Goal: Task Accomplishment & Management: Use online tool/utility

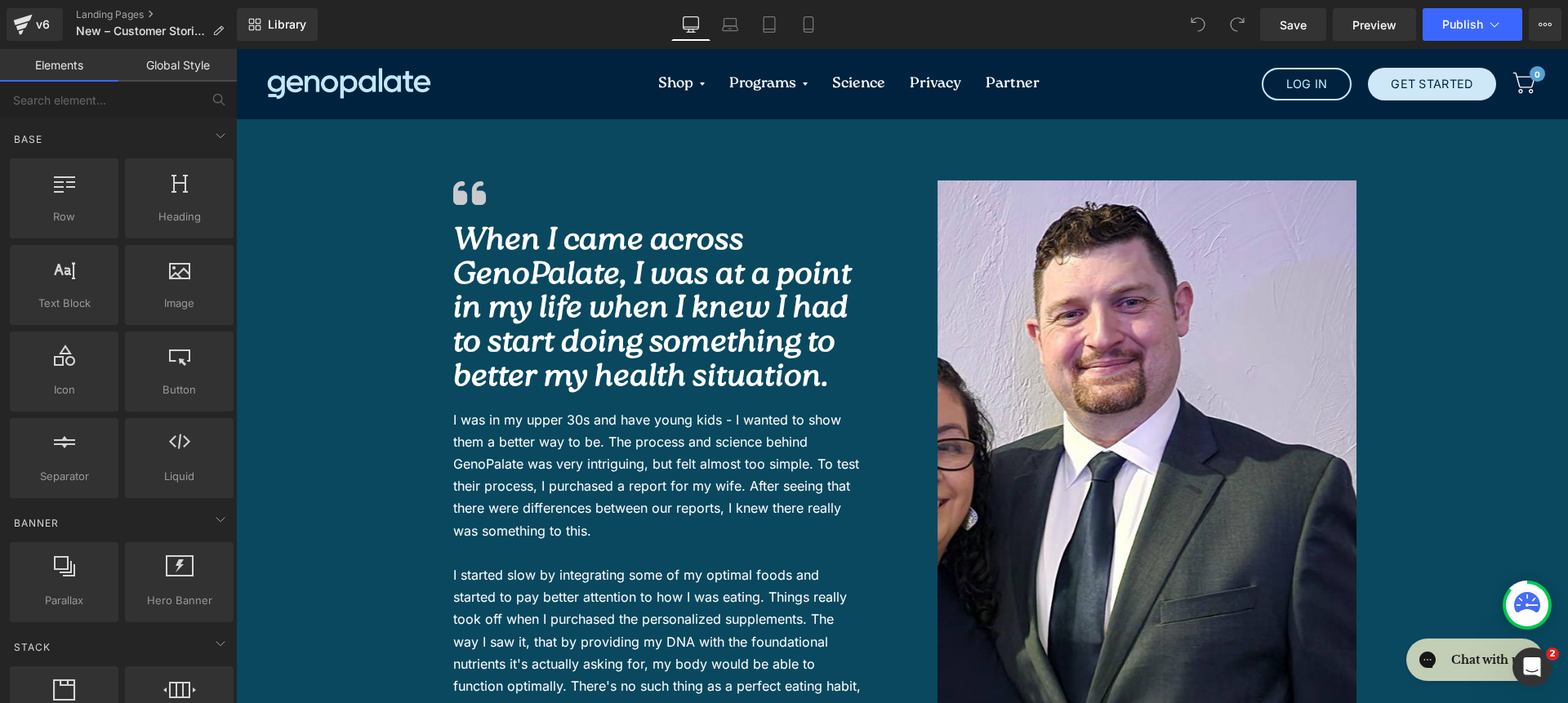
click at [356, 153] on div "Image When I came across GenoPalate, I was at a point in my life when I knew I …" at bounding box center [902, 620] width 1332 height 1002
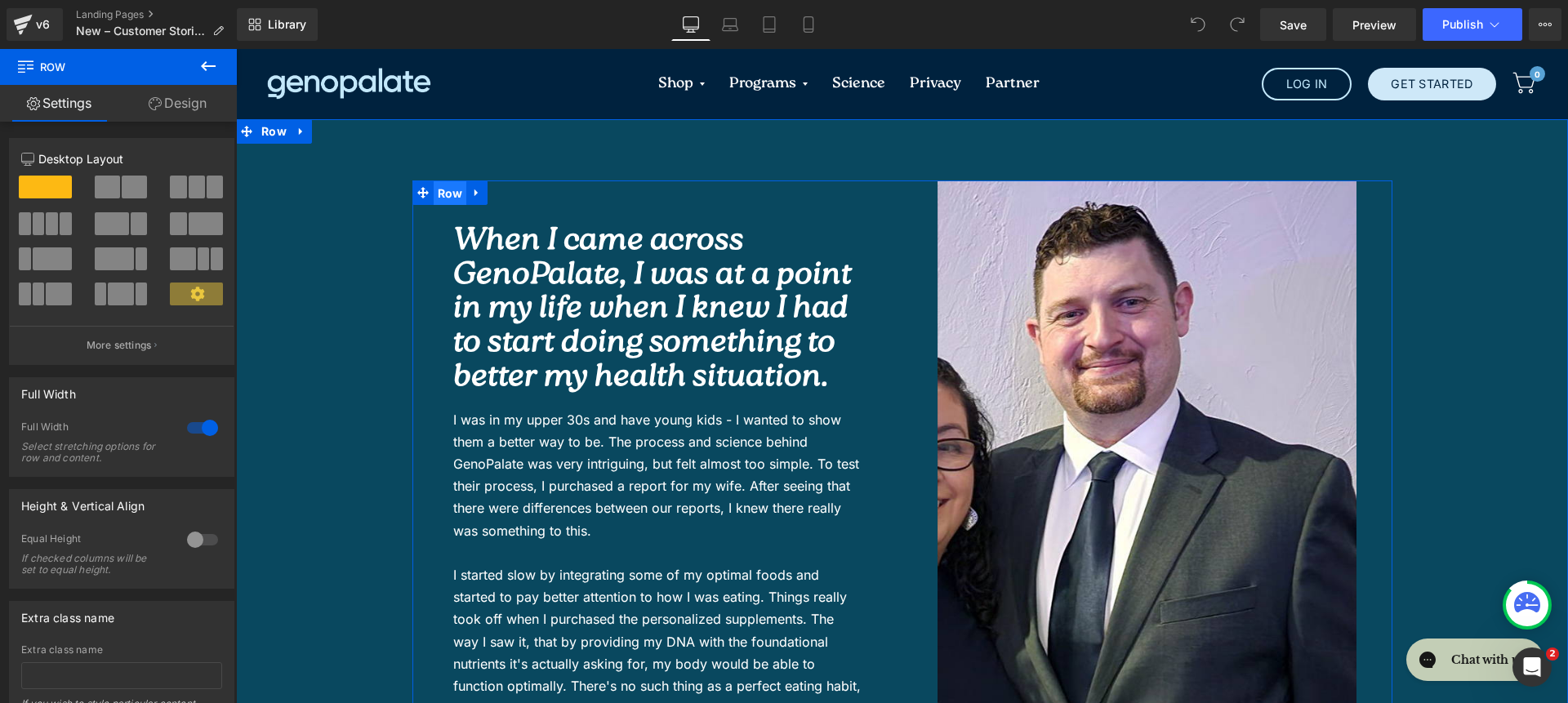
click at [444, 191] on span "Row" at bounding box center [451, 193] width 33 height 24
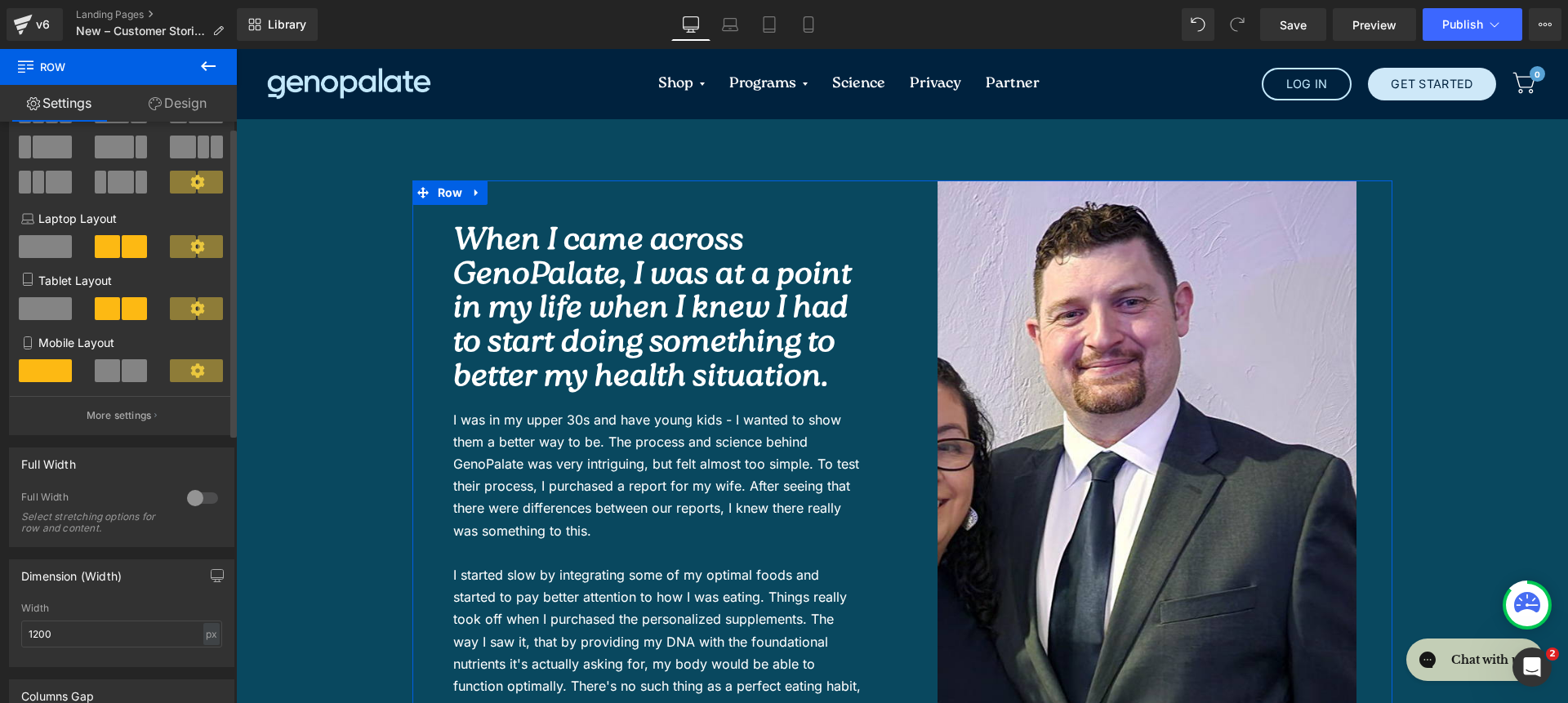
scroll to position [354, 0]
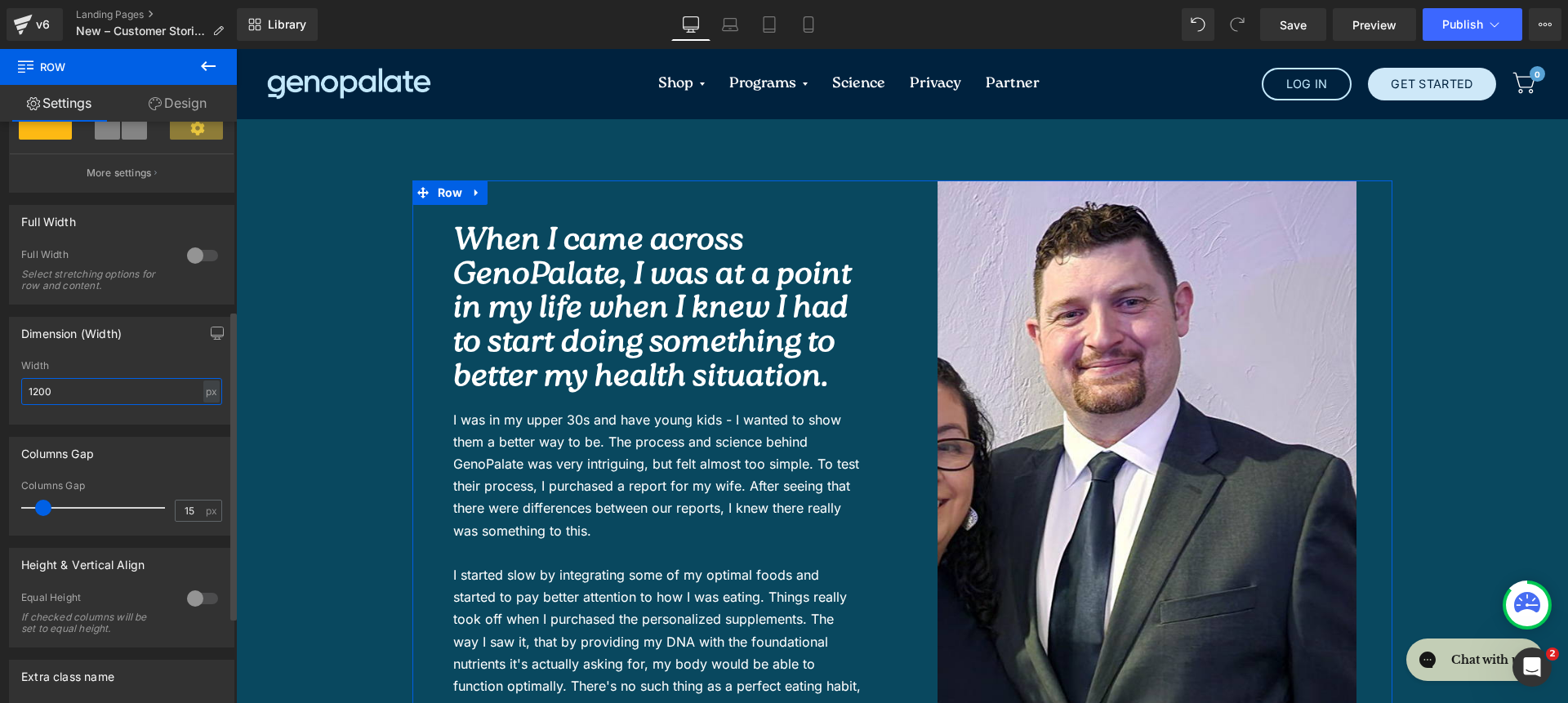
click at [128, 405] on input "1200" at bounding box center [122, 392] width 201 height 27
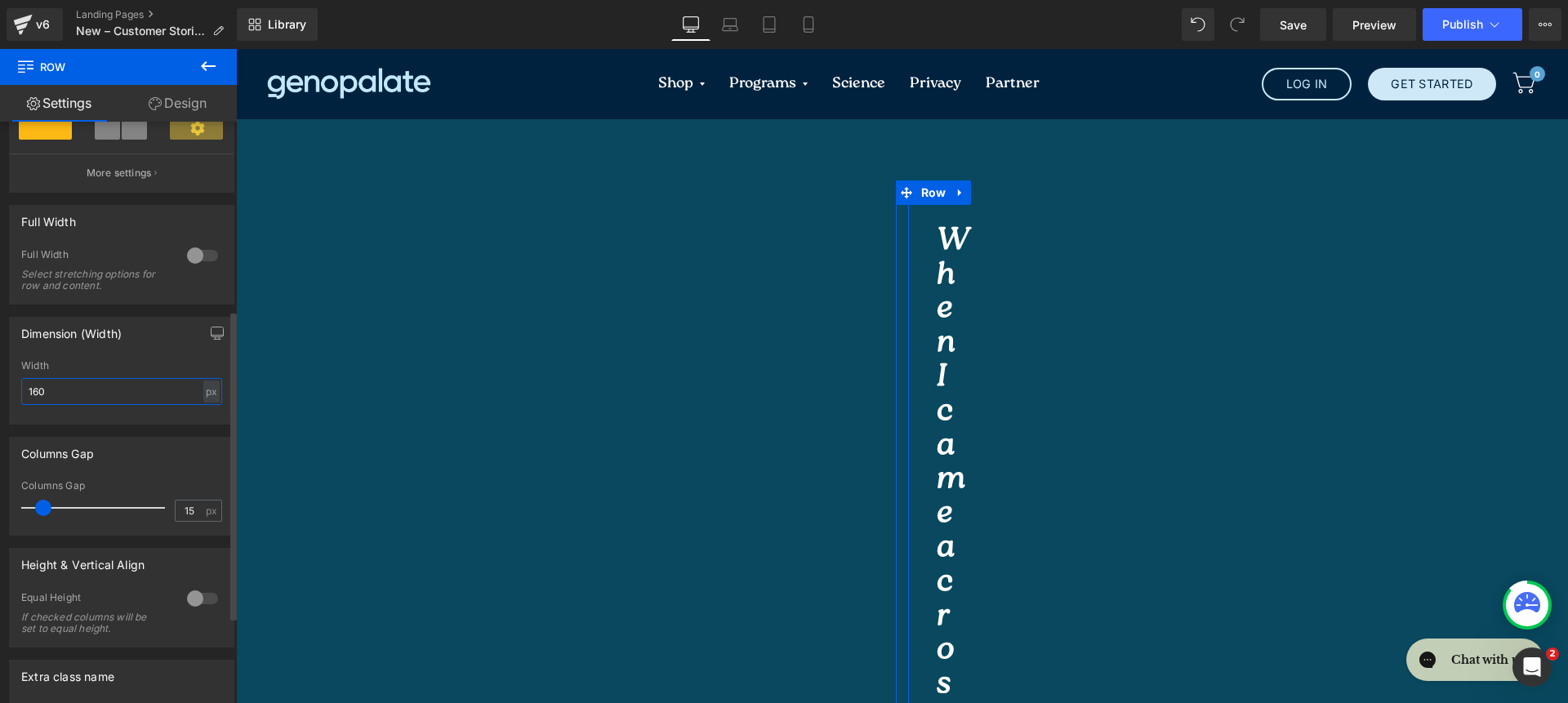
type input "1600"
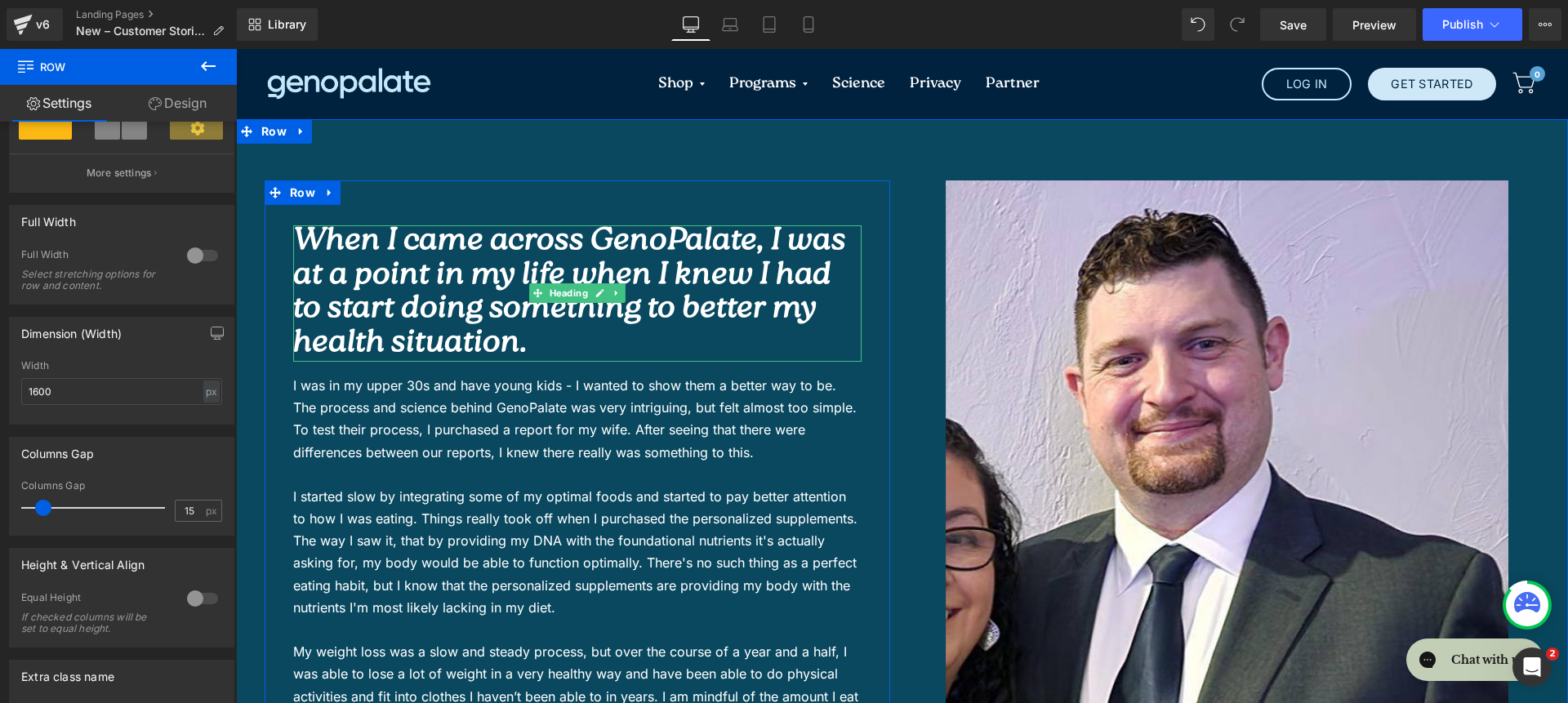
click at [722, 285] on icon "When I came across GenoPalate, I was at a point in my life when I knew I had to…" at bounding box center [569, 293] width 553 height 146
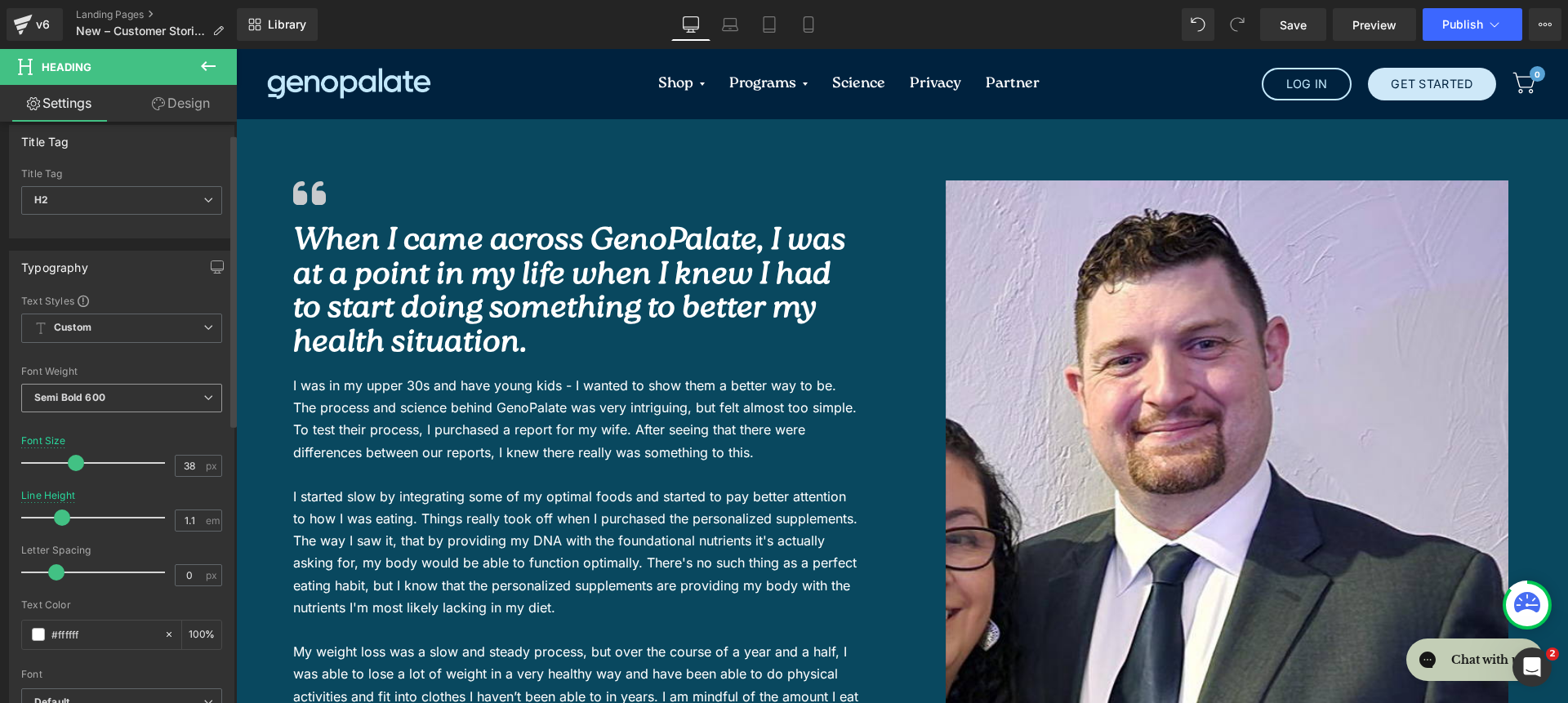
scroll to position [33, 0]
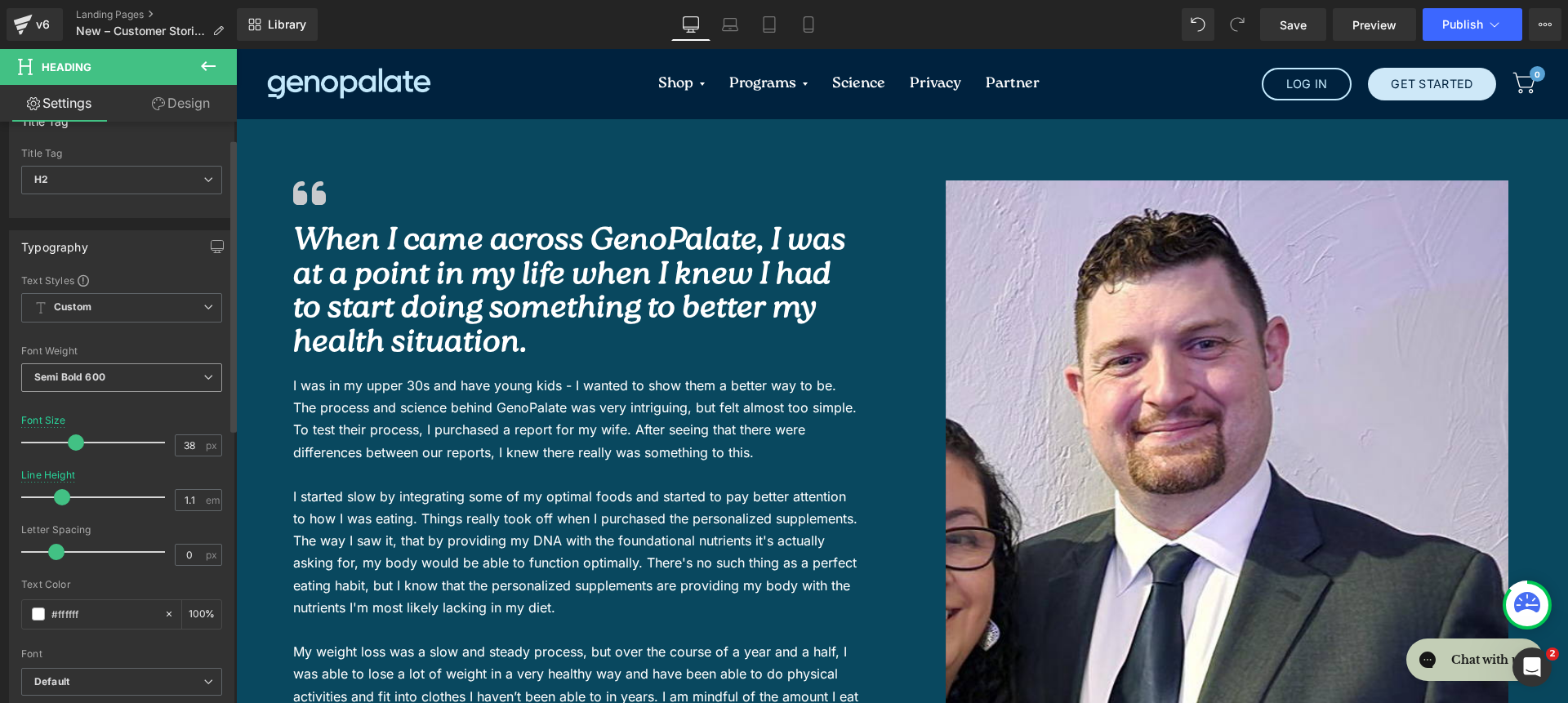
click at [139, 389] on span "Semi Bold 600" at bounding box center [122, 377] width 201 height 28
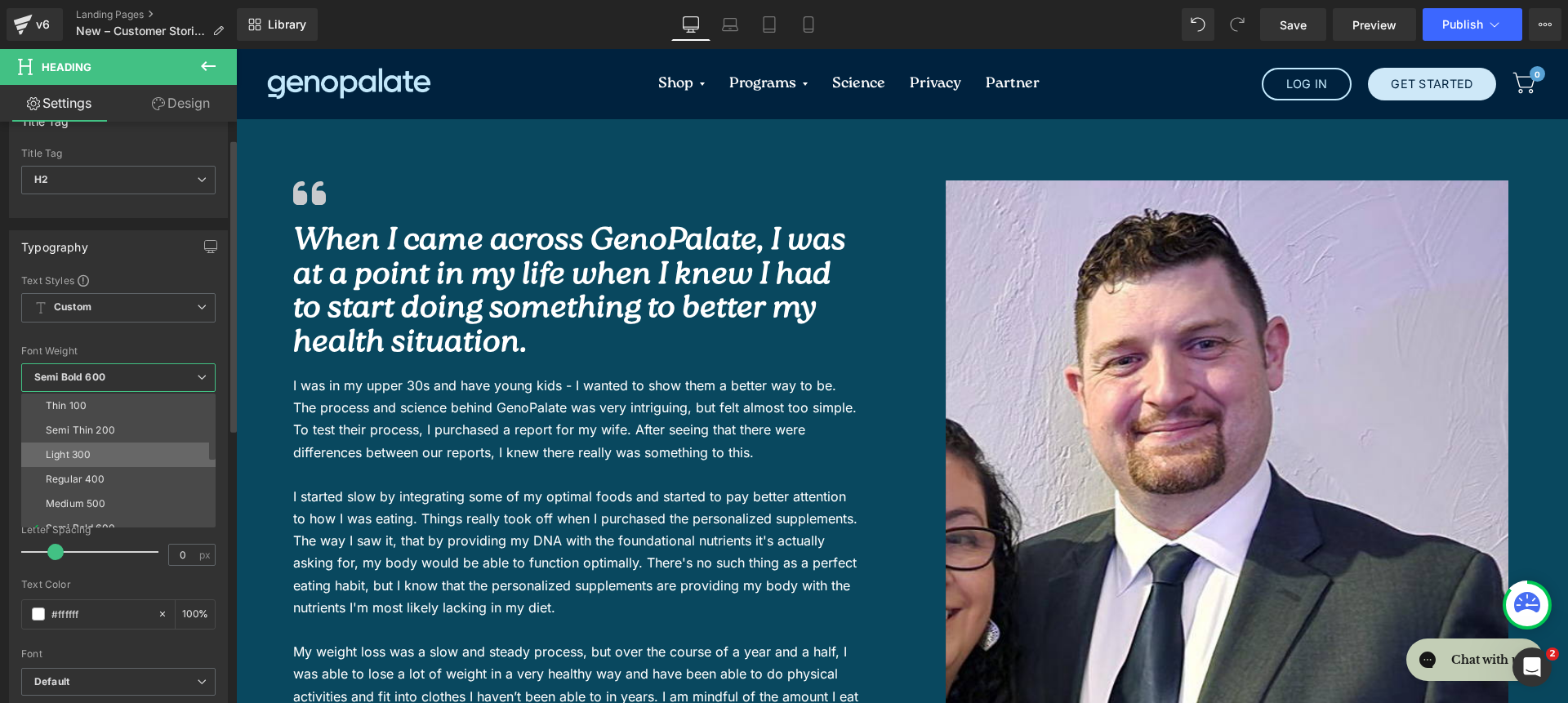
click at [149, 452] on li "Light 300" at bounding box center [122, 454] width 202 height 24
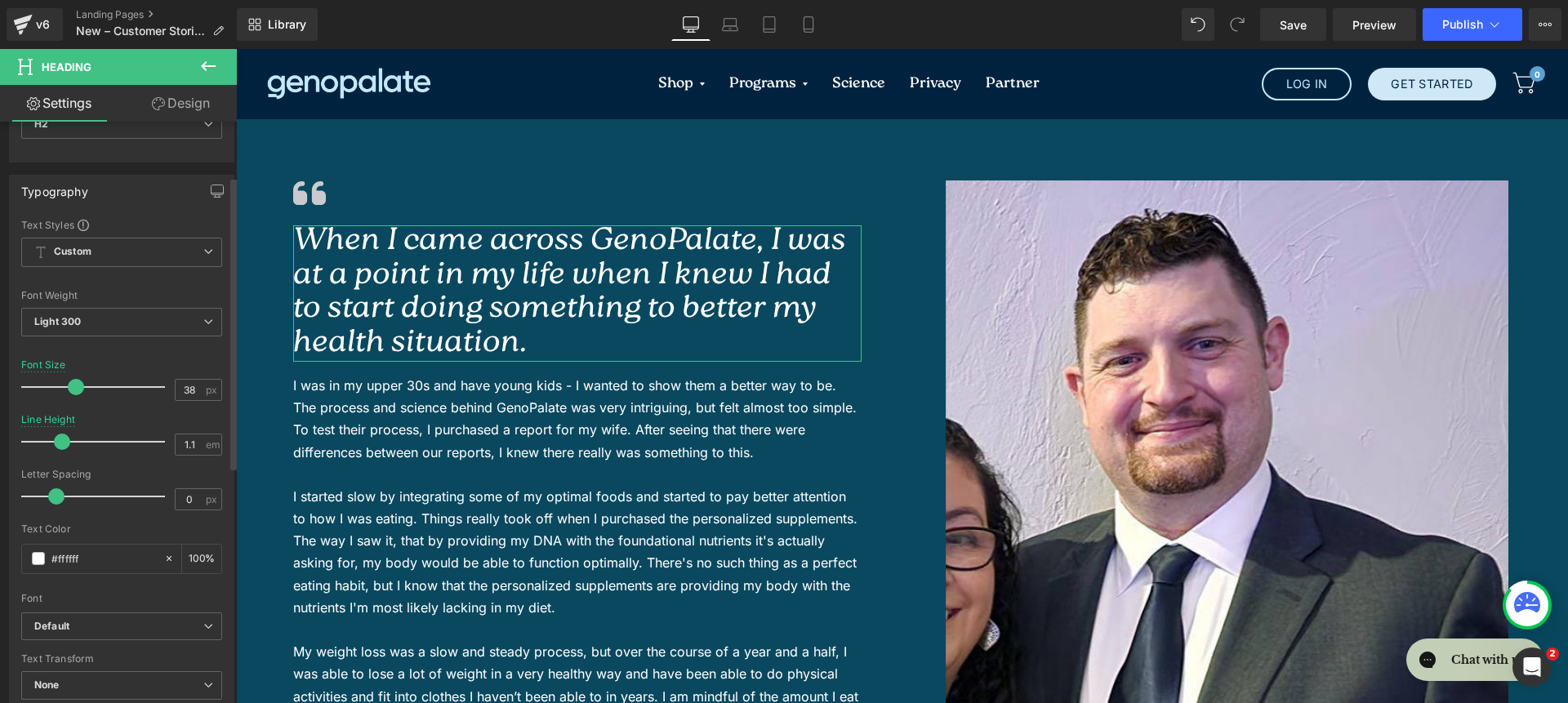
scroll to position [109, 0]
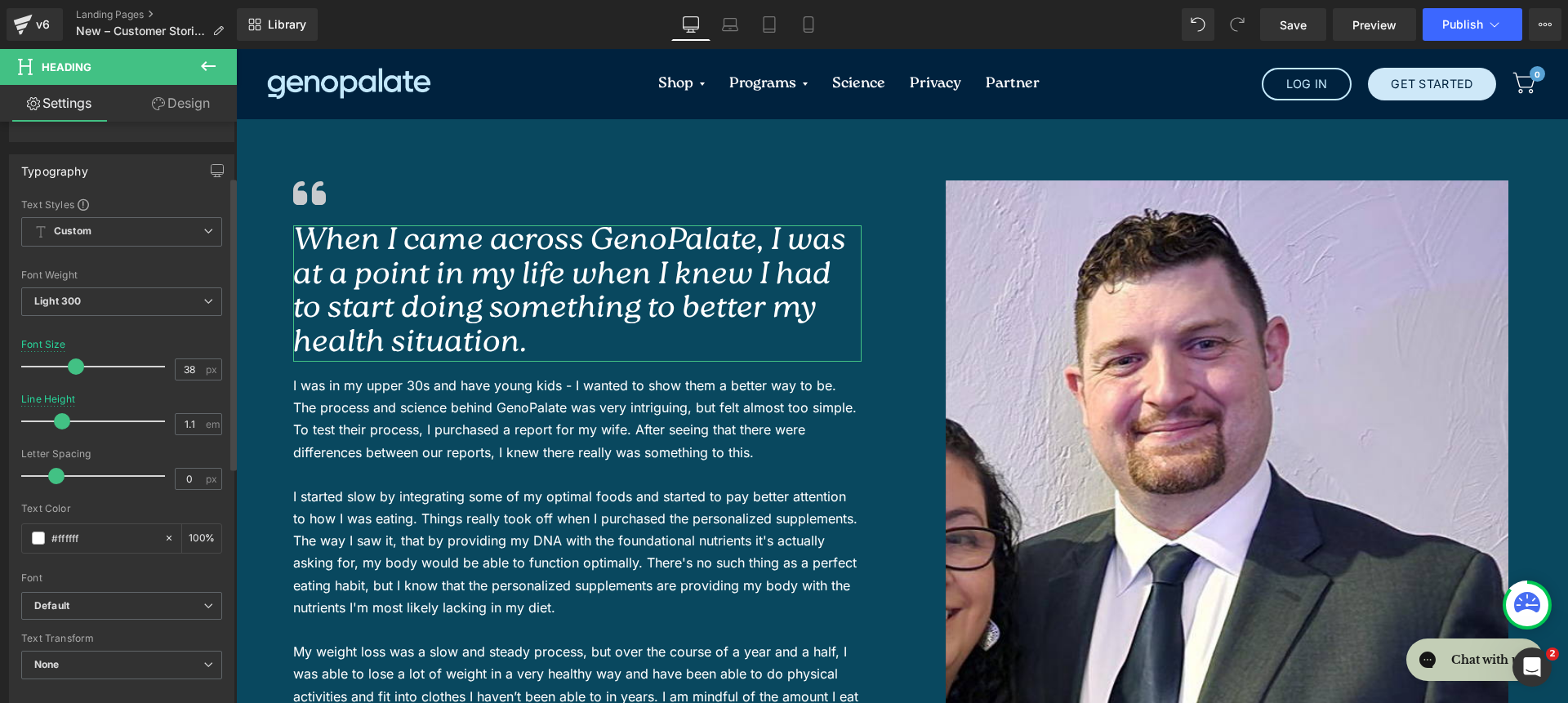
click at [126, 590] on div "Font Default Raleway Source Sans Pro Baskervville Work Sans Open Sans Zeyada In…" at bounding box center [122, 395] width 201 height 395
click at [128, 596] on span "Default" at bounding box center [122, 605] width 201 height 28
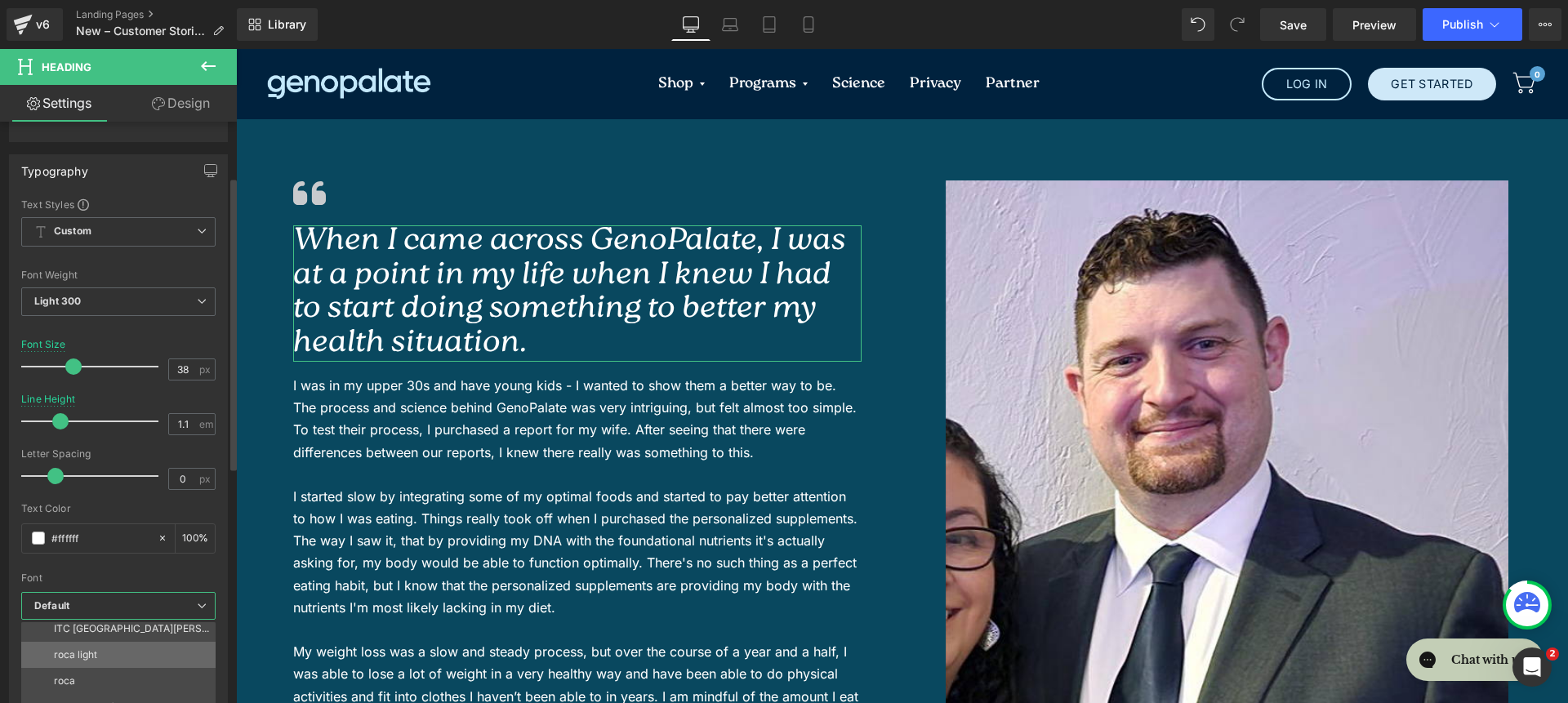
click at [137, 650] on li "roca light" at bounding box center [122, 654] width 202 height 26
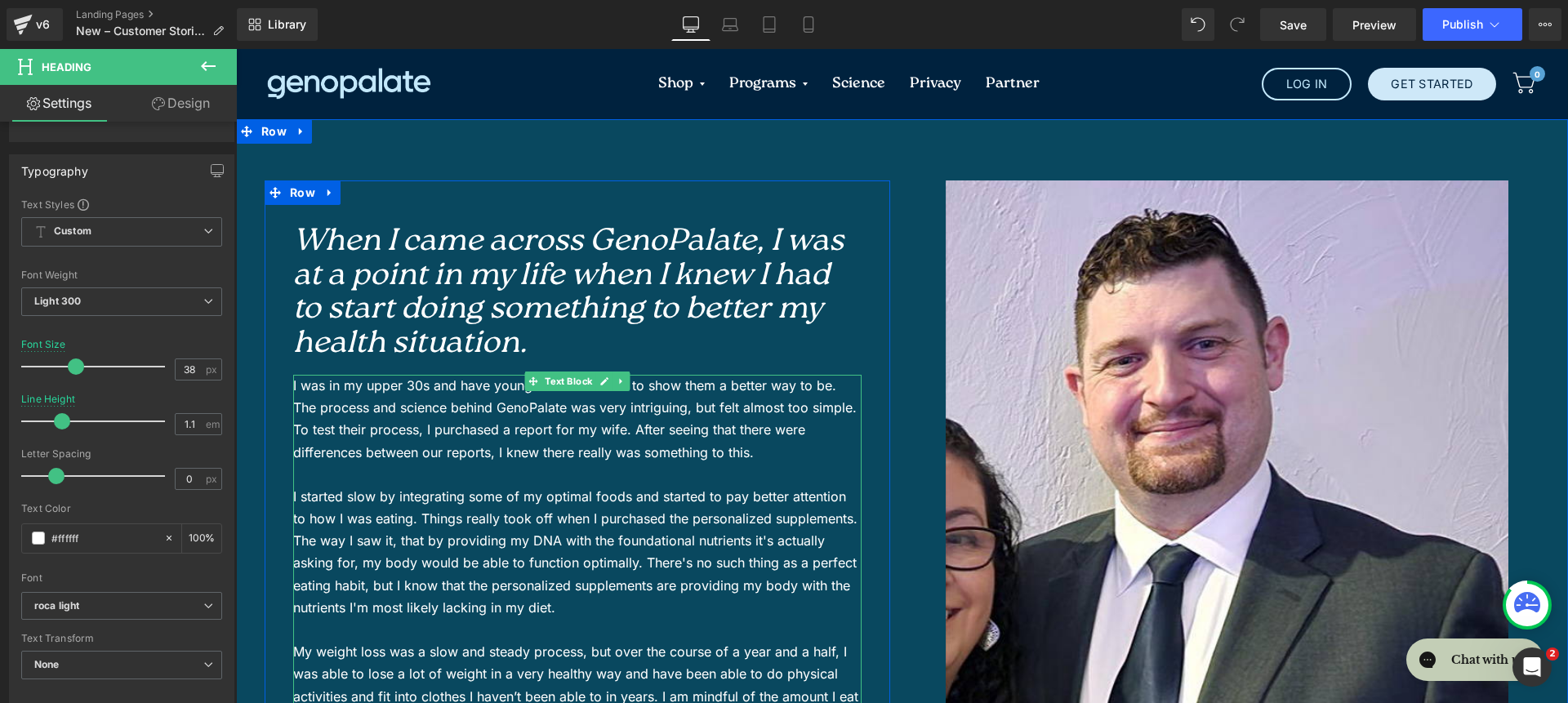
click at [379, 496] on p "I started slow by integrating some of my optimal foods and started to pay bette…" at bounding box center [577, 552] width 568 height 134
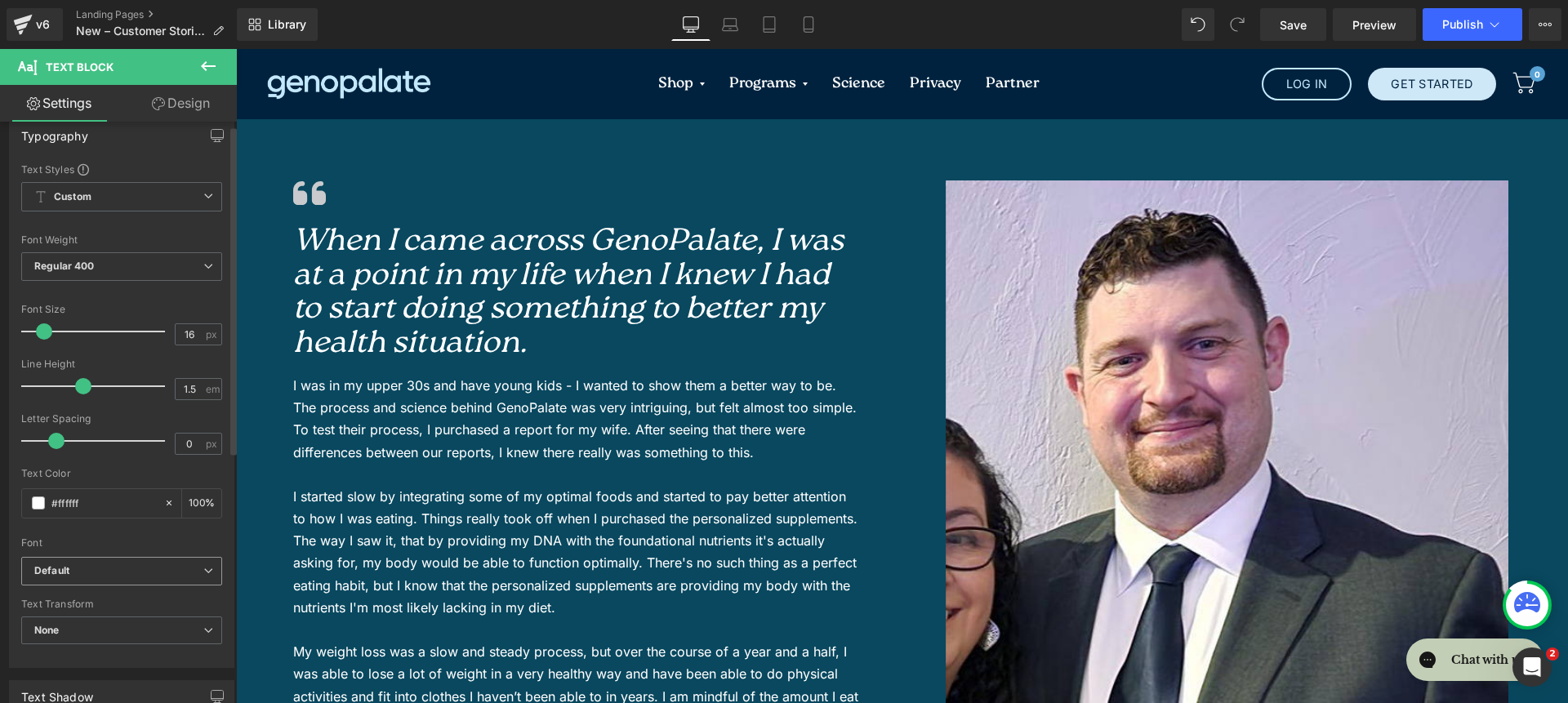
scroll to position [39, 0]
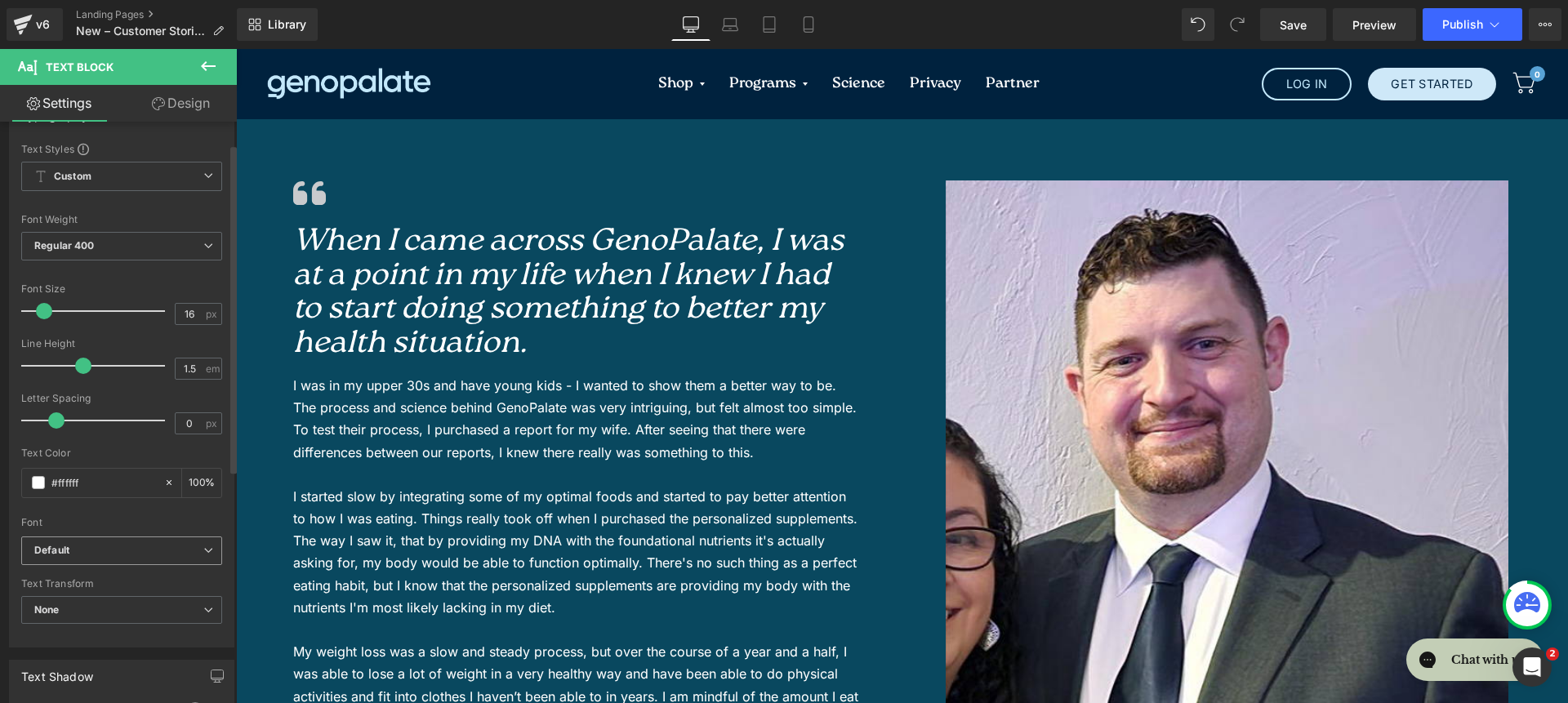
click at [134, 551] on b "Default" at bounding box center [118, 551] width 169 height 14
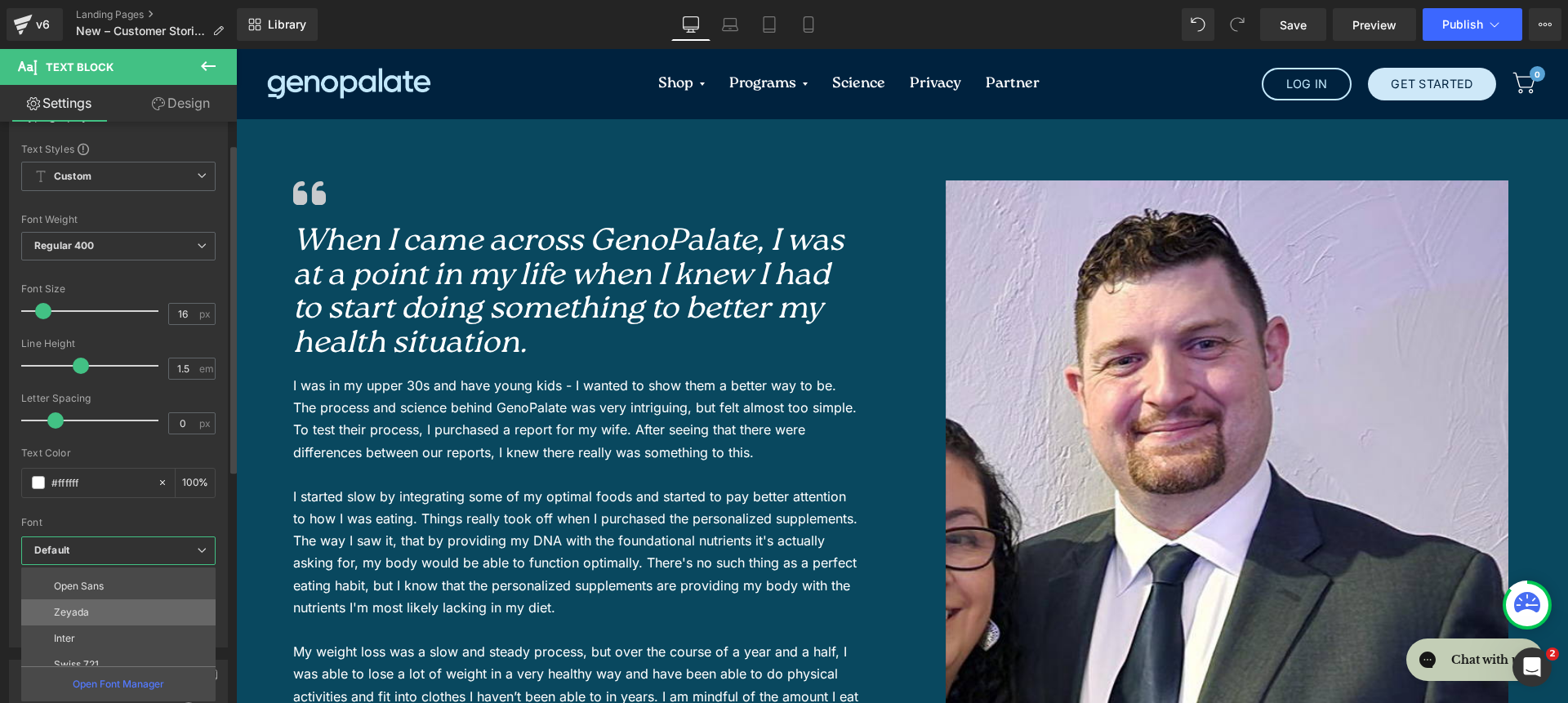
scroll to position [143, 0]
click at [149, 616] on li "Inter" at bounding box center [122, 620] width 202 height 26
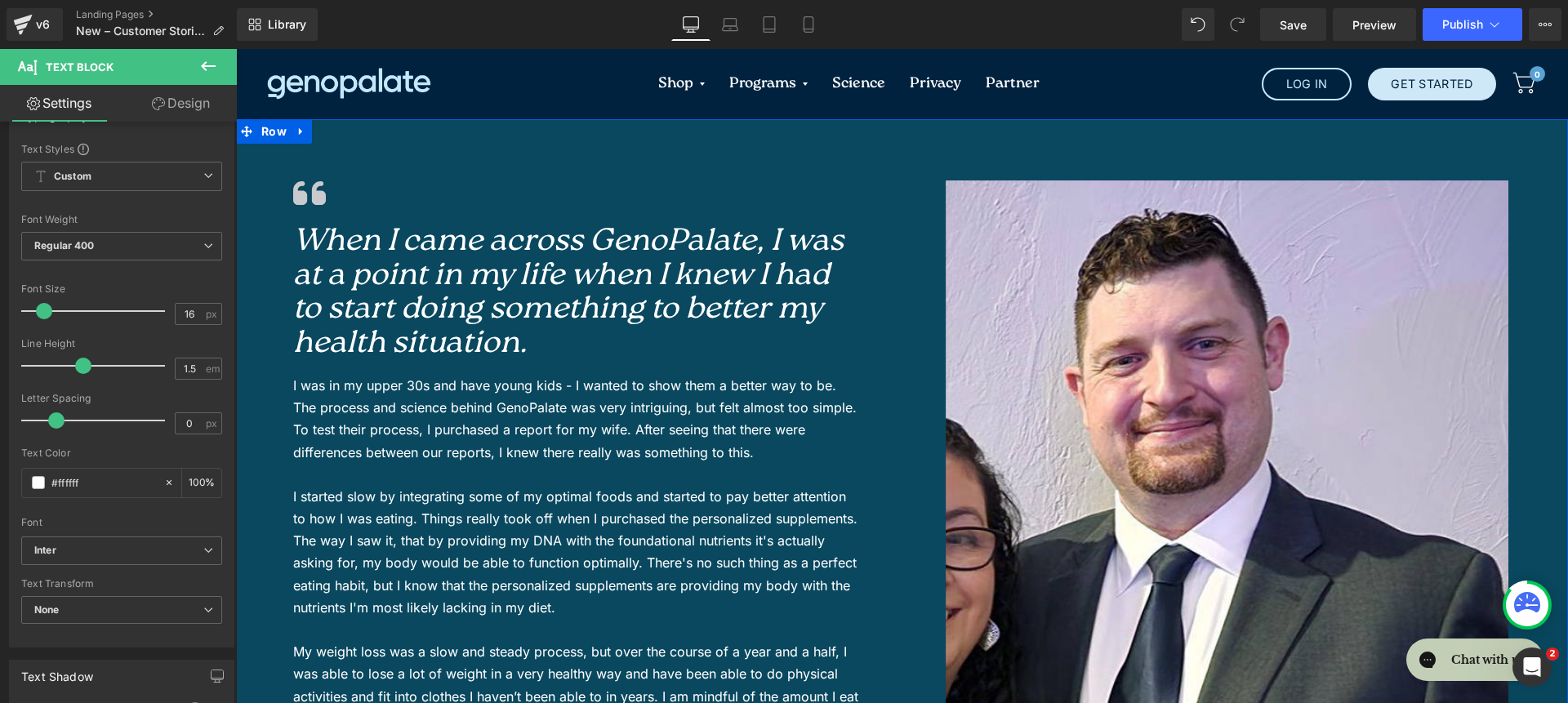
click at [787, 156] on div "Image When I came across GenoPalate, I was at a point in my life when I knew I …" at bounding box center [902, 643] width 1332 height 1048
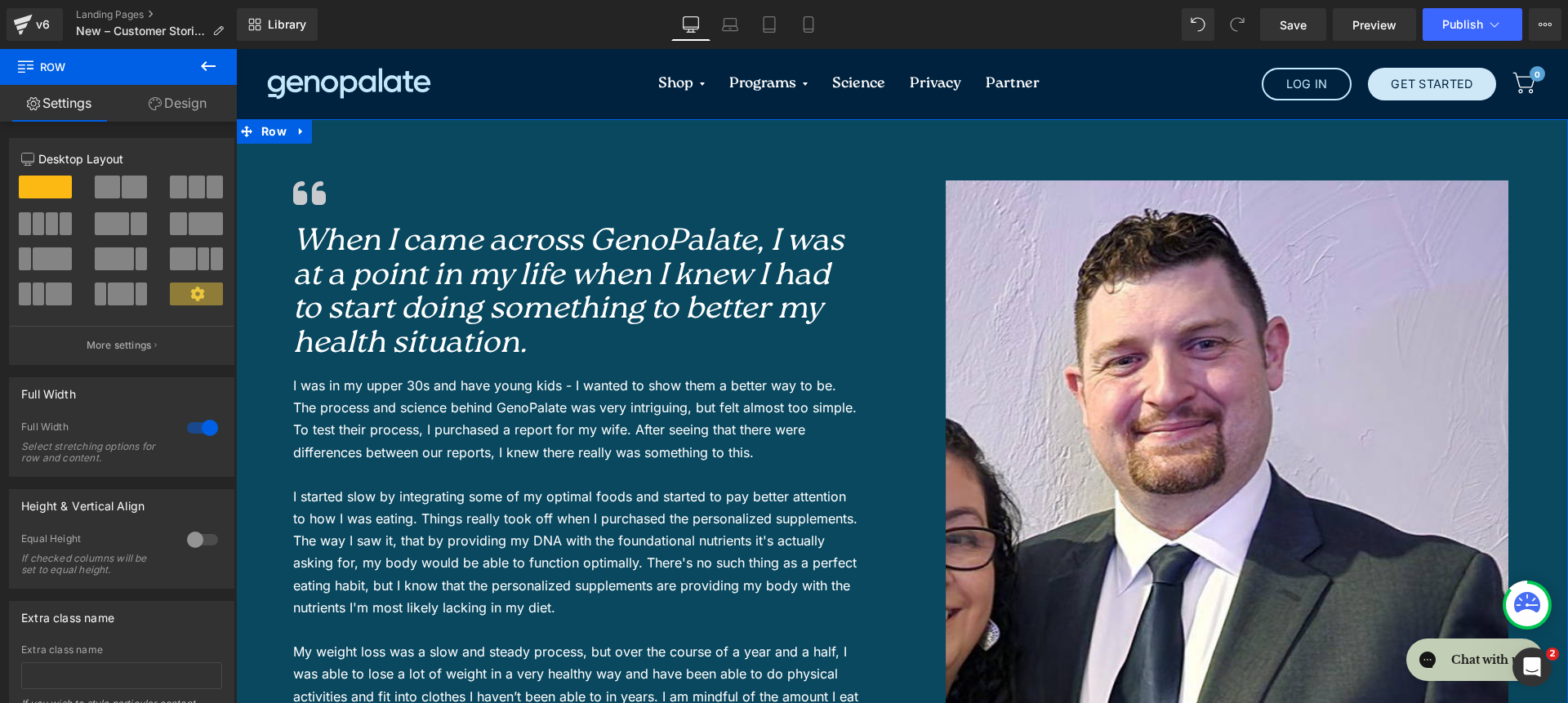
click at [164, 102] on link "Design" at bounding box center [176, 103] width 118 height 37
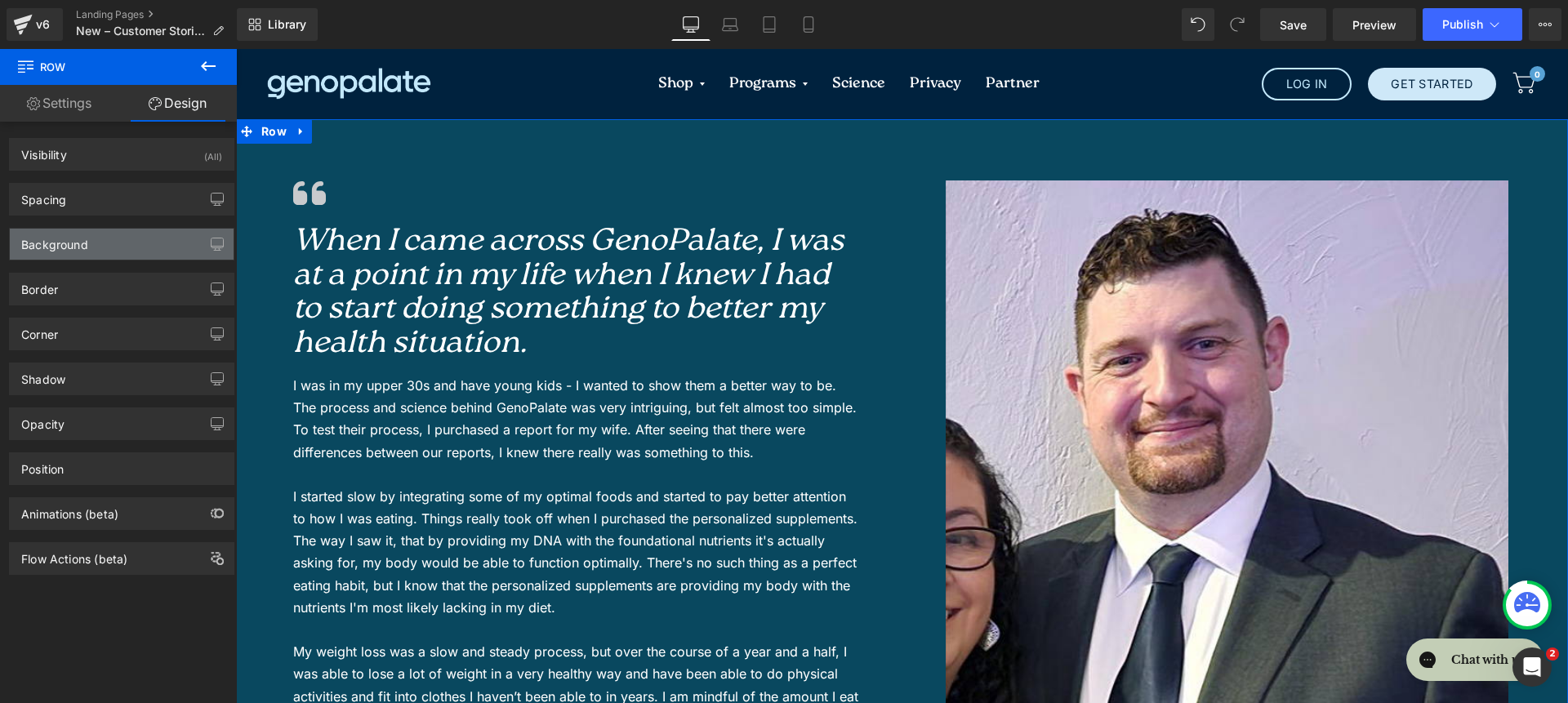
click at [104, 239] on div "Background" at bounding box center [121, 244] width 223 height 31
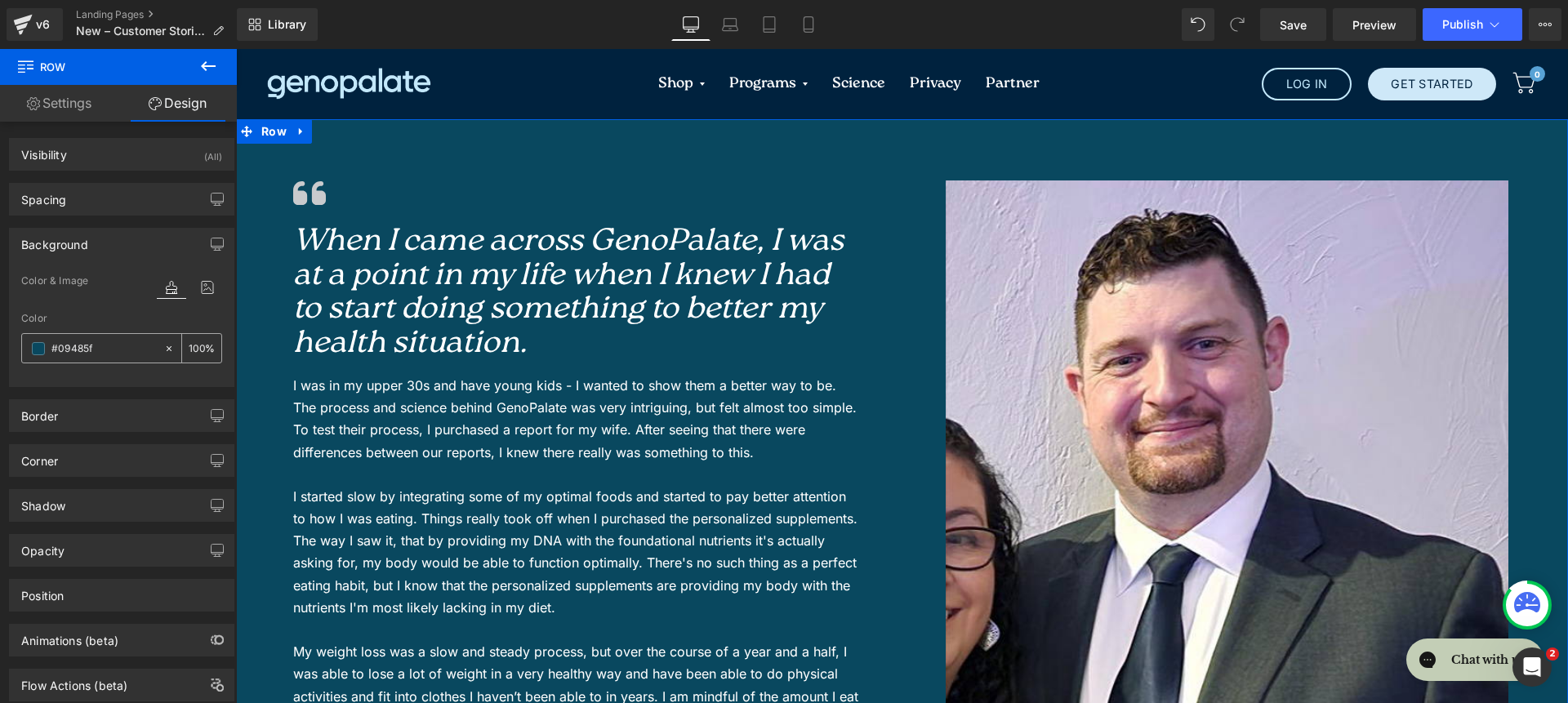
click at [116, 344] on input "#09485f" at bounding box center [103, 348] width 104 height 18
paste input "00223E"
type input "00223E"
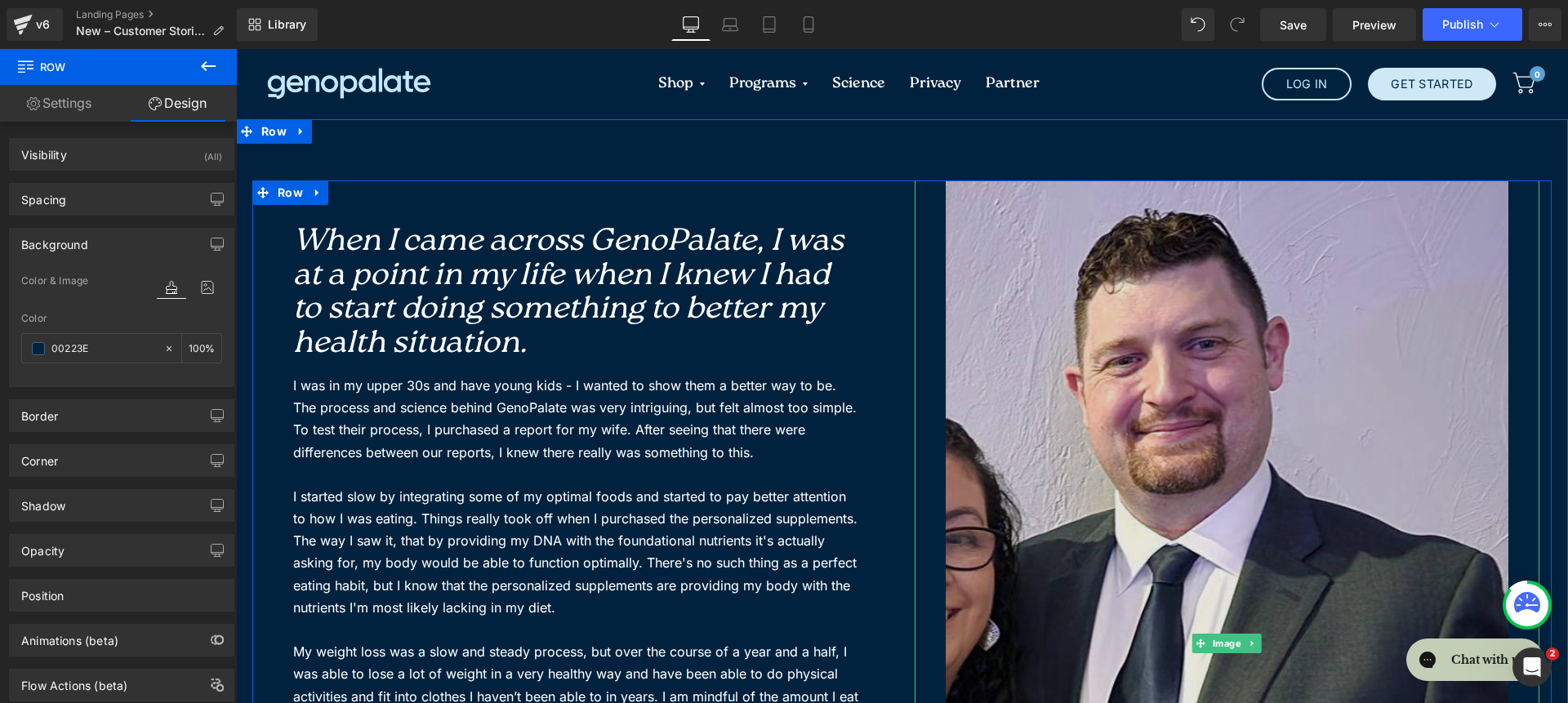
click at [1161, 215] on img at bounding box center [1227, 644] width 563 height 926
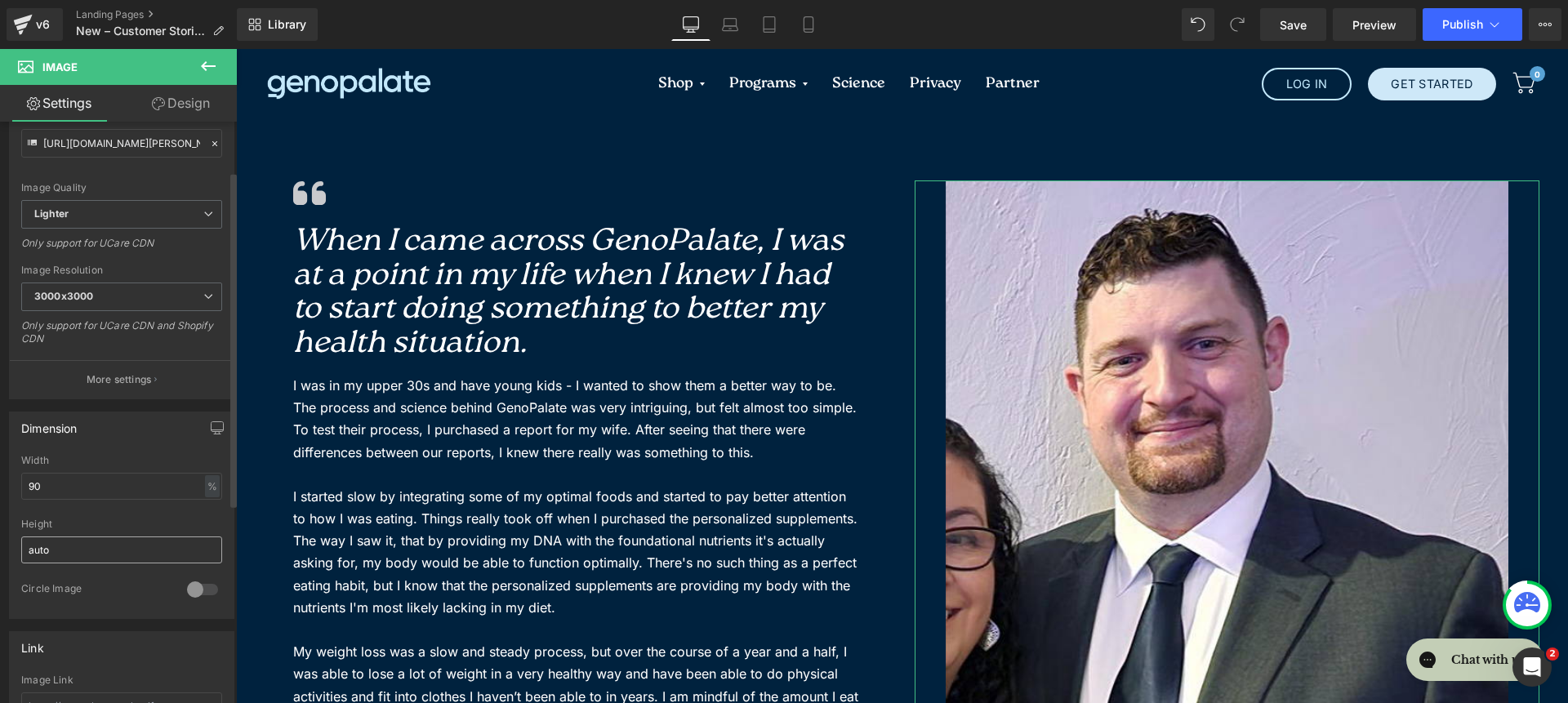
scroll to position [210, 0]
click at [108, 489] on input "90" at bounding box center [122, 484] width 201 height 27
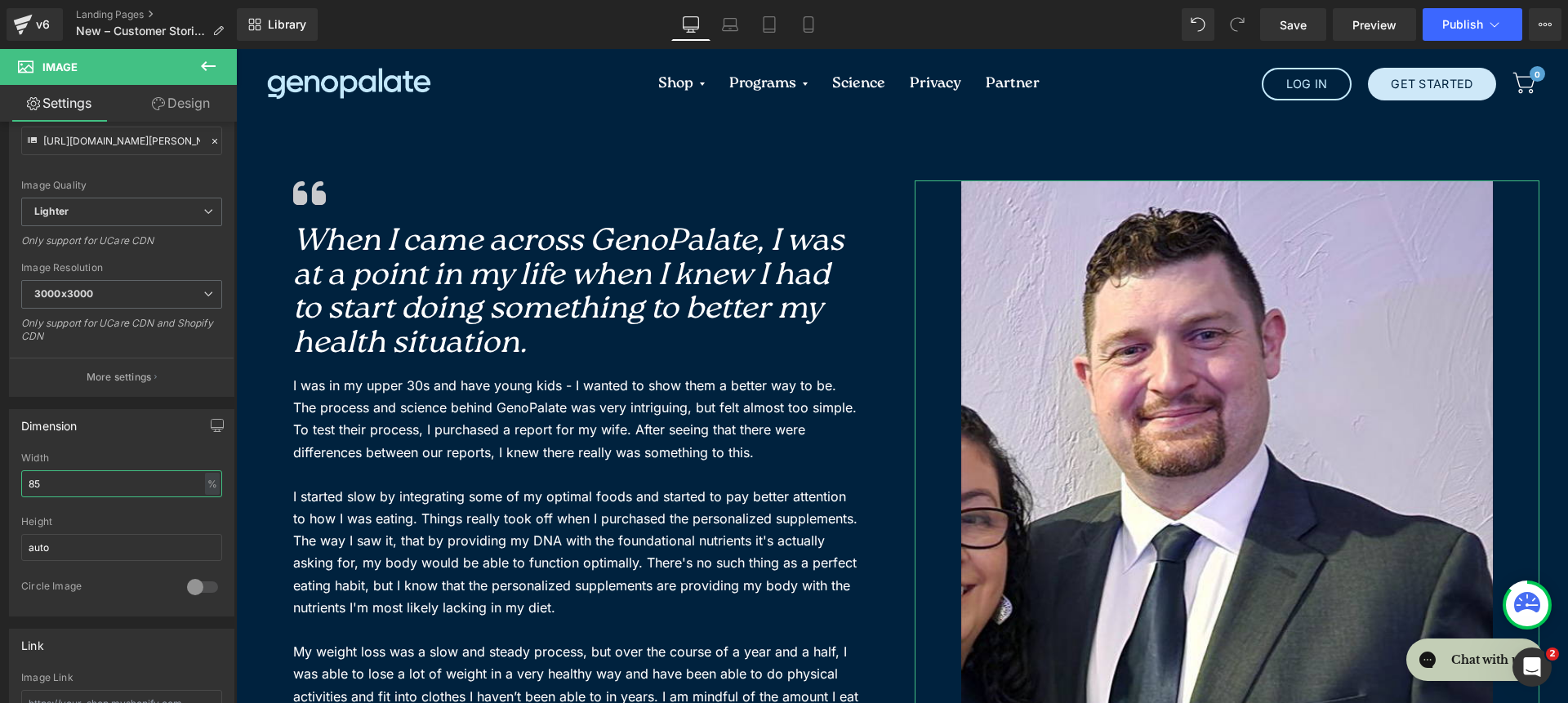
type input "85"
click at [173, 89] on link "Design" at bounding box center [180, 103] width 118 height 37
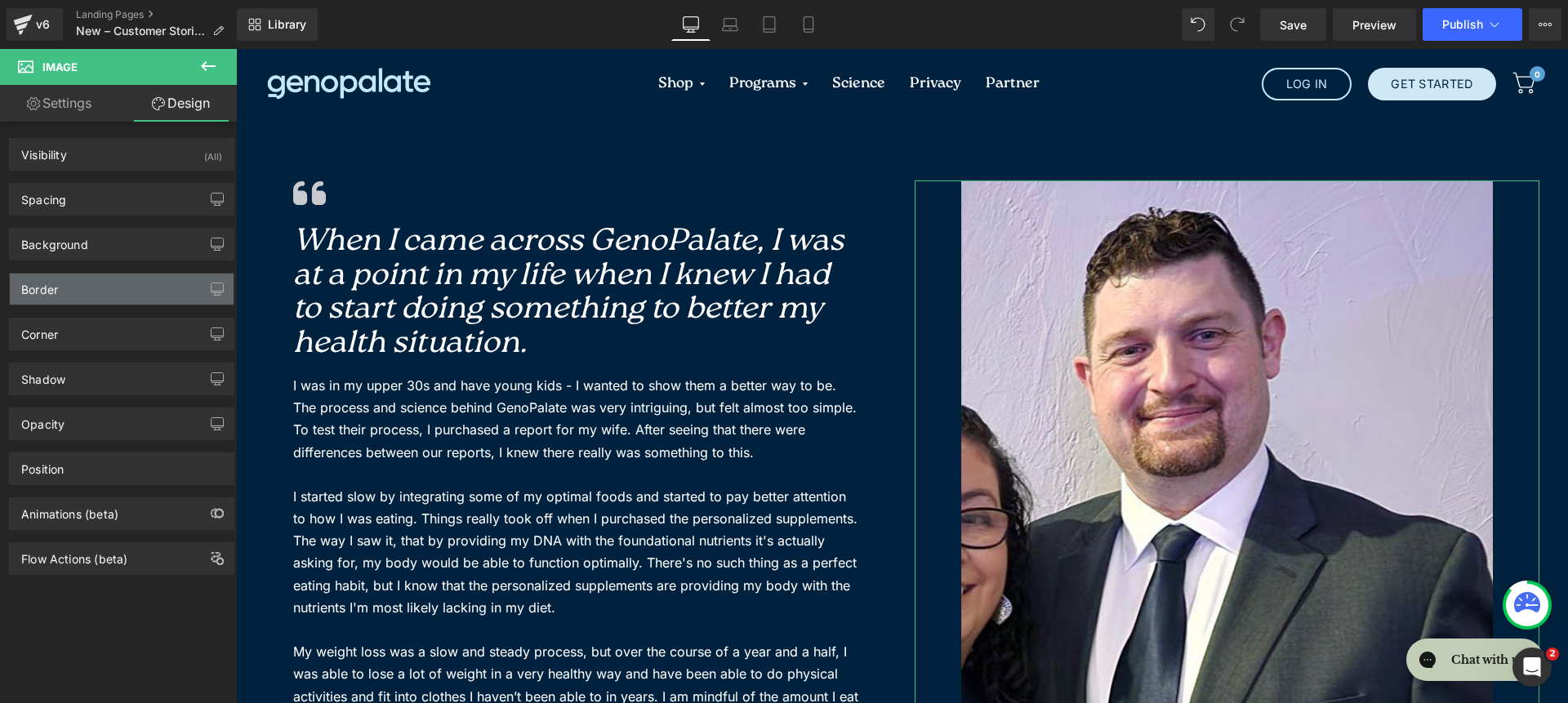
click at [118, 296] on div "Border" at bounding box center [121, 290] width 223 height 31
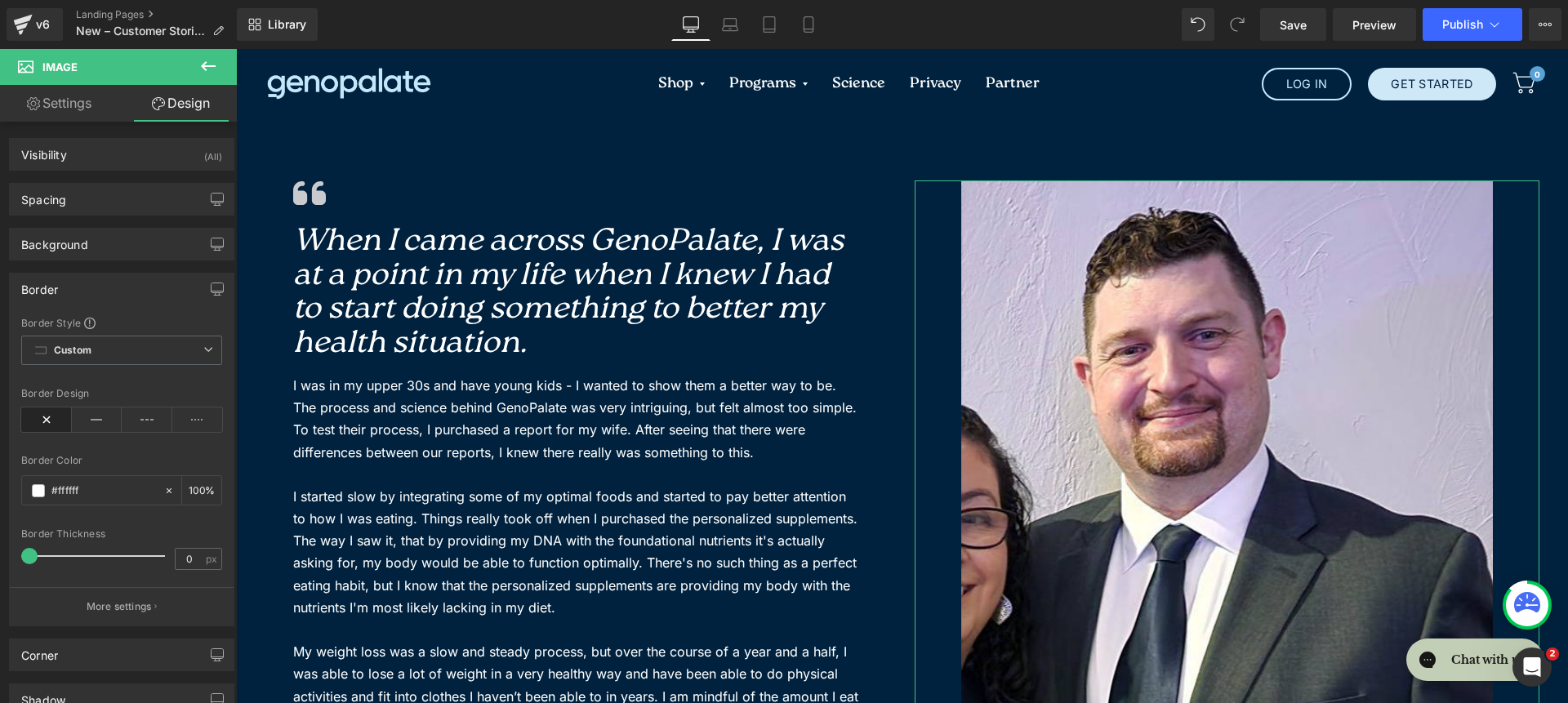
click at [118, 296] on div "Border" at bounding box center [121, 290] width 223 height 31
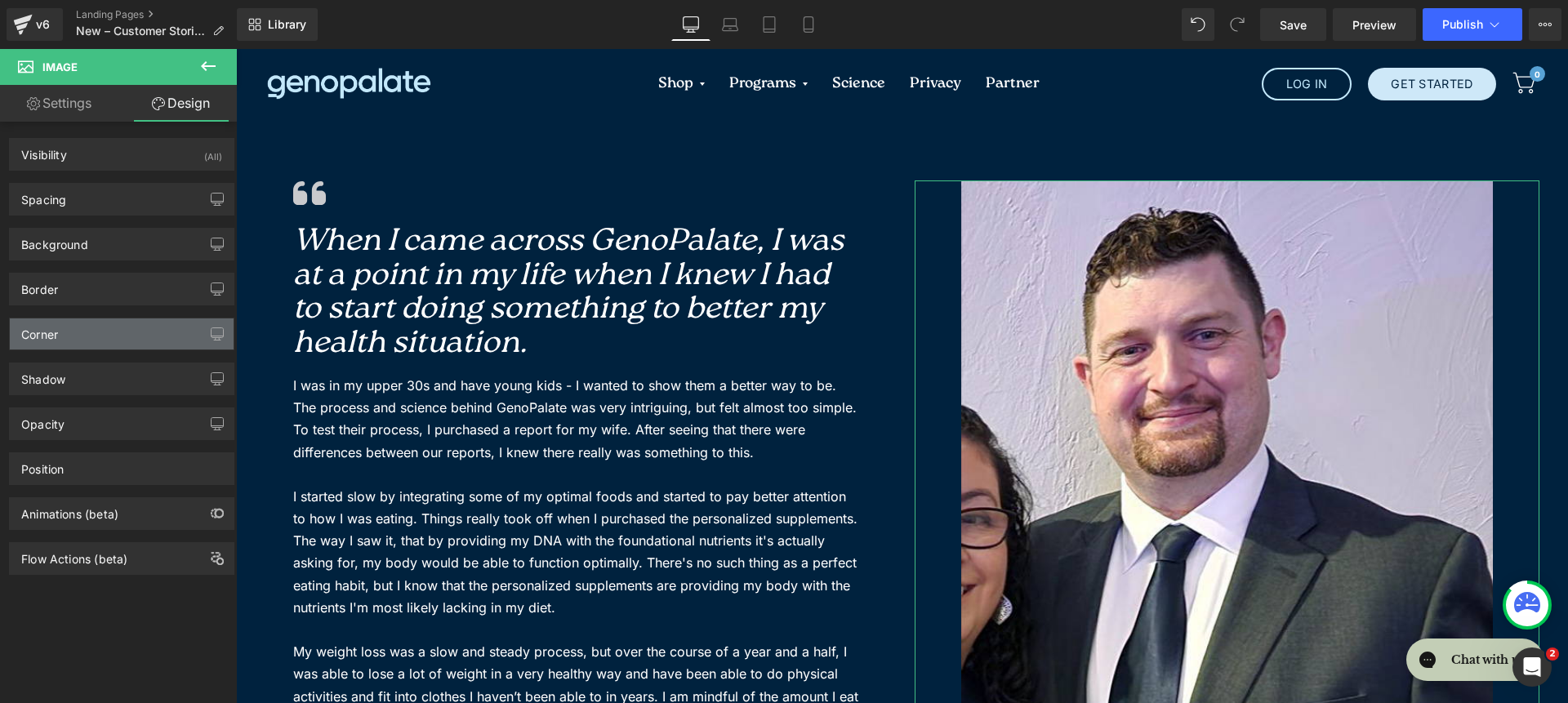
click at [114, 341] on div "Corner" at bounding box center [121, 334] width 223 height 31
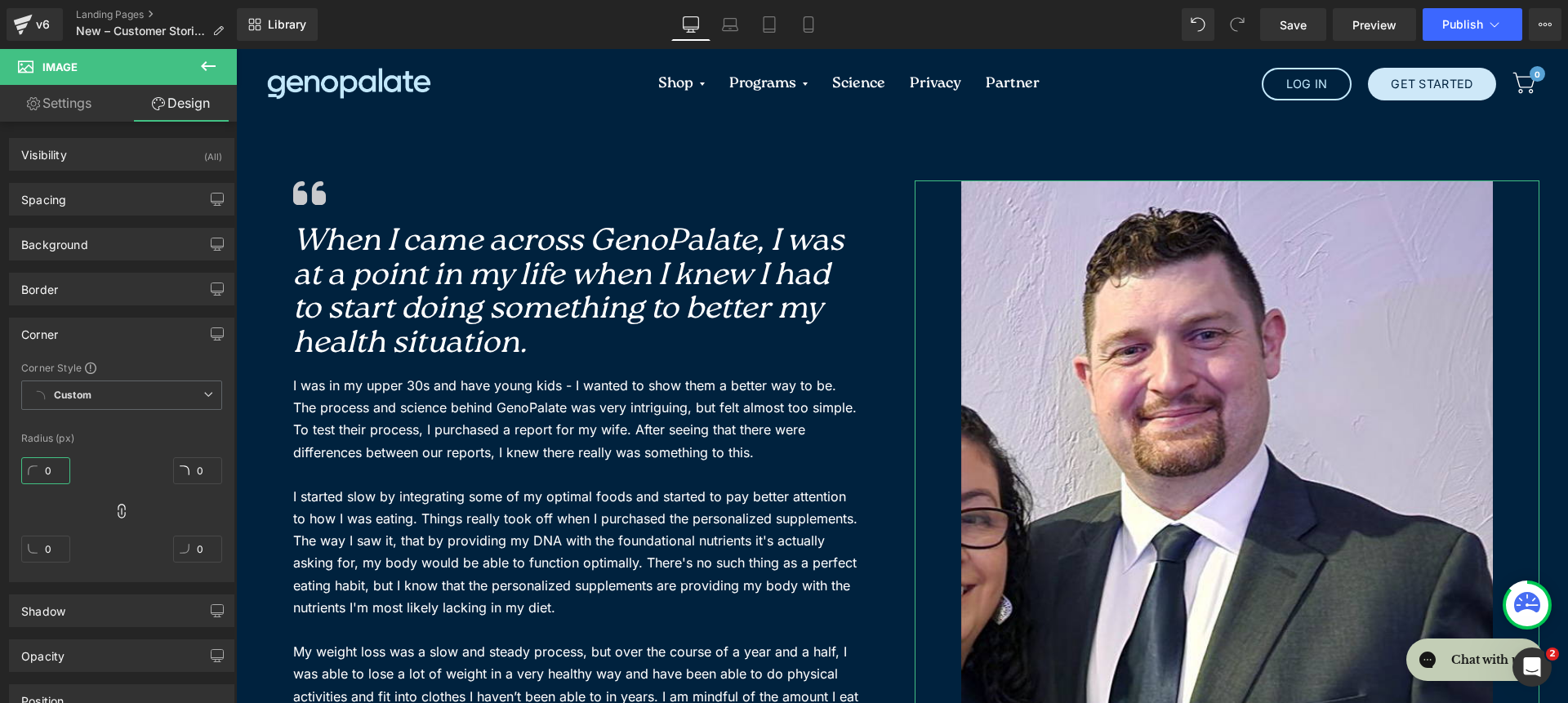
click at [44, 478] on input "0" at bounding box center [46, 471] width 49 height 27
type input "8"
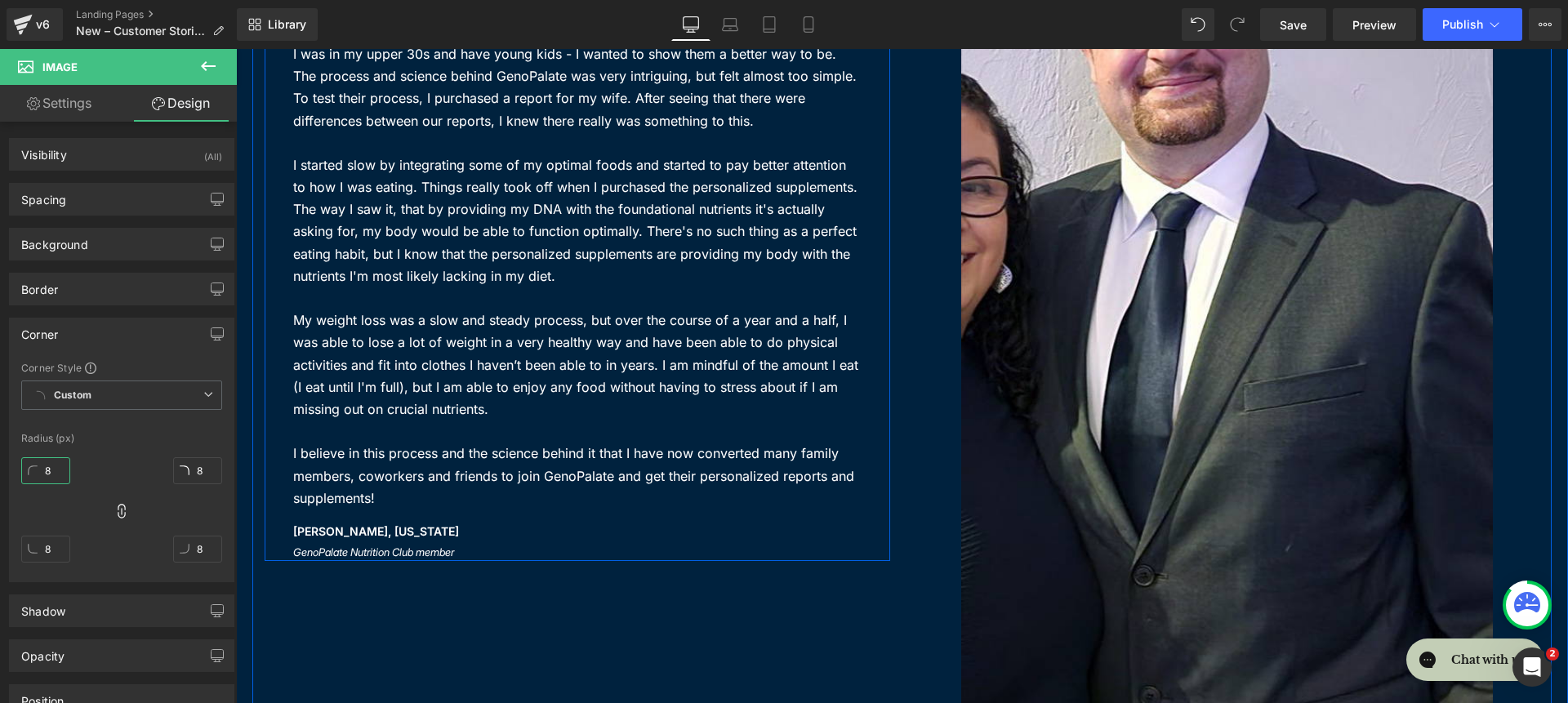
scroll to position [375, 0]
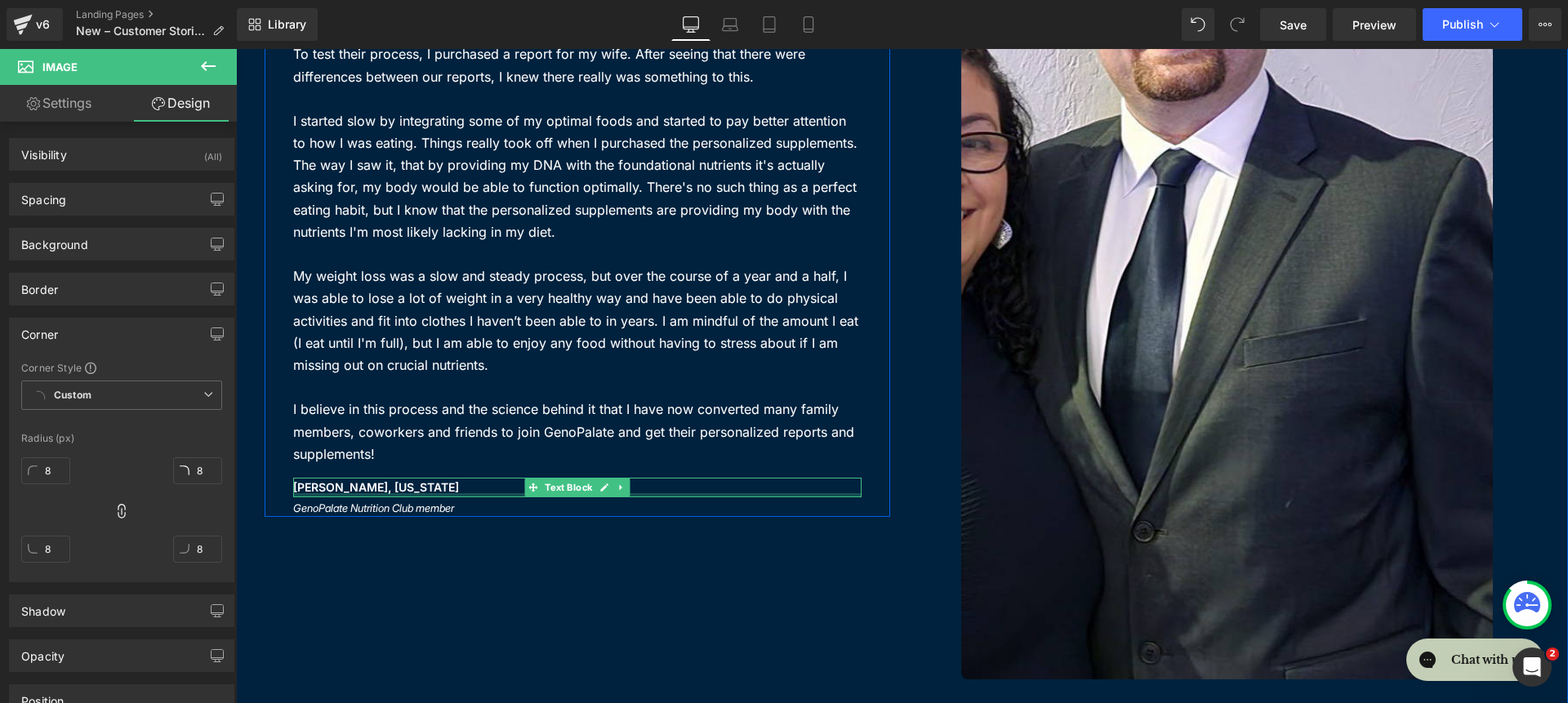
click at [647, 495] on div at bounding box center [577, 495] width 568 height 4
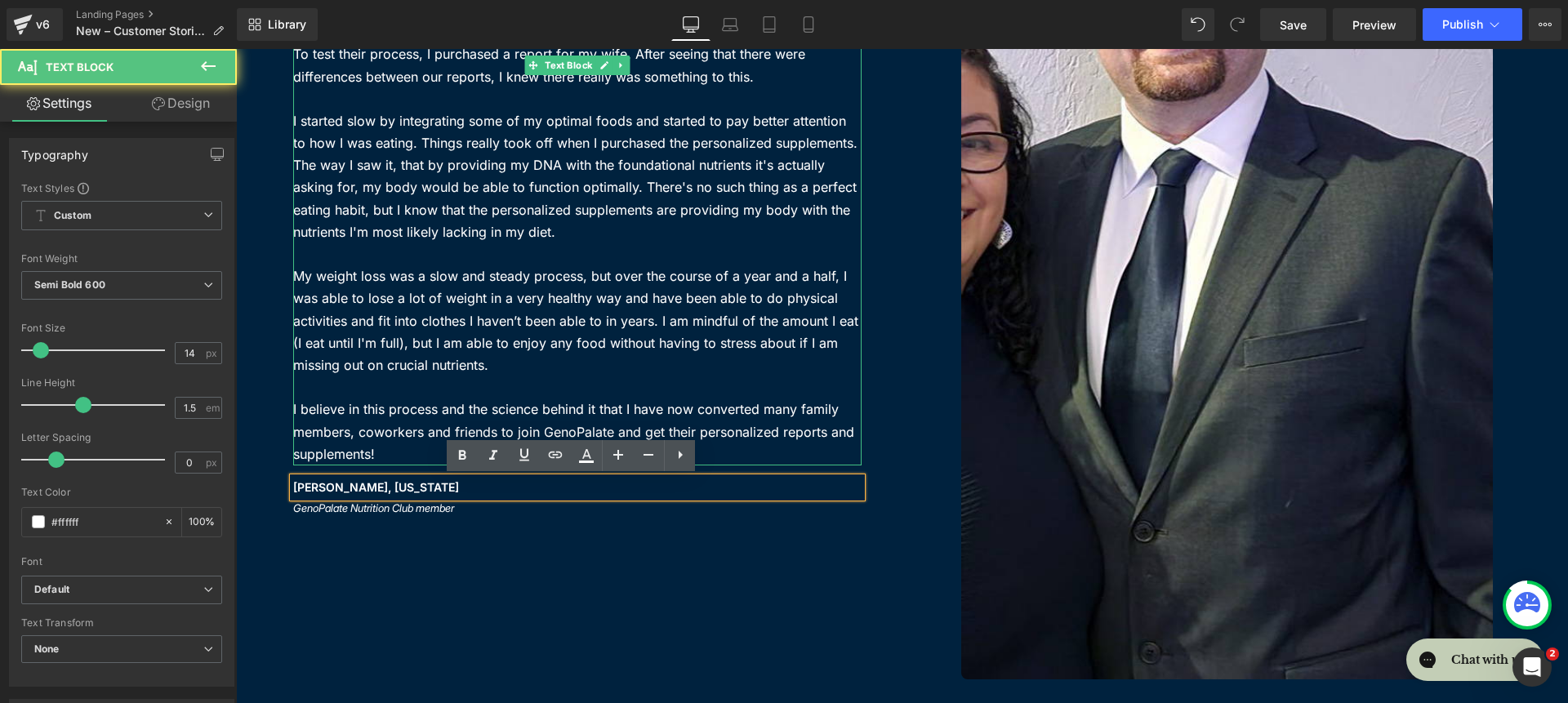
click at [648, 390] on p at bounding box center [577, 387] width 568 height 22
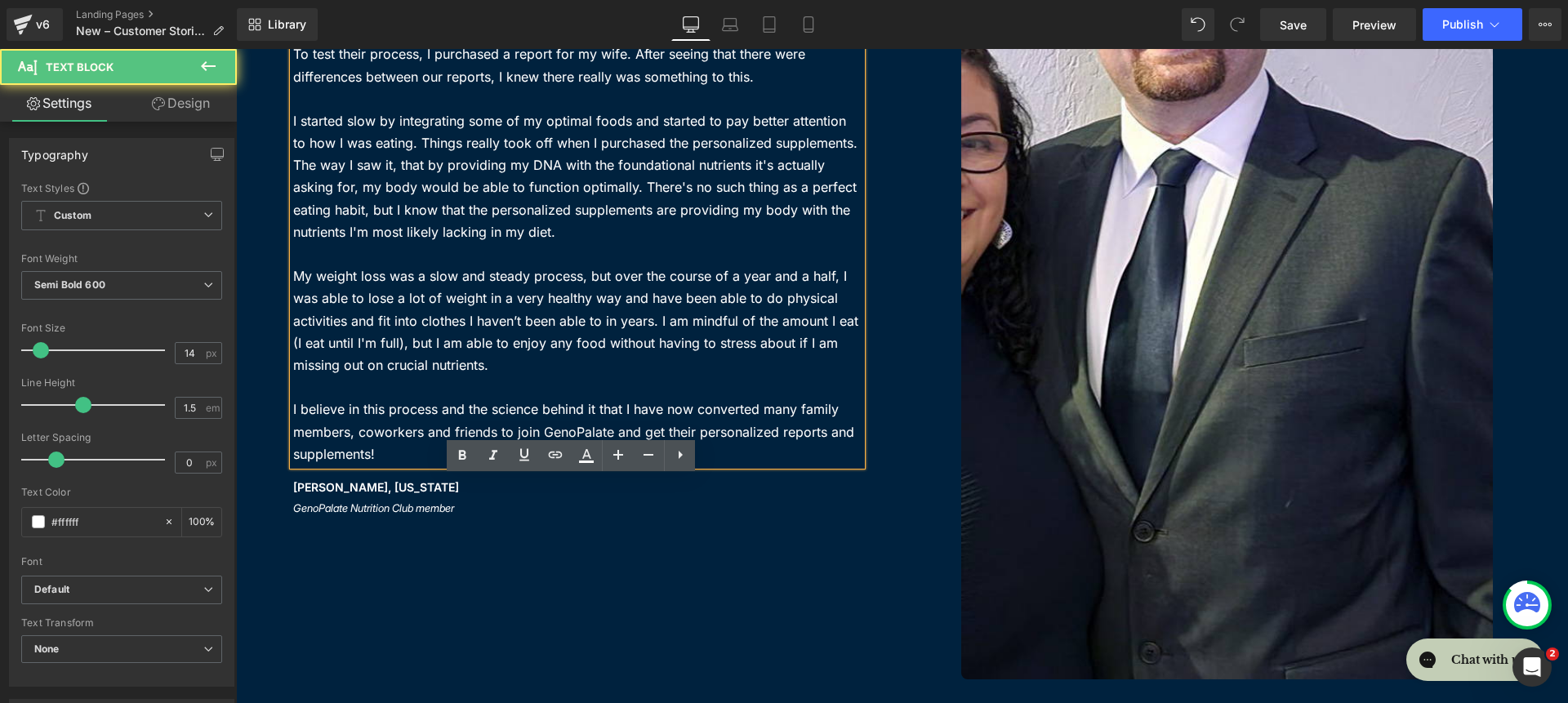
click at [648, 390] on p at bounding box center [577, 387] width 568 height 22
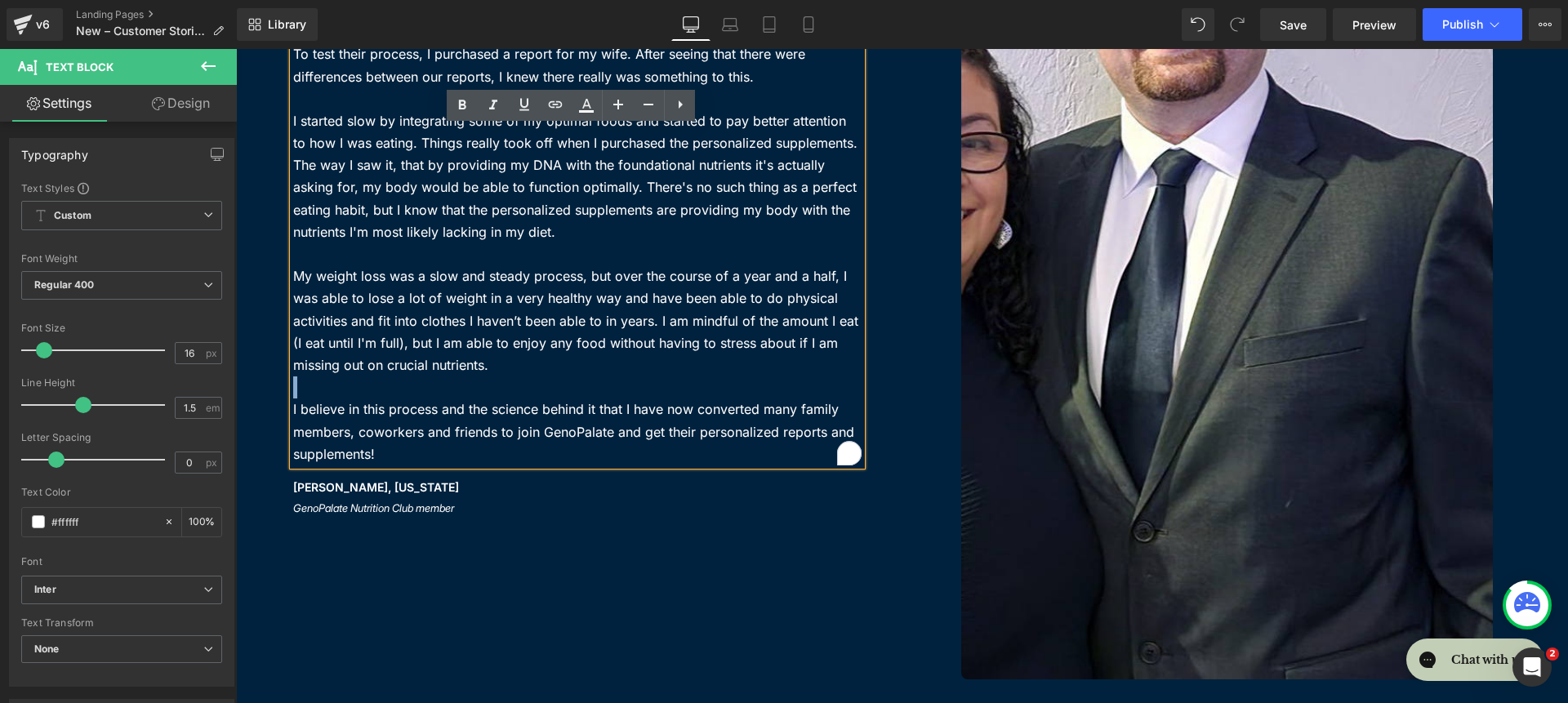
click at [626, 289] on p "My weight loss was a slow and steady process, but over the course of a year and…" at bounding box center [577, 321] width 568 height 111
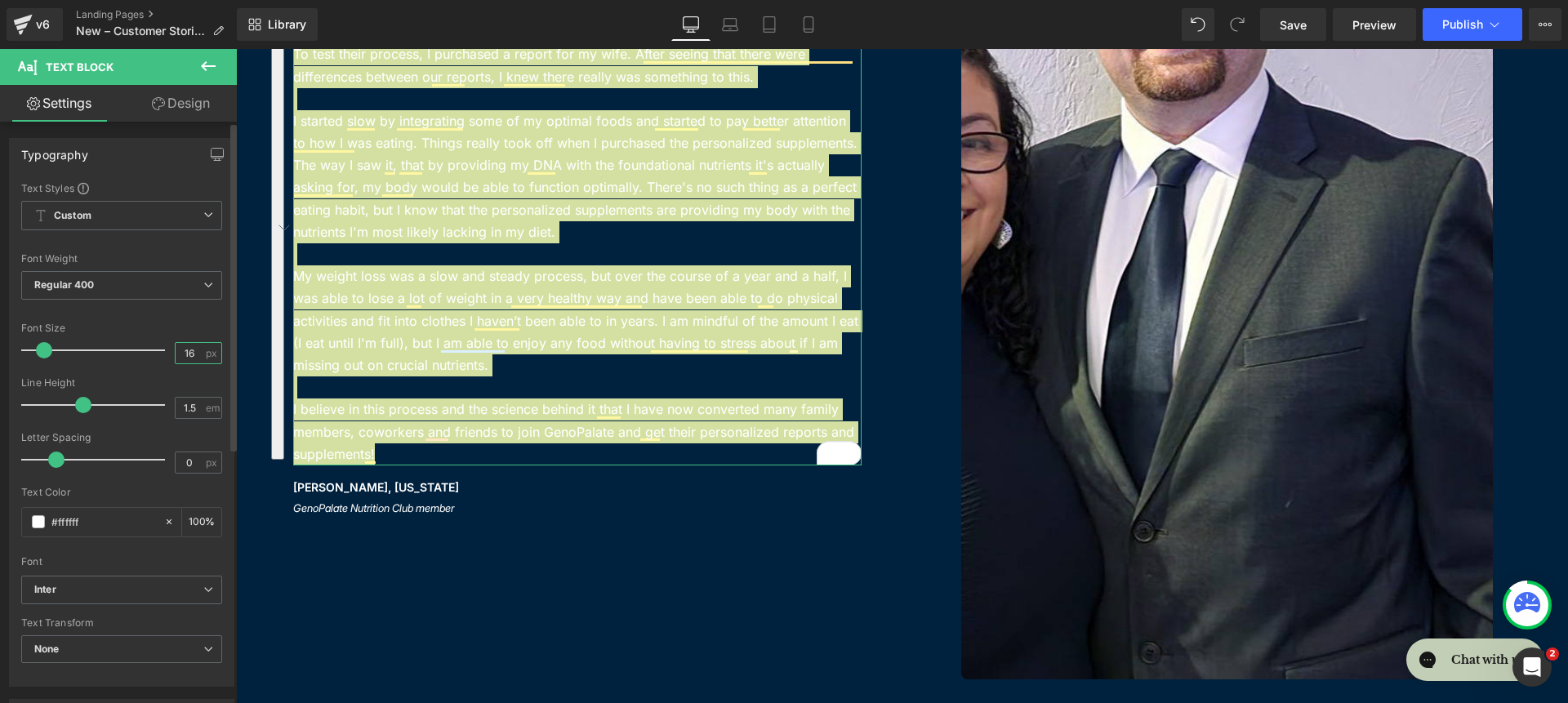
click at [190, 359] on input "16" at bounding box center [189, 353] width 28 height 20
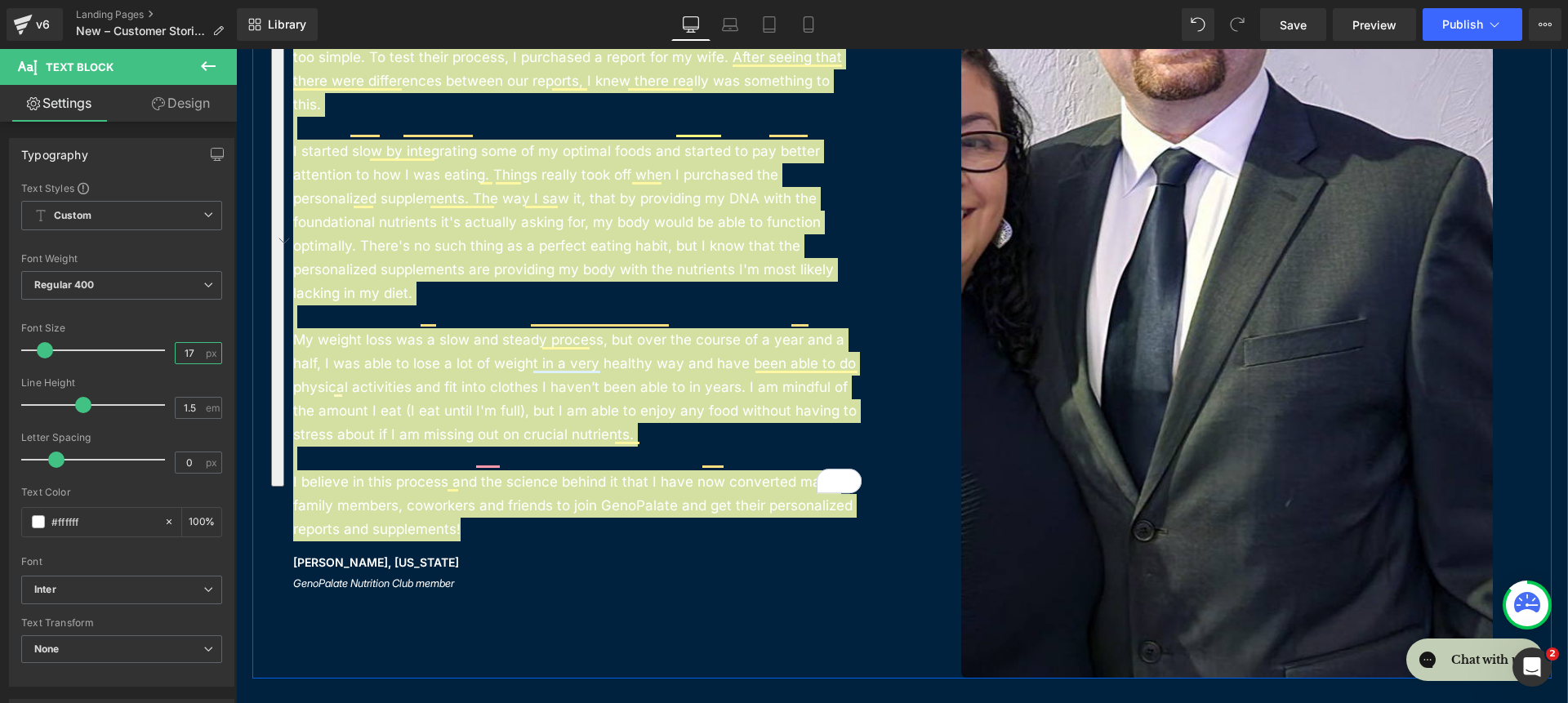
type input "18"
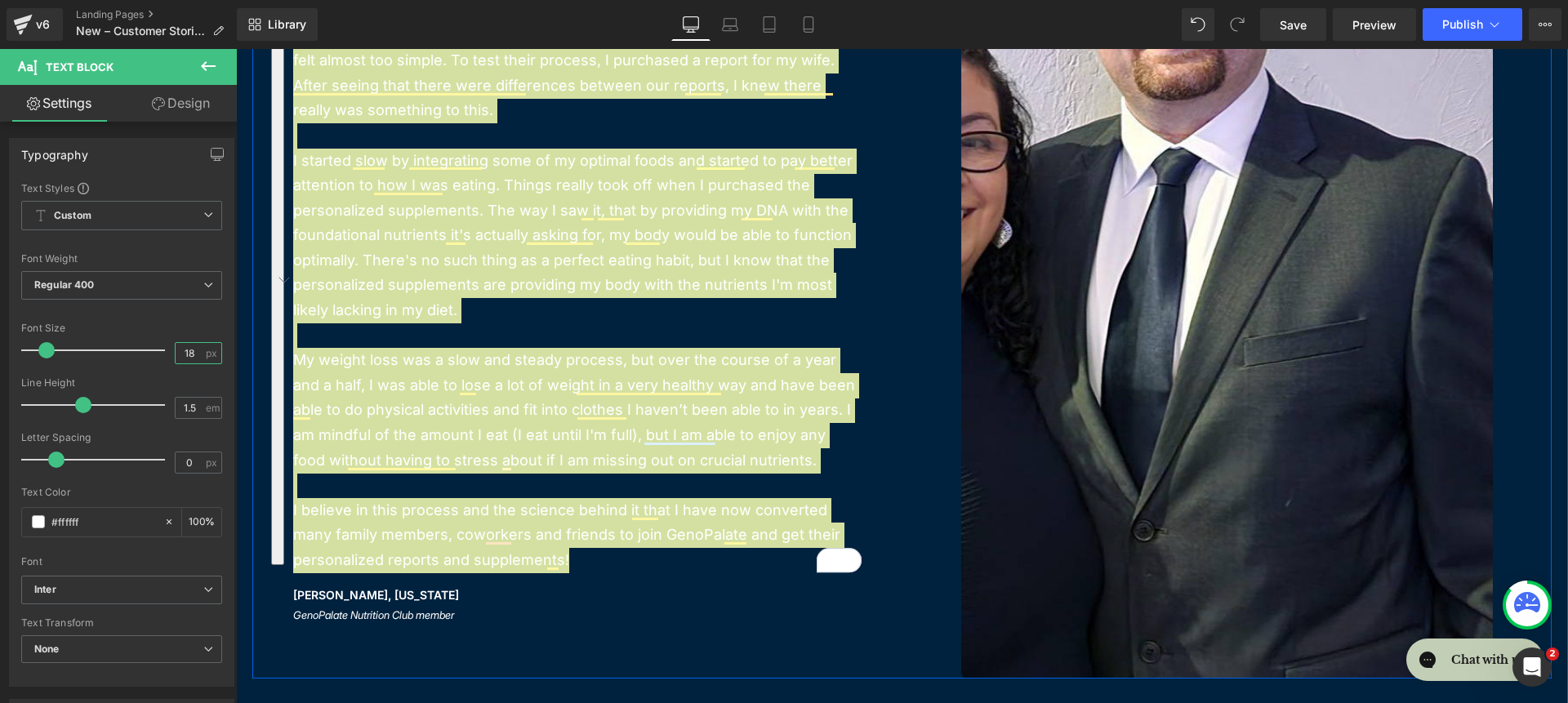
scroll to position [13, 0]
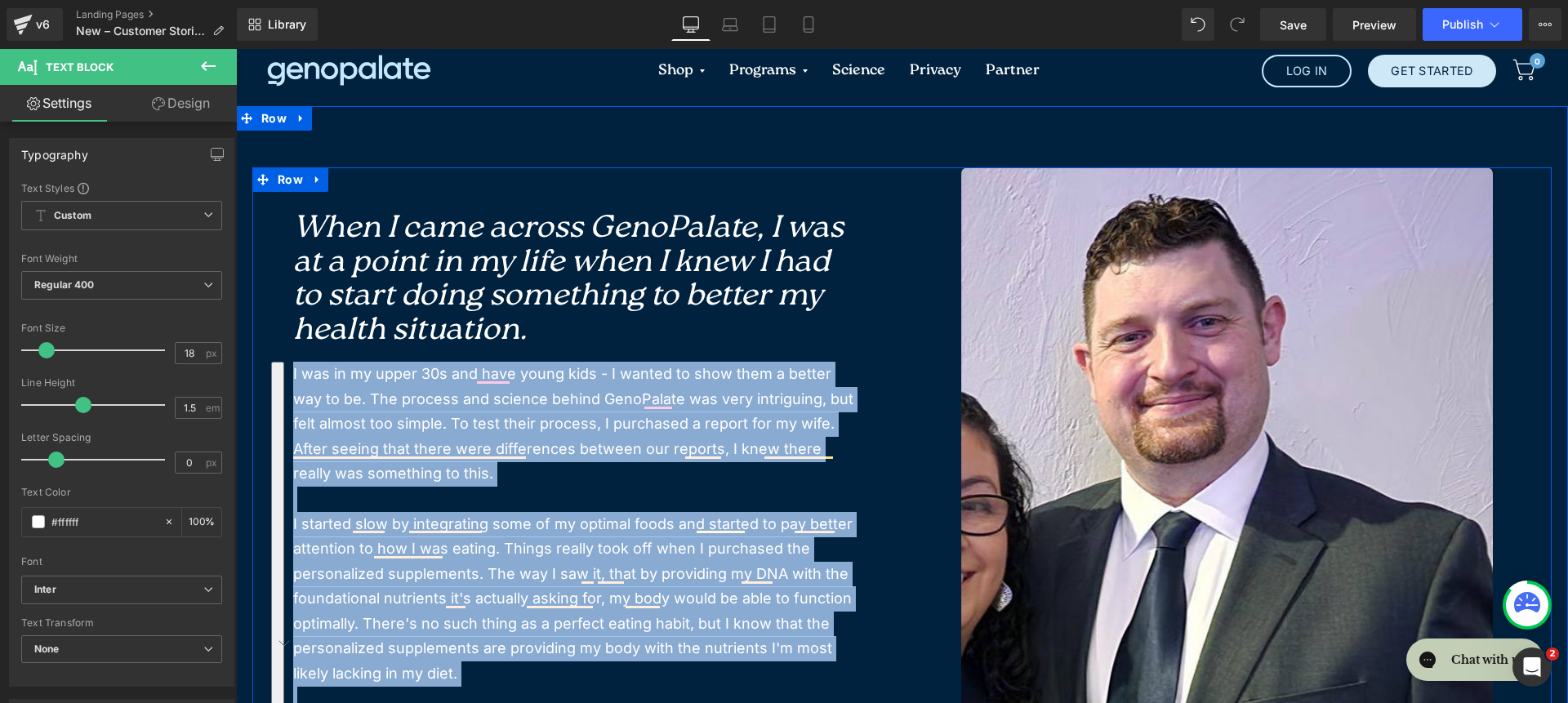
click at [917, 381] on div at bounding box center [1228, 605] width 626 height 875
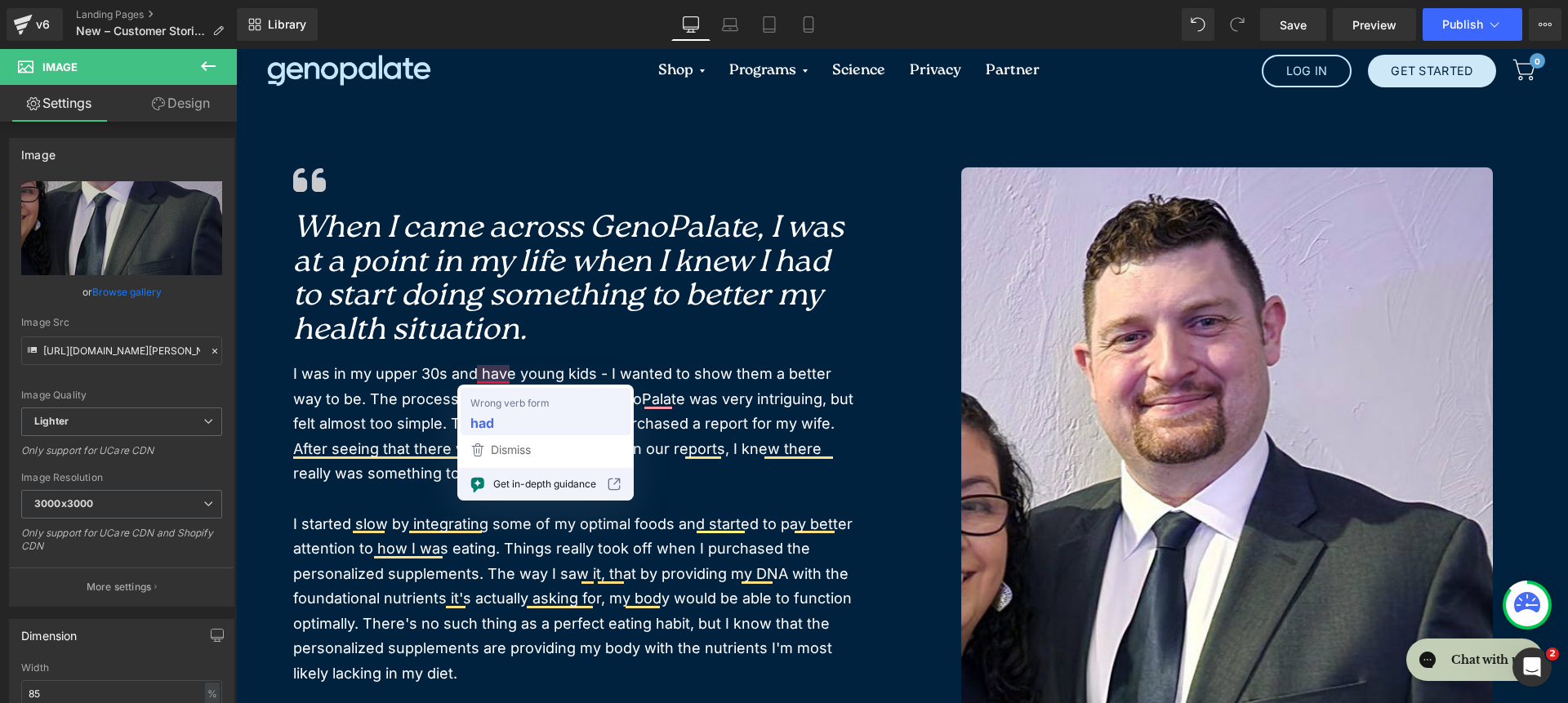
click at [534, 405] on span "Wrong verb form" at bounding box center [509, 403] width 79 height 17
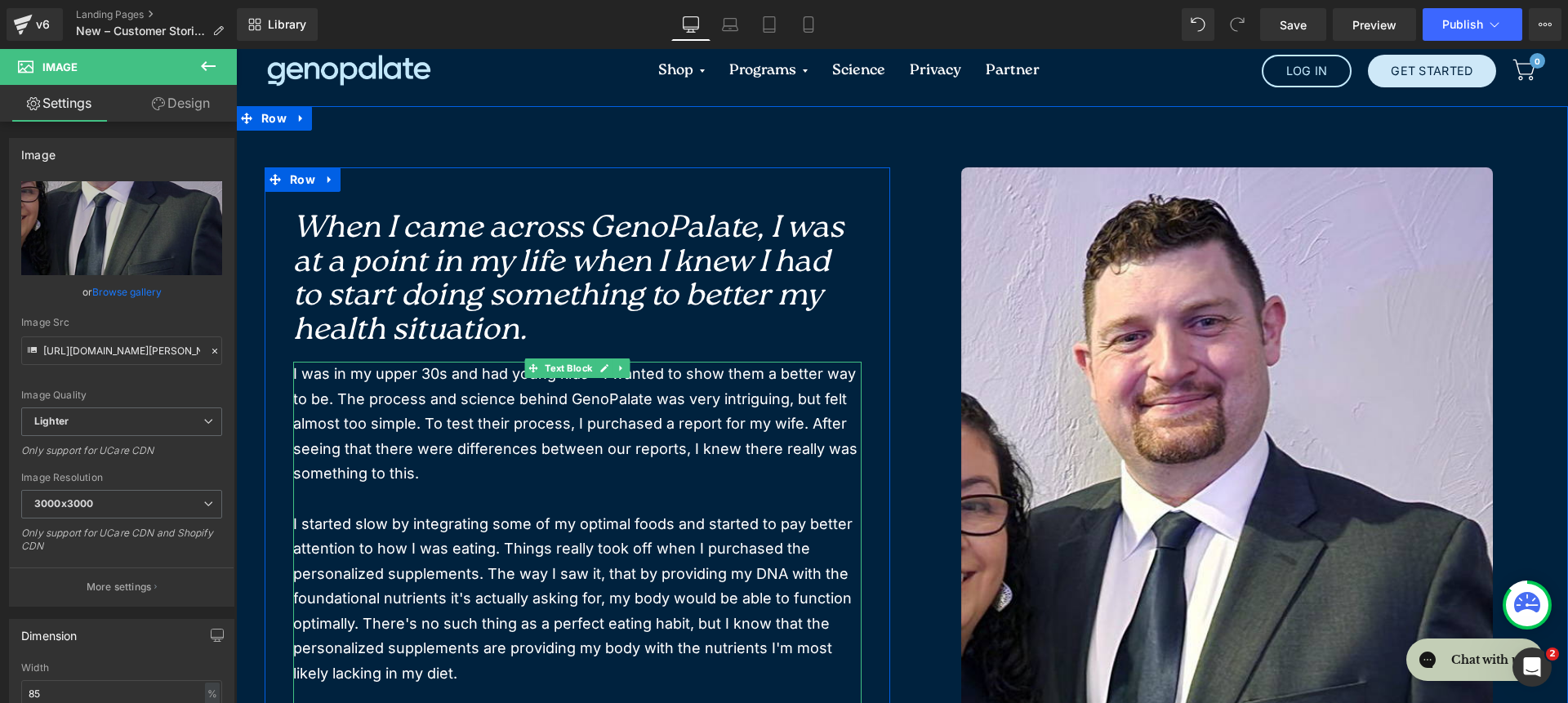
click at [645, 456] on p "I was in my upper 30s and had young kids - I wanted to show them a better way t…" at bounding box center [577, 424] width 568 height 125
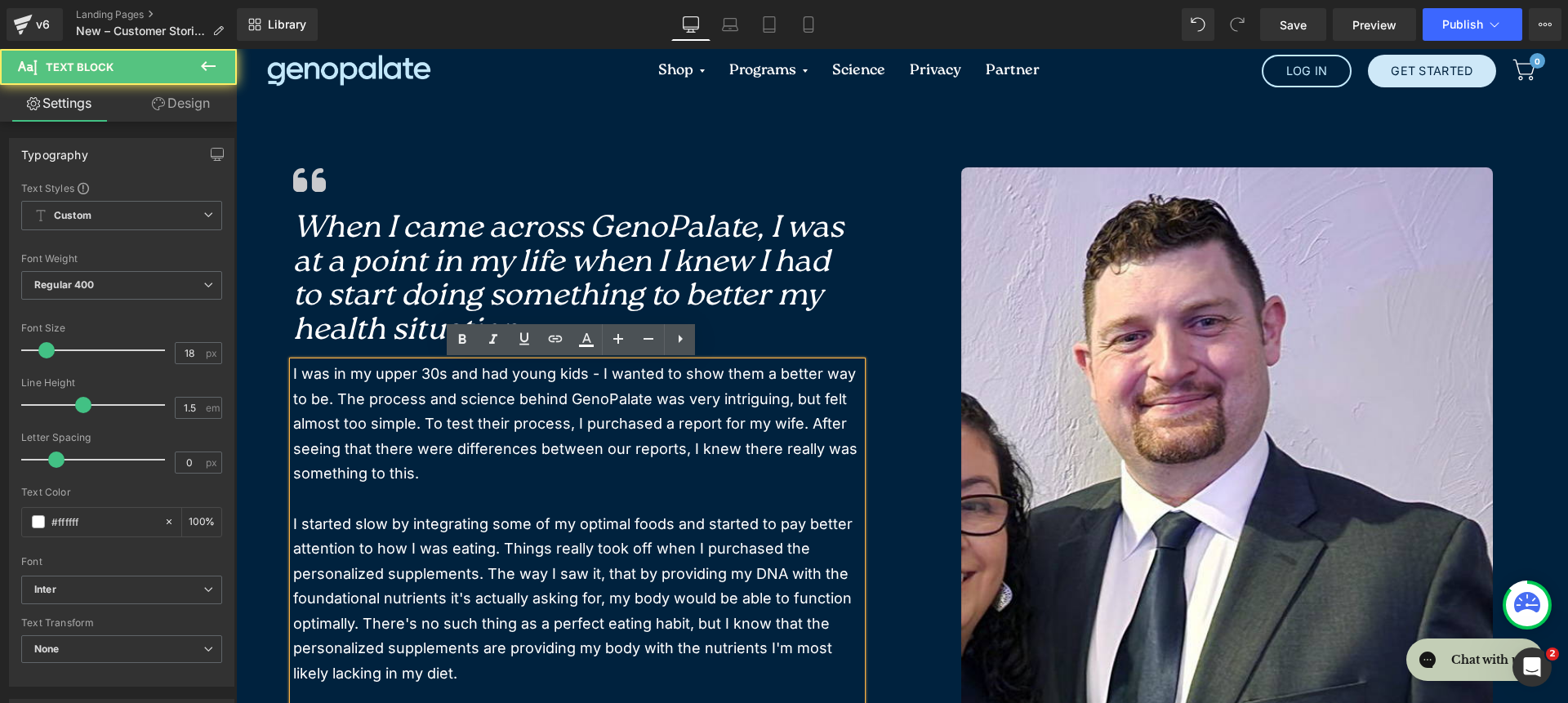
click at [631, 400] on p "I was in my upper 30s and had young kids - I wanted to show them a better way t…" at bounding box center [577, 424] width 568 height 125
click at [624, 406] on p "I was in my upper 30s and had young kids - I wanted to show them a better way t…" at bounding box center [577, 424] width 568 height 125
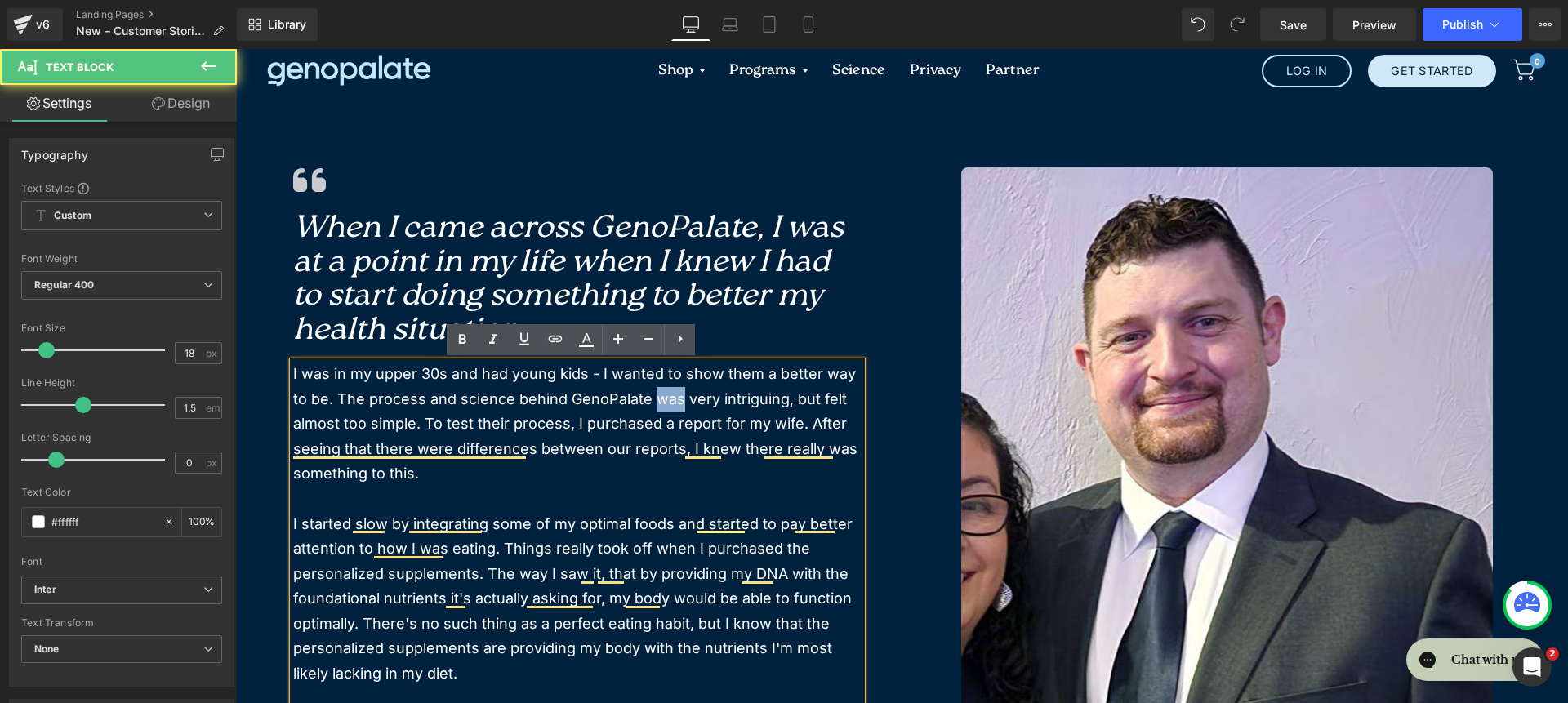
click at [633, 400] on p "I was in my upper 30s and had young kids - I wanted to show them a better way t…" at bounding box center [577, 424] width 568 height 125
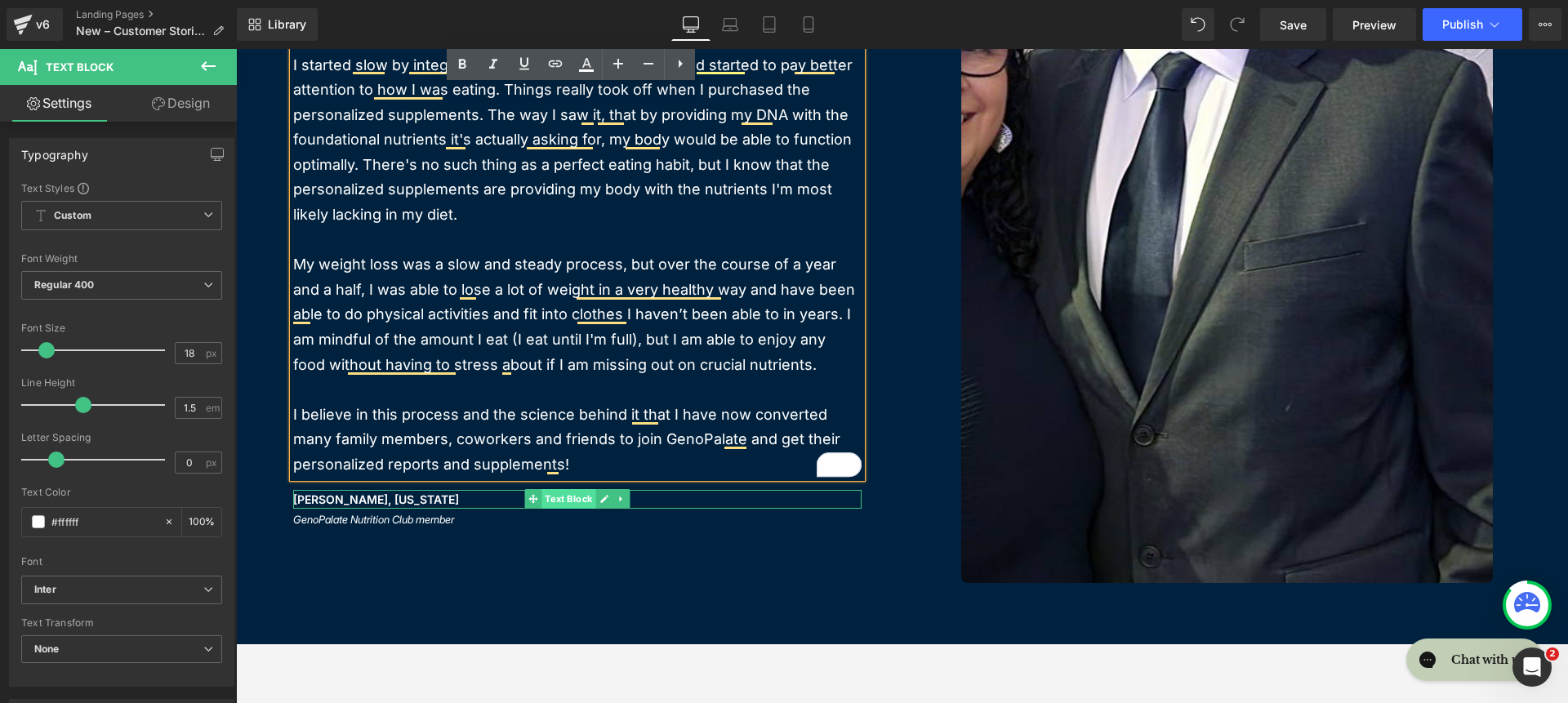
click at [541, 503] on span "Text Block" at bounding box center [568, 499] width 54 height 20
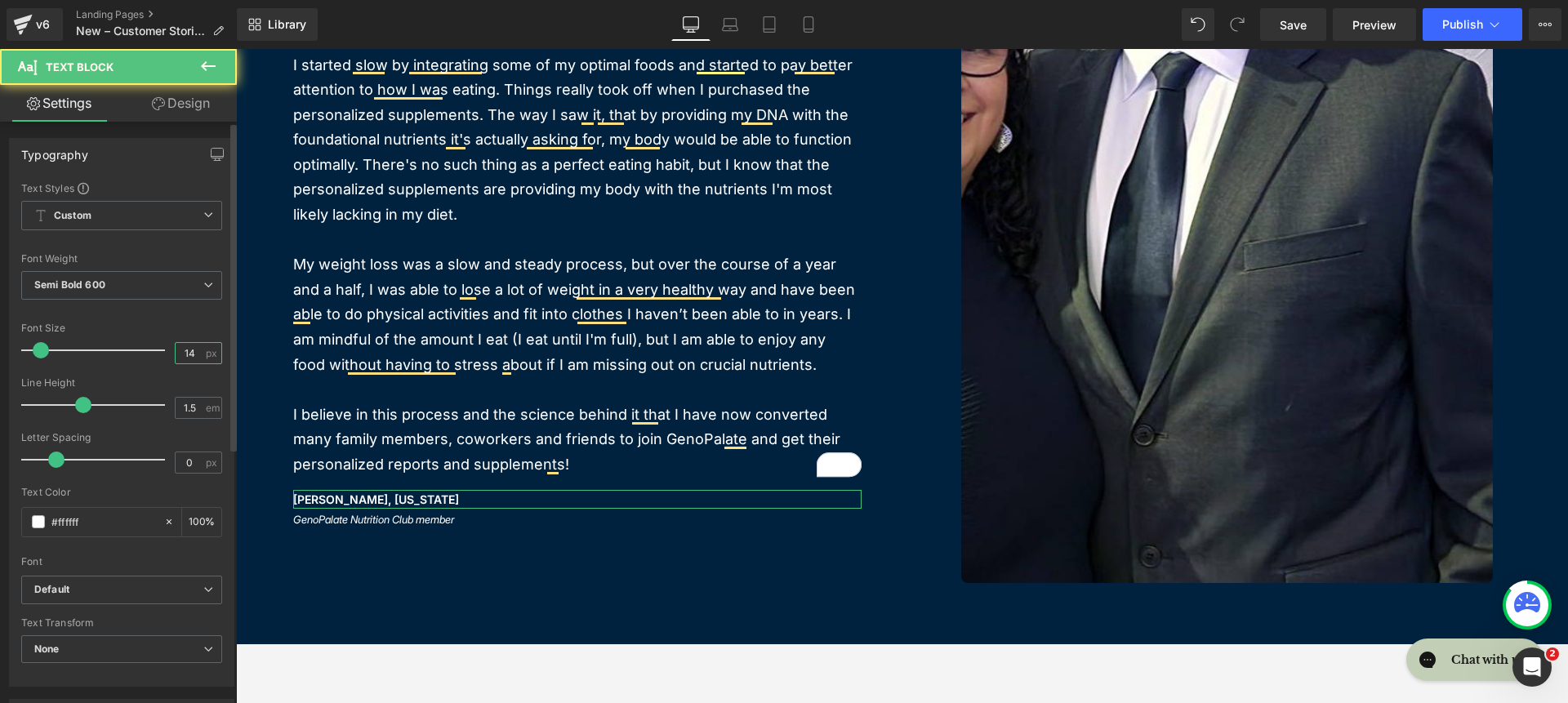
click at [187, 355] on input "14" at bounding box center [189, 353] width 28 height 20
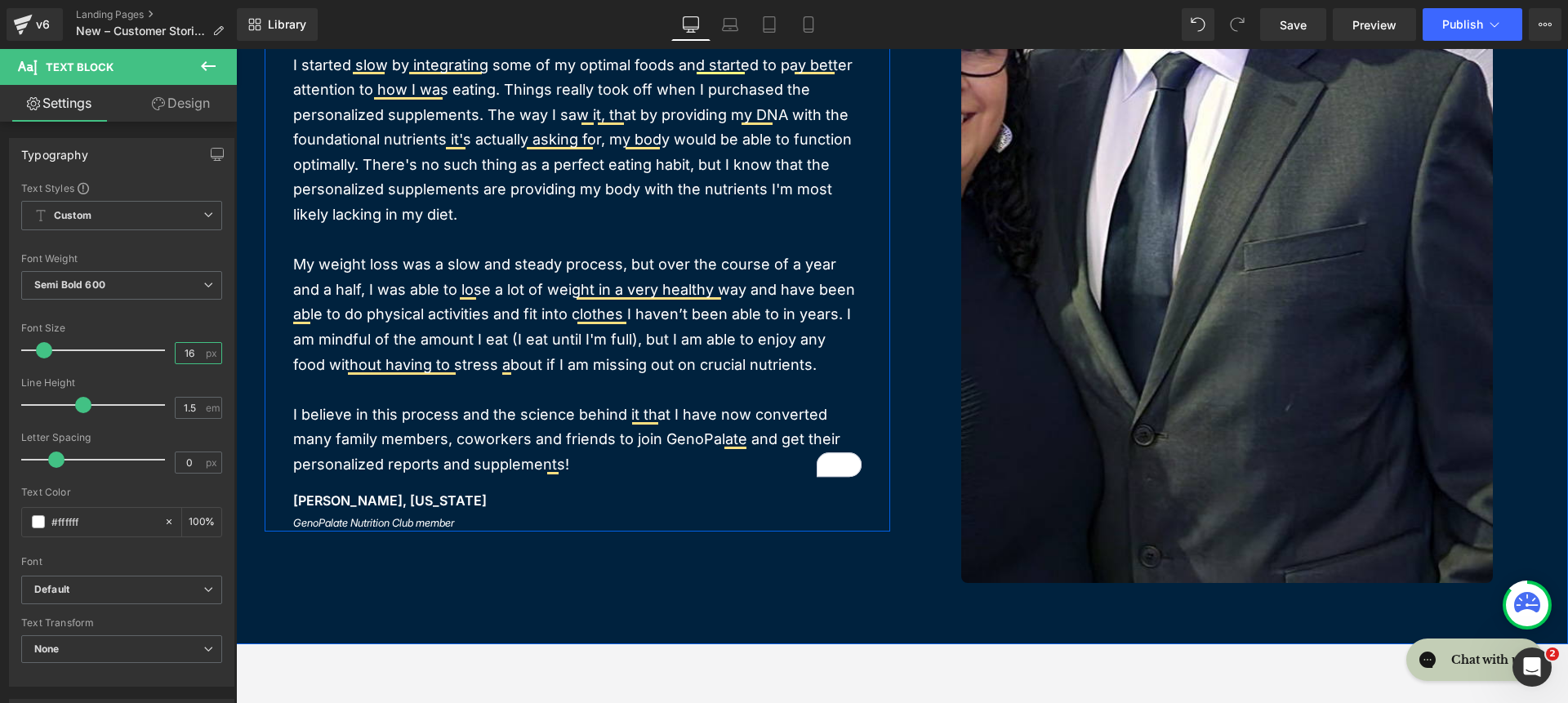
type input "15"
click at [483, 520] on p "GenoPalate Nutrition Club member" at bounding box center [577, 521] width 568 height 18
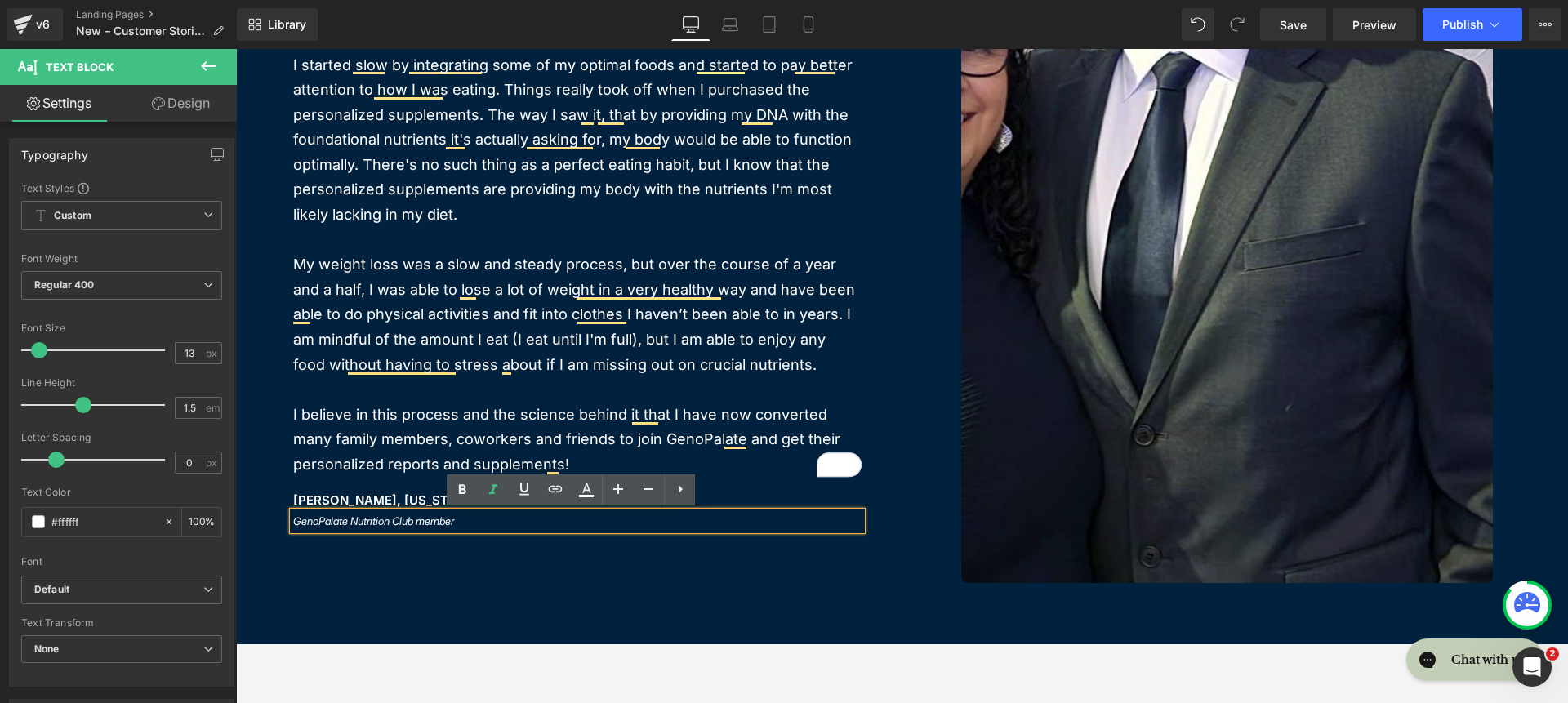
click at [347, 520] on icon "GenoPalate Nutrition Club member" at bounding box center [373, 521] width 161 height 13
drag, startPoint x: 347, startPoint y: 520, endPoint x: 359, endPoint y: 524, distance: 12.6
click at [349, 520] on icon "GenoPalate Nutrition Club member" at bounding box center [373, 521] width 161 height 13
click at [395, 523] on icon "GenoPalate Nutrition Club member" at bounding box center [373, 521] width 161 height 13
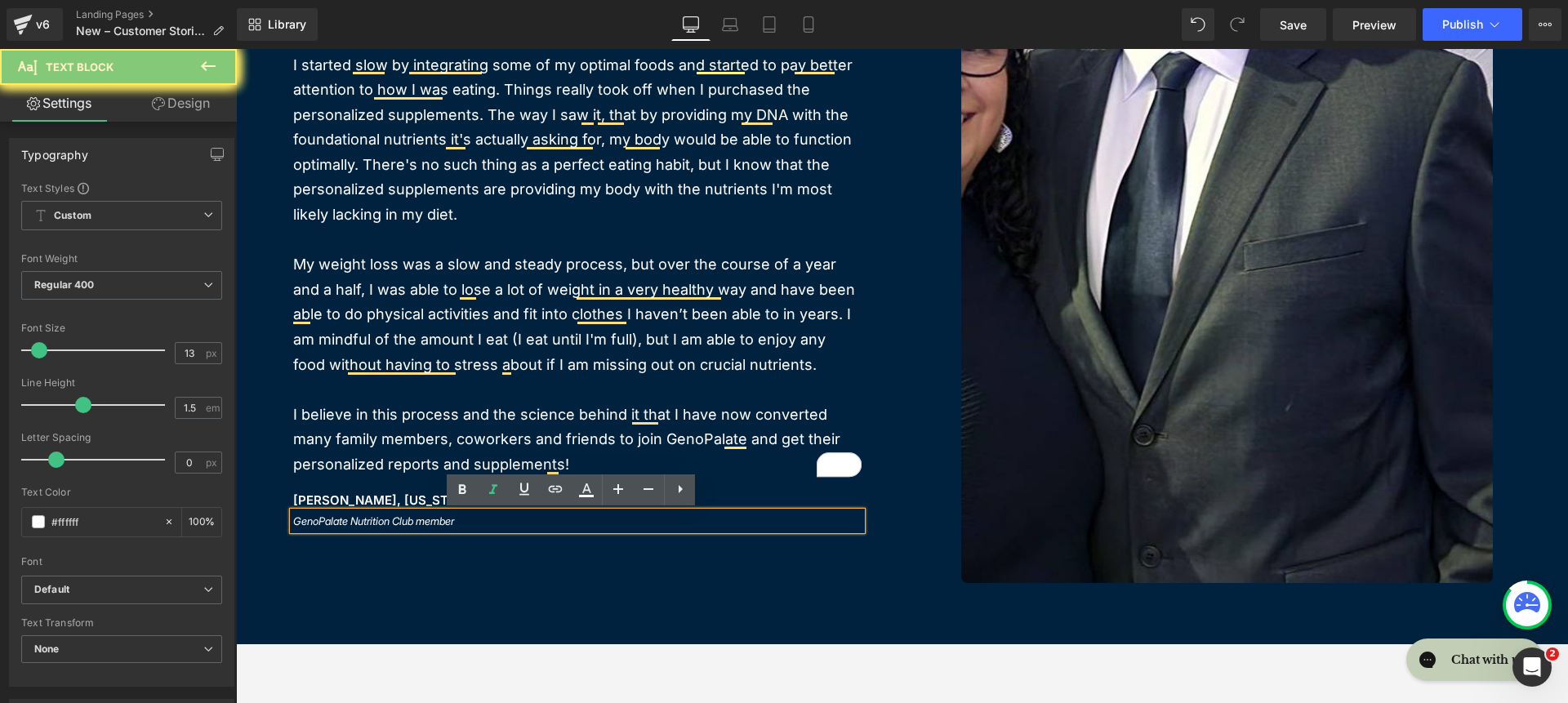
click at [400, 524] on icon "GenoPalate Nutrition Club member" at bounding box center [373, 521] width 161 height 13
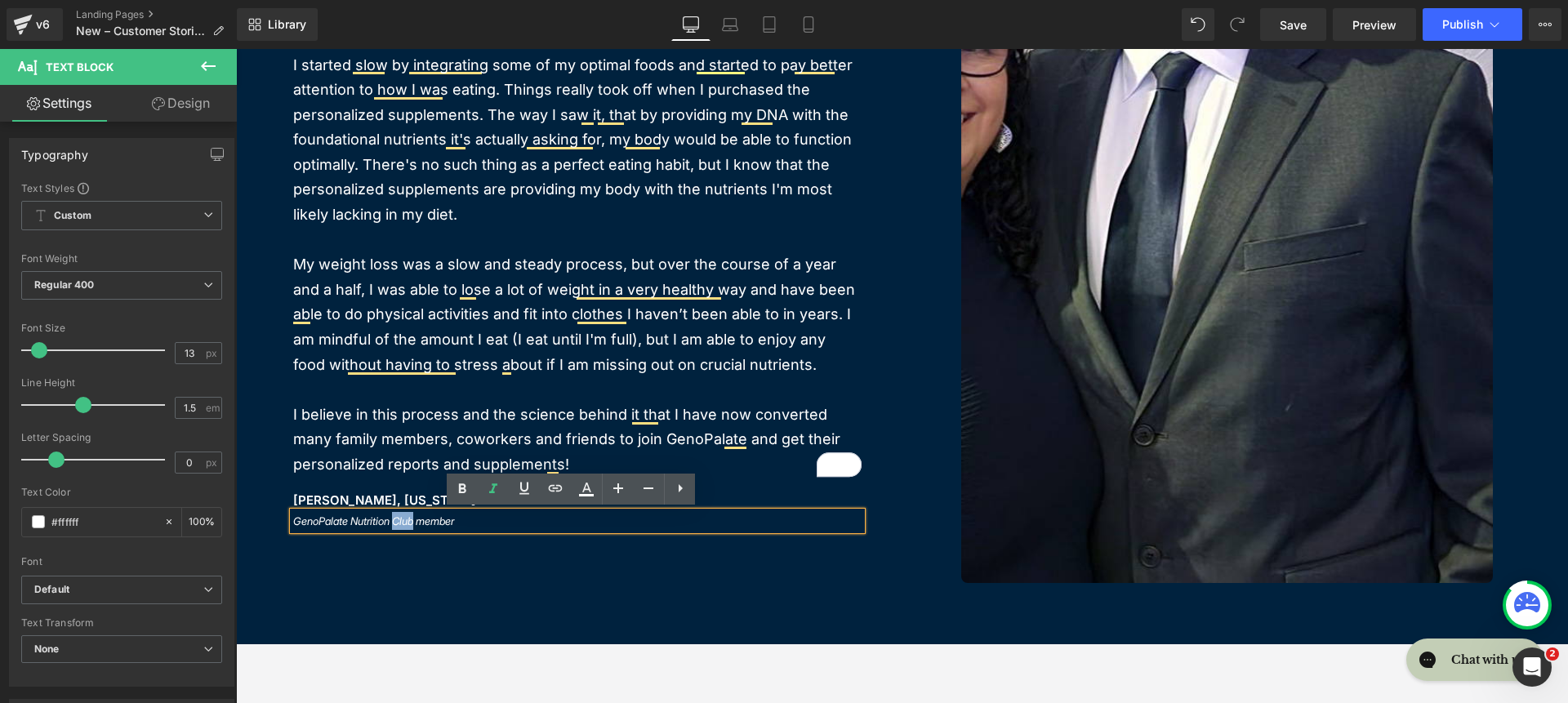
scroll to position [475, 0]
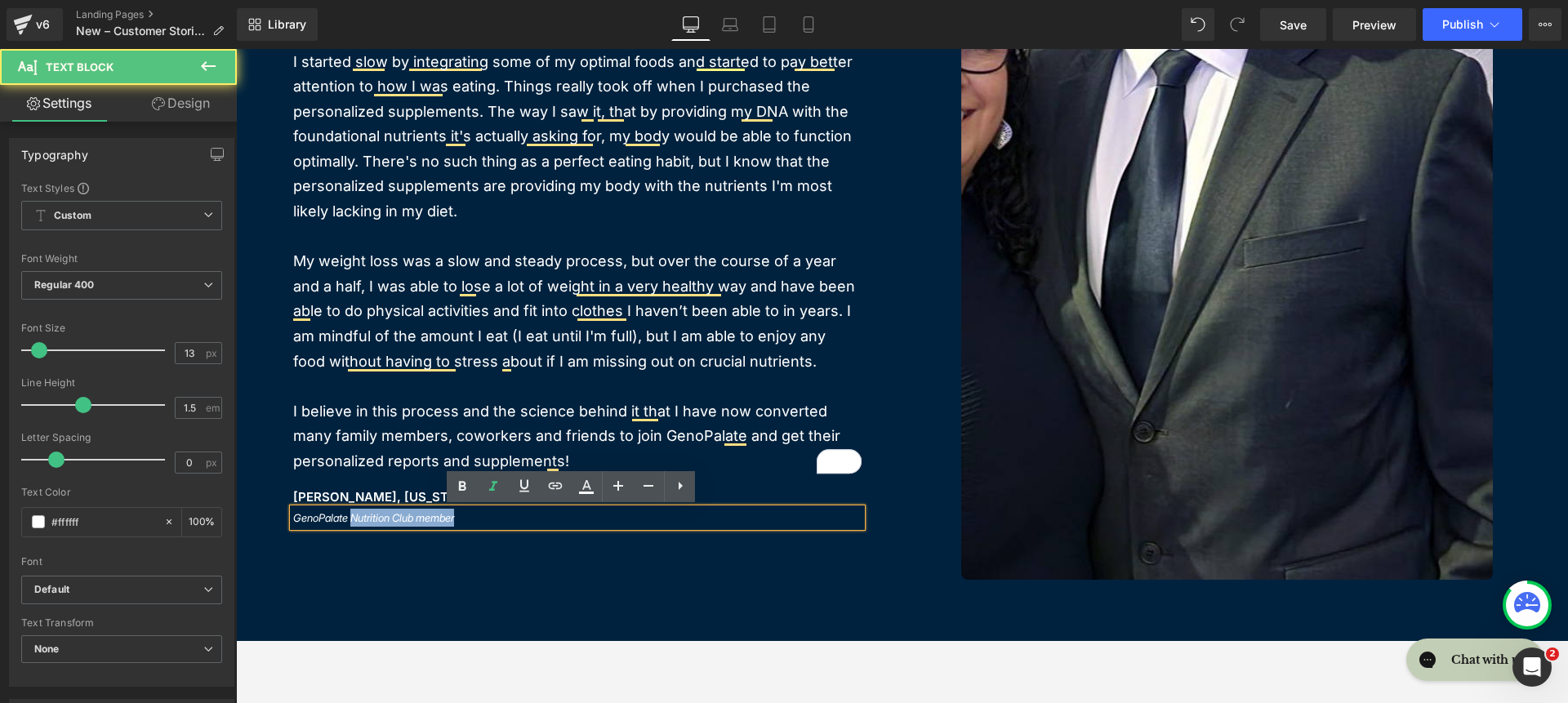
drag, startPoint x: 461, startPoint y: 520, endPoint x: 352, endPoint y: 524, distance: 109.1
click at [352, 524] on icon "GenoPalate Nutrition Club member" at bounding box center [373, 517] width 161 height 13
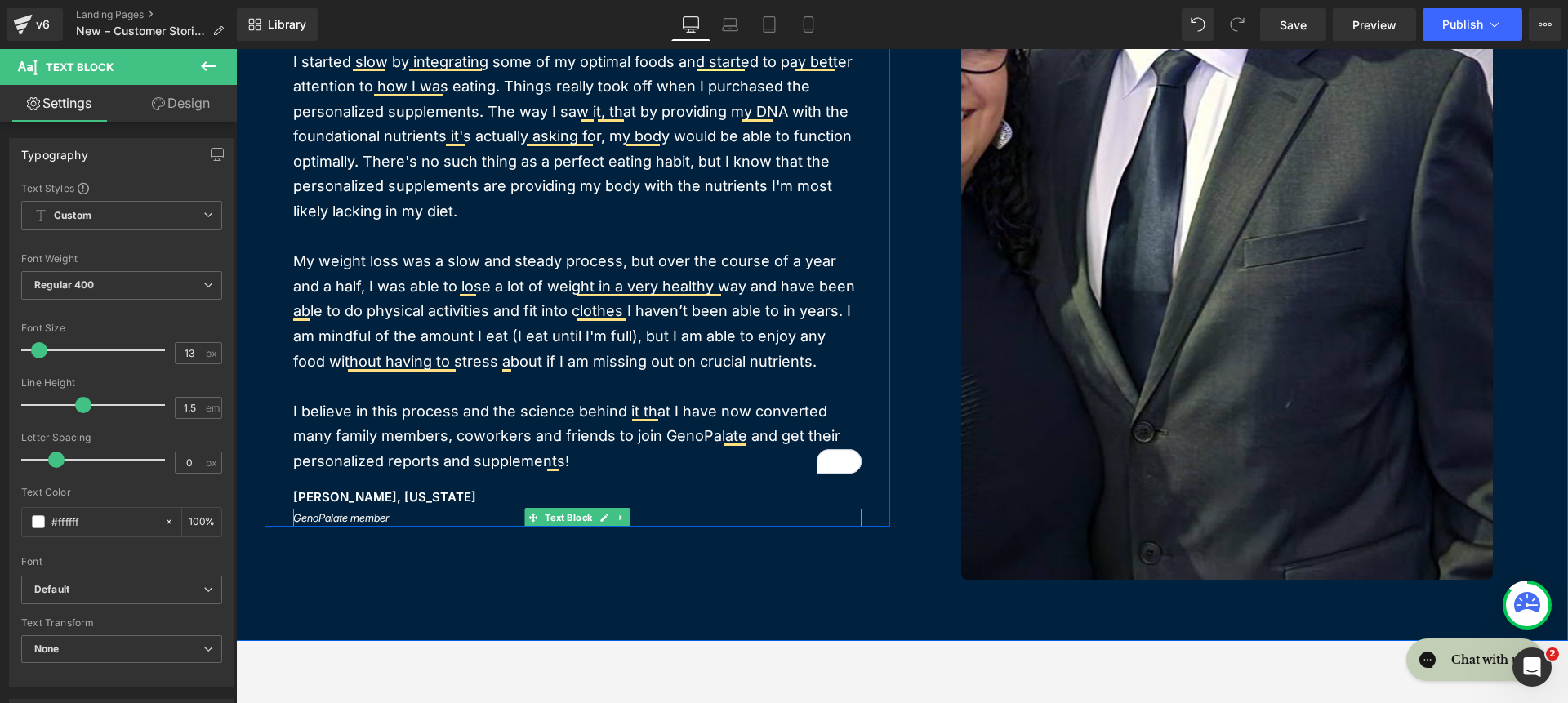
click at [294, 522] on div "Image When I came across GenoPalate, I was at a point in my life when I knew I …" at bounding box center [577, 116] width 626 height 821
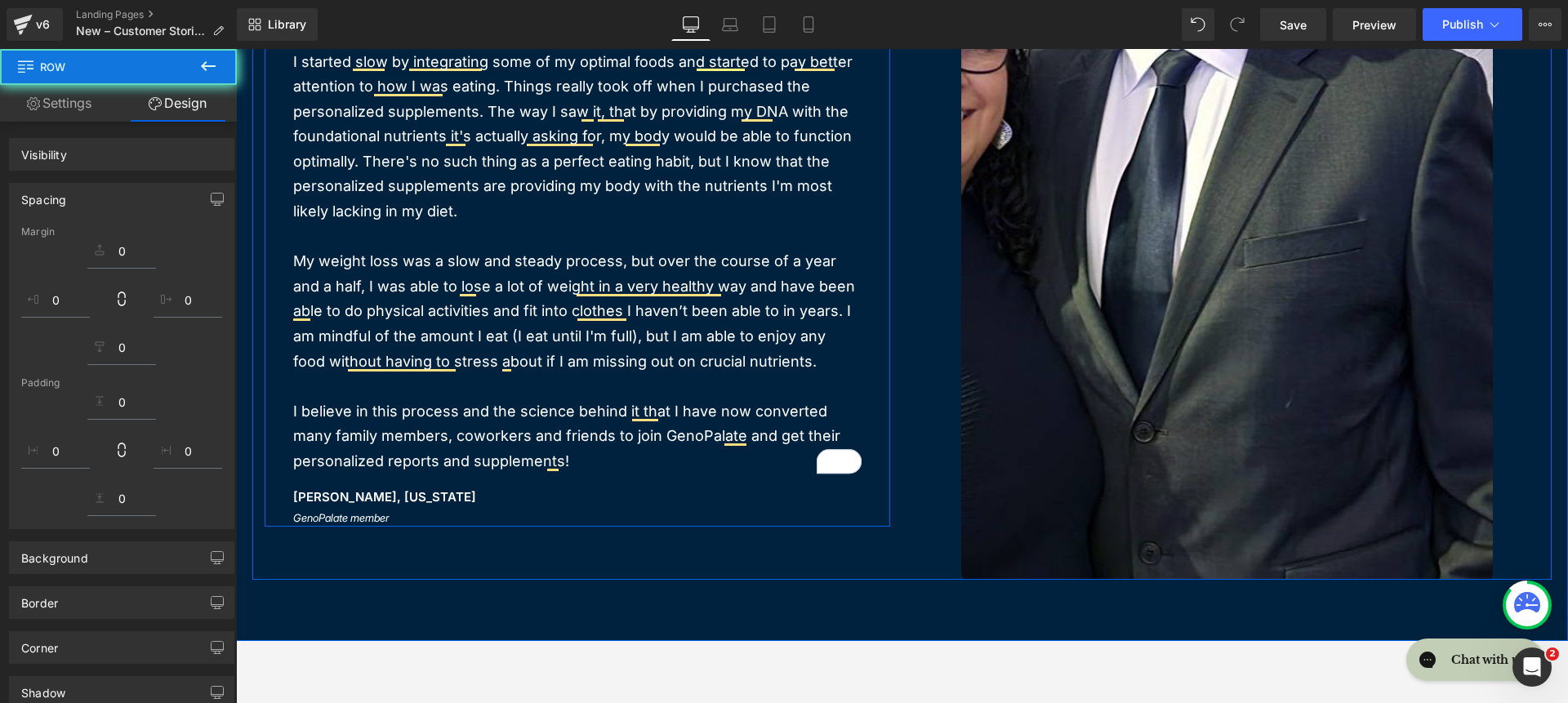
click at [294, 514] on div "GenoPalate member Text Block" at bounding box center [577, 518] width 568 height 18
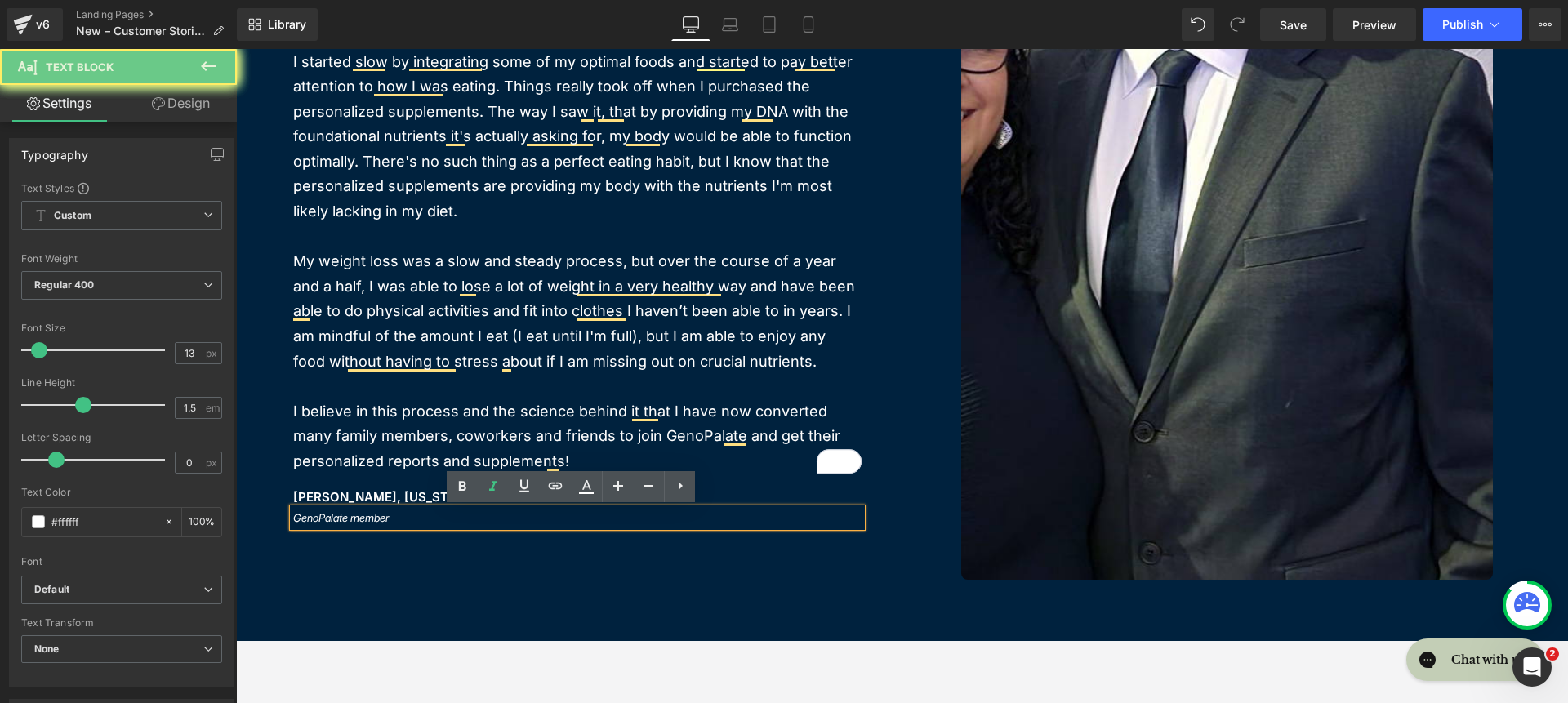
click at [294, 517] on icon "GenoPalate member" at bounding box center [341, 517] width 96 height 13
click at [294, 516] on icon "GenoPalate member" at bounding box center [341, 517] width 96 height 13
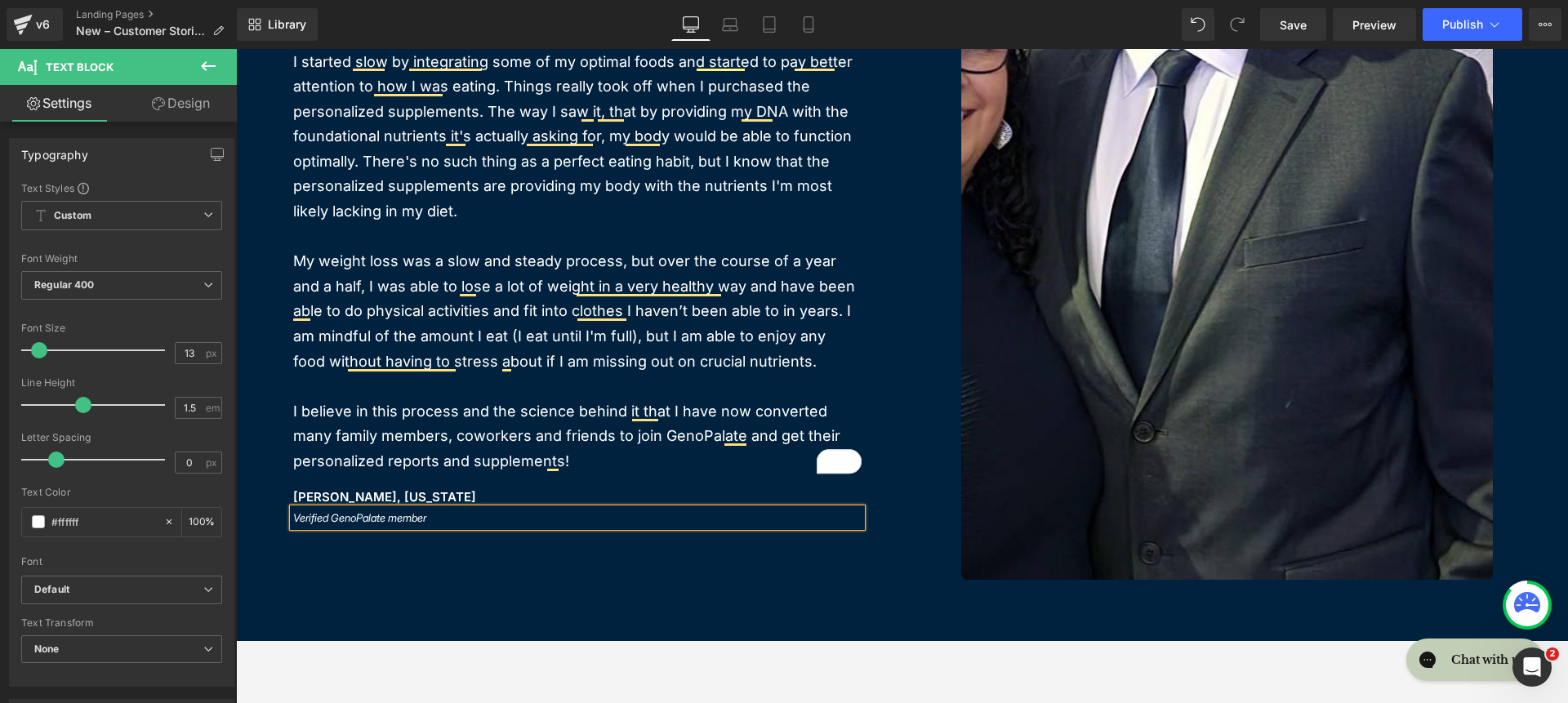
click at [411, 562] on div "Image When I came across GenoPalate, I was at a point in my life when I knew I …" at bounding box center [902, 142] width 1299 height 875
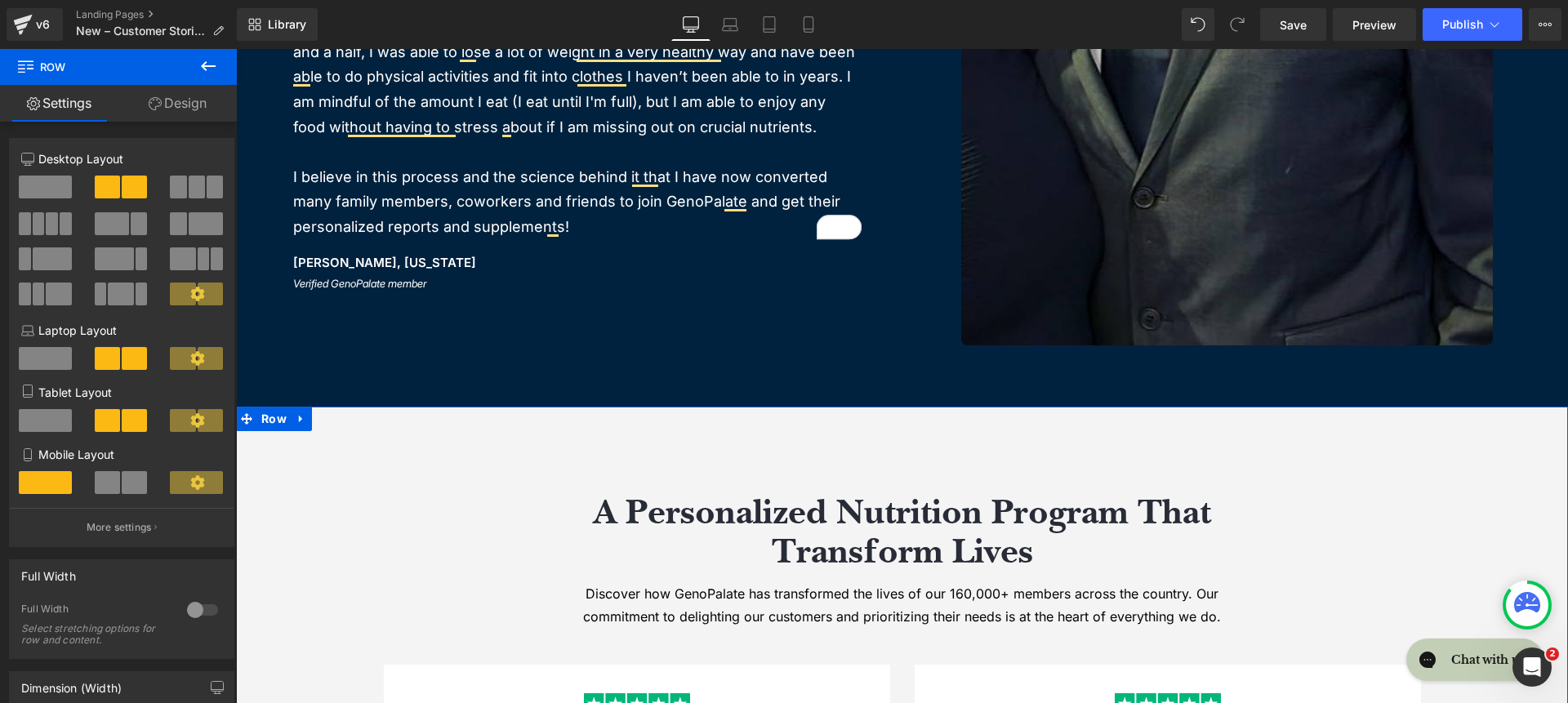
scroll to position [897, 0]
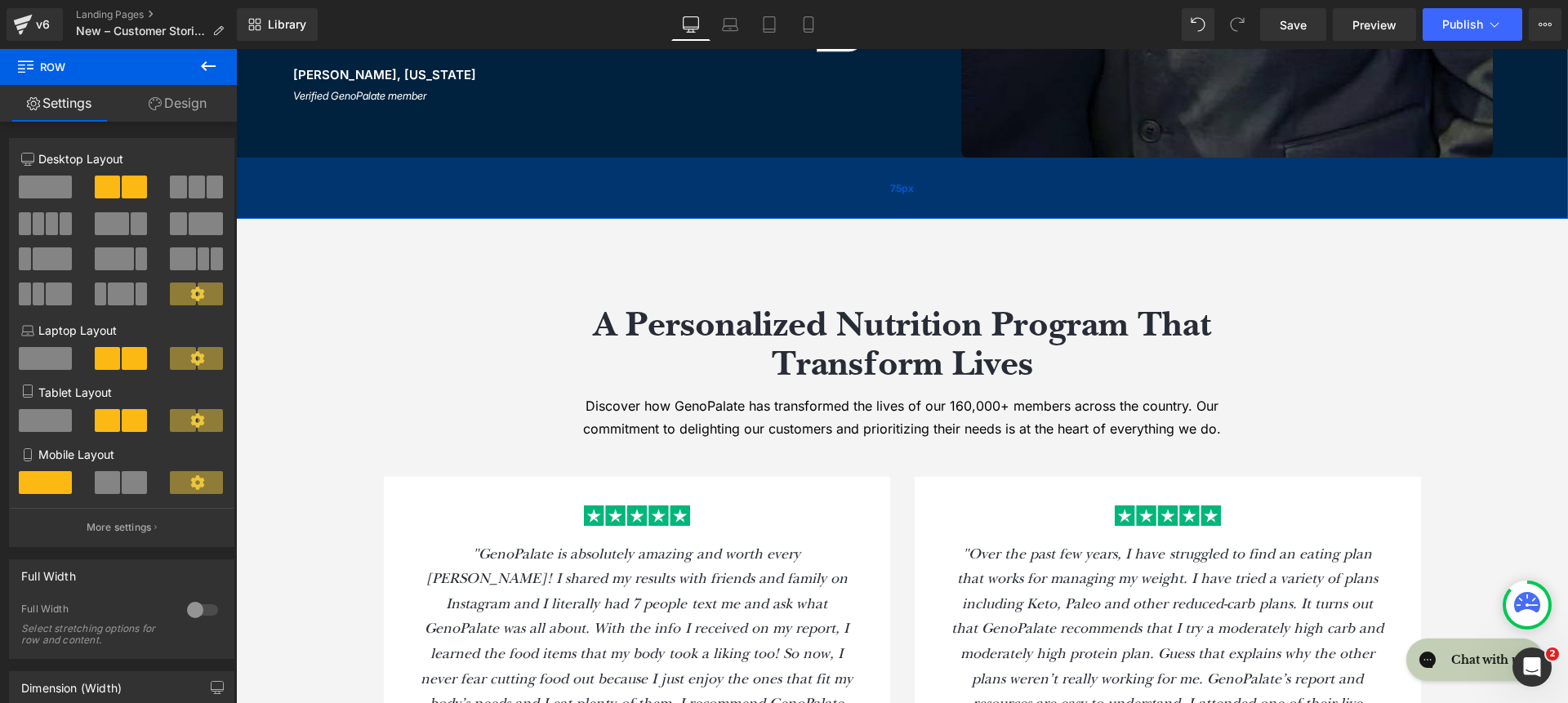
click at [651, 180] on div "75px" at bounding box center [902, 188] width 1332 height 61
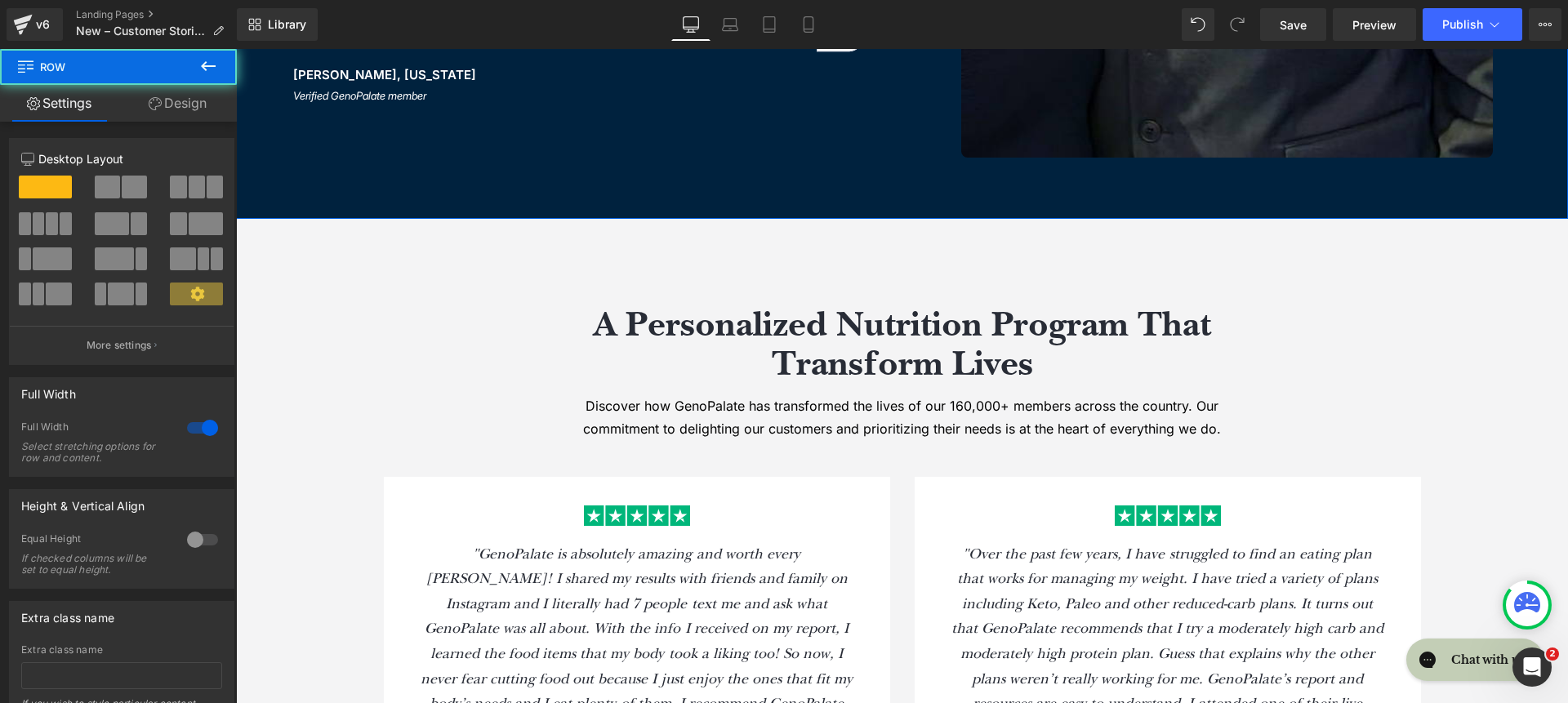
click at [164, 97] on link "Design" at bounding box center [176, 103] width 118 height 37
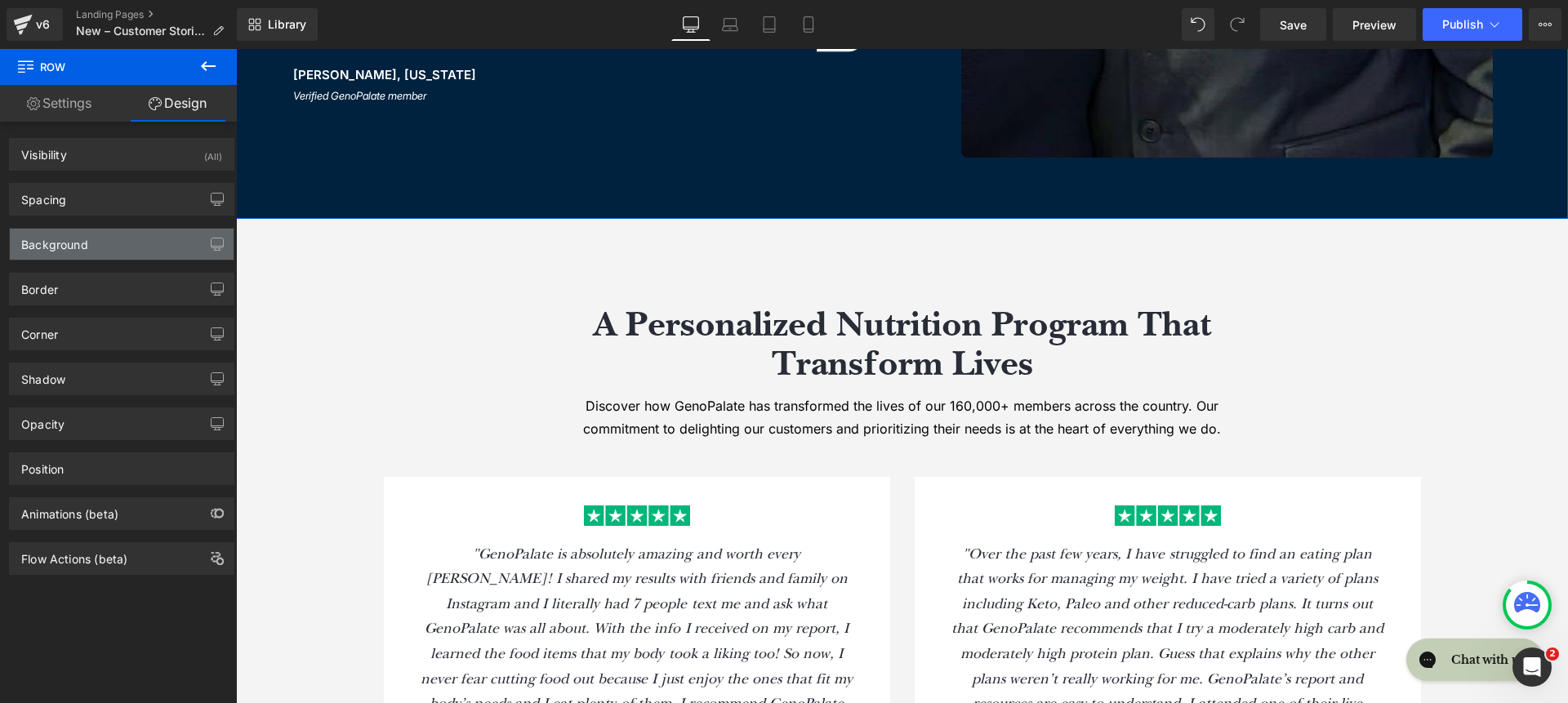
type input "0"
type input "75"
type input "20"
type input "75"
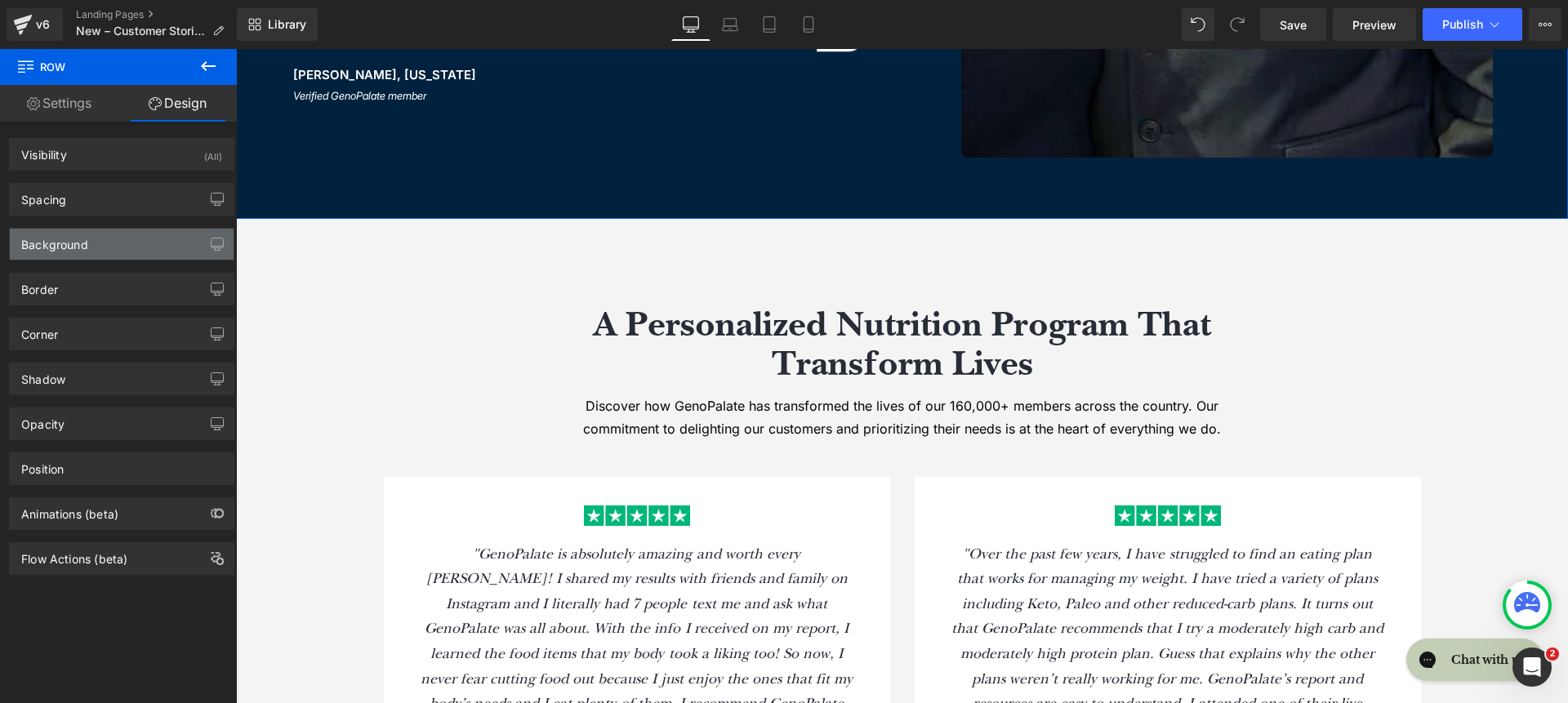
type input "20"
click at [104, 198] on div "Spacing" at bounding box center [121, 199] width 223 height 31
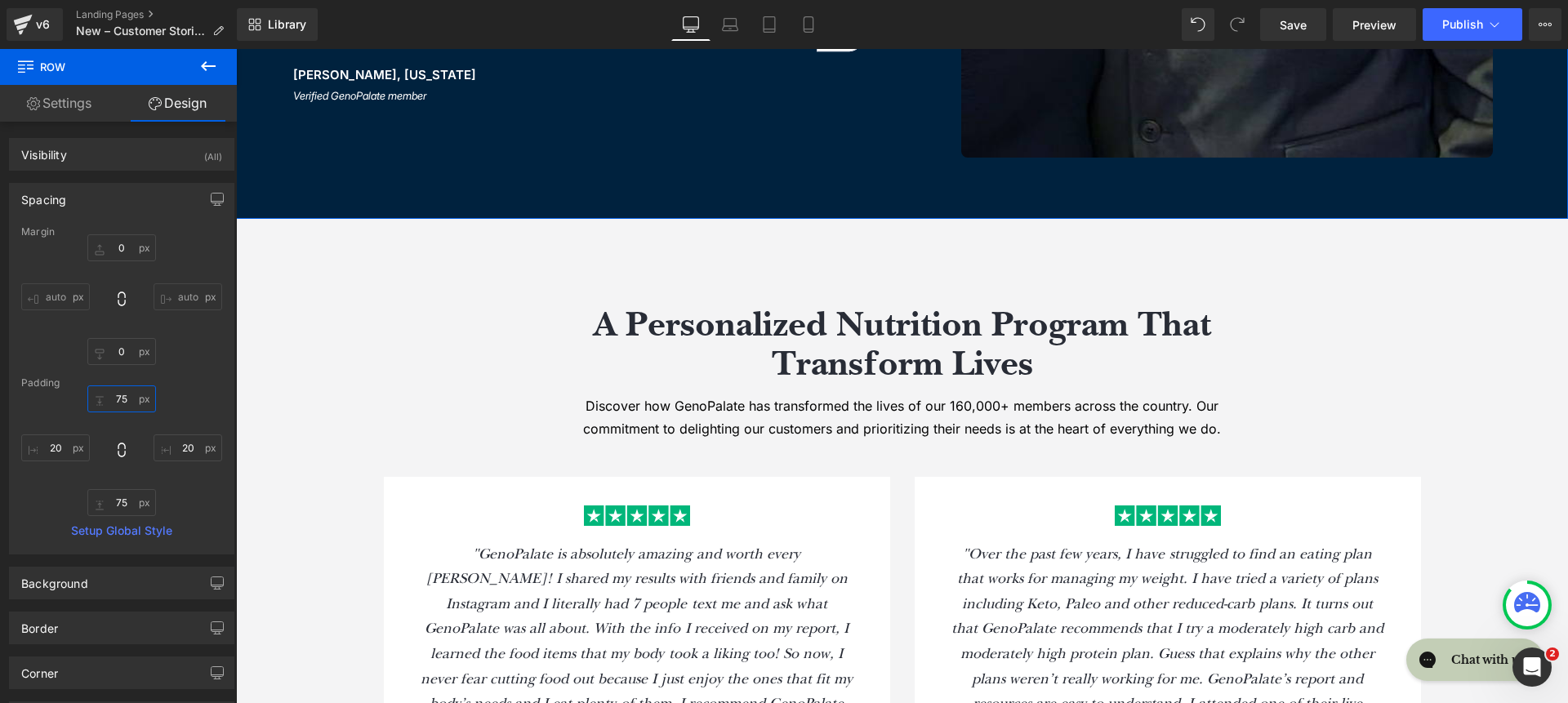
click at [112, 401] on input "75" at bounding box center [122, 399] width 68 height 27
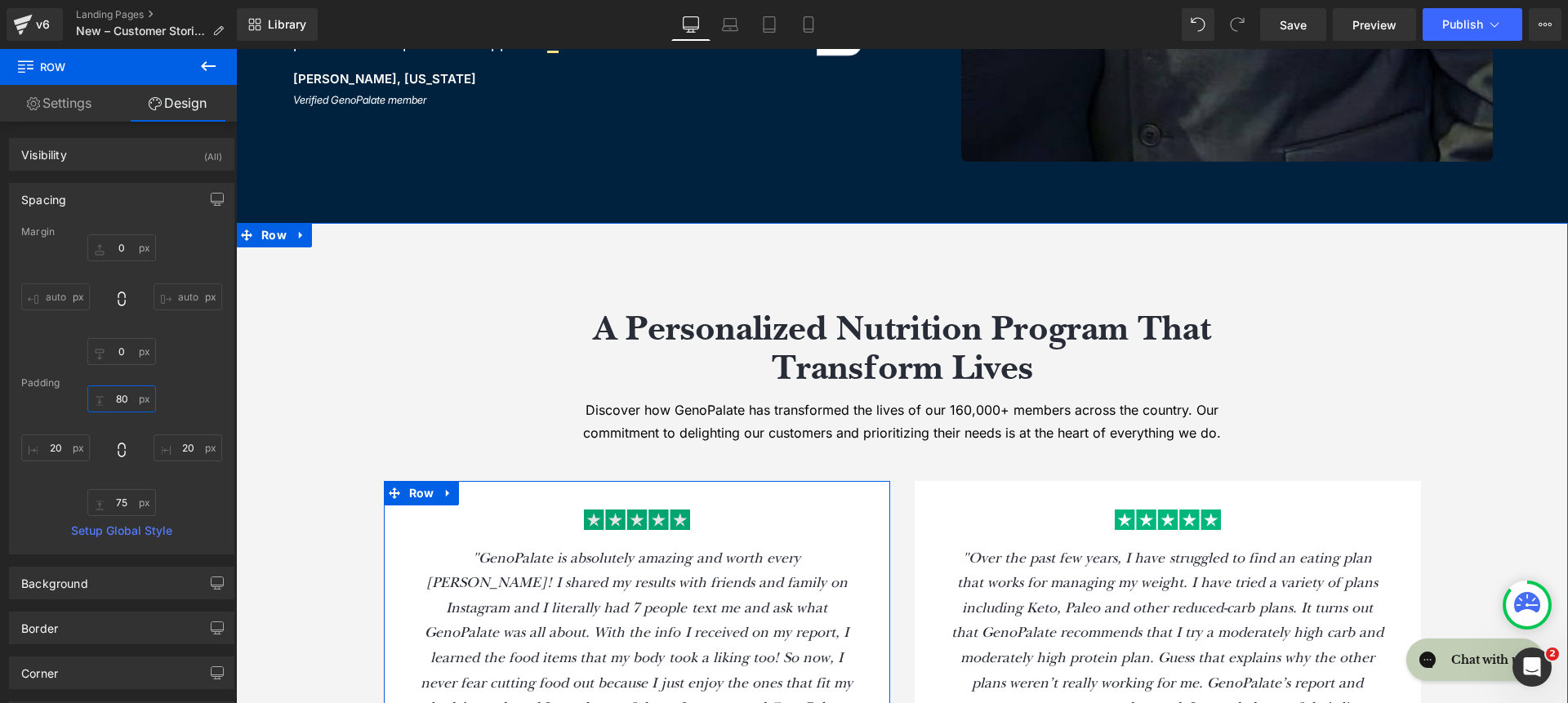
type input "80"
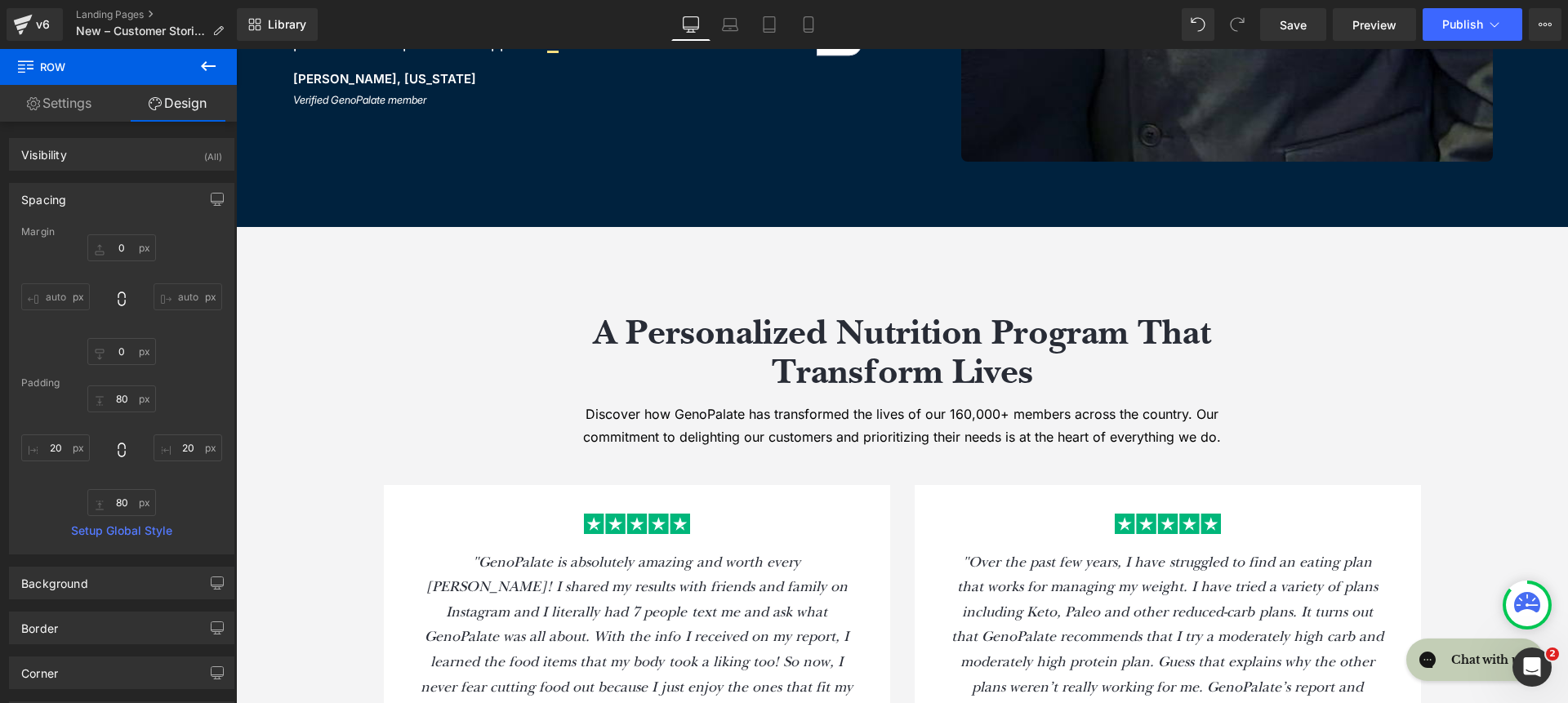
click at [236, 49] on div "75px" at bounding box center [236, 49] width 0 height 0
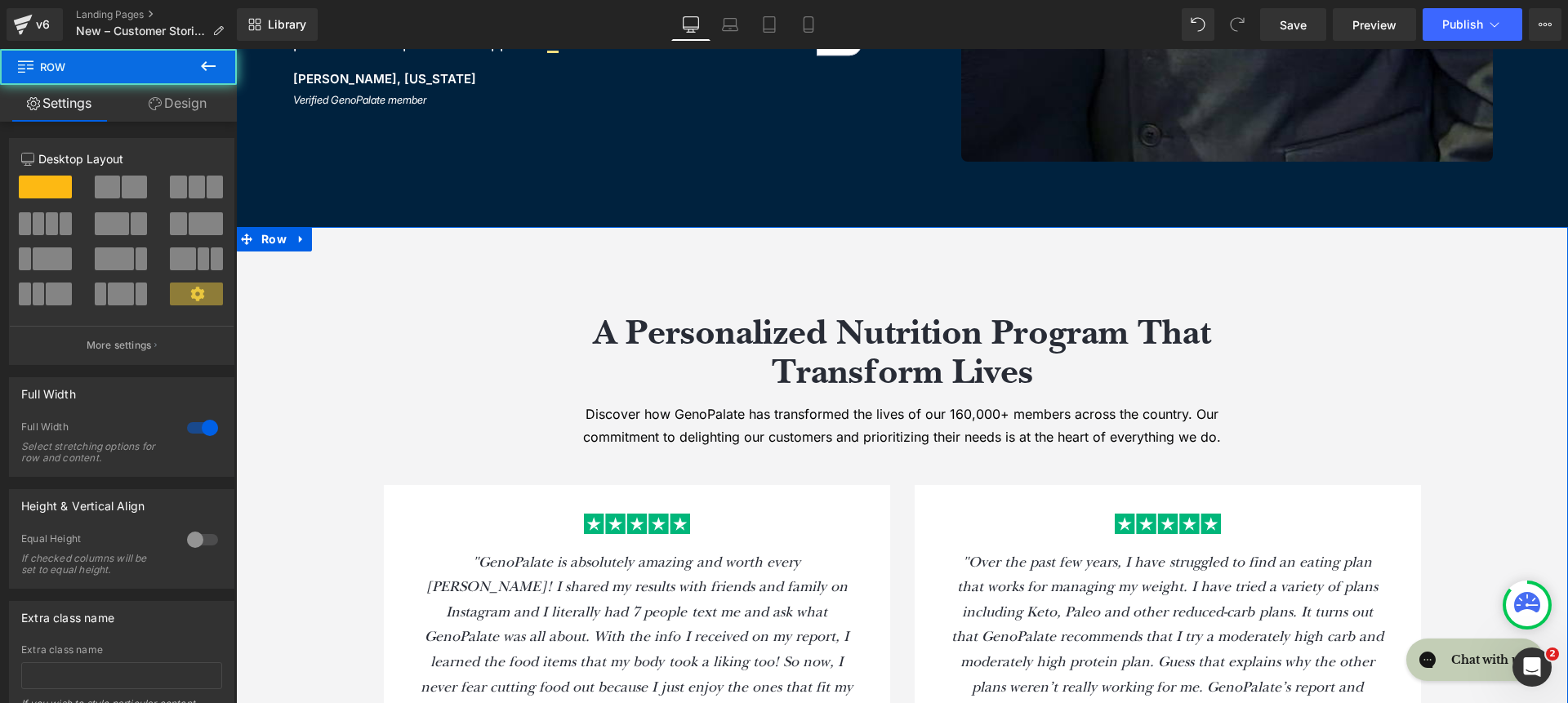
click at [211, 103] on link "Design" at bounding box center [176, 103] width 118 height 37
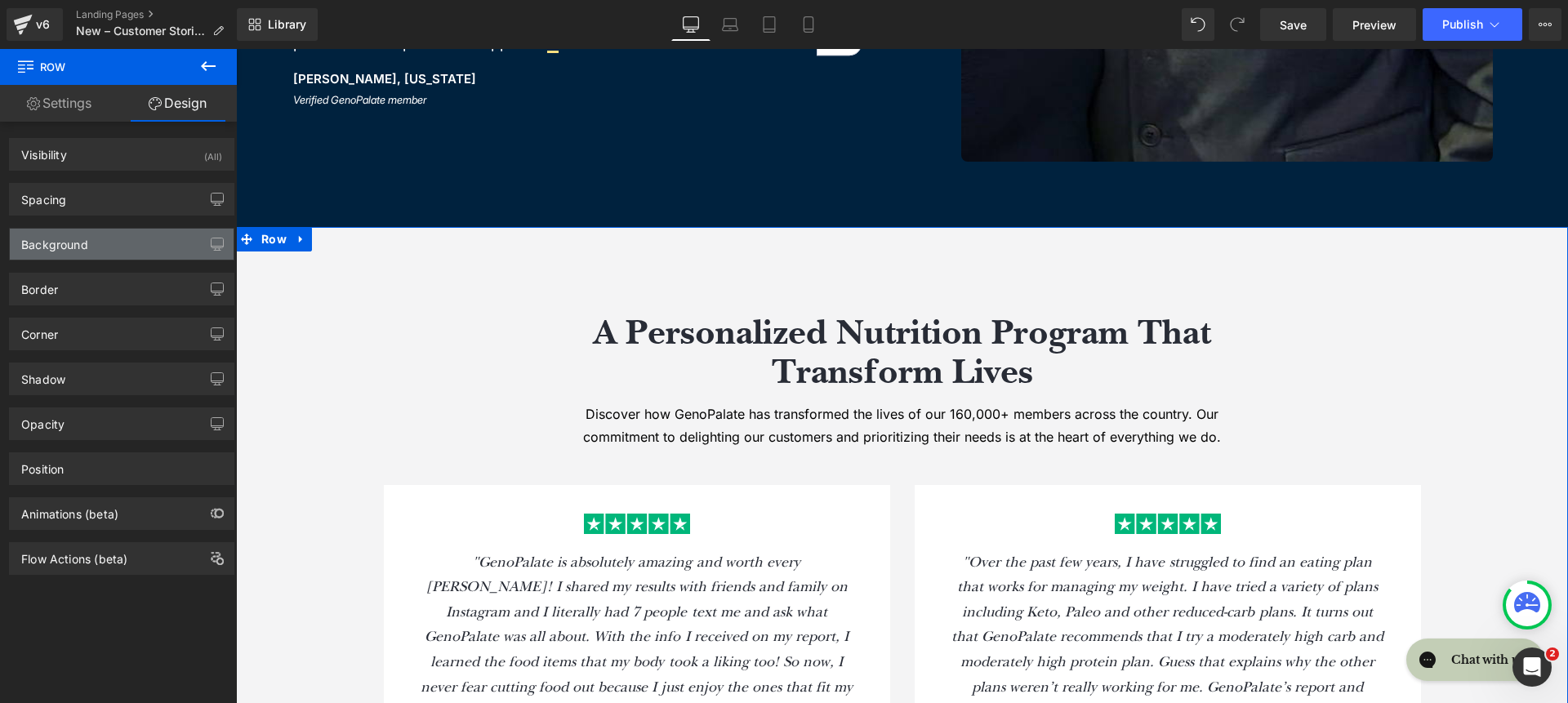
type input "#f4f4f5"
type input "100"
click at [54, 248] on div "Background" at bounding box center [55, 239] width 67 height 22
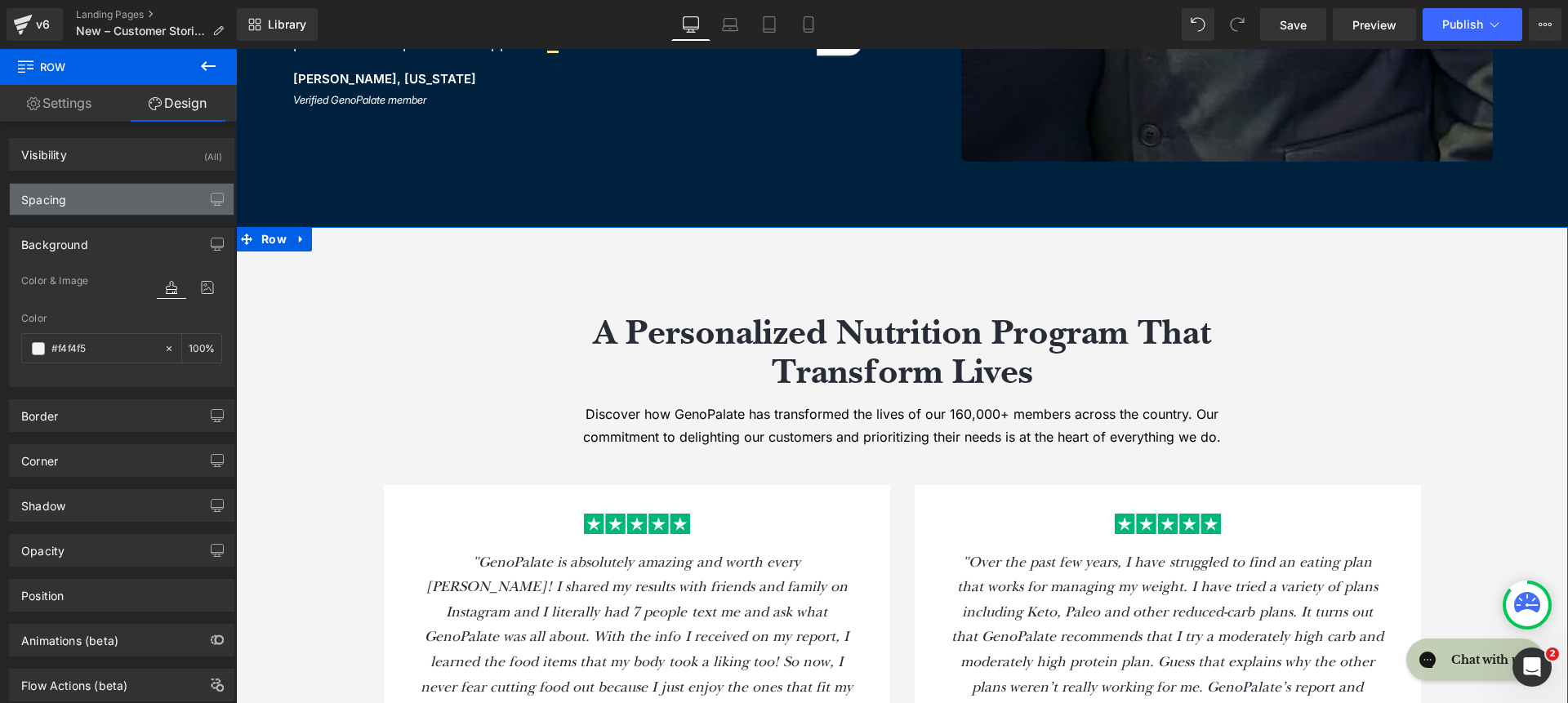
click at [88, 206] on div "Spacing" at bounding box center [121, 199] width 223 height 31
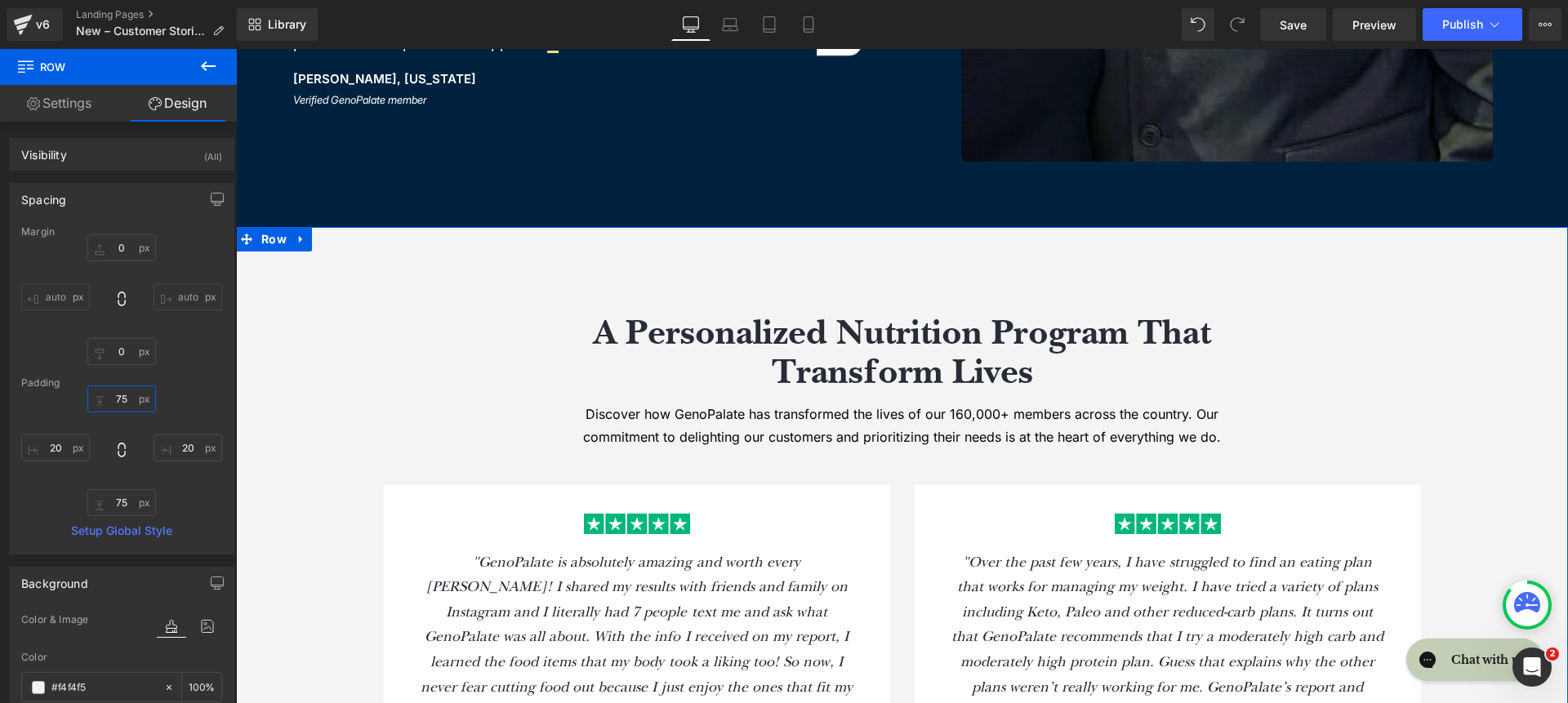
click at [128, 404] on input "75" at bounding box center [122, 399] width 68 height 27
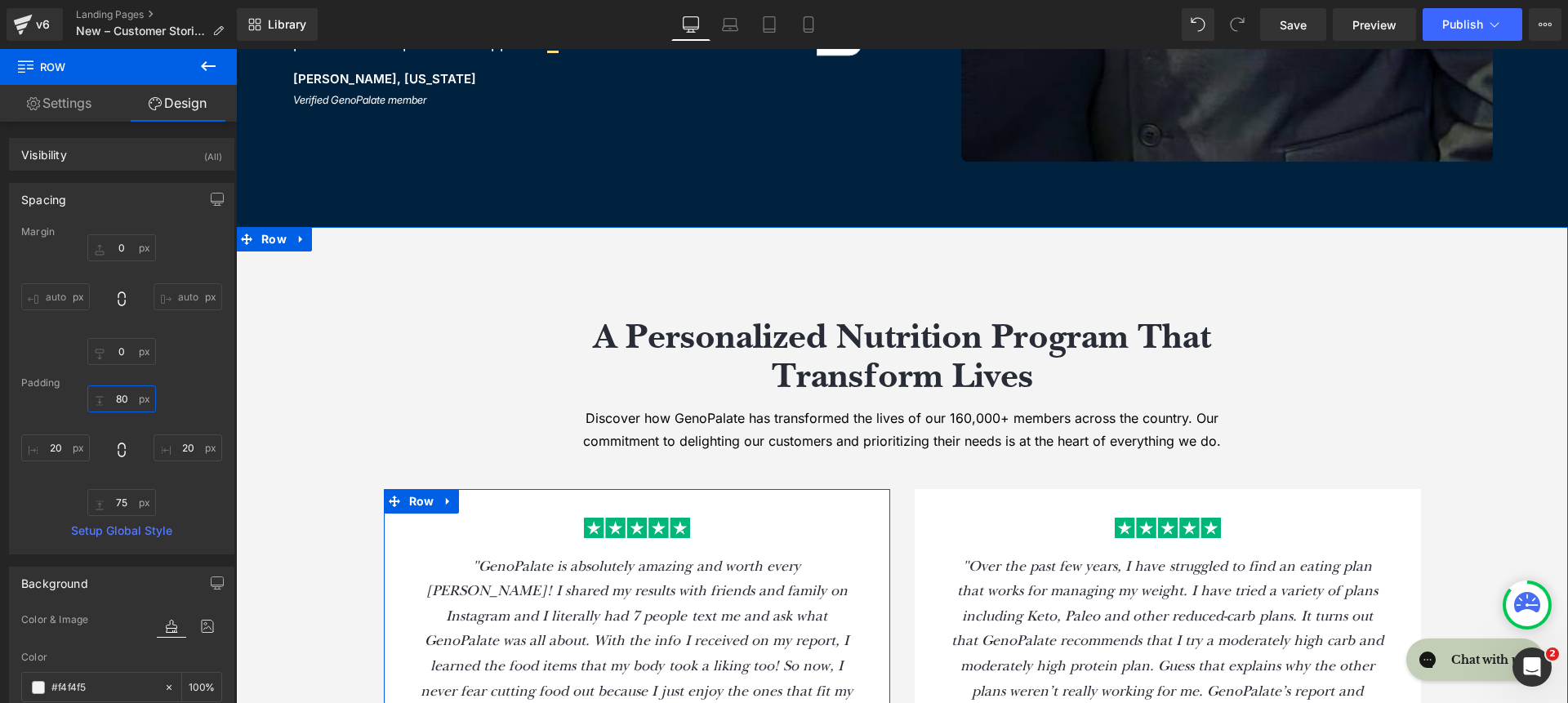
type input "80"
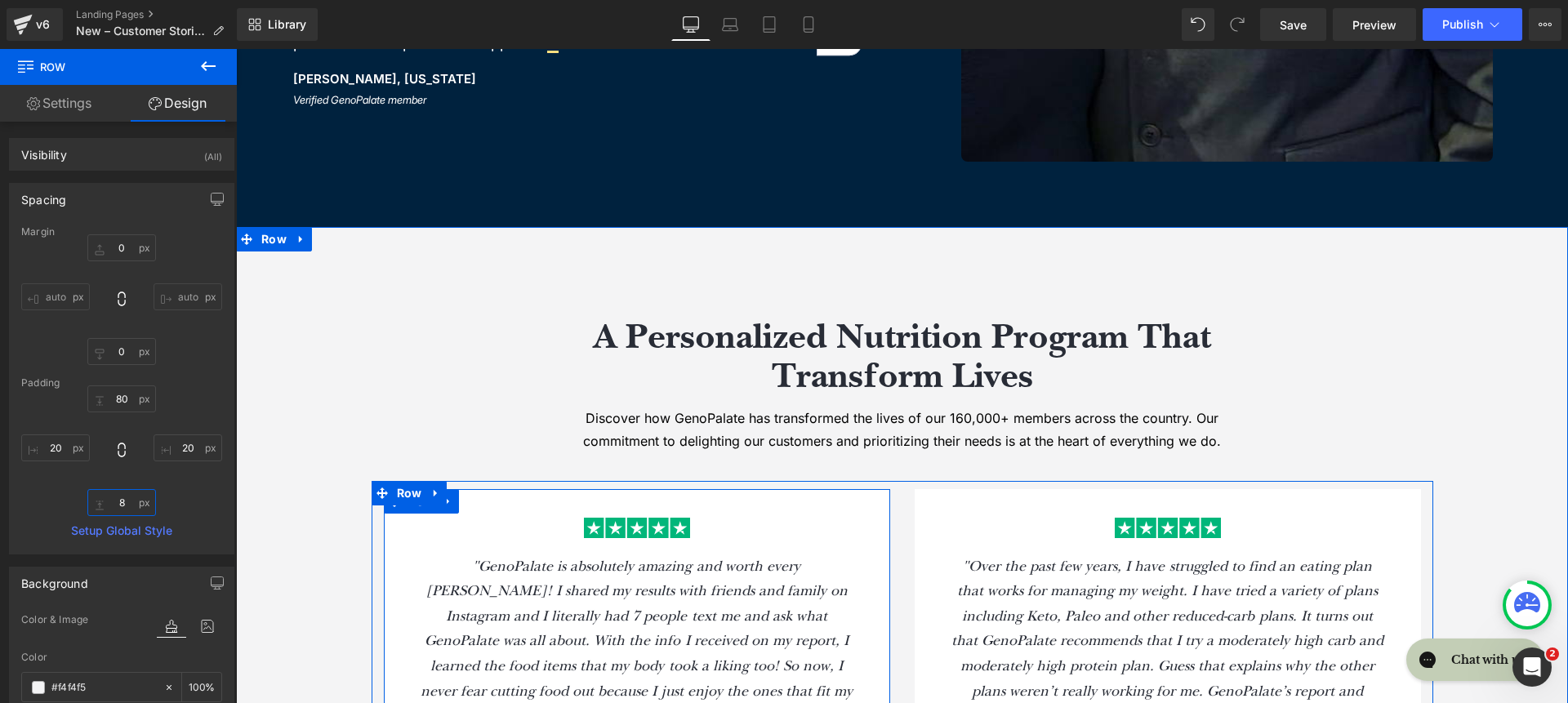
type input "8-"
type input "80"
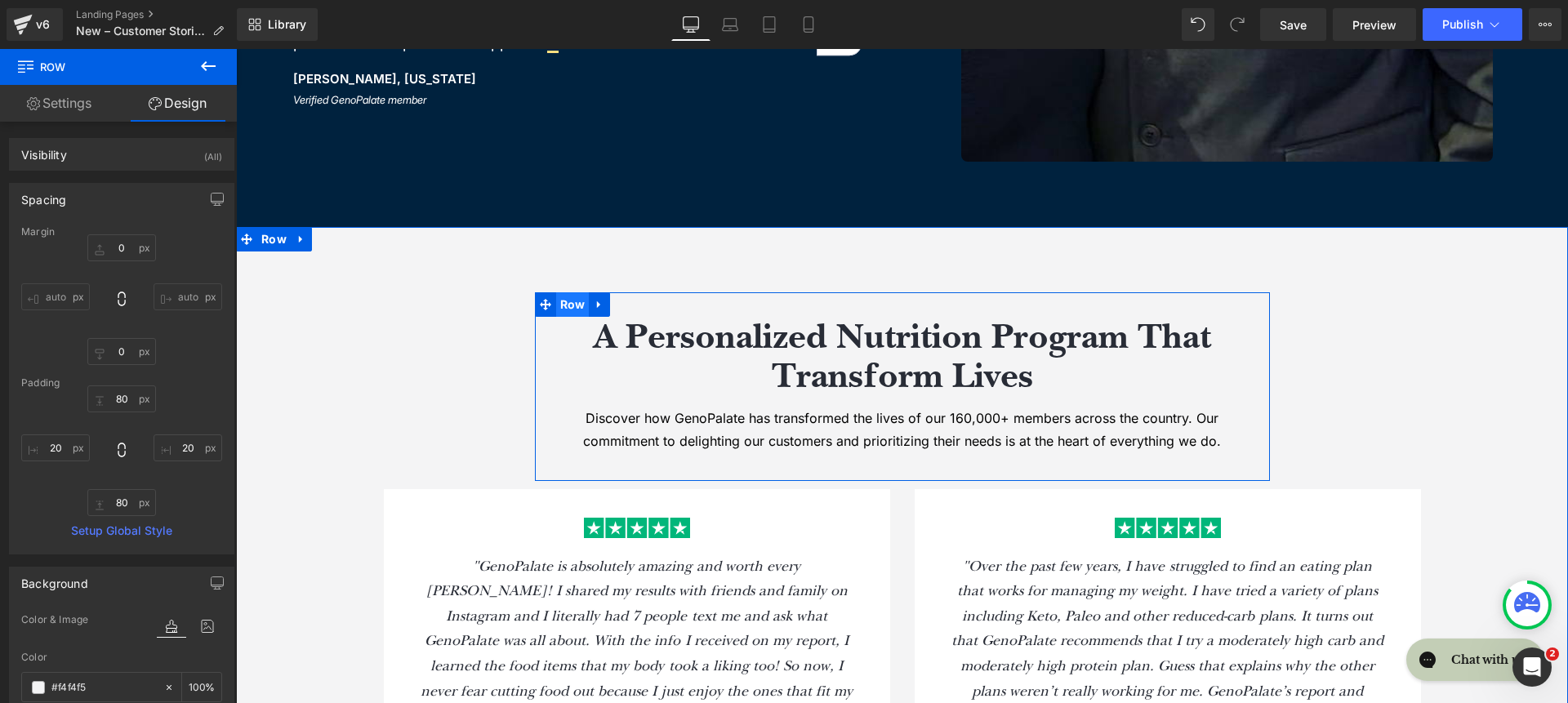
click at [559, 304] on span "Row" at bounding box center [572, 304] width 33 height 24
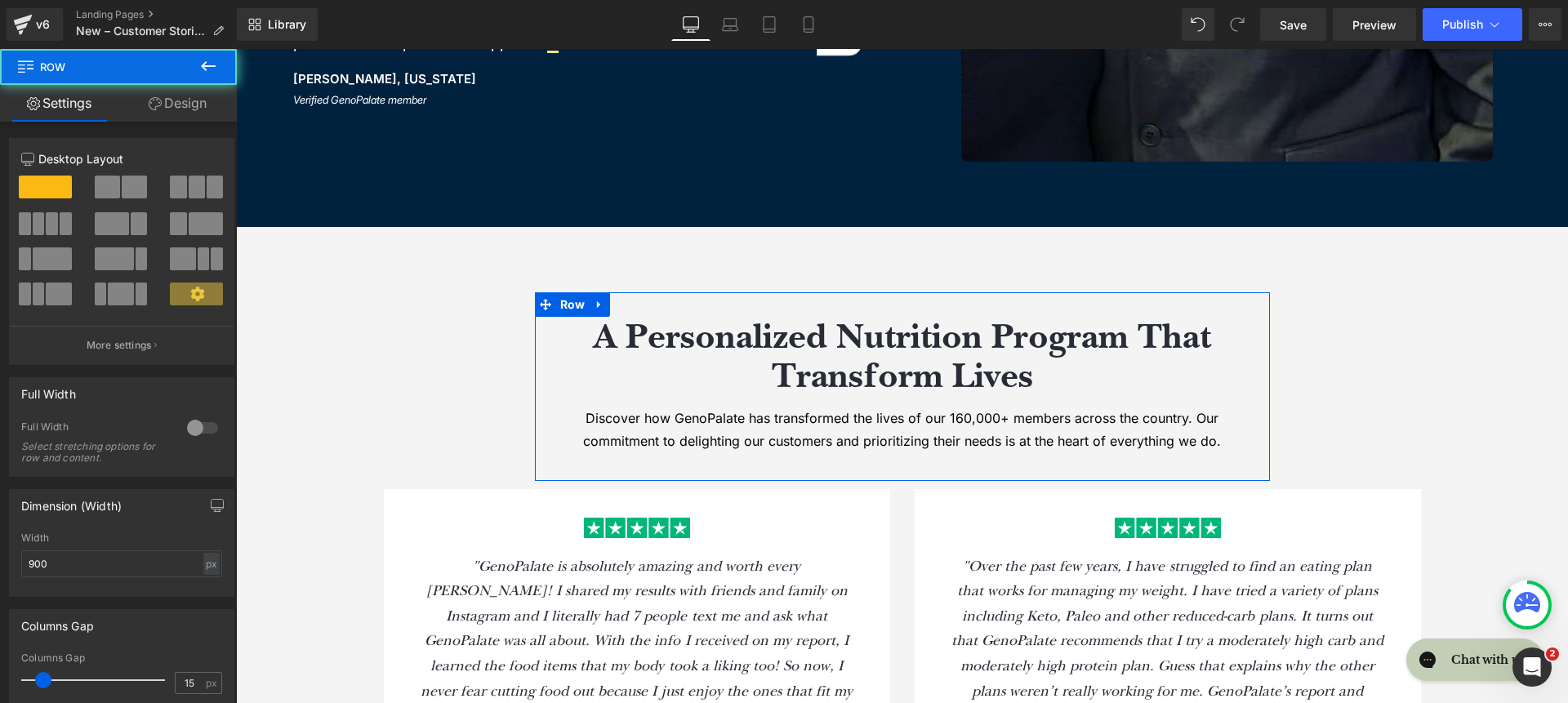
click at [191, 105] on link "Design" at bounding box center [176, 103] width 118 height 37
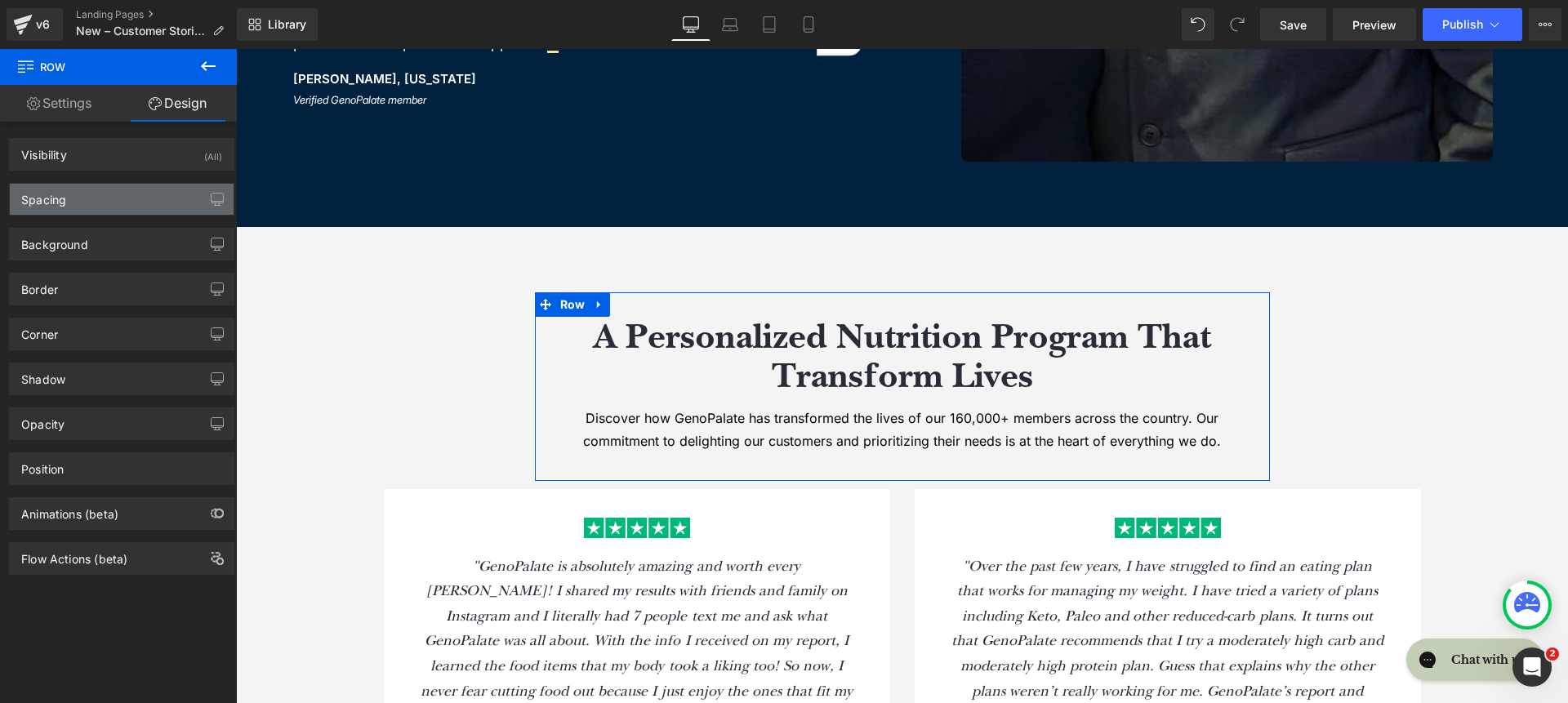
click at [83, 199] on div "Spacing" at bounding box center [121, 199] width 223 height 31
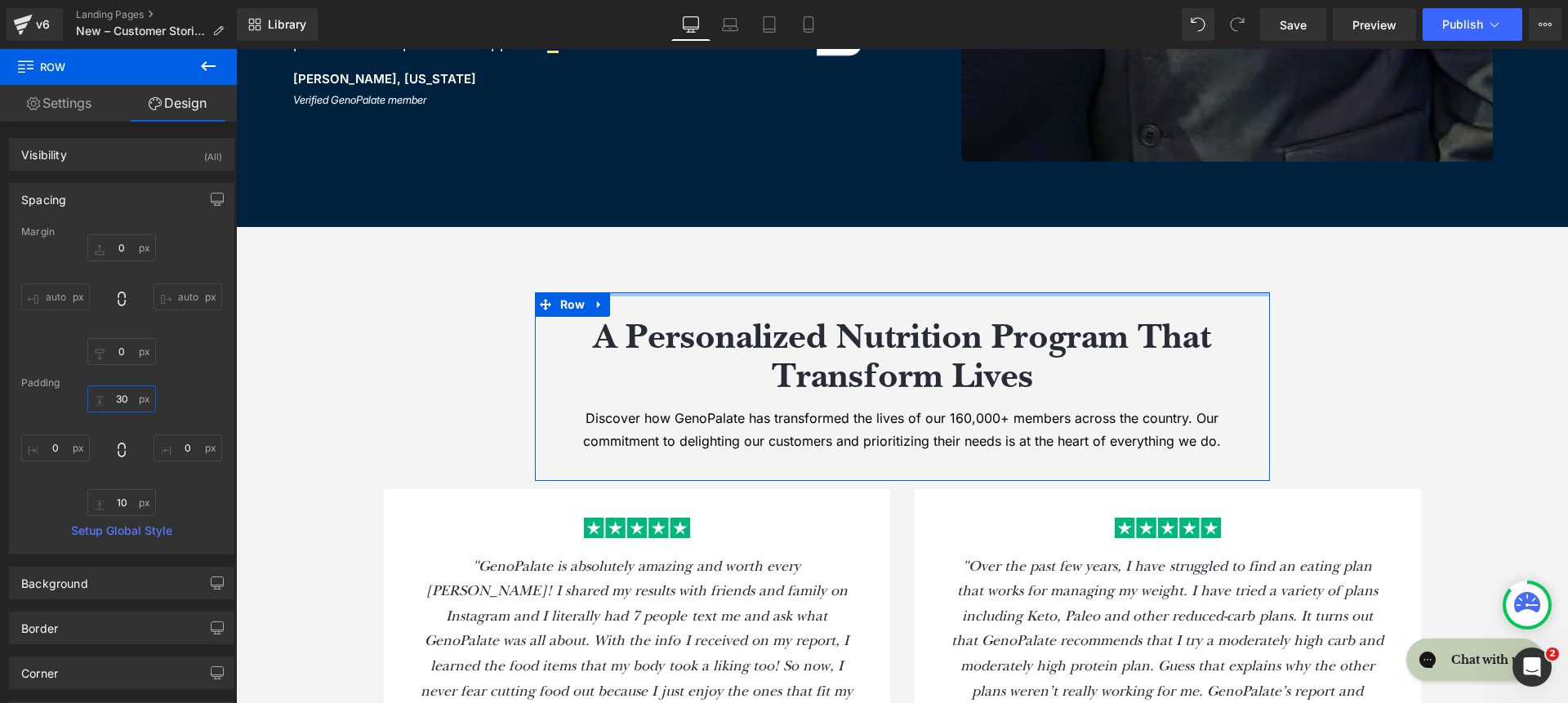
click at [126, 396] on input "30" at bounding box center [122, 399] width 68 height 27
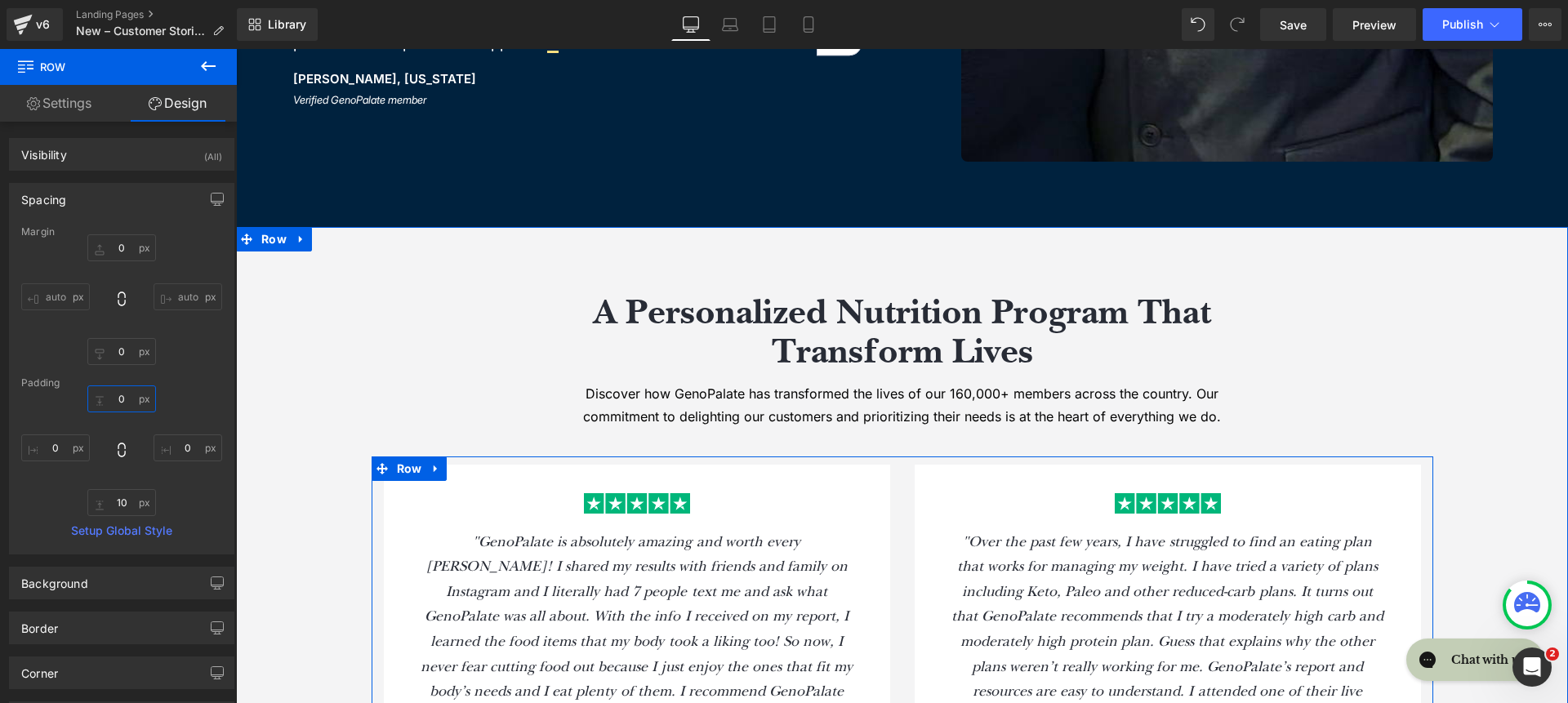
type input "0"
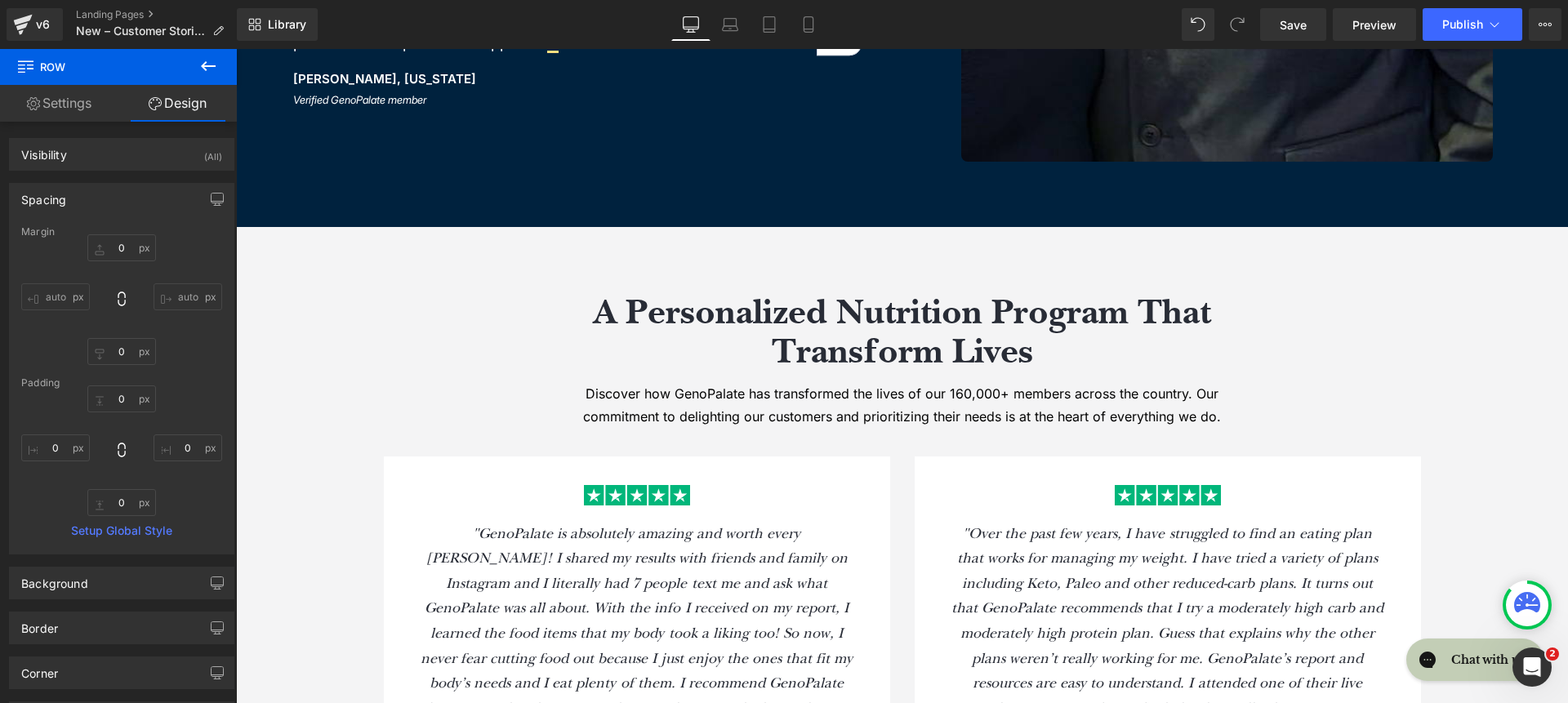
click at [650, 303] on h2 "A Personalized Nutrition Program That Transform Lives" at bounding box center [902, 332] width 711 height 79
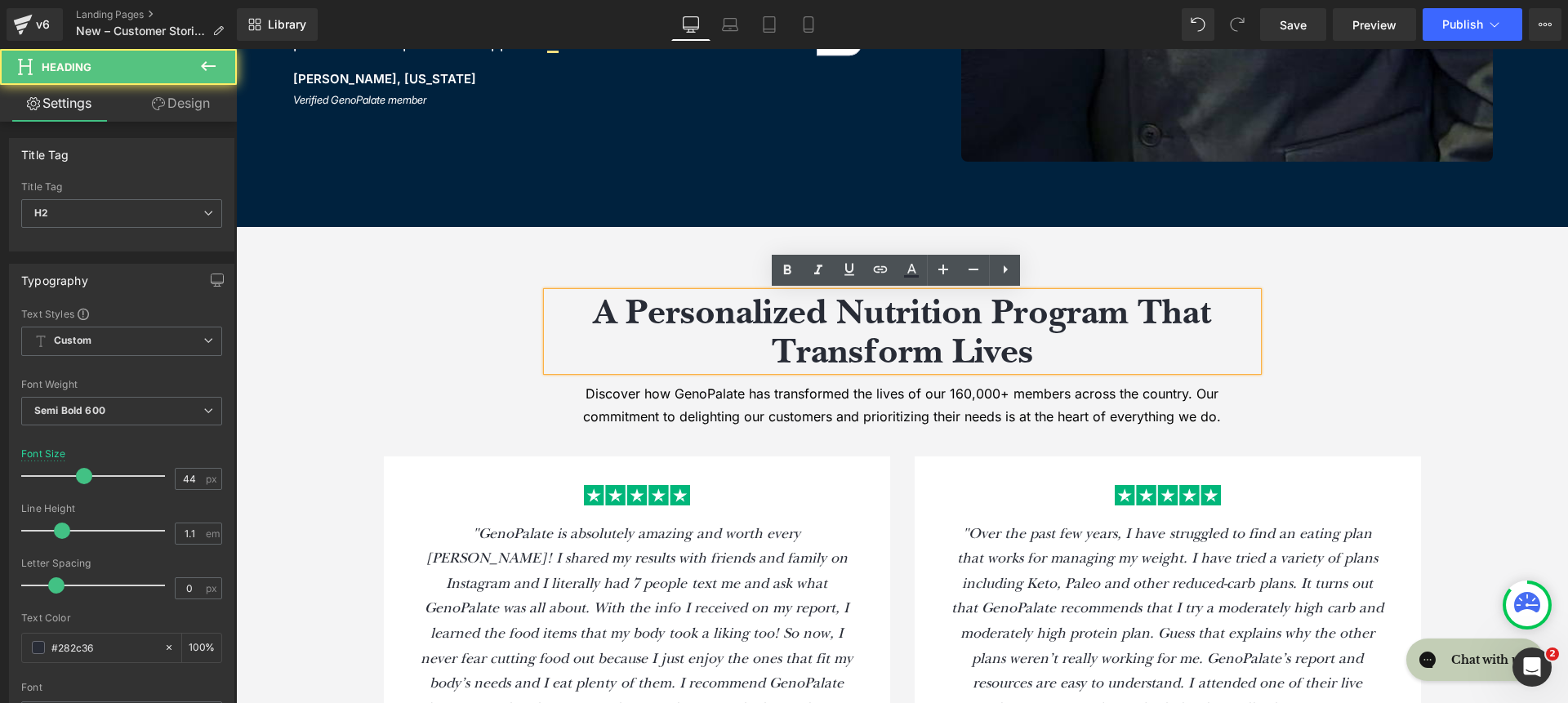
click at [650, 324] on h2 "A Personalized Nutrition Program That Transform Lives" at bounding box center [902, 332] width 711 height 79
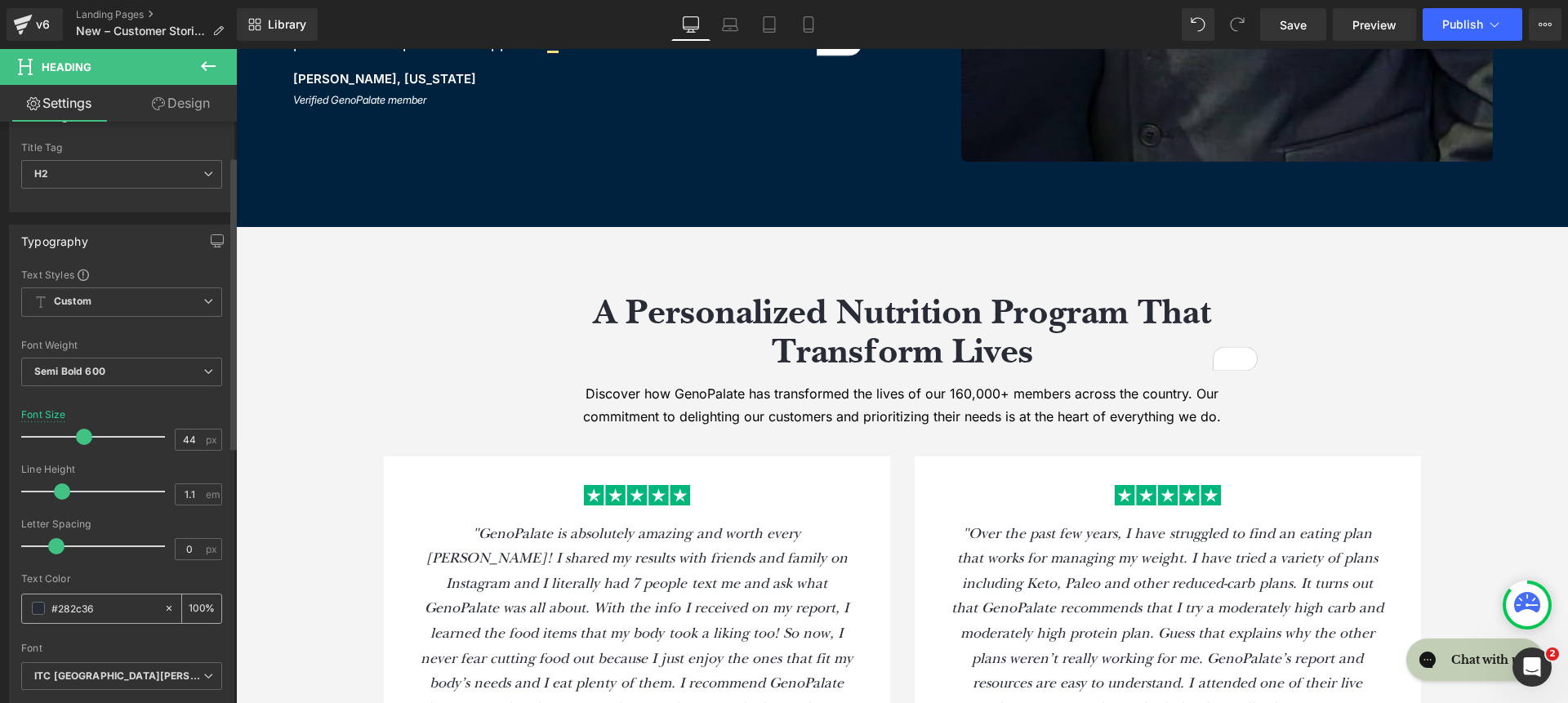
scroll to position [227, 0]
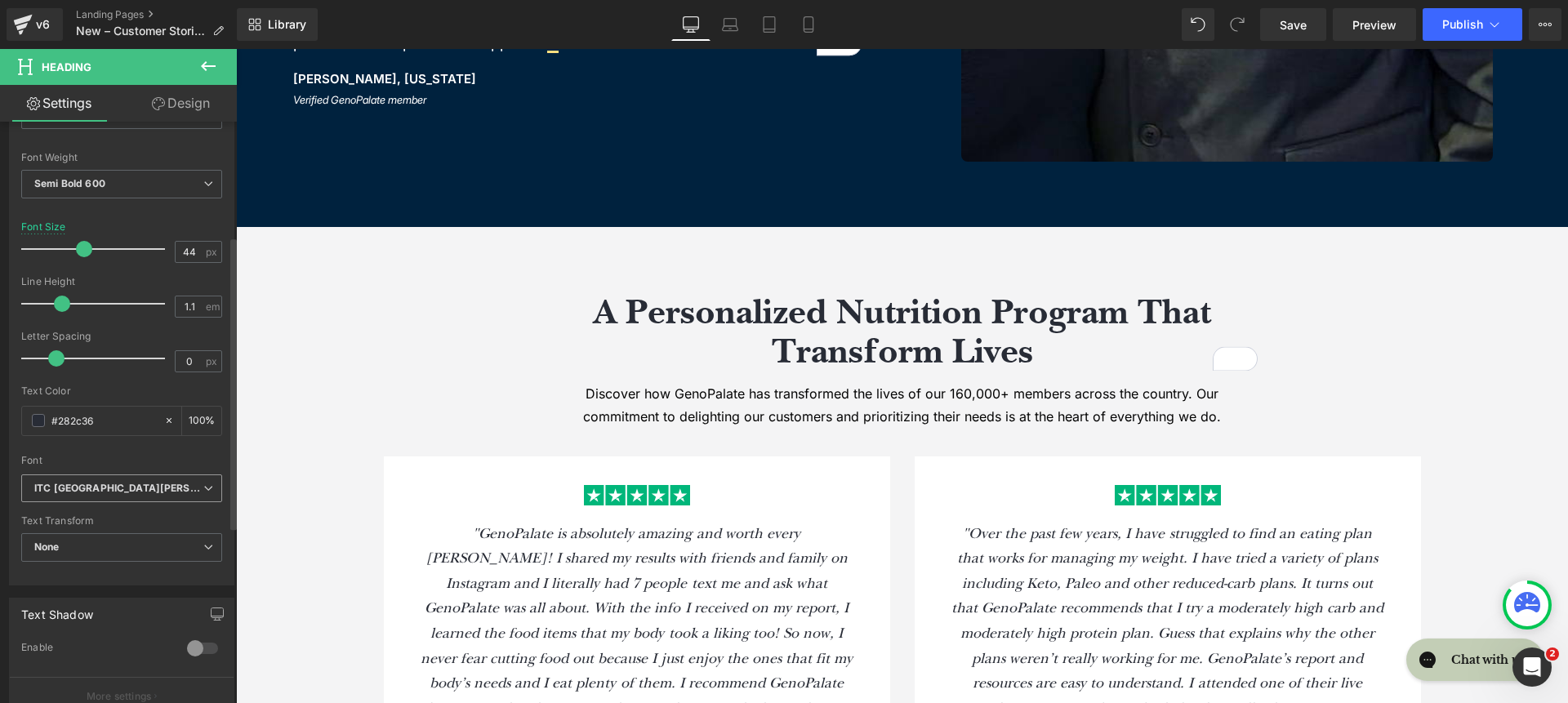
click at [117, 487] on icon "ITC [GEOGRAPHIC_DATA][PERSON_NAME]" at bounding box center [118, 488] width 169 height 14
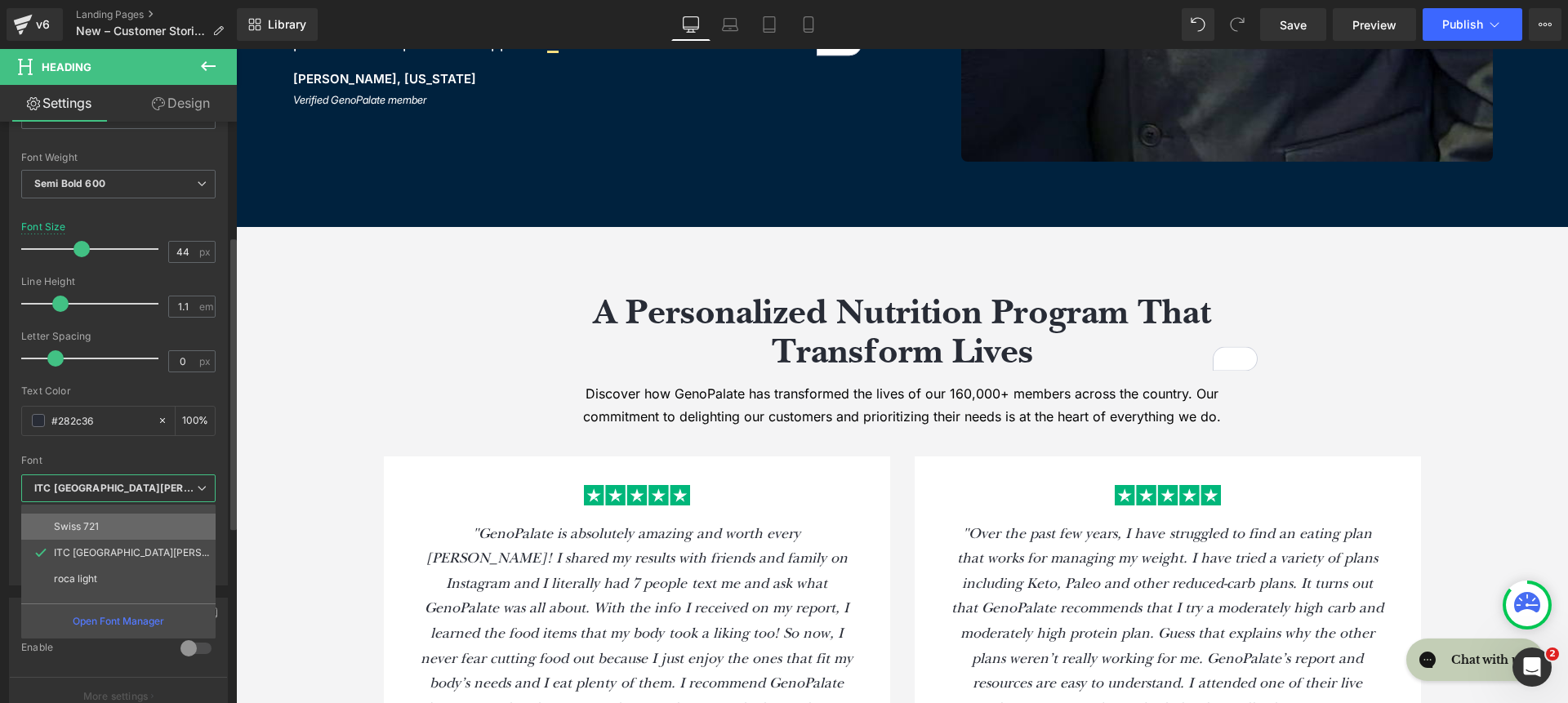
scroll to position [201, 0]
click at [147, 580] on li "roca light" at bounding box center [122, 578] width 202 height 26
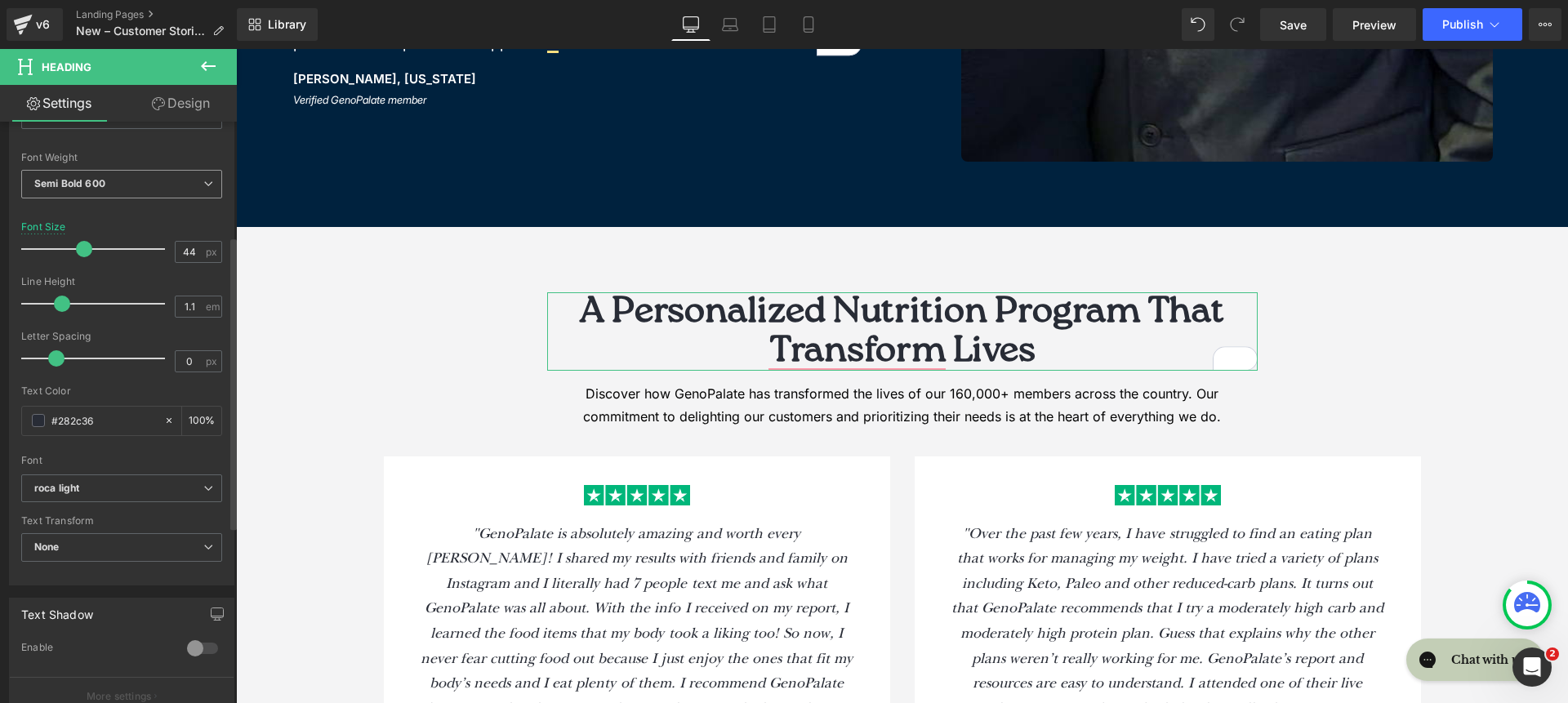
click at [128, 187] on span "Semi Bold 600" at bounding box center [122, 183] width 201 height 28
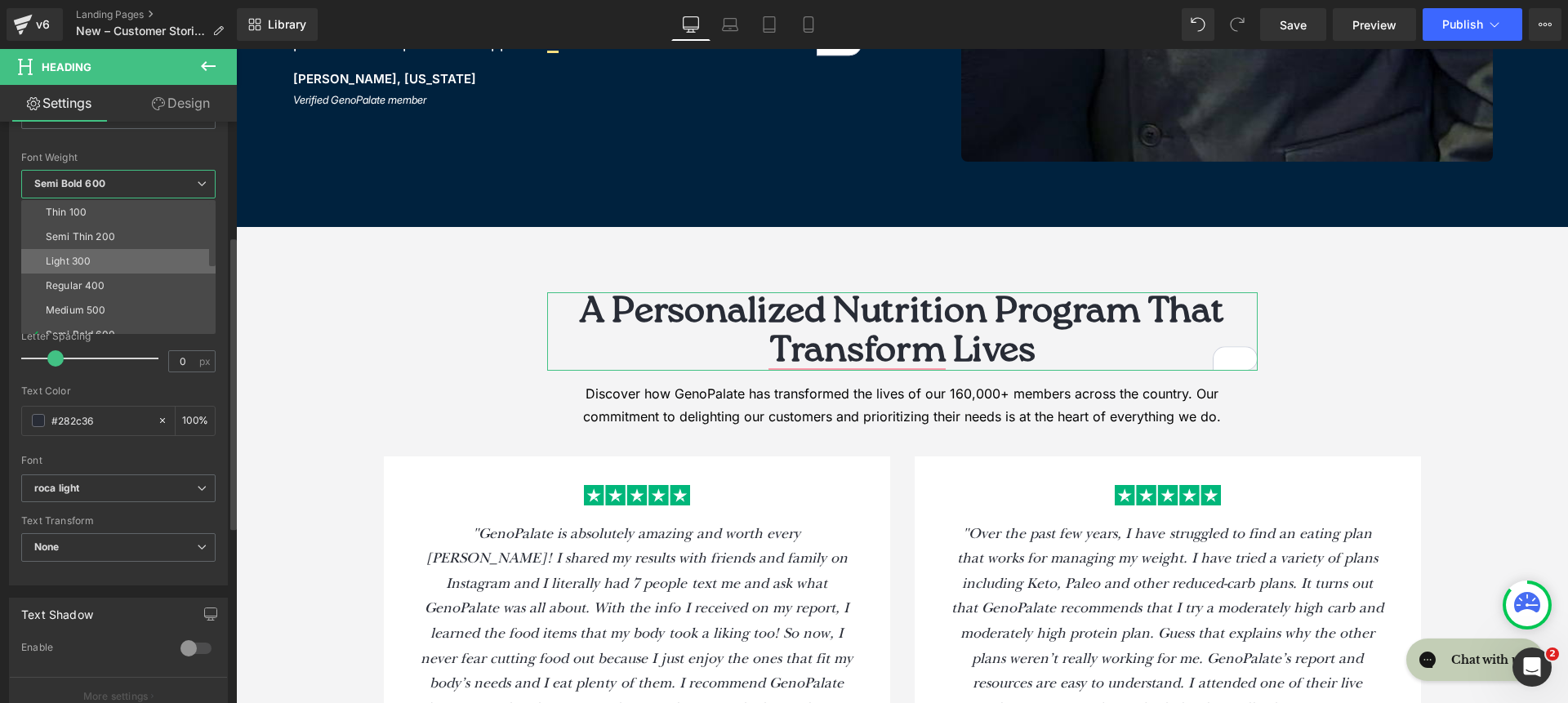
click at [140, 265] on li "Light 300" at bounding box center [122, 260] width 202 height 24
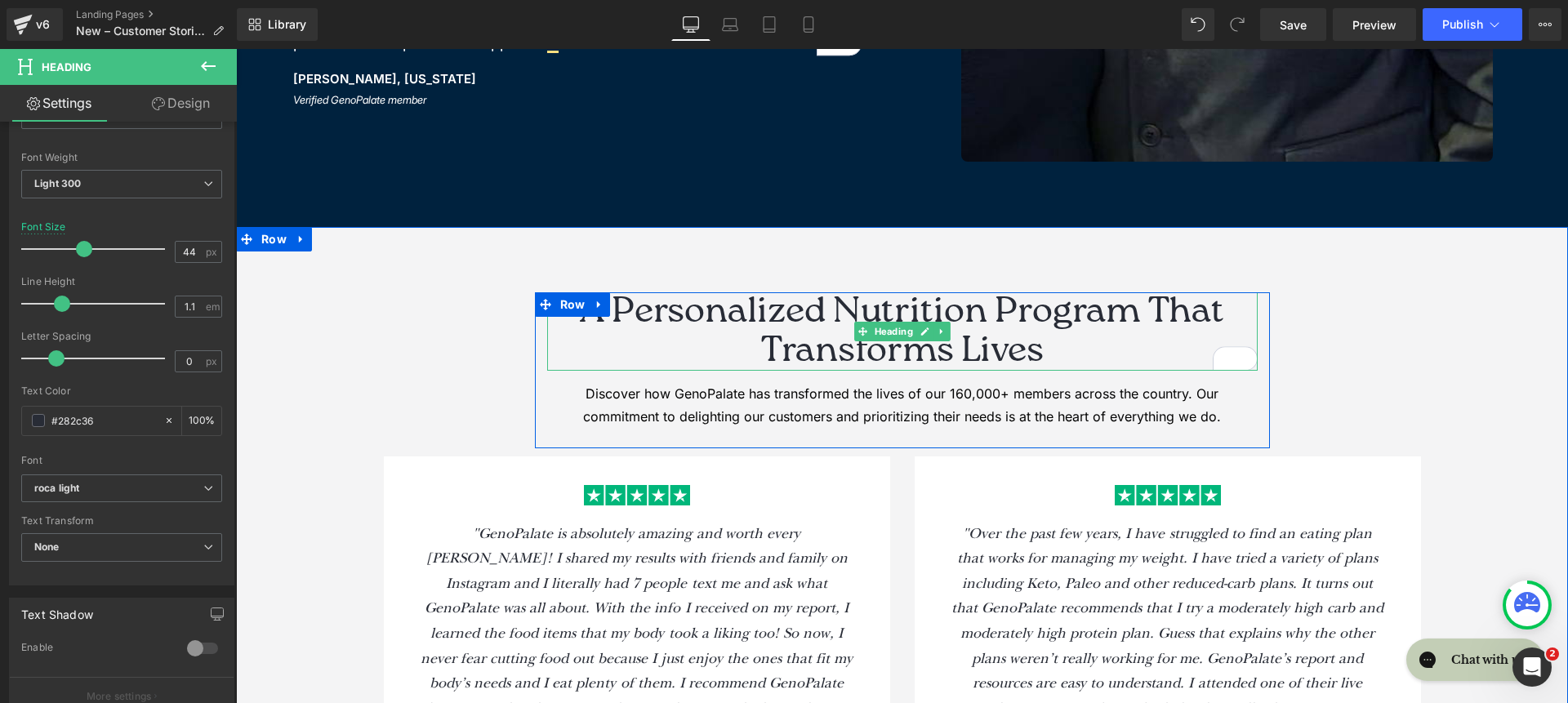
click at [732, 343] on h2 "A Personalized Nutrition Program That Transforms Lives" at bounding box center [902, 332] width 711 height 79
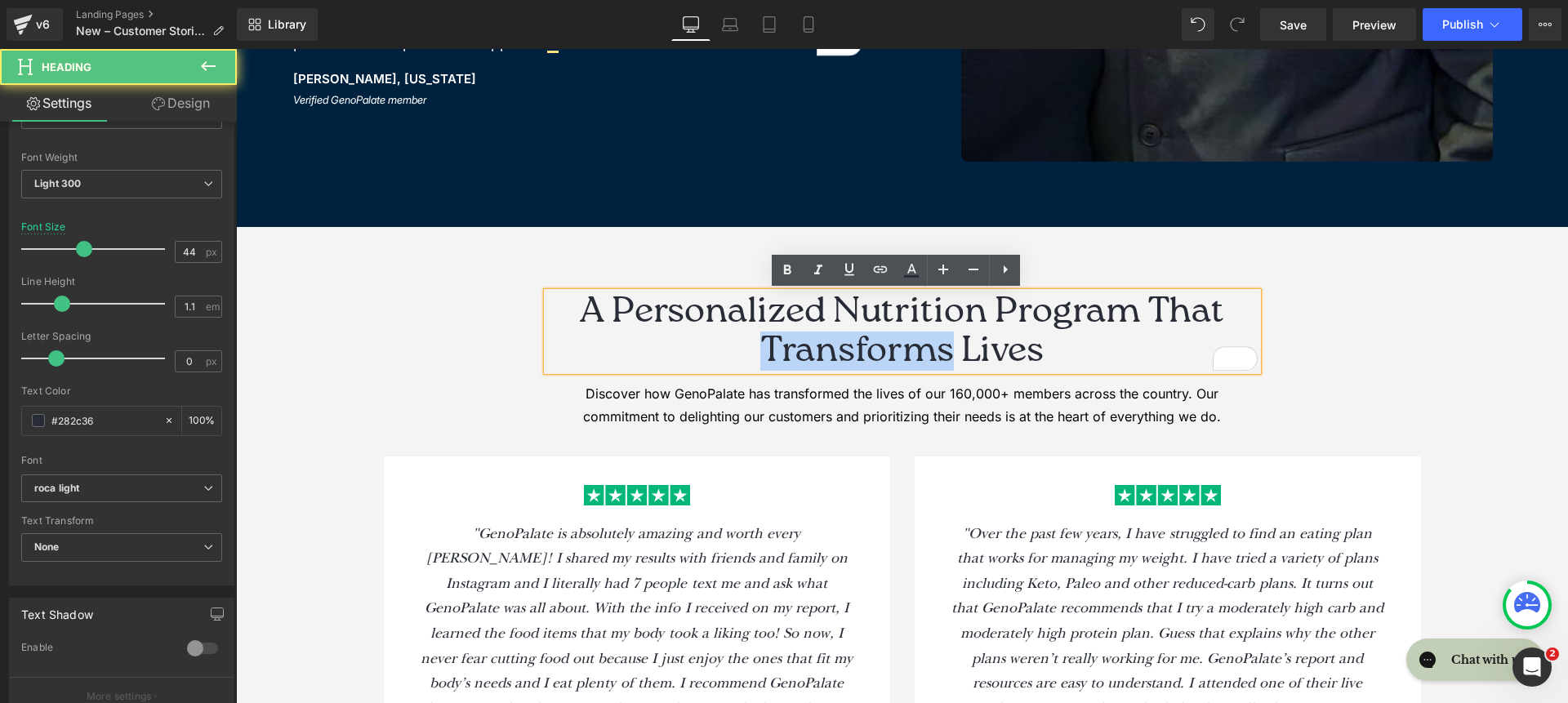
click at [732, 343] on h2 "A Personalized Nutrition Program That Transforms Lives" at bounding box center [902, 332] width 711 height 79
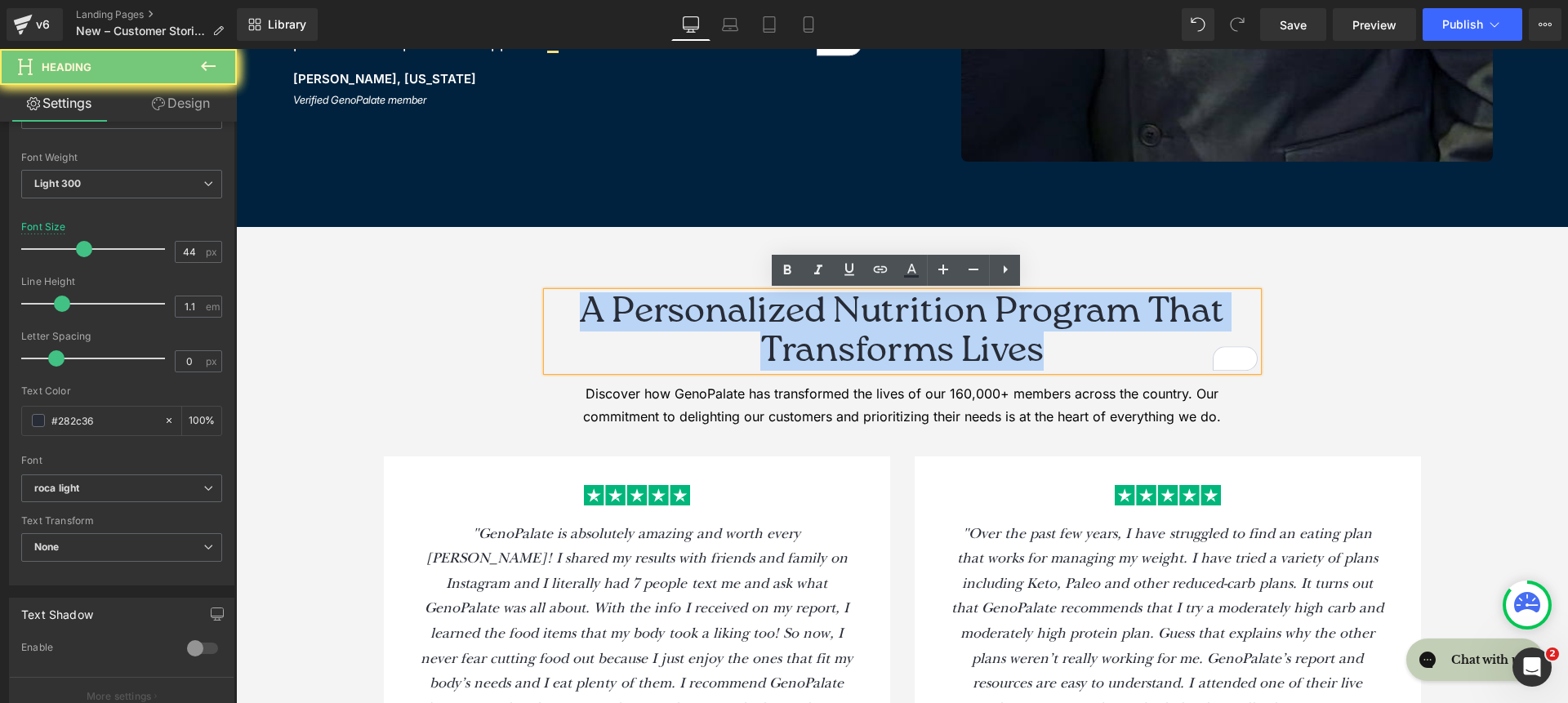
click at [732, 343] on h2 "A Personalized Nutrition Program That Transforms Lives" at bounding box center [902, 332] width 711 height 79
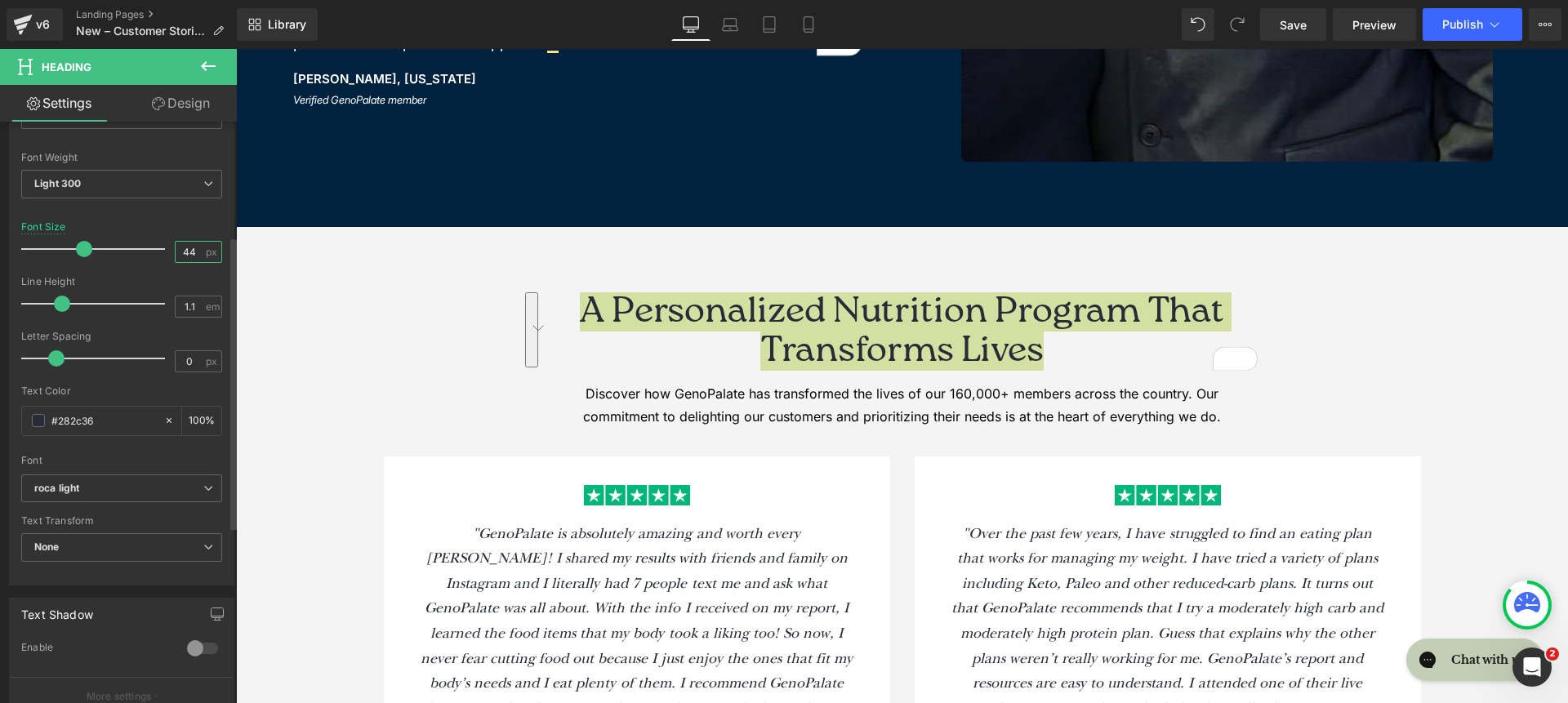
click at [180, 243] on input "44" at bounding box center [189, 252] width 28 height 20
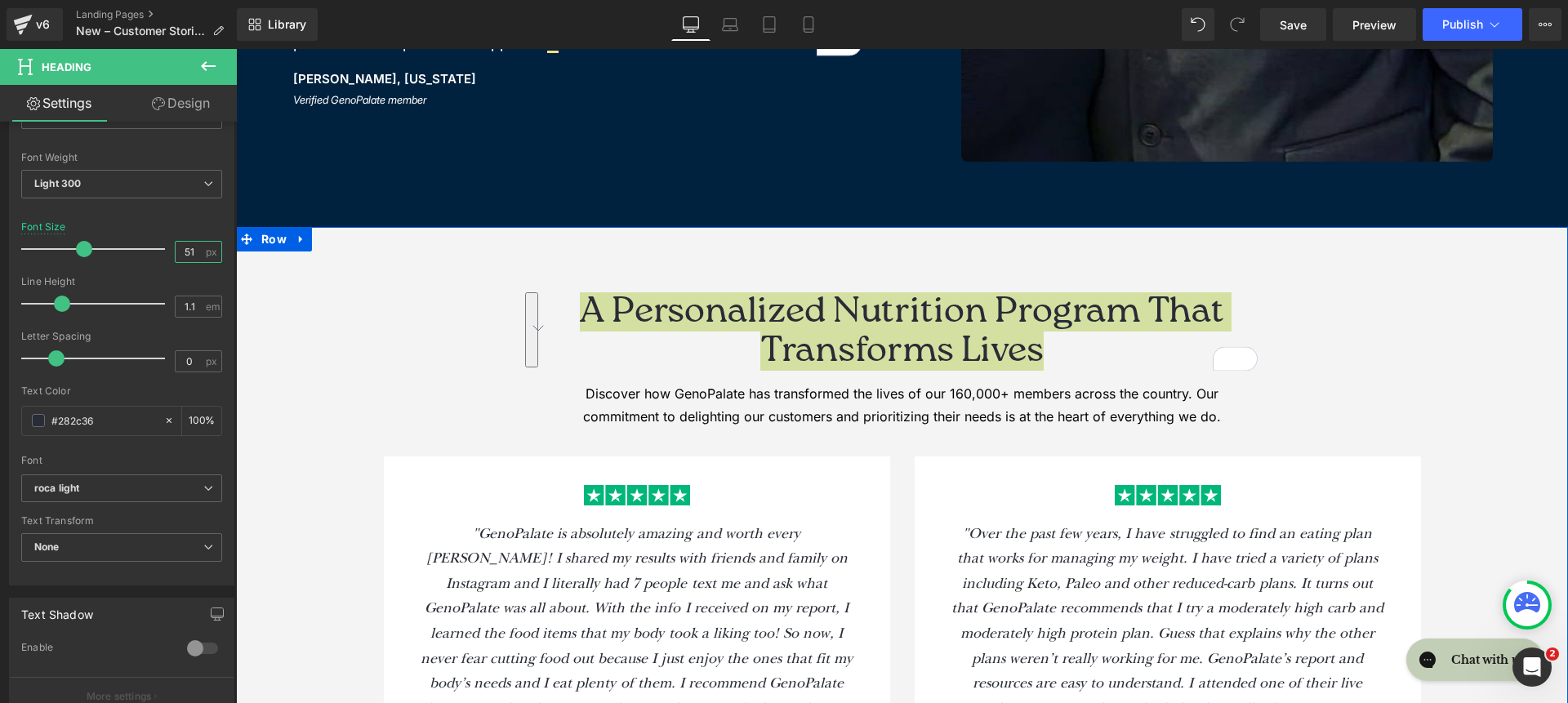
type input "52"
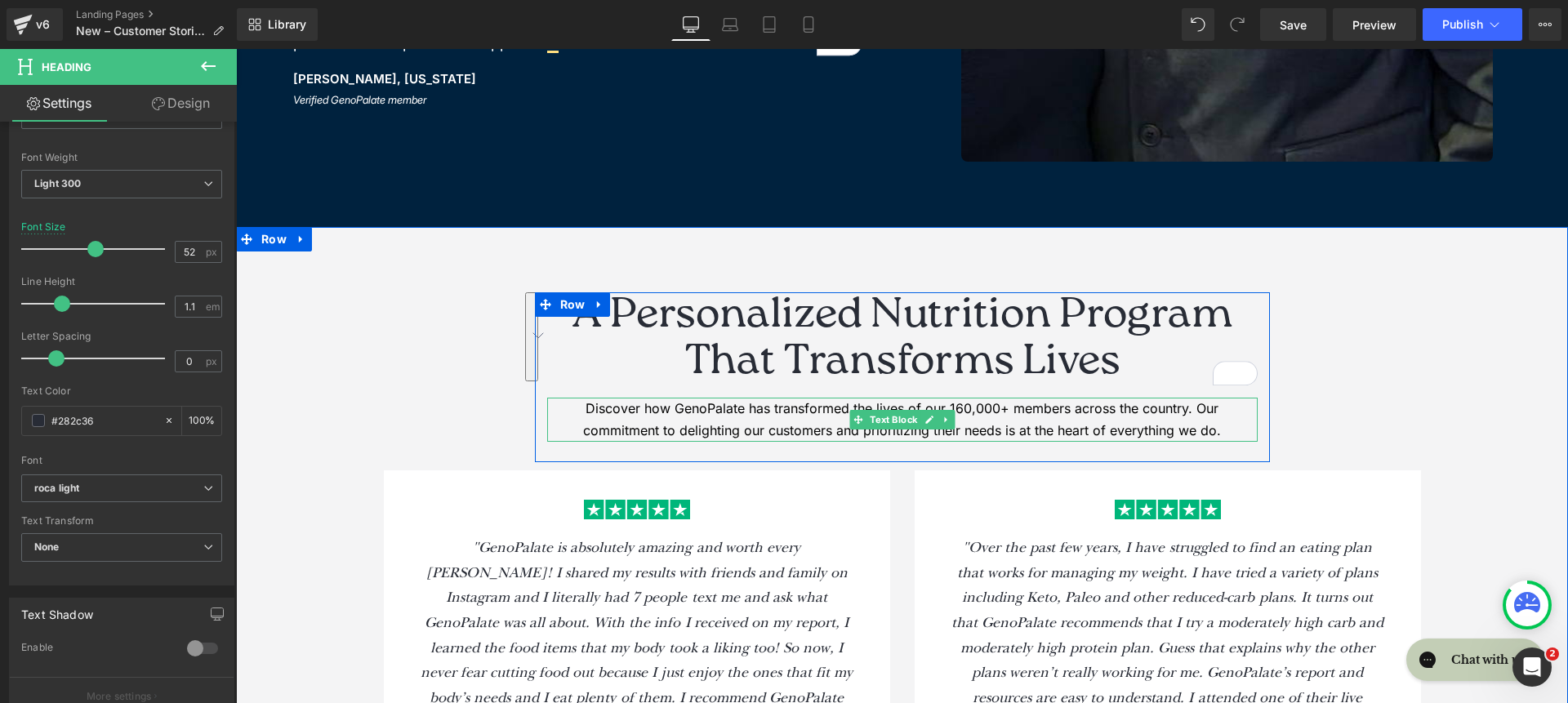
click at [636, 413] on p "Discover how GenoPalate has transformed the lives of our 160,000+ members acros…" at bounding box center [902, 419] width 711 height 44
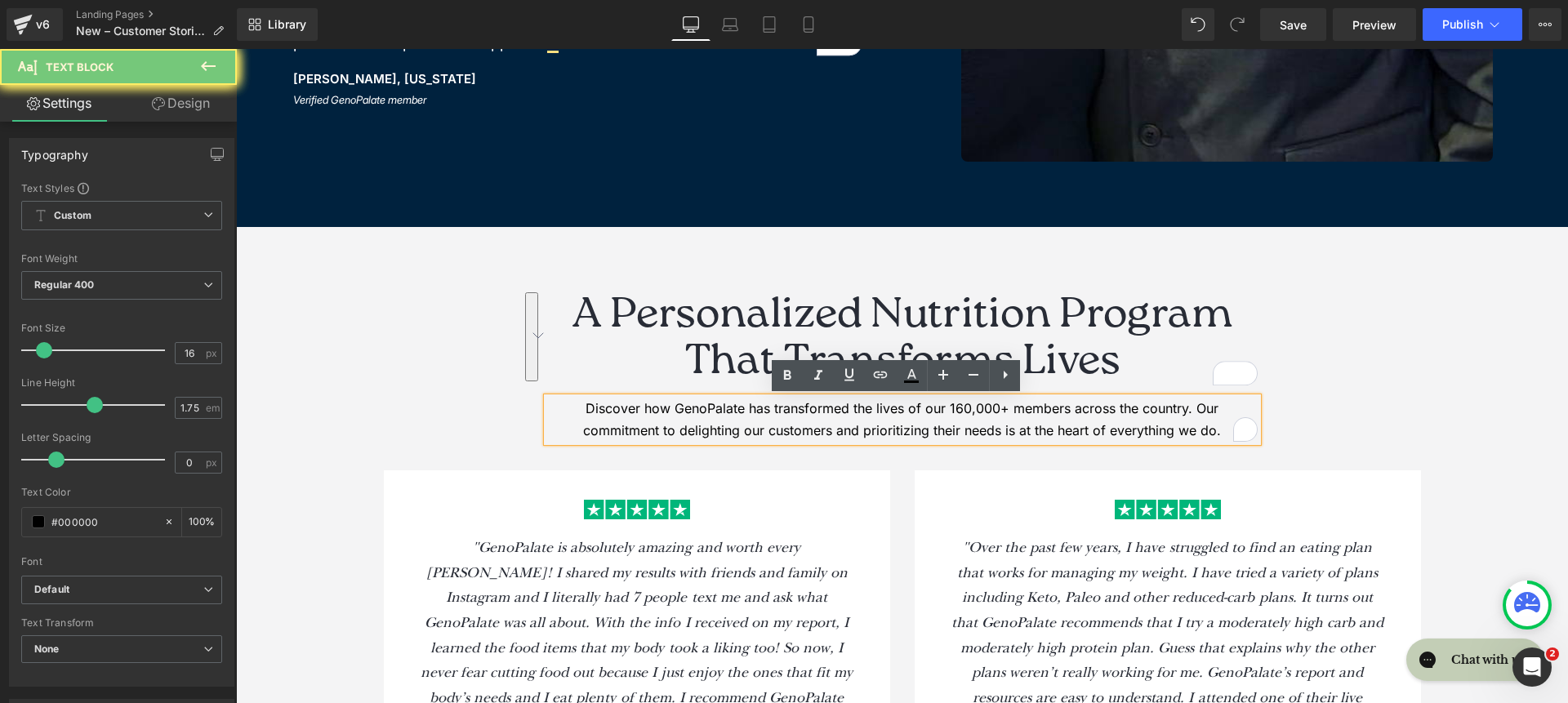
click at [636, 413] on p "Discover how GenoPalate has transformed the lives of our 160,000+ members acros…" at bounding box center [902, 419] width 711 height 44
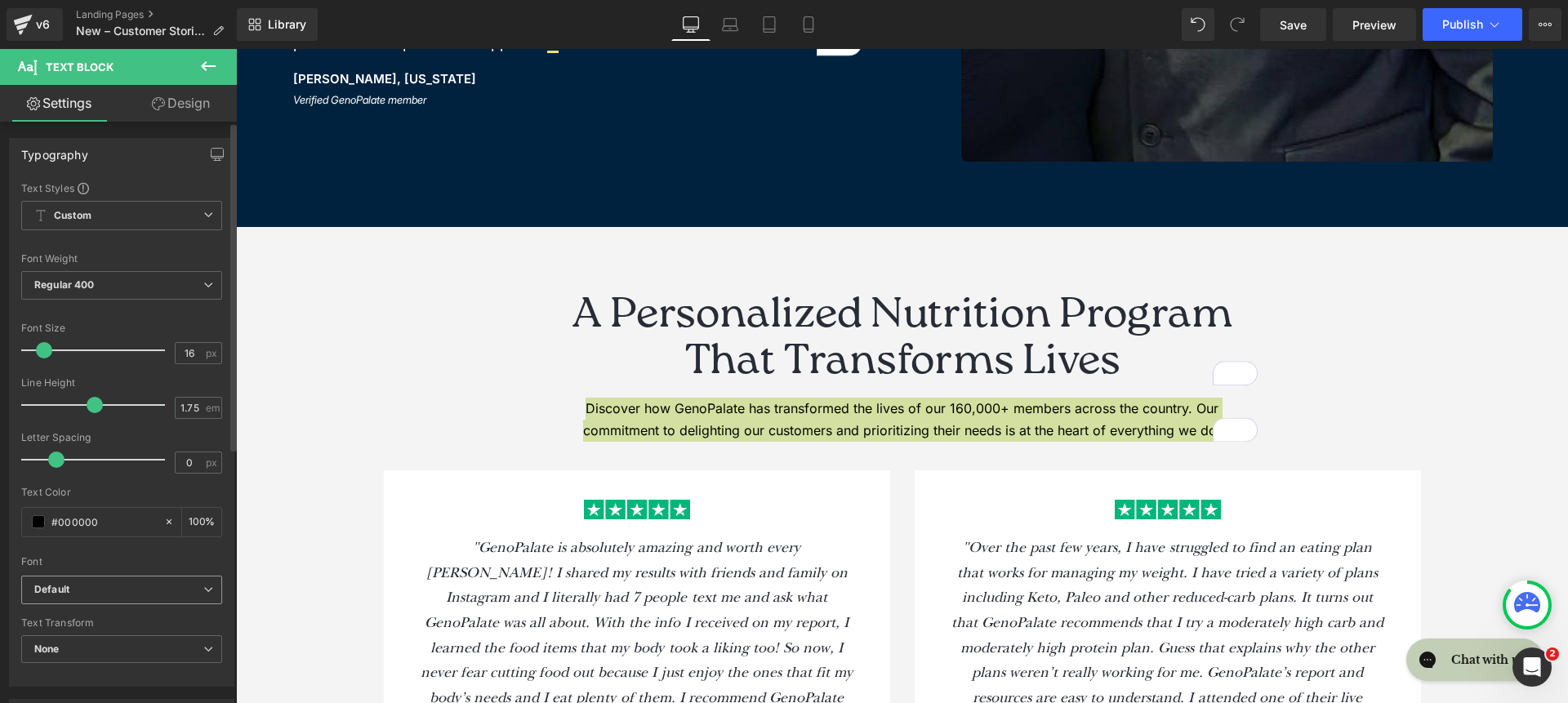
click at [129, 583] on b "Default" at bounding box center [118, 590] width 169 height 14
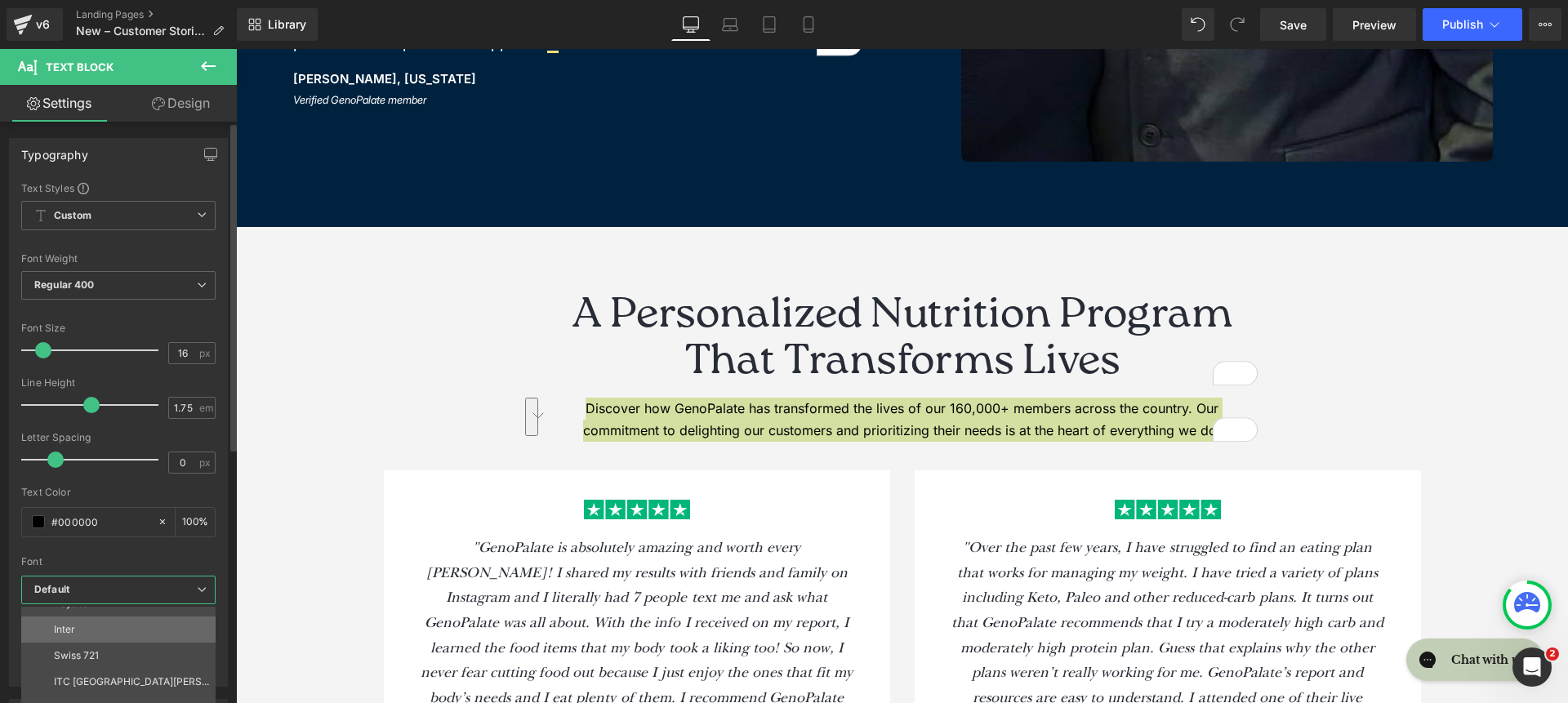
scroll to position [174, 0]
click at [125, 632] on li "Inter" at bounding box center [122, 628] width 202 height 26
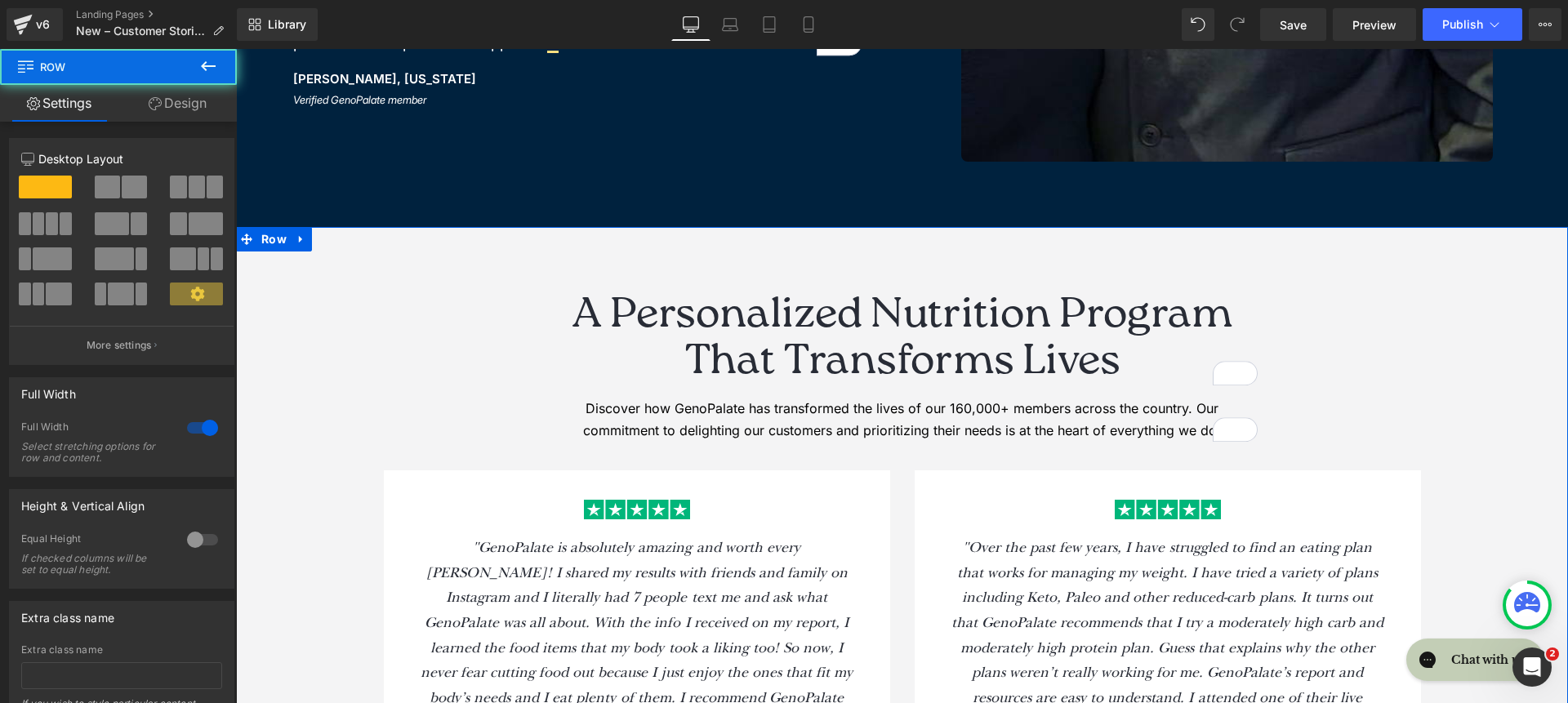
click at [470, 569] on icon ""GenoPalate is absolutely amazing and worth every penny! I shared my results wi…" at bounding box center [636, 660] width 431 height 242
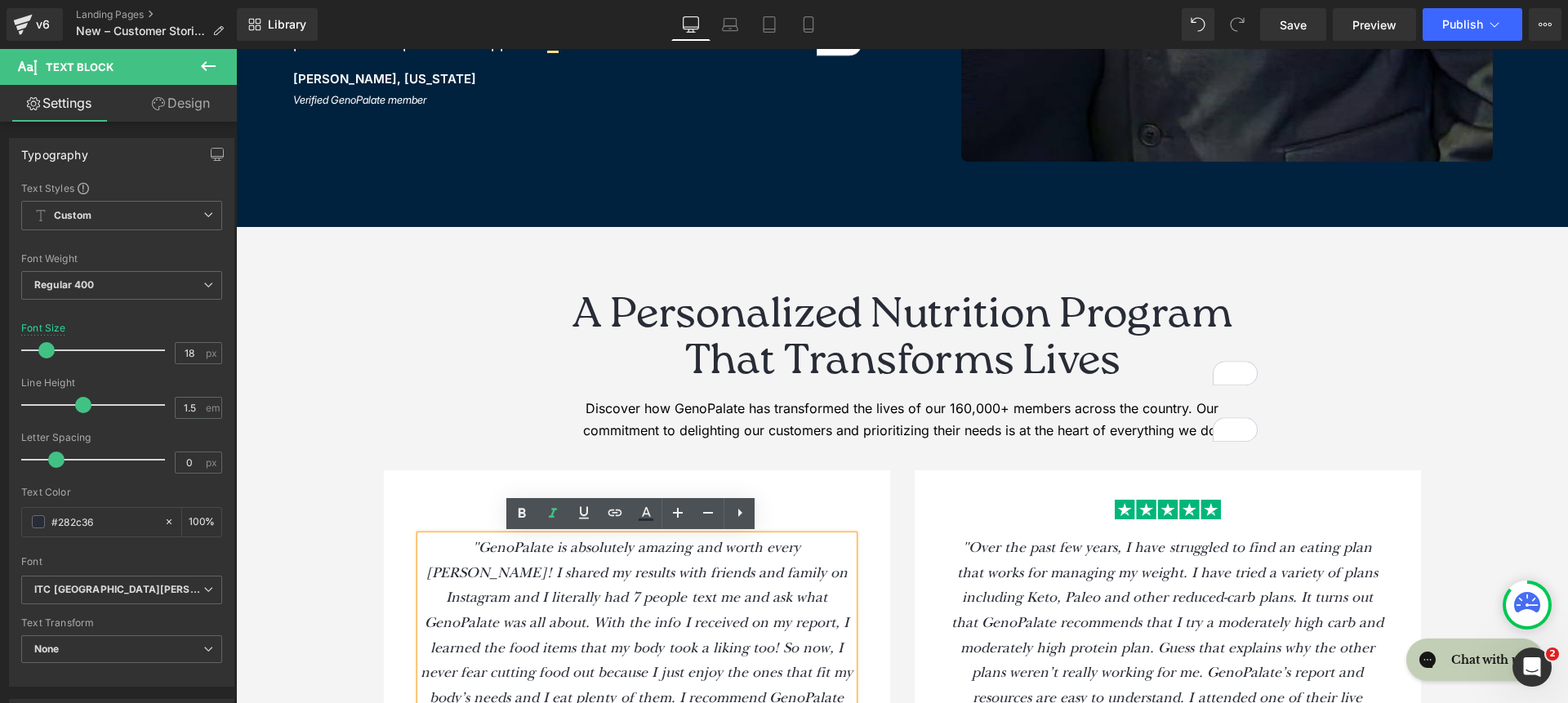
click at [470, 569] on icon ""GenoPalate is absolutely amazing and worth every penny! I shared my results wi…" at bounding box center [636, 660] width 431 height 242
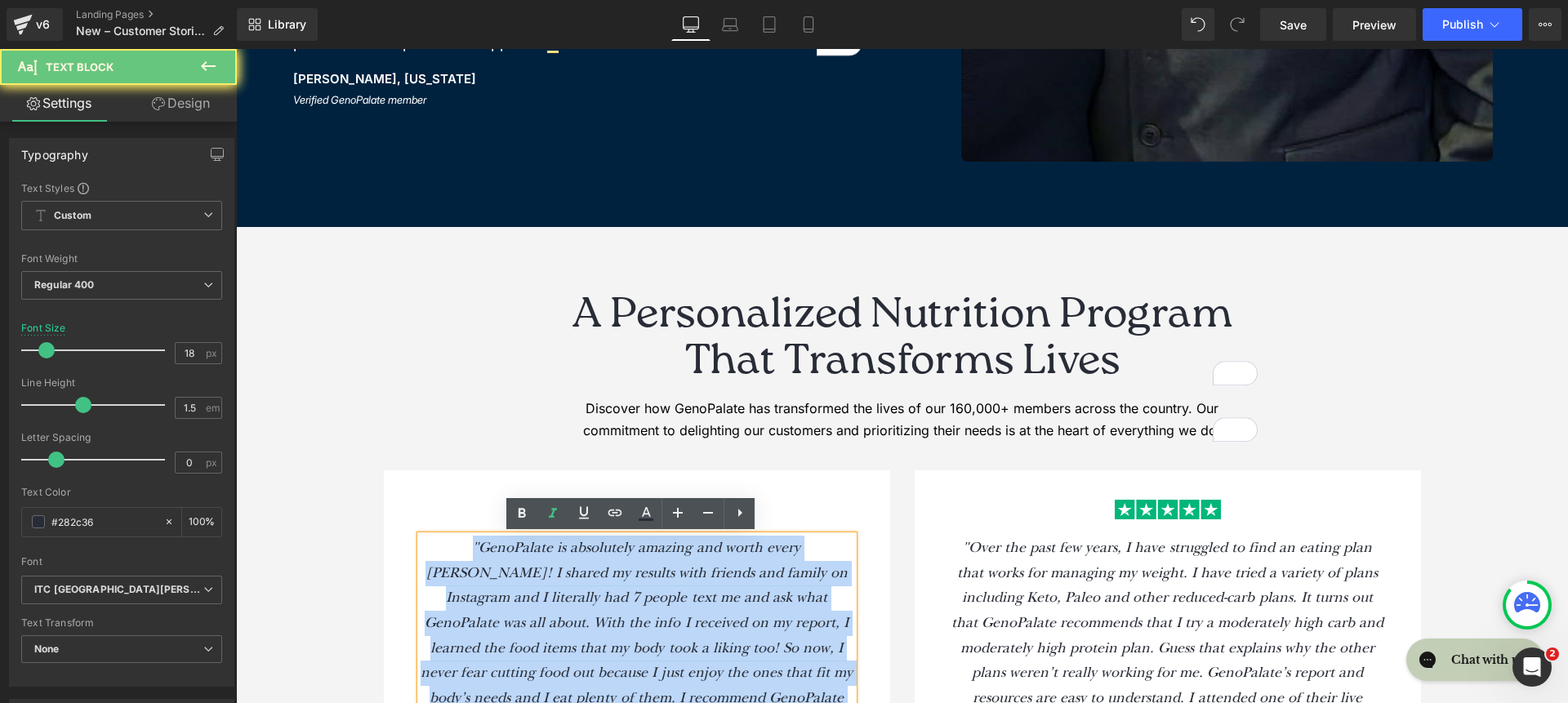
click at [470, 569] on icon ""GenoPalate is absolutely amazing and worth every penny! I shared my results wi…" at bounding box center [636, 660] width 431 height 242
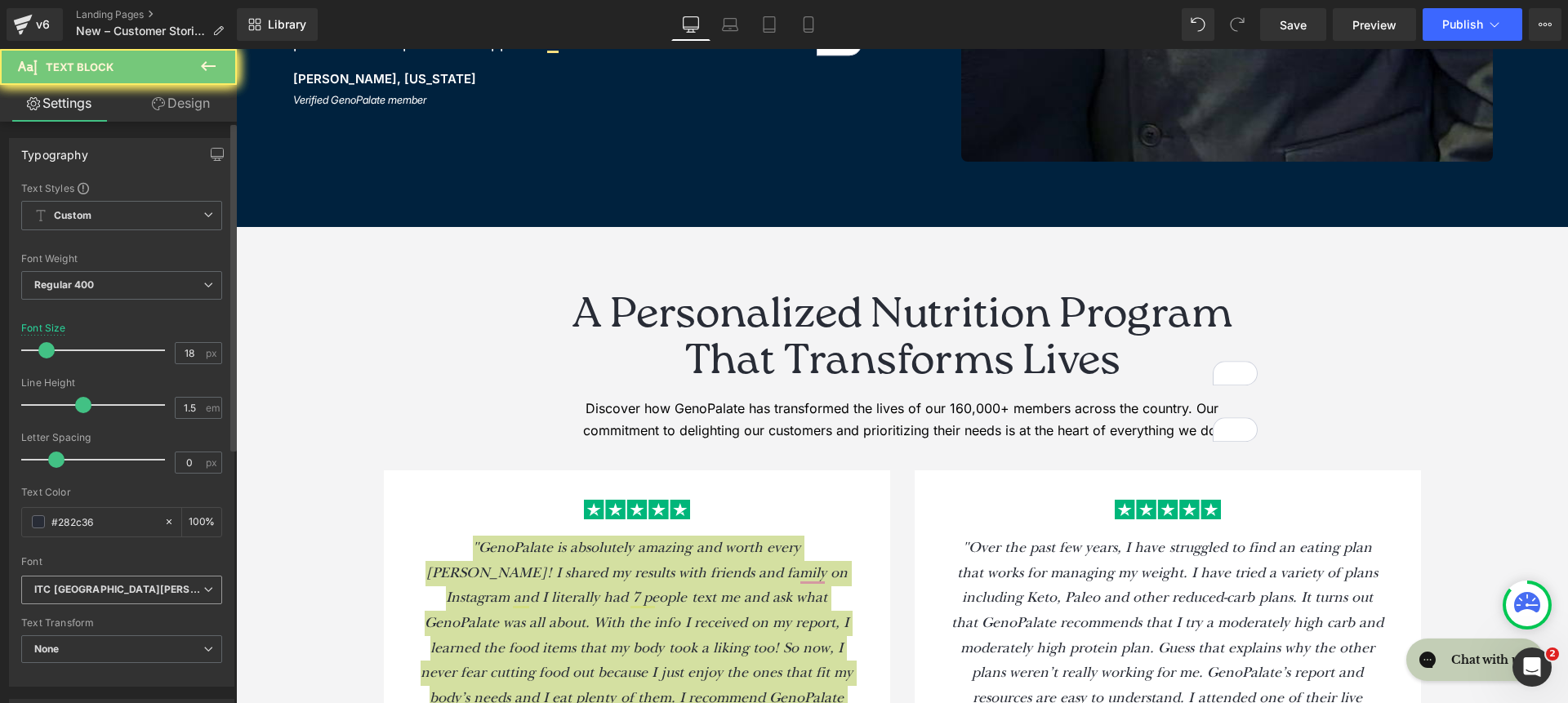
click at [166, 583] on b "ITC [GEOGRAPHIC_DATA][PERSON_NAME]" at bounding box center [118, 590] width 169 height 14
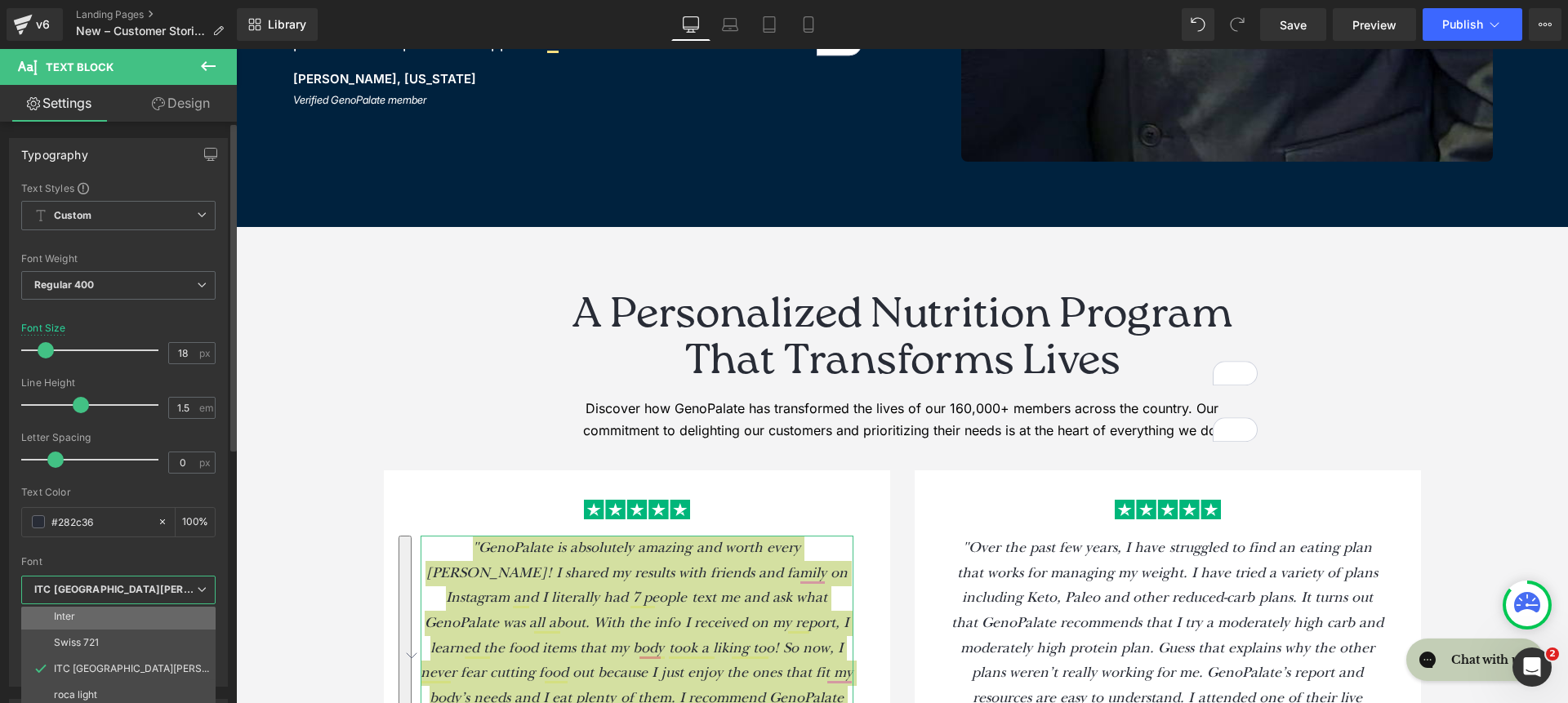
scroll to position [185, 0]
click at [162, 614] on li "Inter" at bounding box center [122, 617] width 202 height 26
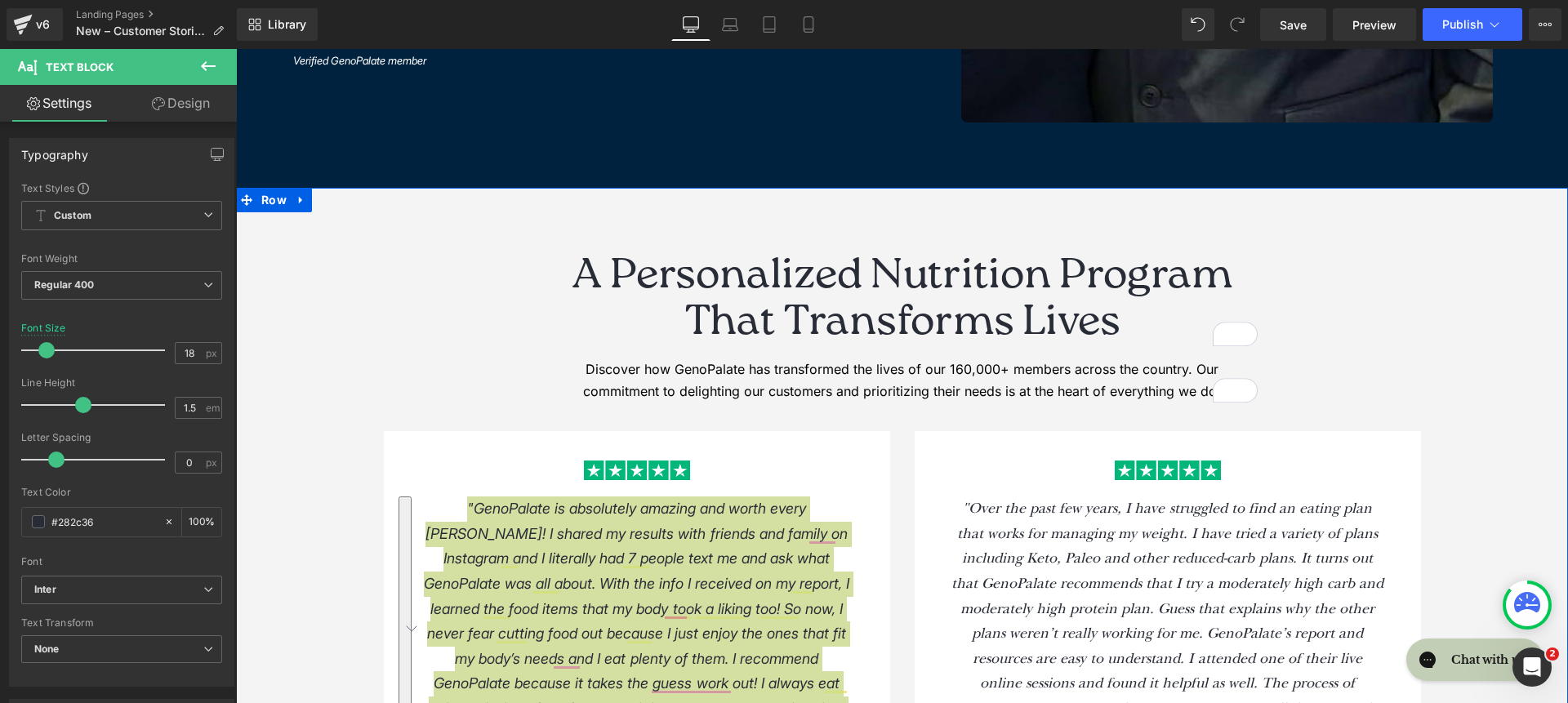
scroll to position [1124, 0]
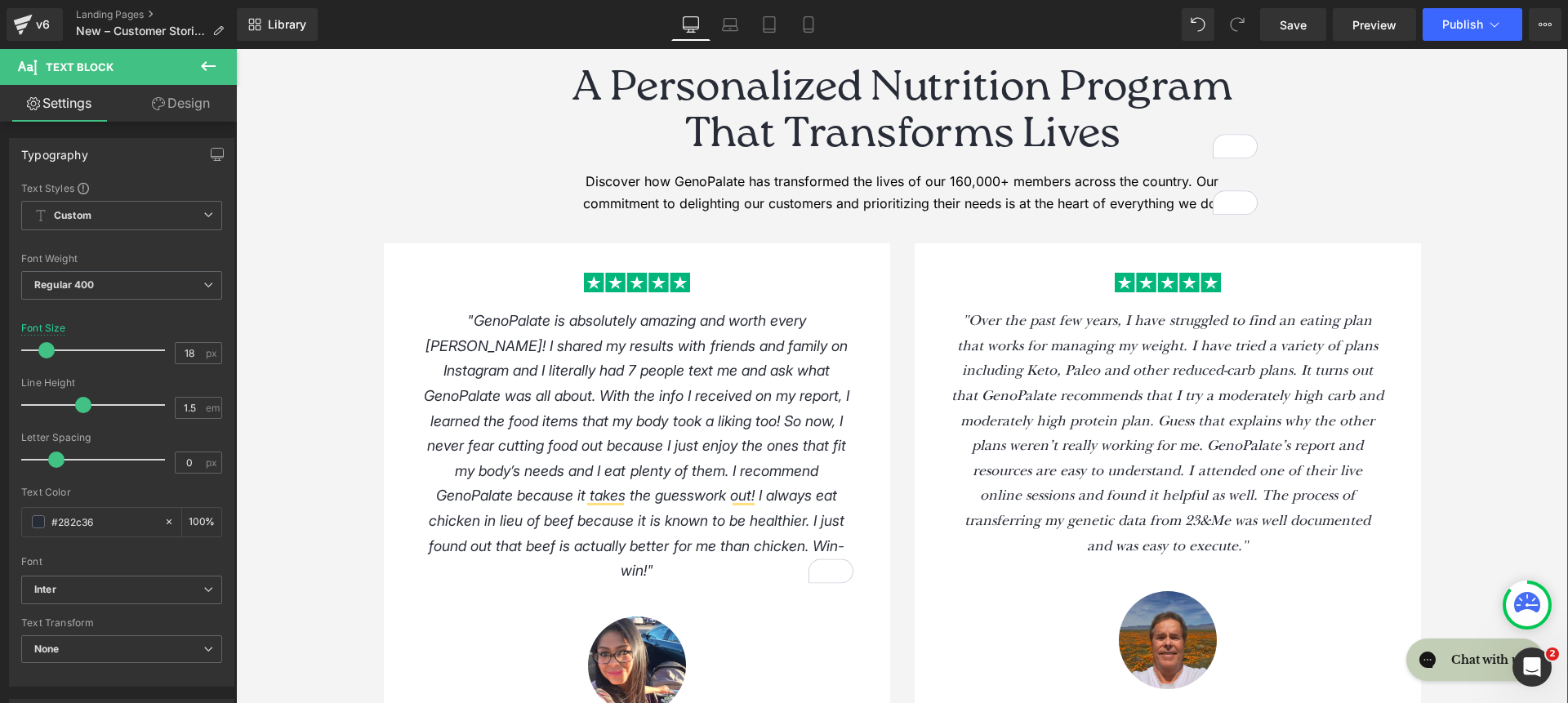
click at [1145, 459] on p ""Over the past few years, I have struggled to find an eating plan that works fo…" at bounding box center [1168, 434] width 433 height 250
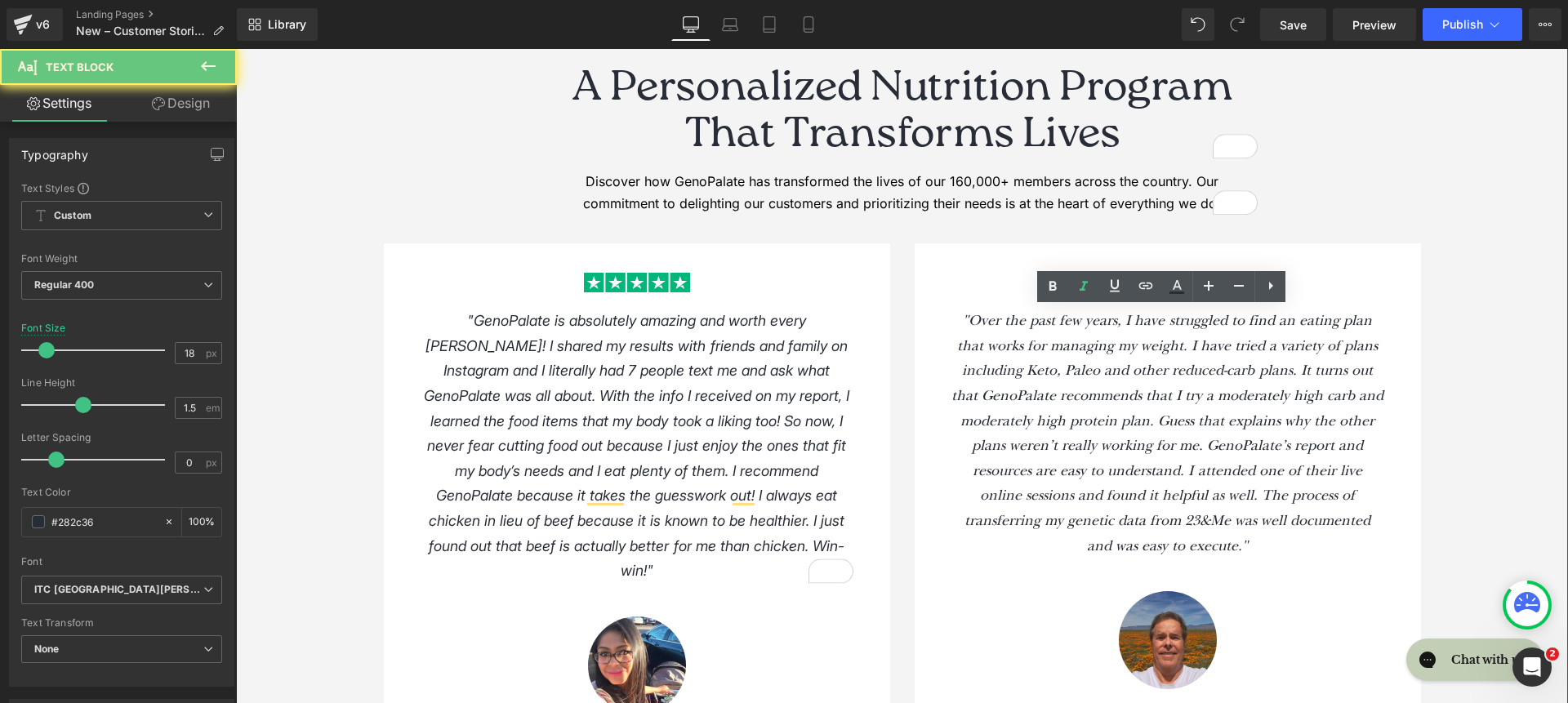
click at [1145, 459] on p ""Over the past few years, I have struggled to find an eating plan that works fo…" at bounding box center [1168, 434] width 433 height 250
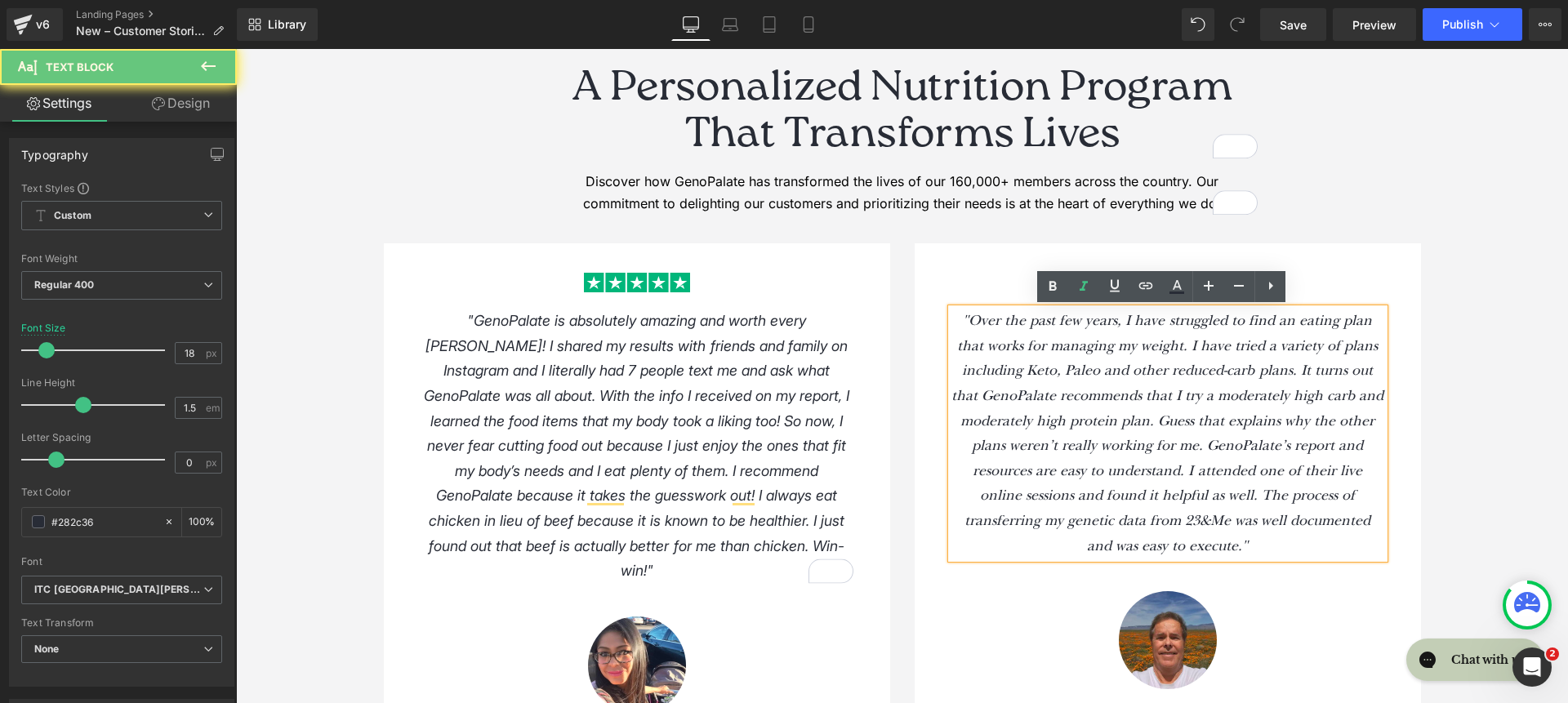
click at [1145, 459] on p ""Over the past few years, I have struggled to find an eating plan that works fo…" at bounding box center [1168, 434] width 433 height 250
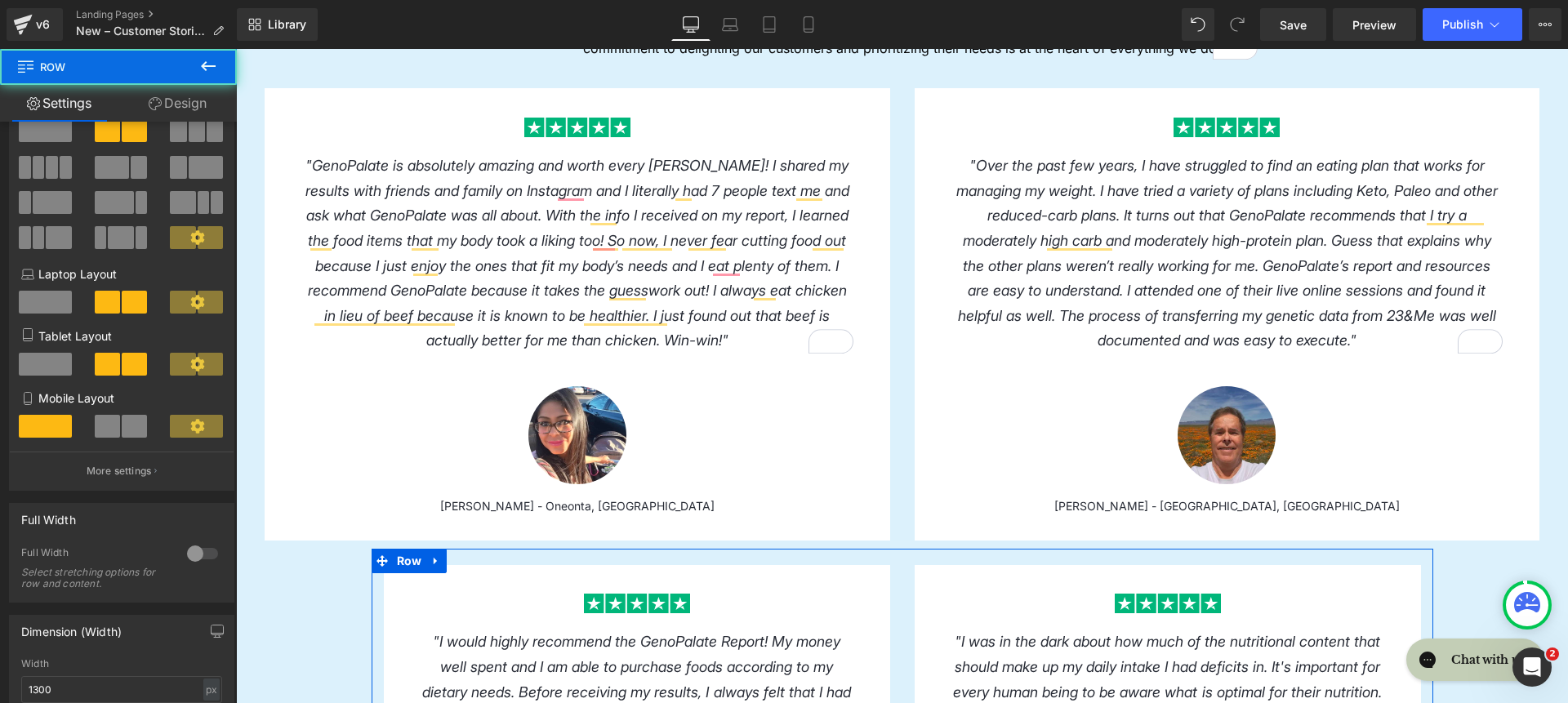
scroll to position [188, 0]
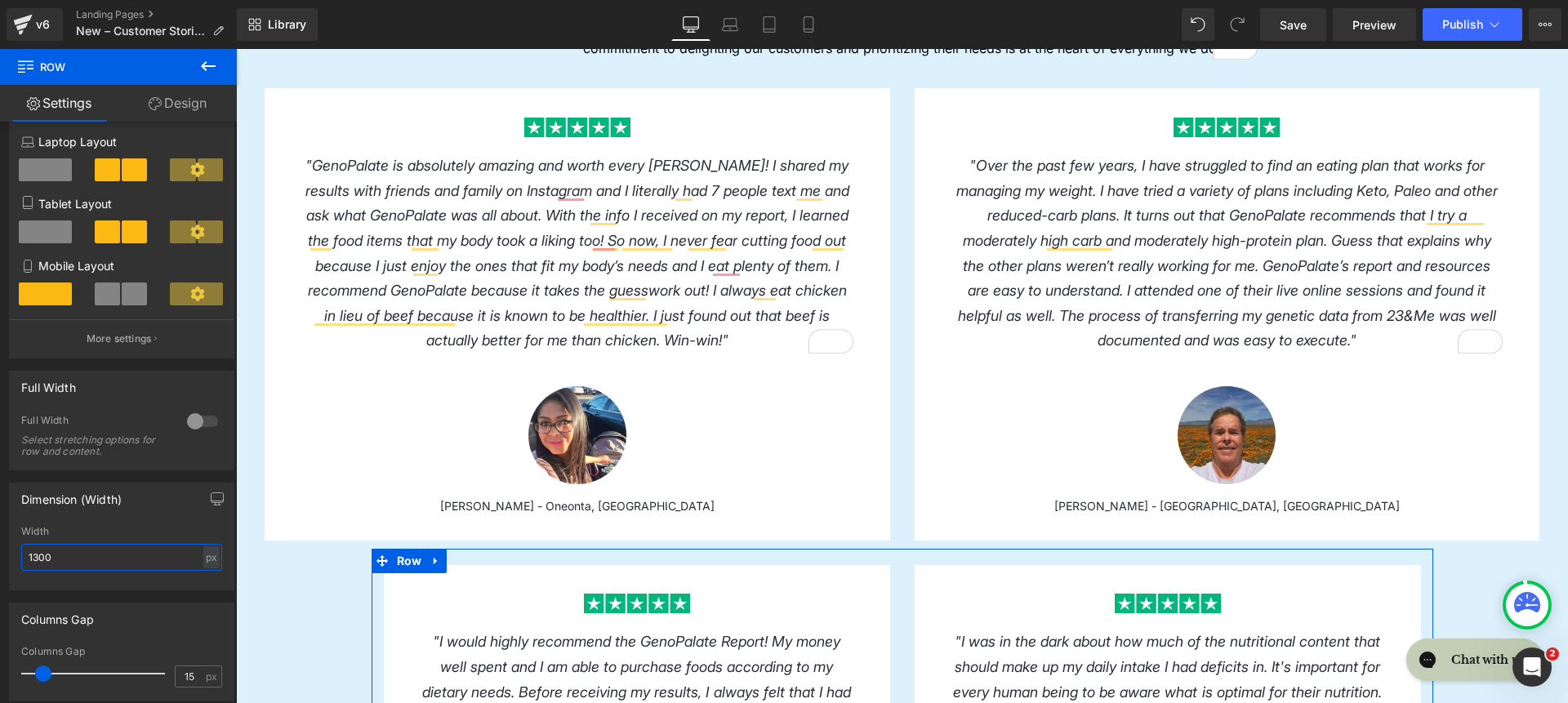
click at [106, 557] on input "1300" at bounding box center [122, 558] width 201 height 27
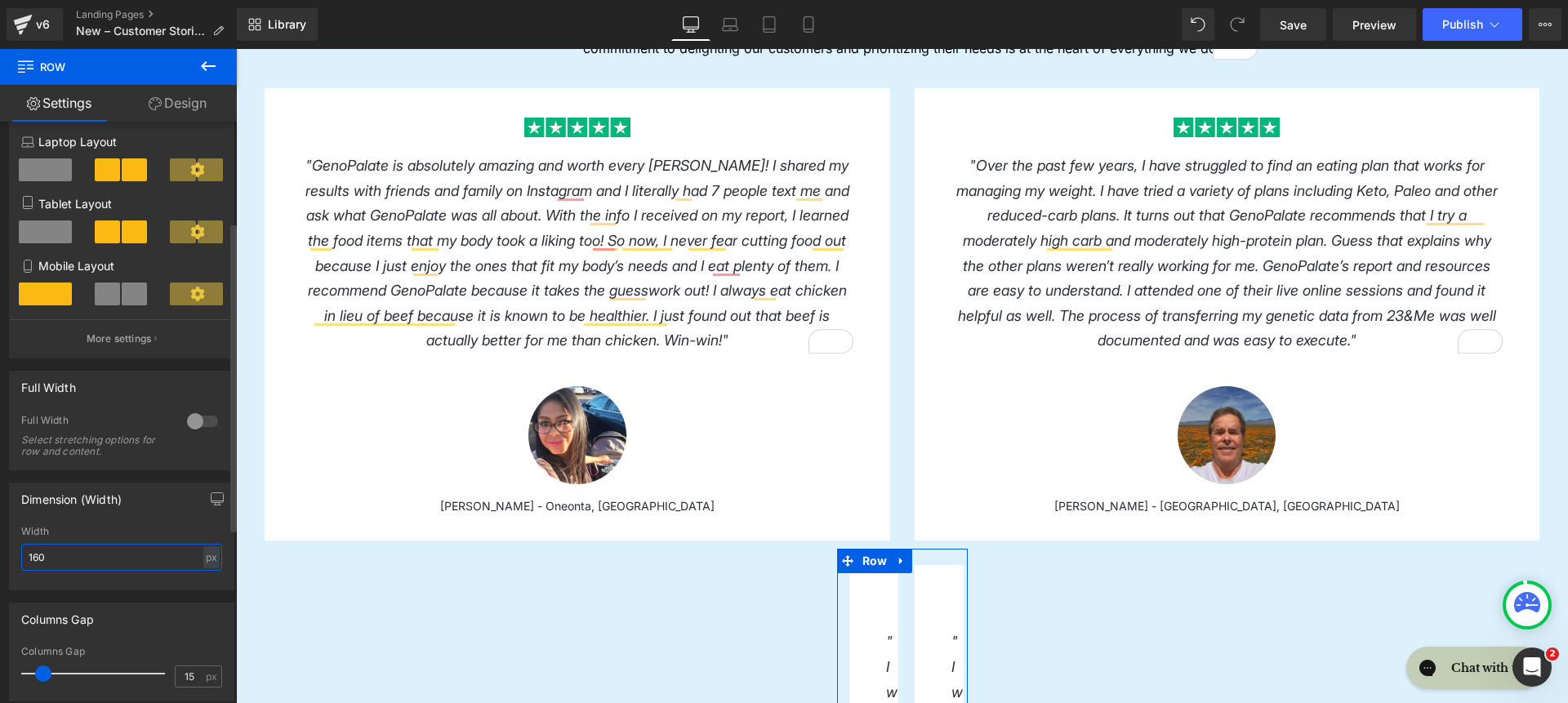
type input "1600"
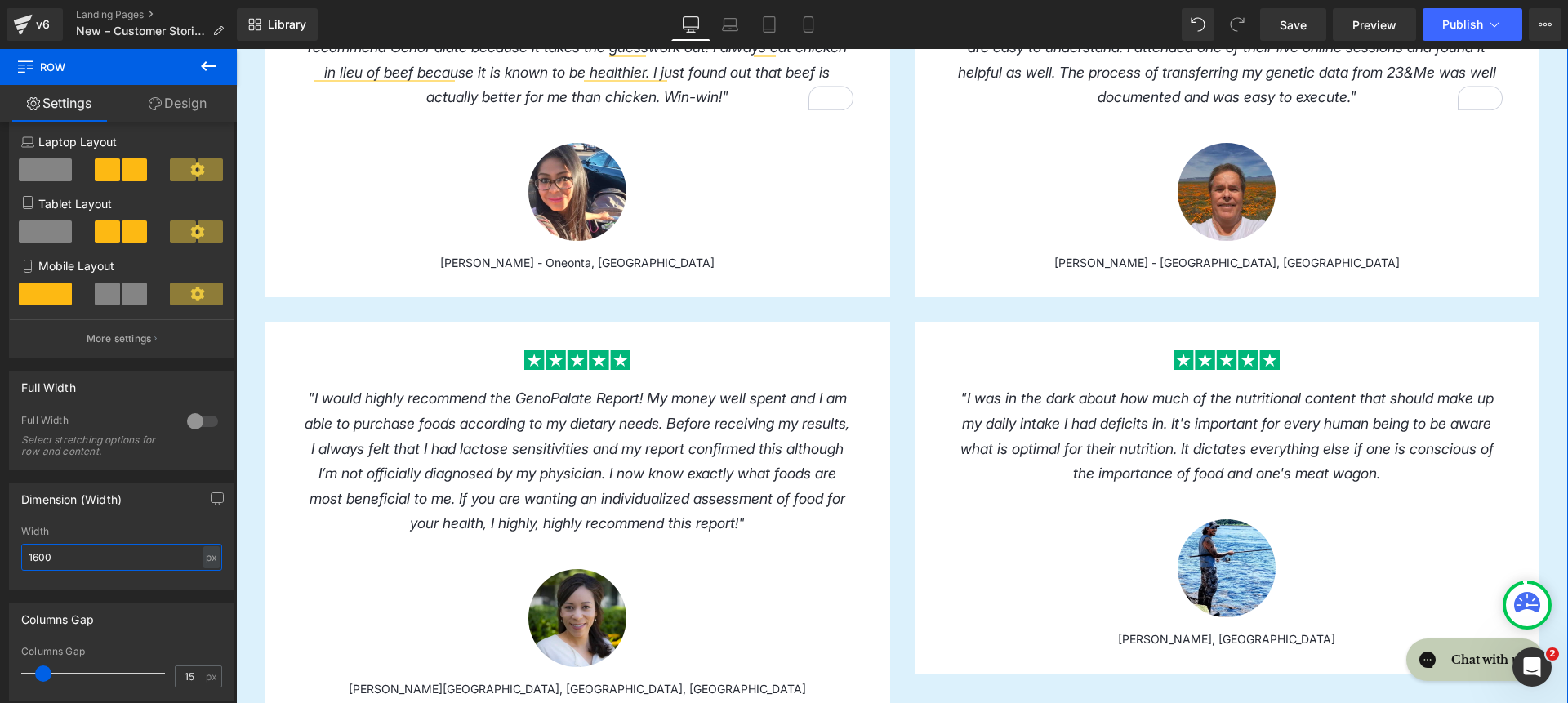
scroll to position [1912, 0]
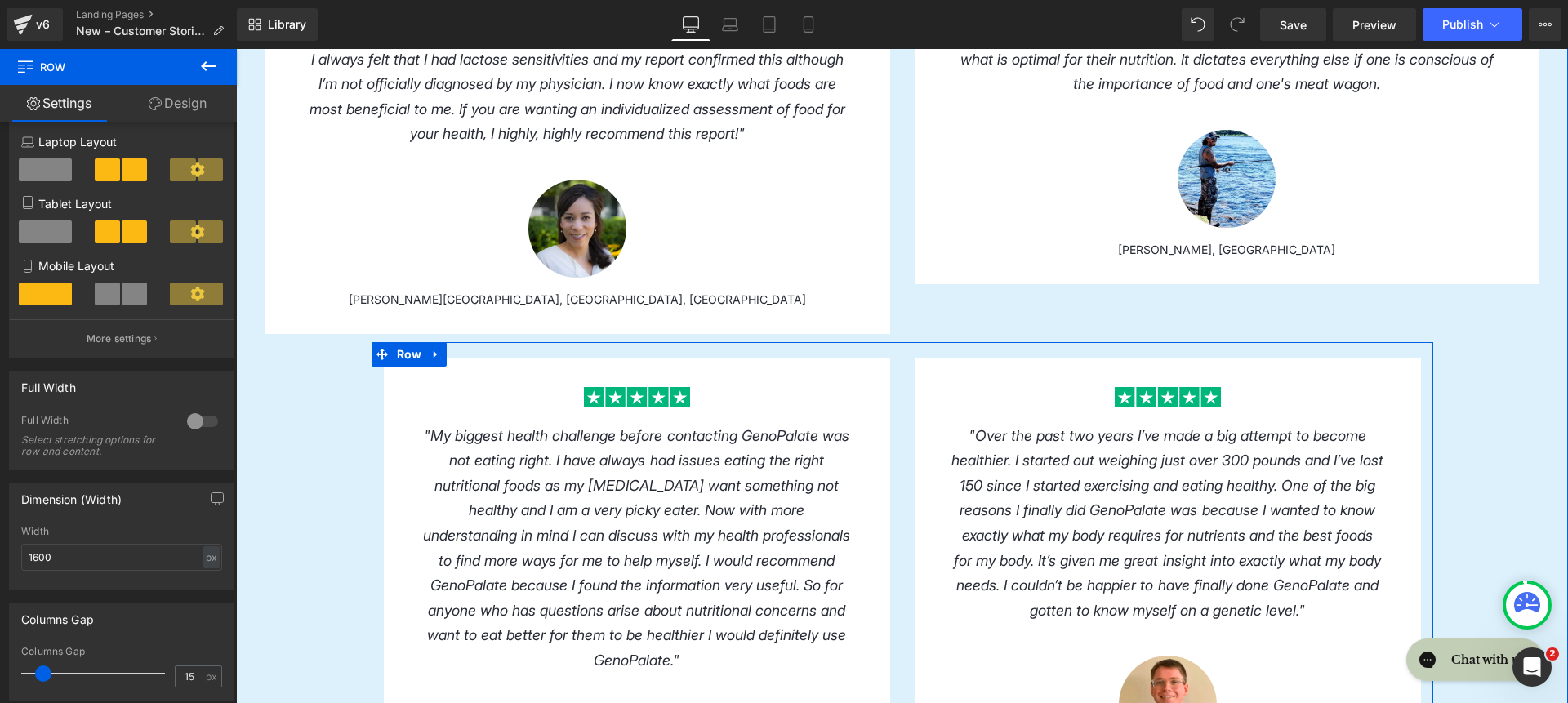
click at [902, 408] on div "Image "Over the past two years I’ve made a big attempt to become healthier. I s…" at bounding box center [1167, 584] width 530 height 451
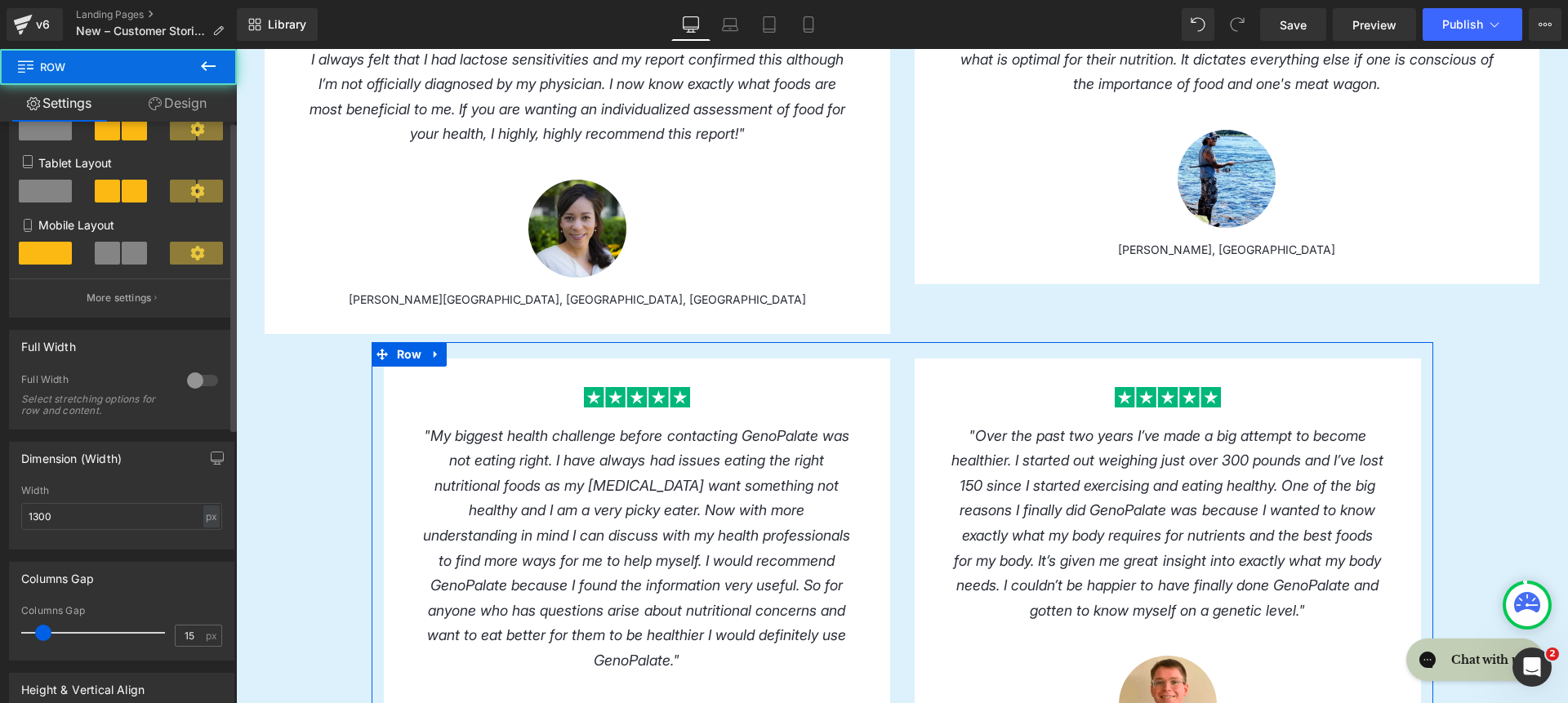
scroll to position [230, 0]
click at [108, 527] on input "1300" at bounding box center [122, 516] width 201 height 27
paste input "6"
type input "1600"
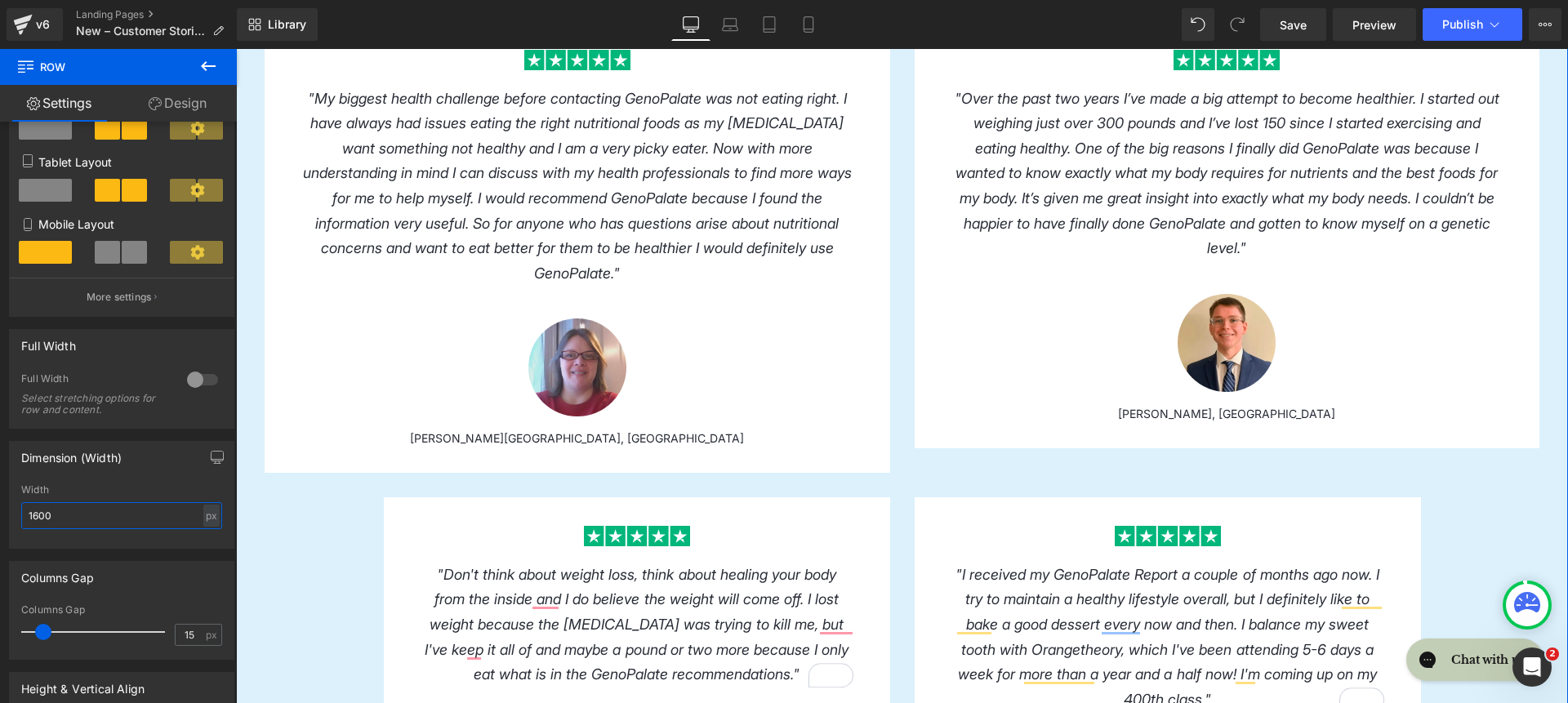
scroll to position [2288, 0]
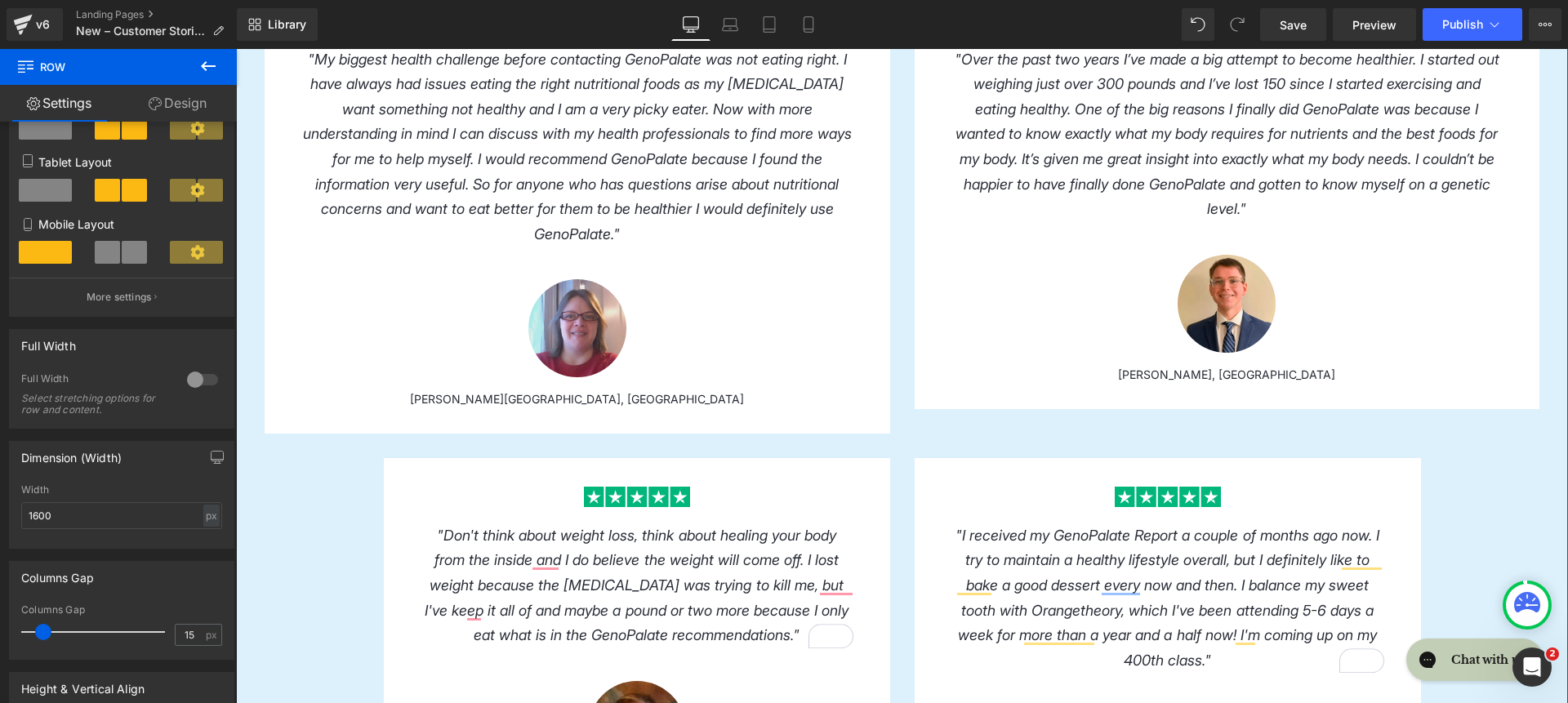
click at [902, 504] on div "Image "I received my GenoPalate Report a couple of months ago now. I try to mai…" at bounding box center [1167, 659] width 530 height 402
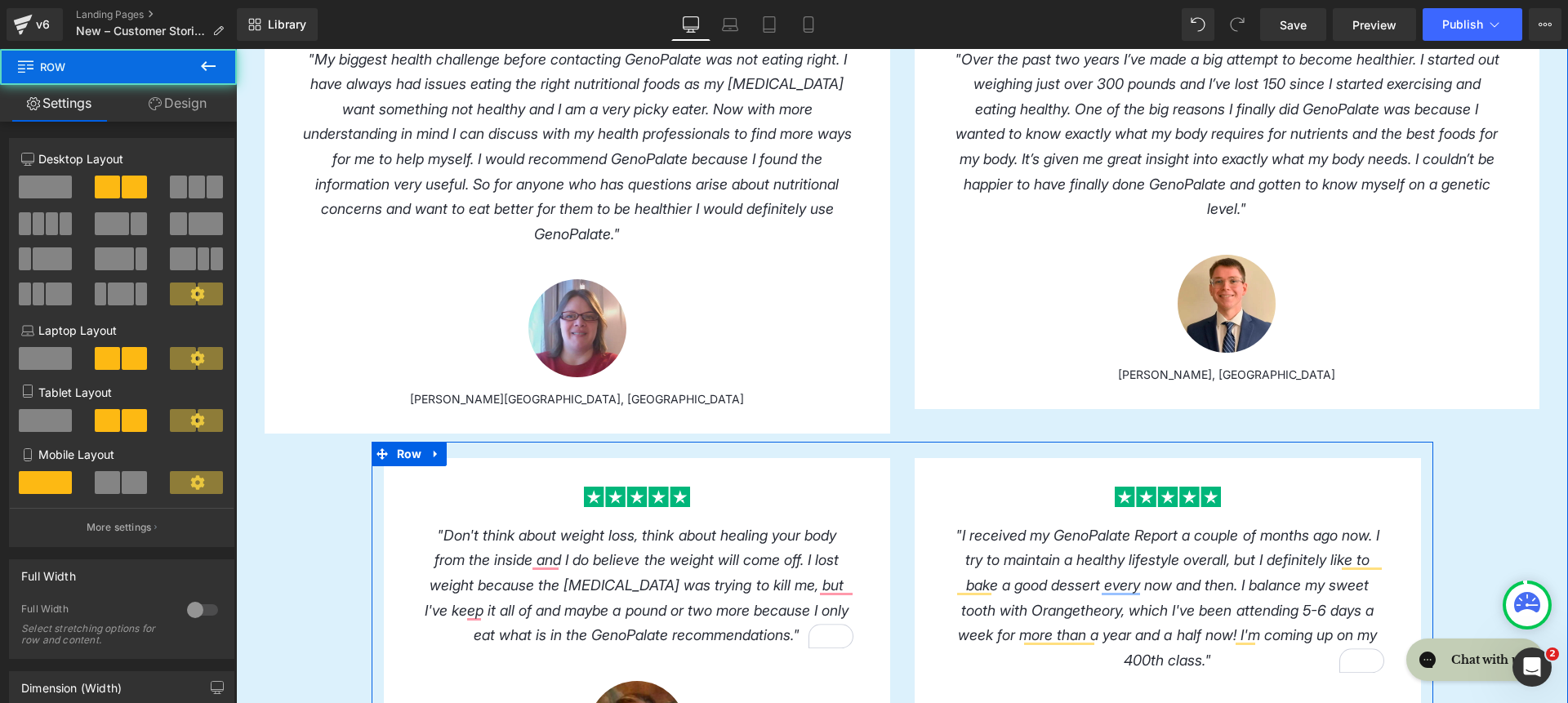
click at [902, 528] on div "Image "I received my GenoPalate Report a couple of months ago now. I try to mai…" at bounding box center [1167, 659] width 530 height 402
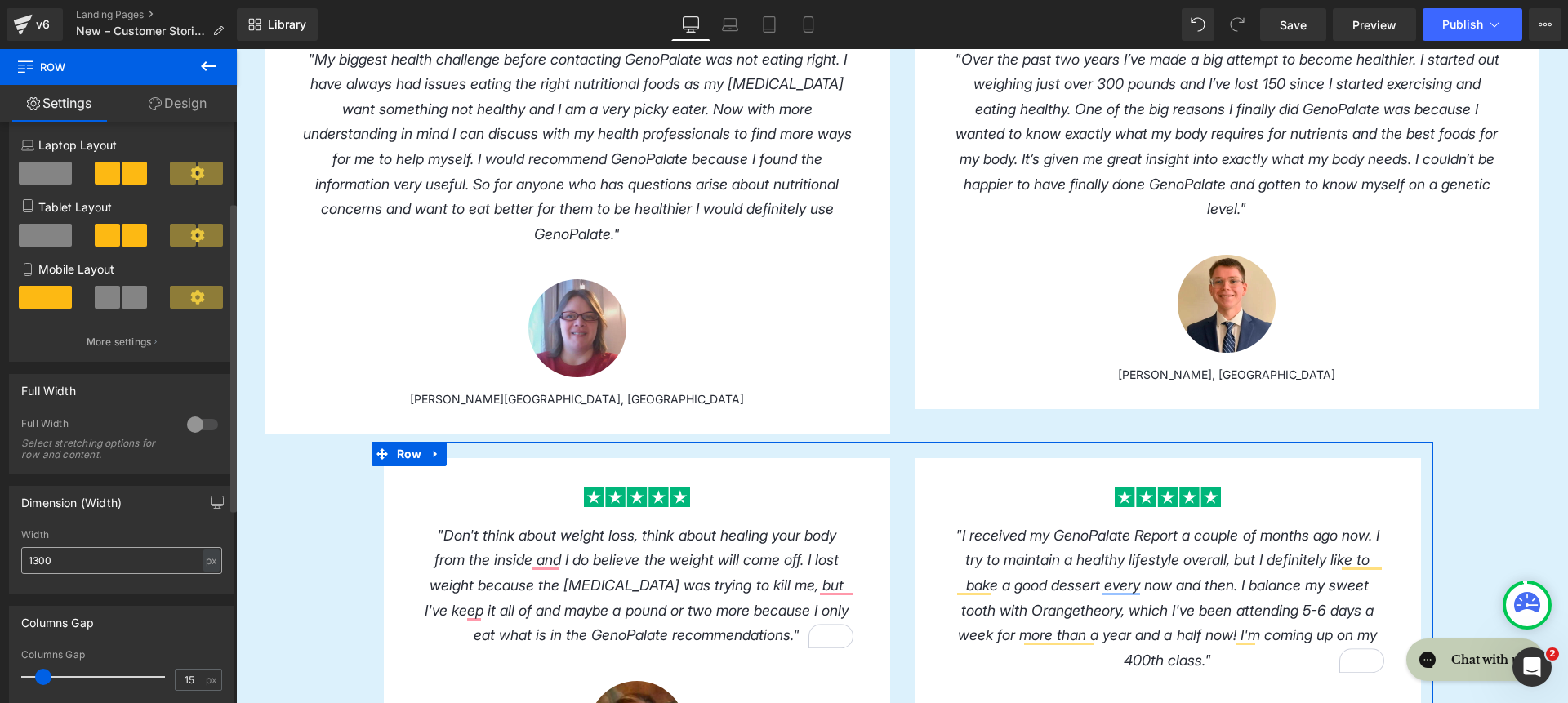
scroll to position [188, 0]
click at [82, 550] on input "1300" at bounding box center [122, 559] width 201 height 27
paste input "6"
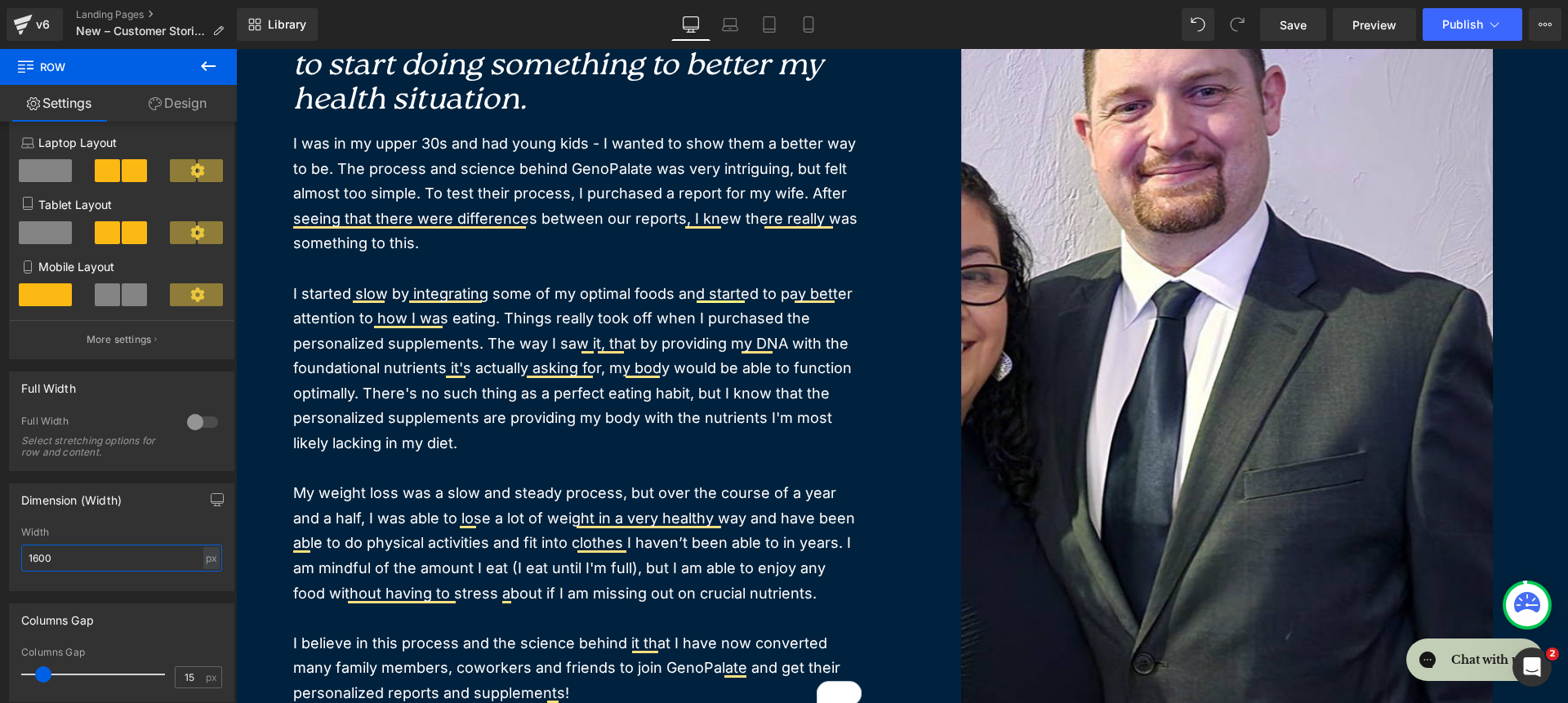
scroll to position [0, 0]
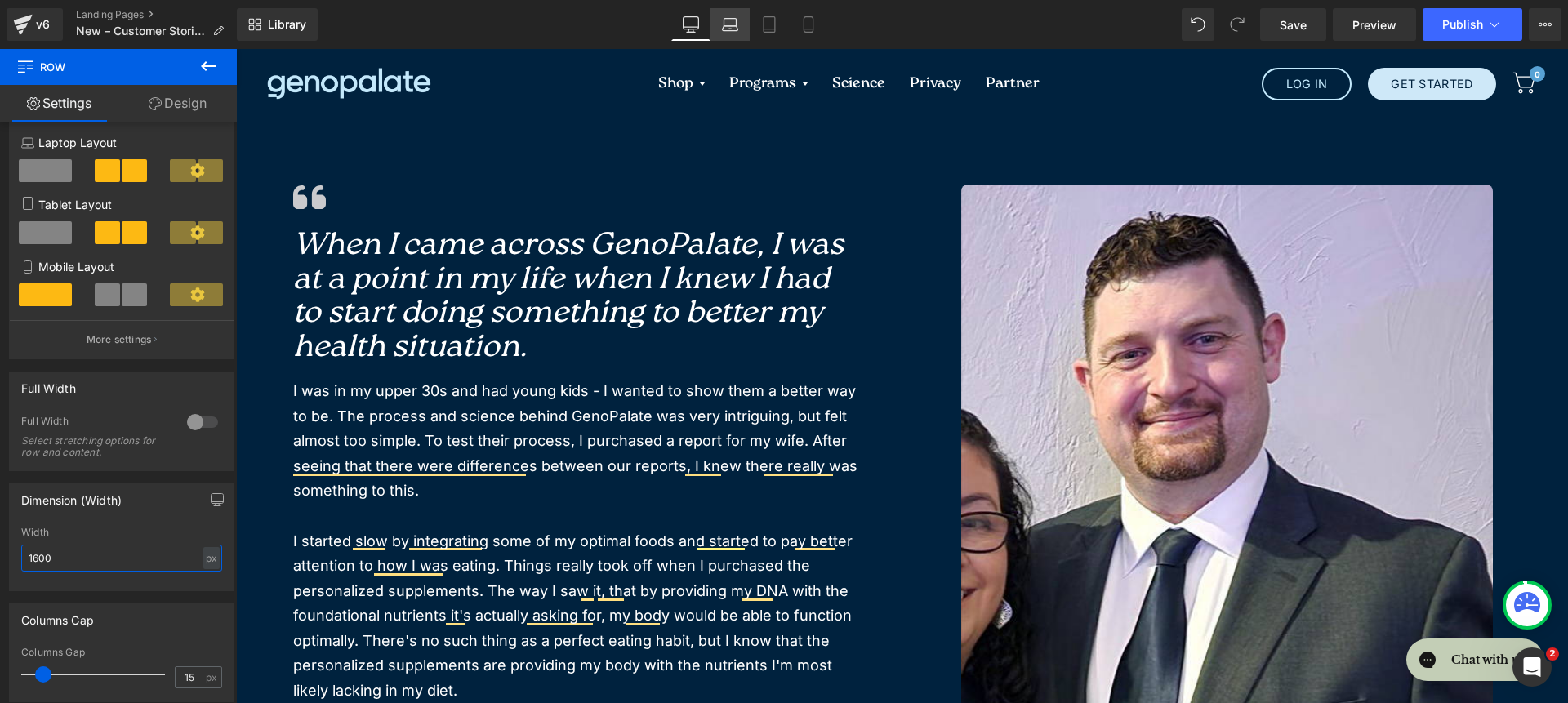
type input "1600"
click at [723, 27] on icon at bounding box center [729, 24] width 17 height 17
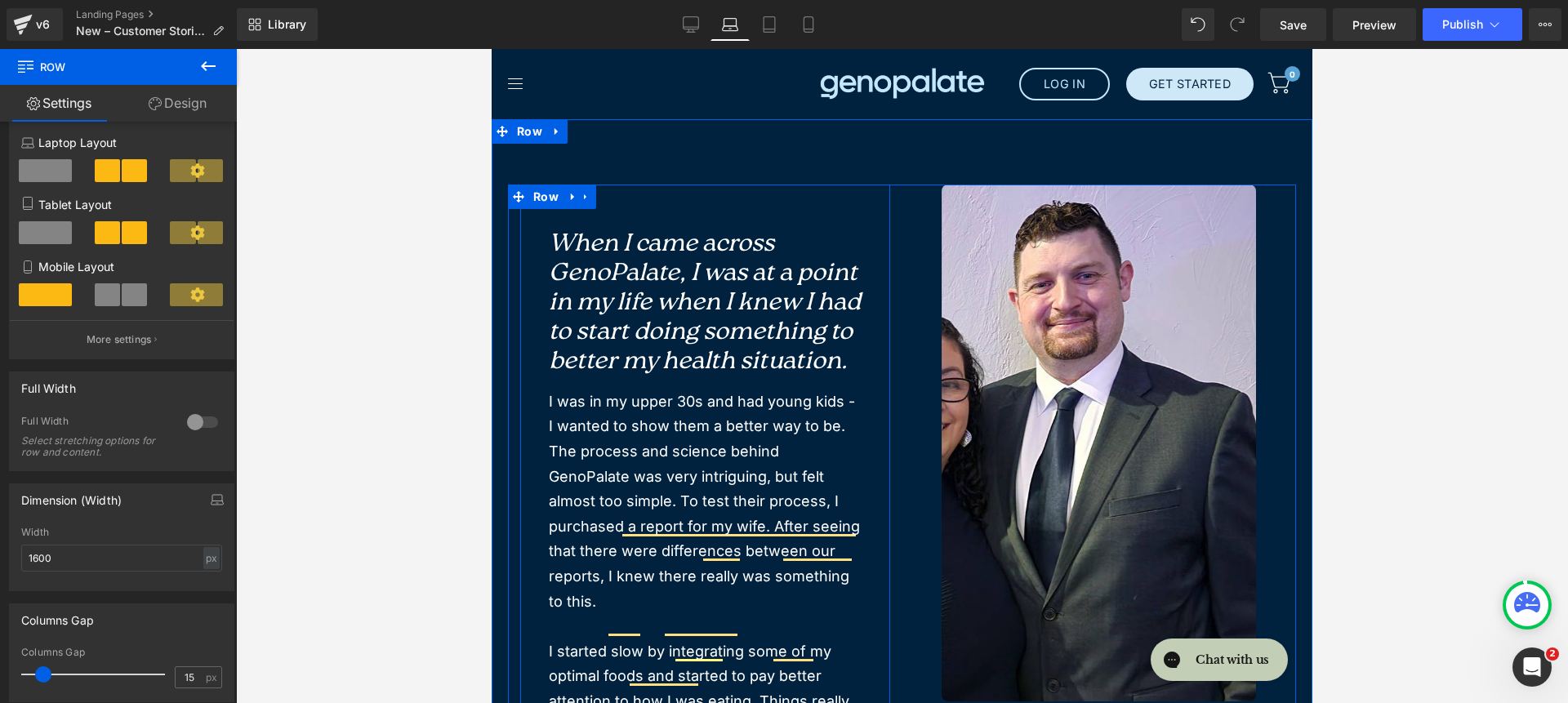
click at [491, 49] on div at bounding box center [491, 49] width 0 height 0
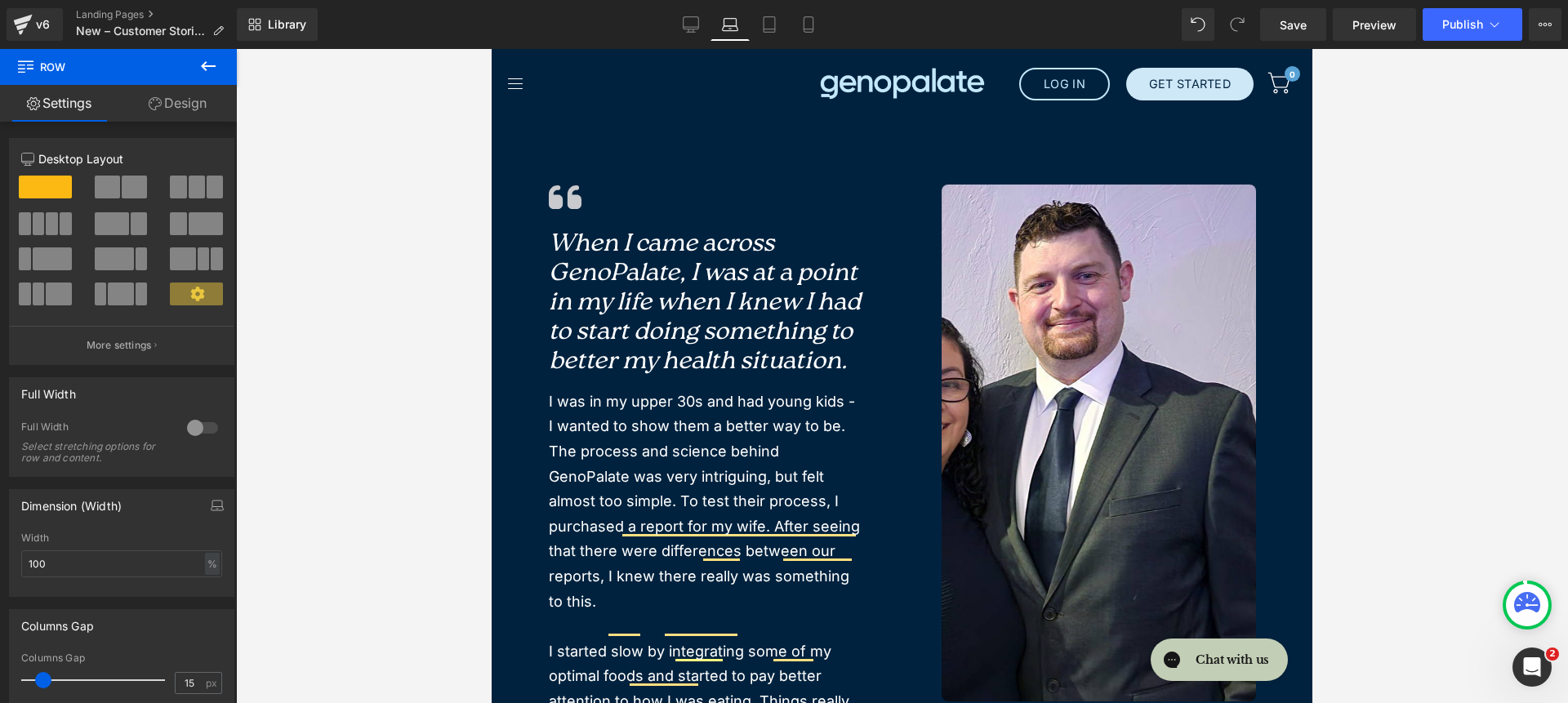
click at [166, 110] on link "Design" at bounding box center [176, 103] width 118 height 37
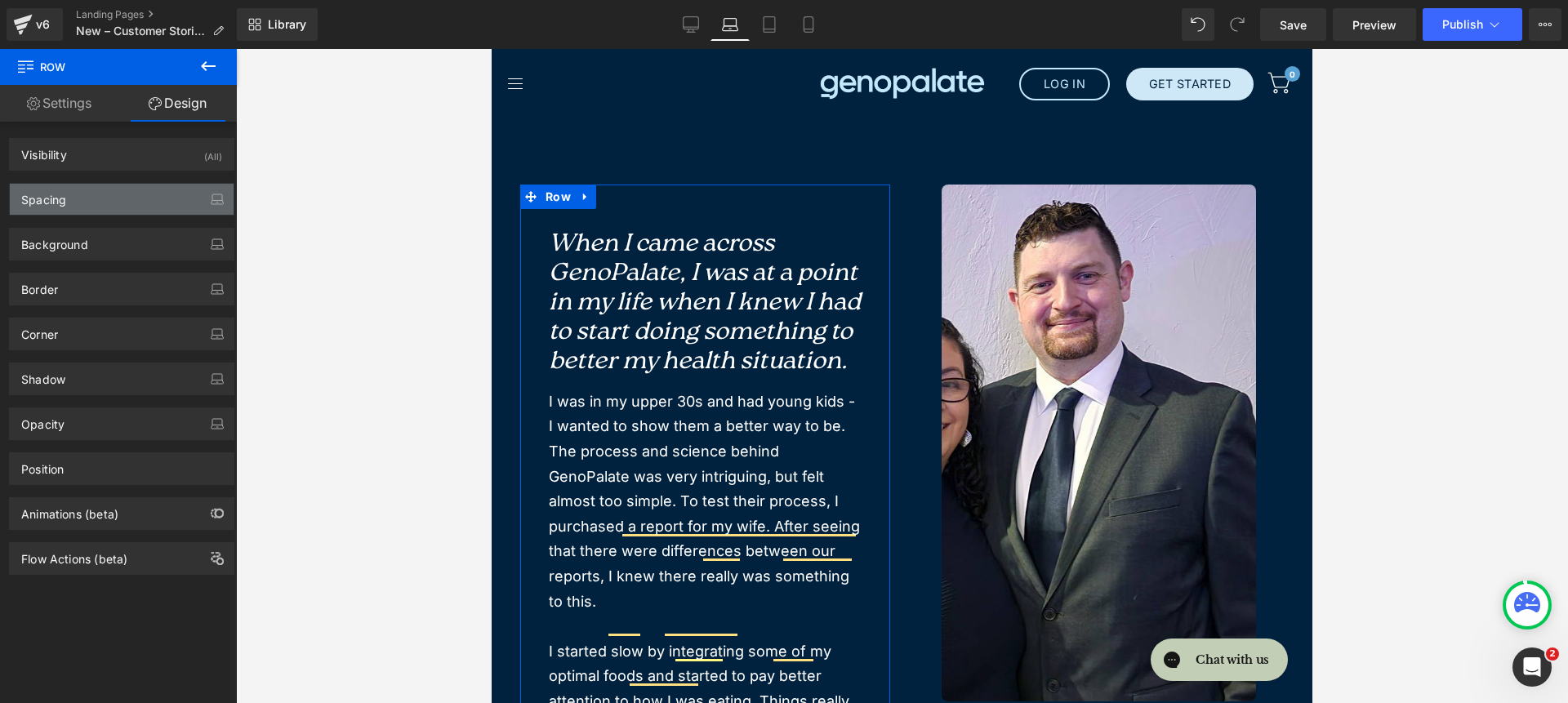
click at [92, 199] on div "Spacing" at bounding box center [121, 199] width 223 height 31
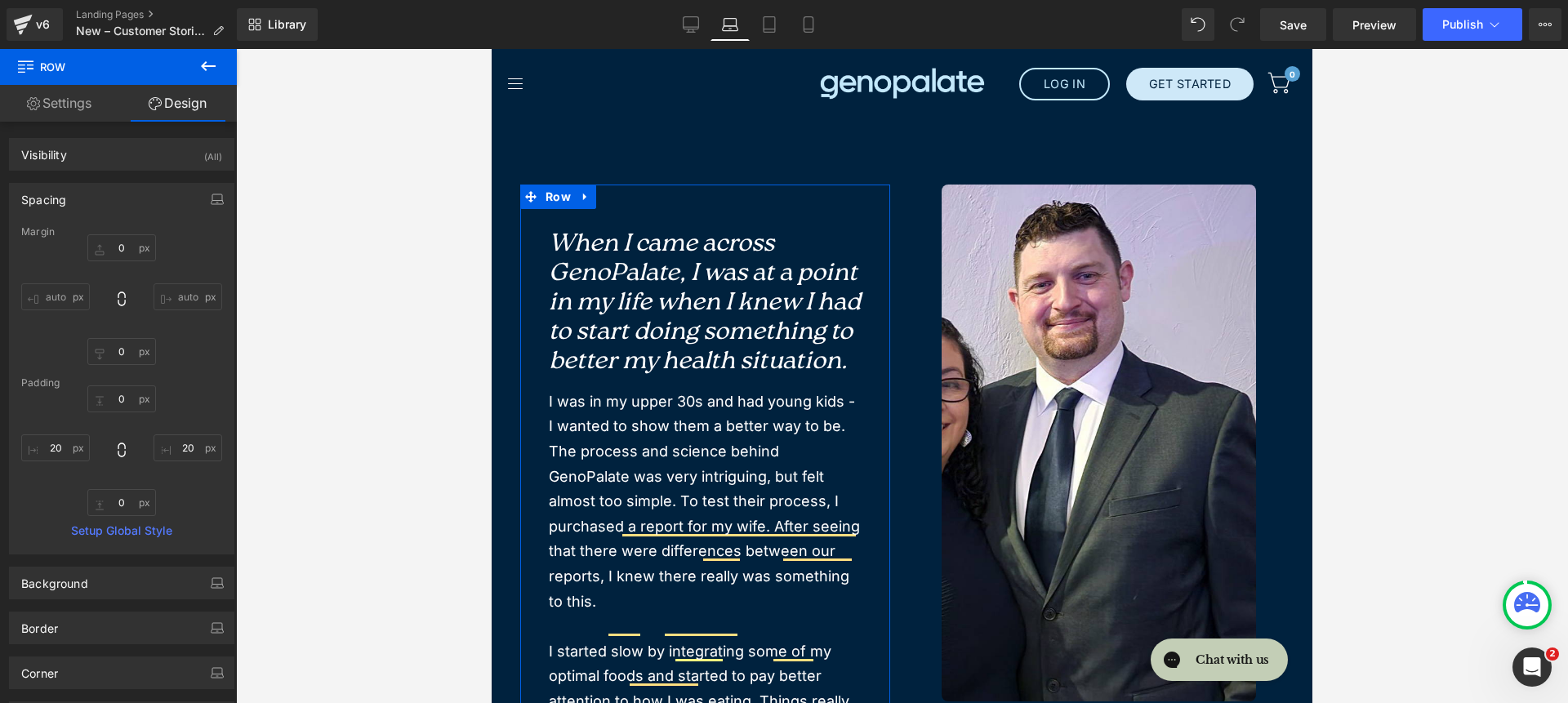
click at [49, 465] on div "0px 0 20px 20 0px 0 20px 20" at bounding box center [122, 450] width 201 height 131
click at [49, 450] on input "20" at bounding box center [56, 449] width 68 height 27
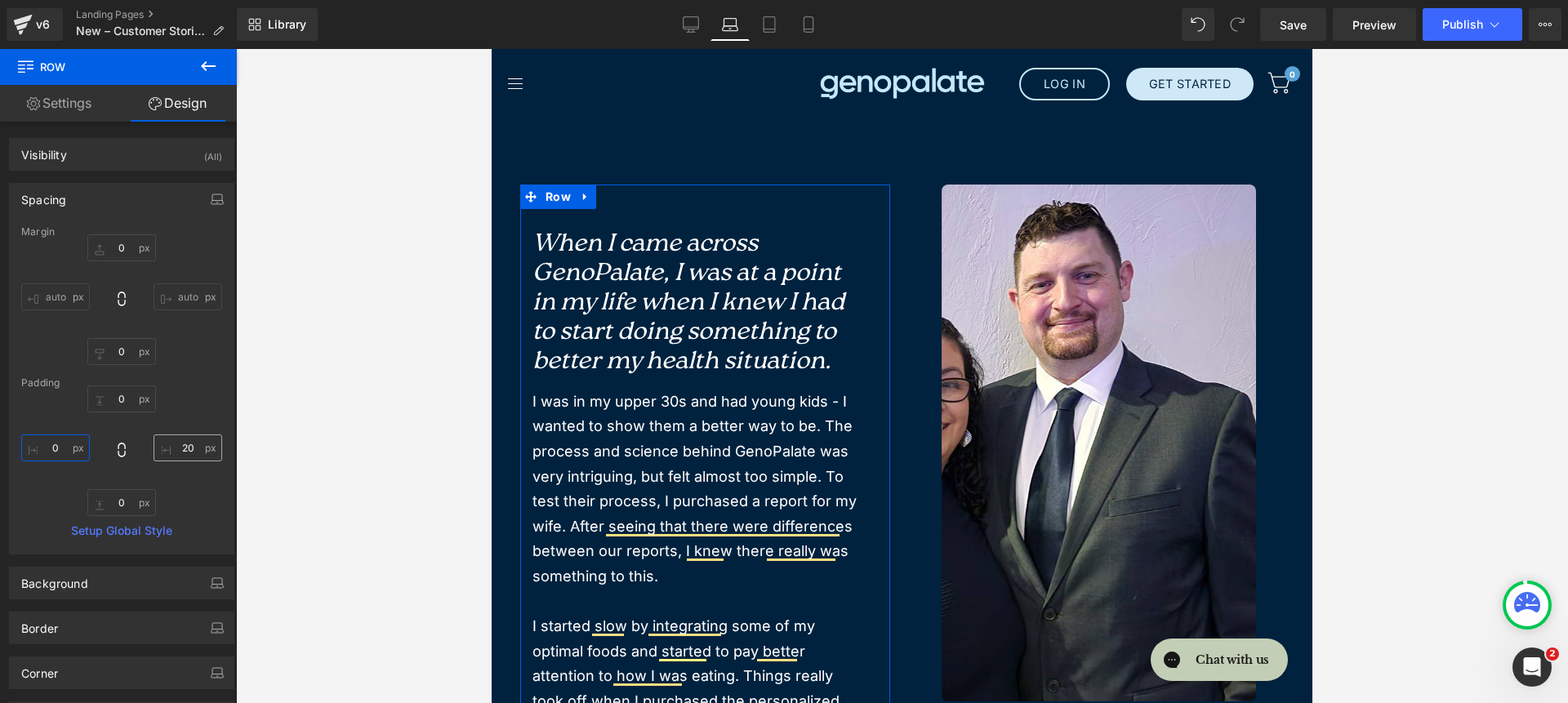
type input "0"
click at [188, 451] on input "20" at bounding box center [187, 449] width 68 height 27
type input "0"
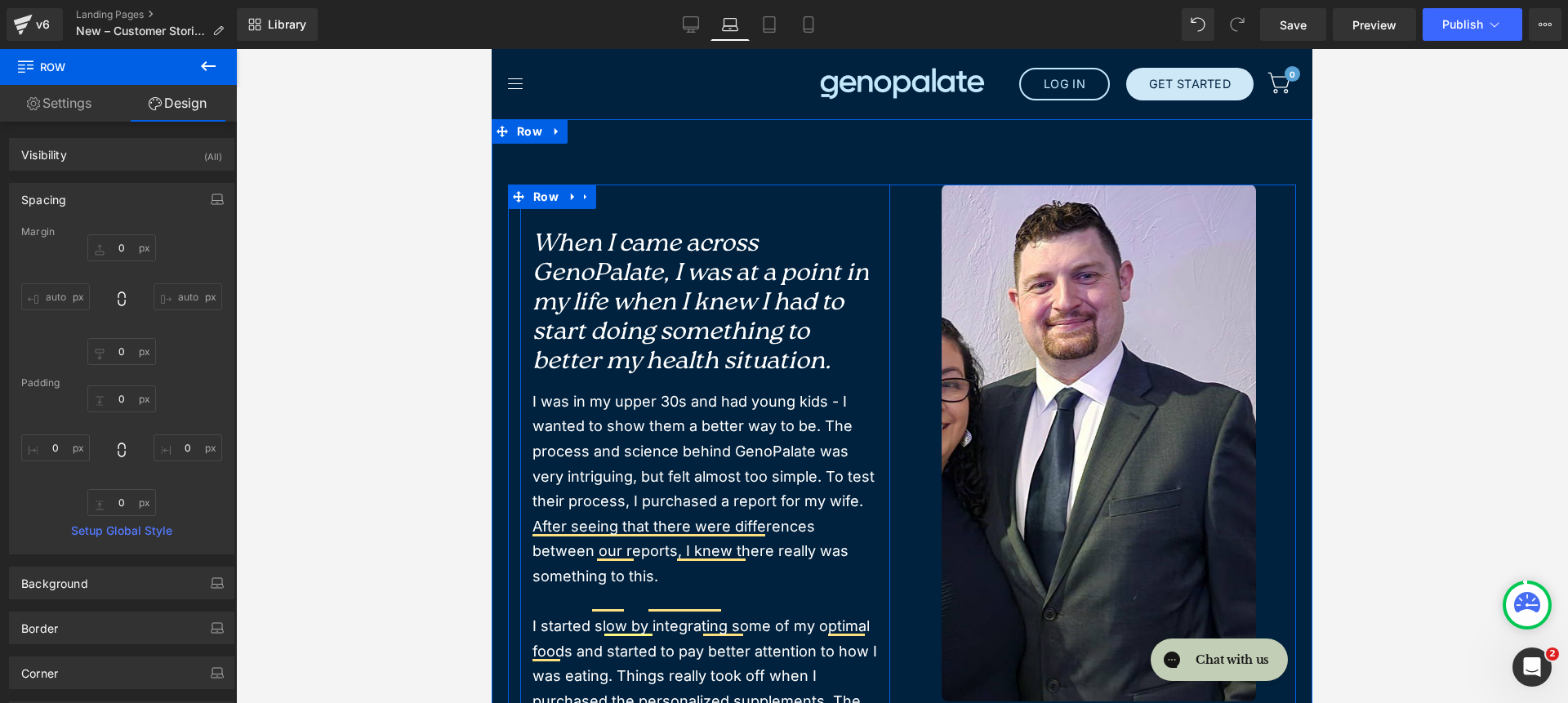
click at [491, 49] on div at bounding box center [491, 49] width 0 height 0
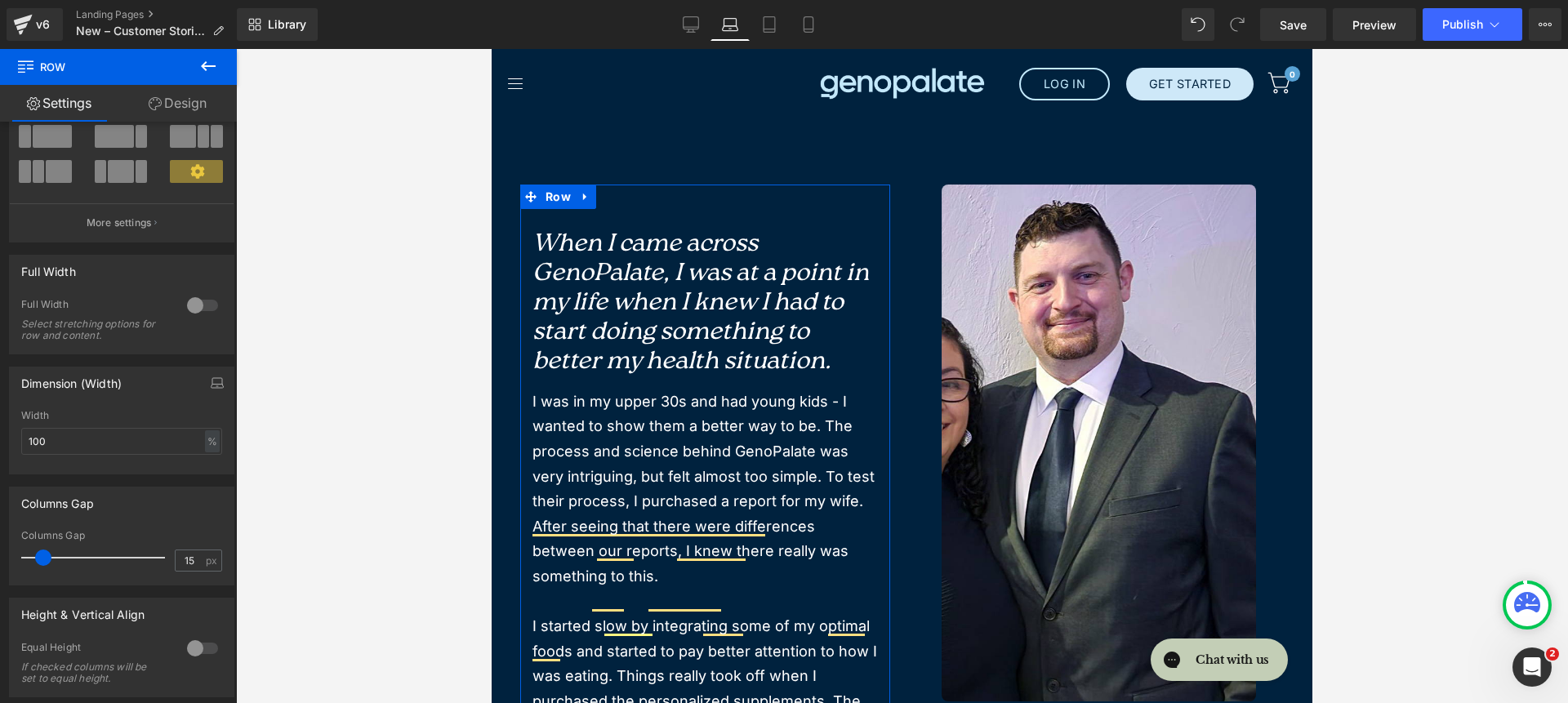
scroll to position [143, 0]
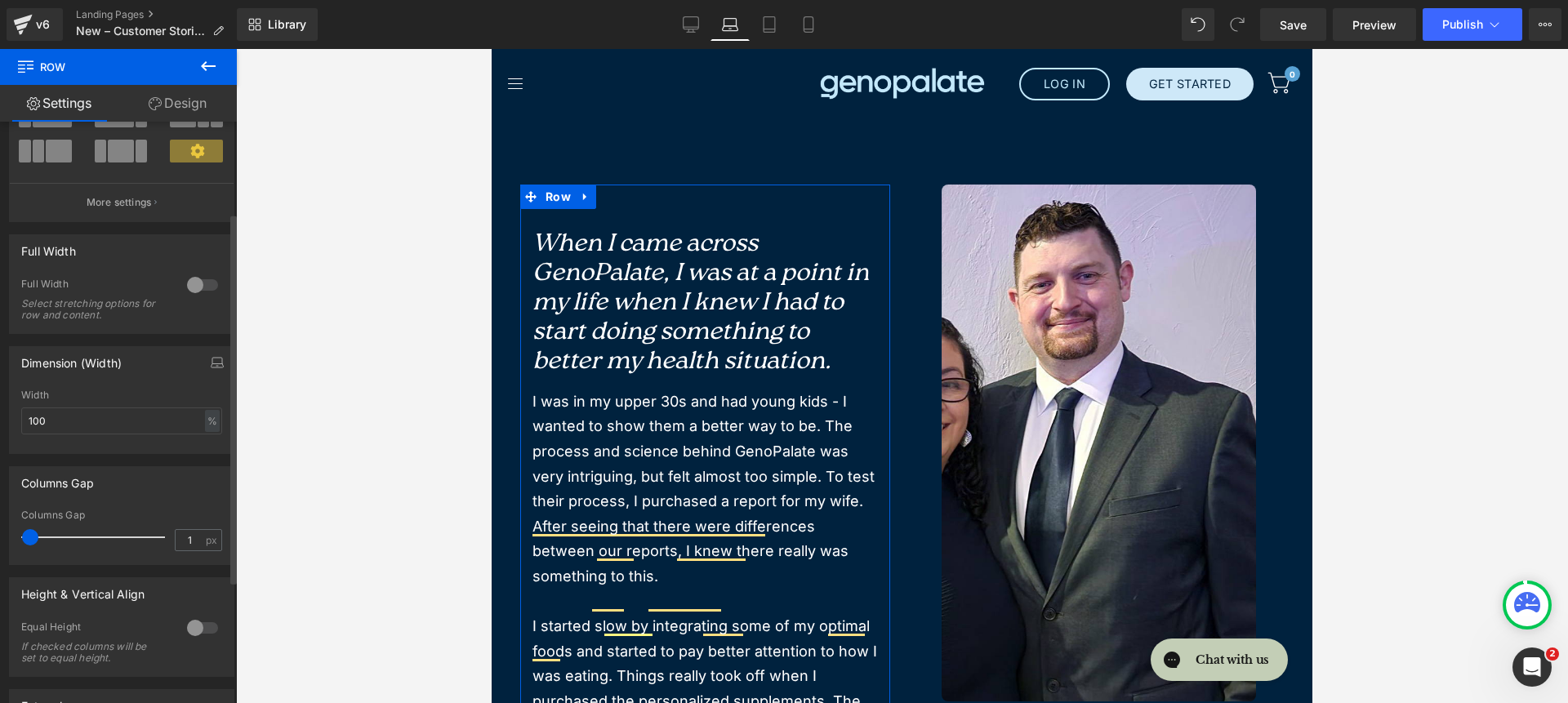
type input "0"
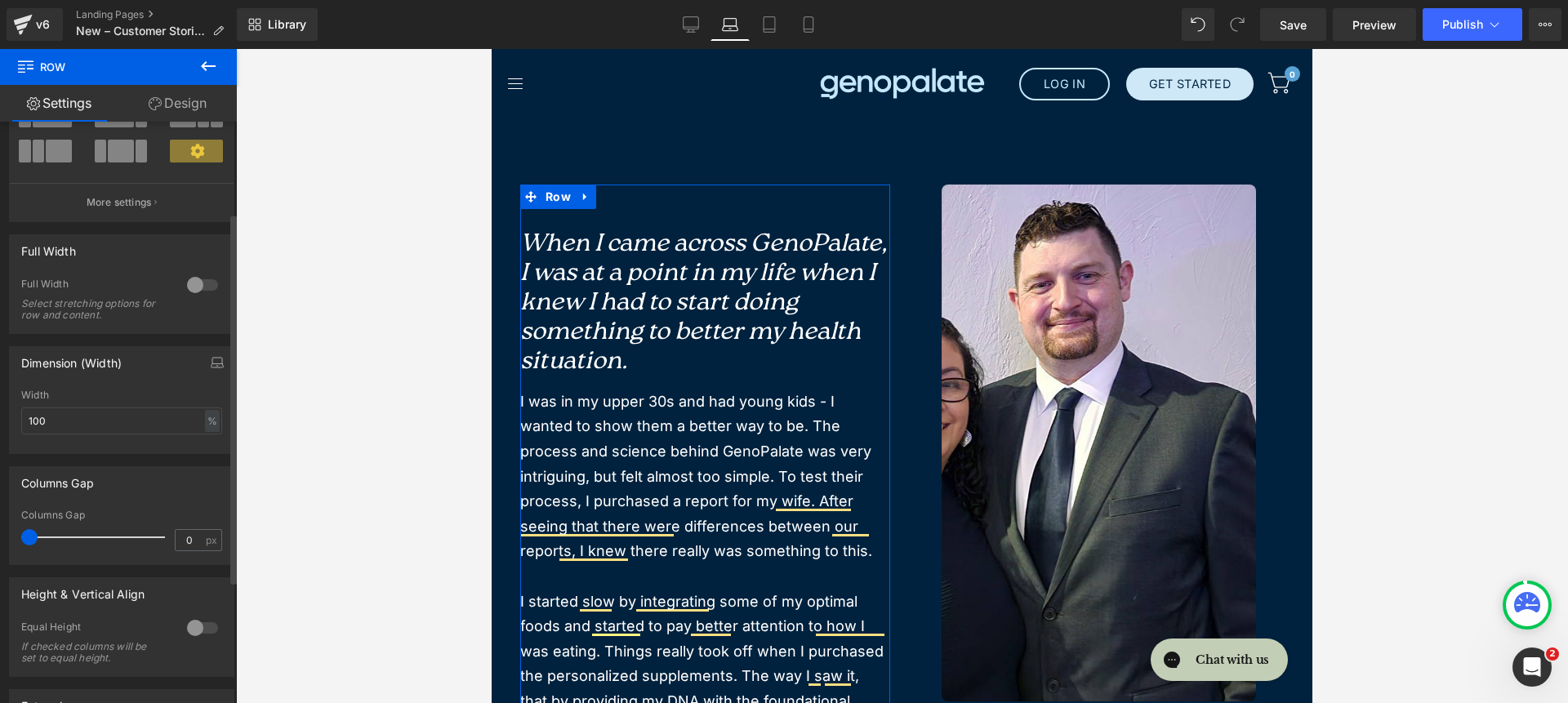
drag, startPoint x: 41, startPoint y: 540, endPoint x: 27, endPoint y: 540, distance: 14.0
click at [27, 540] on span at bounding box center [29, 537] width 17 height 17
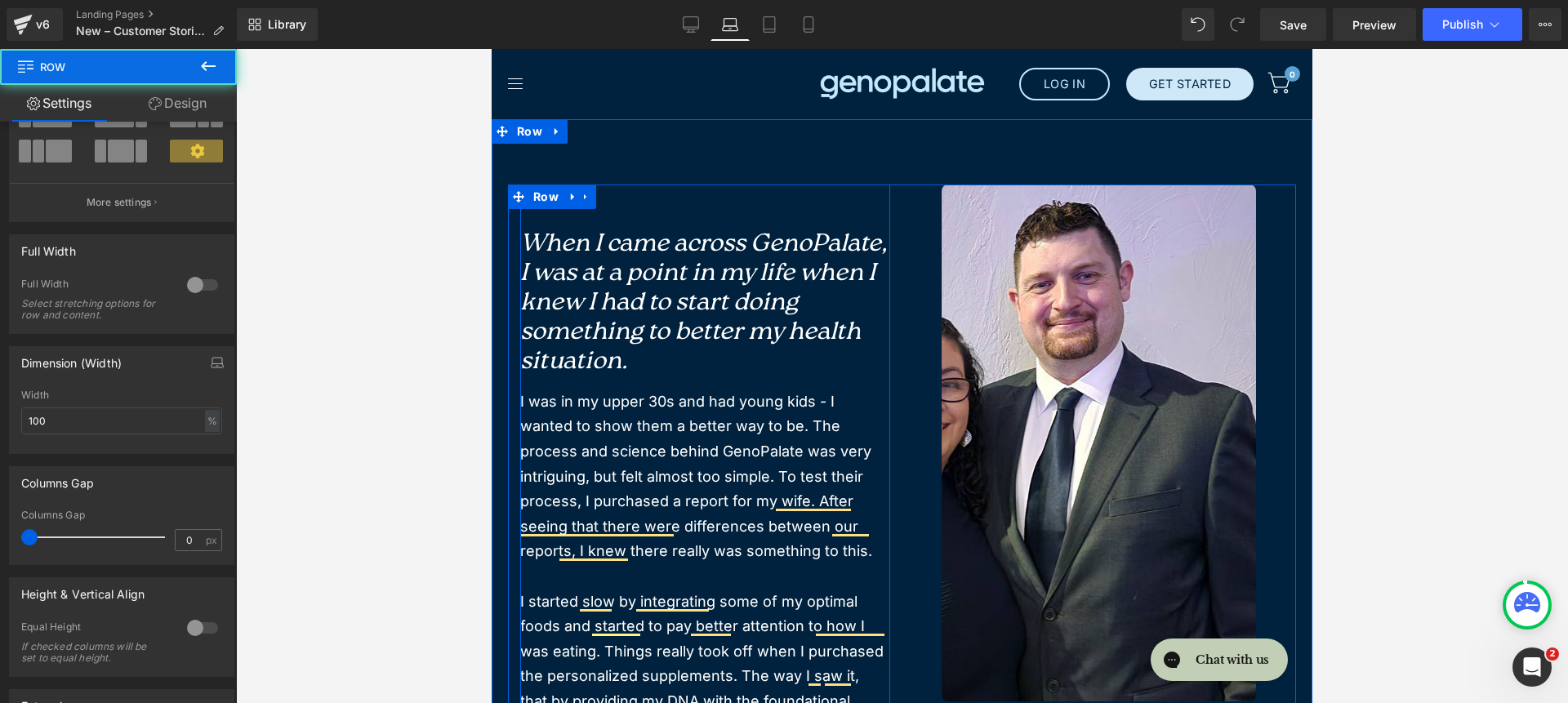
click at [874, 384] on div "Image When I came across GenoPalate, I was at a point in my life when I knew I …" at bounding box center [704, 713] width 370 height 1057
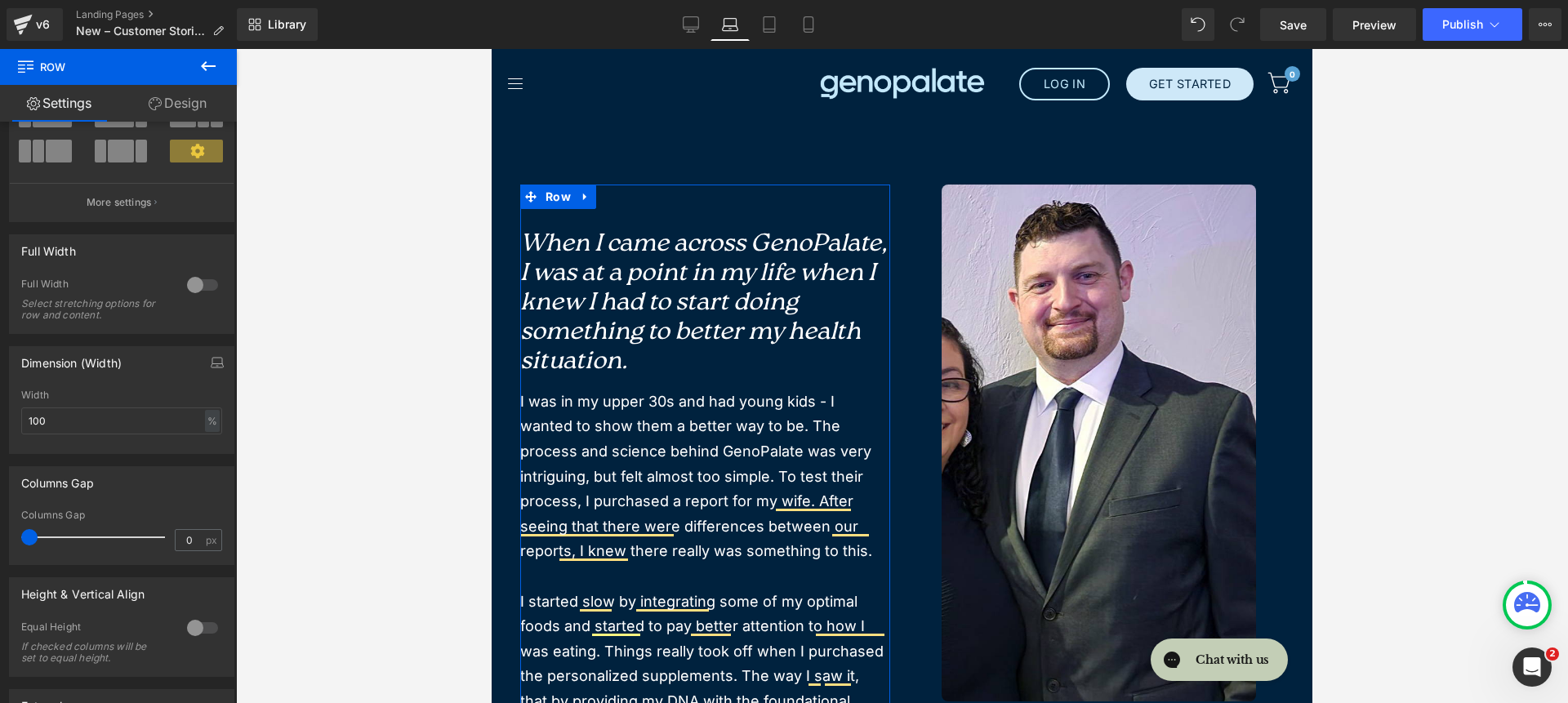
click at [168, 102] on link "Design" at bounding box center [176, 103] width 118 height 37
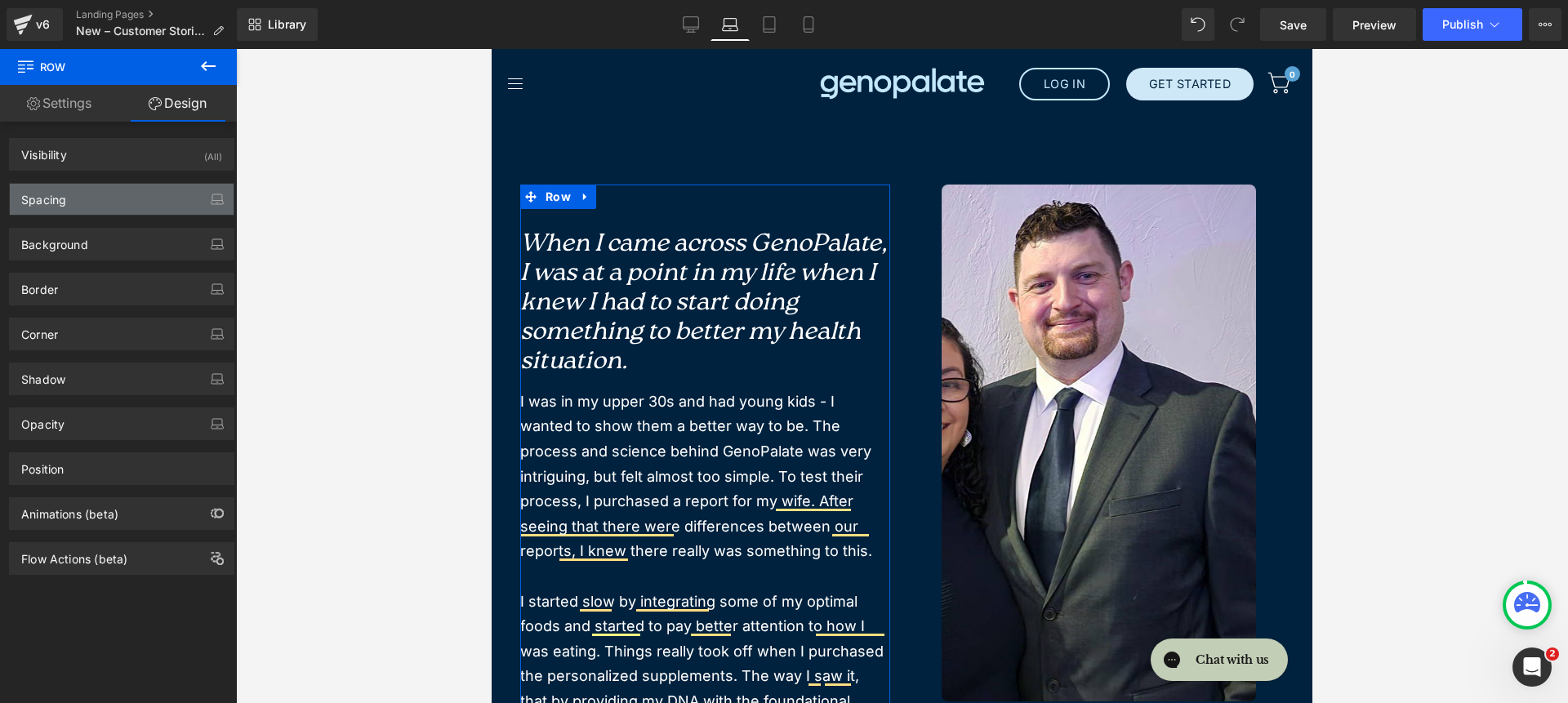
click at [128, 197] on div "Spacing" at bounding box center [121, 199] width 223 height 31
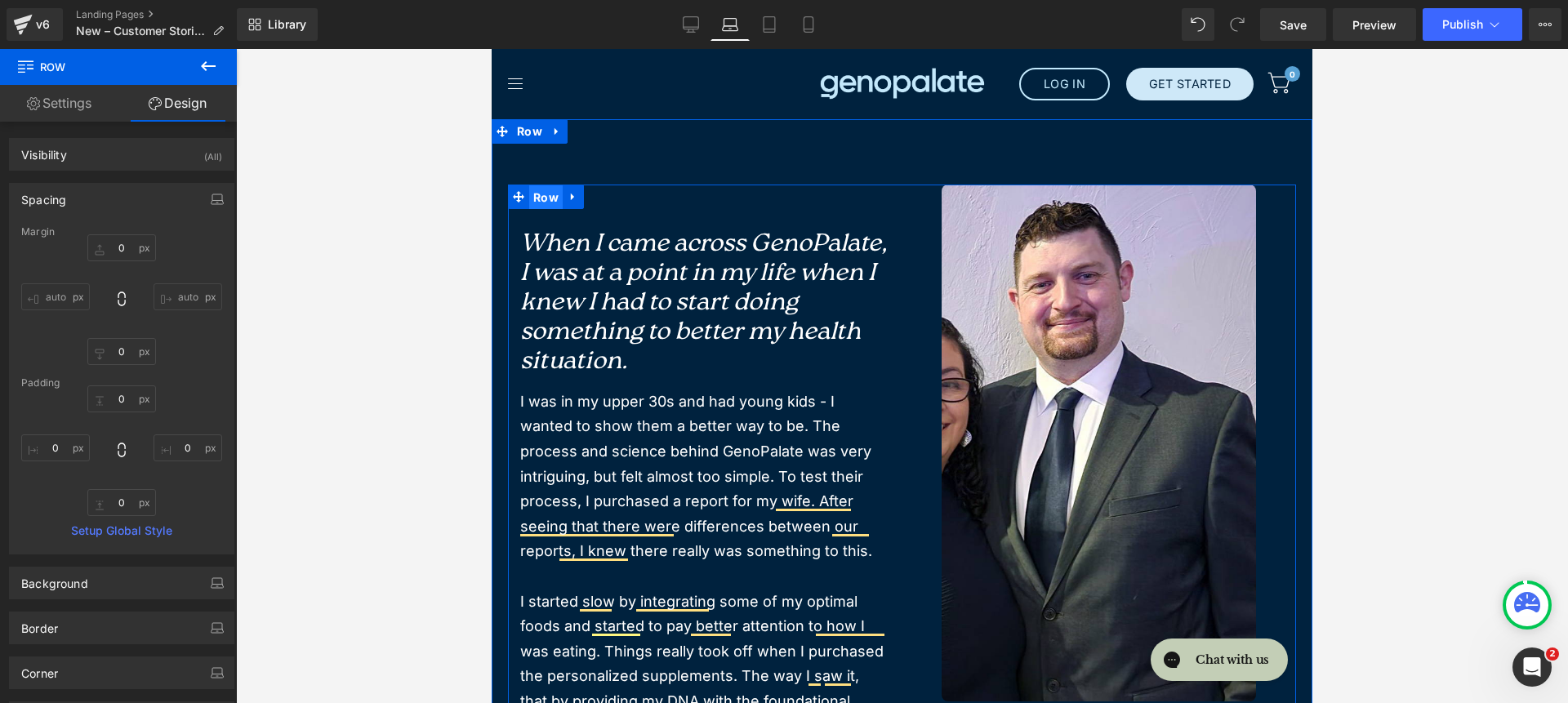
click at [529, 194] on span "Row" at bounding box center [546, 197] width 33 height 24
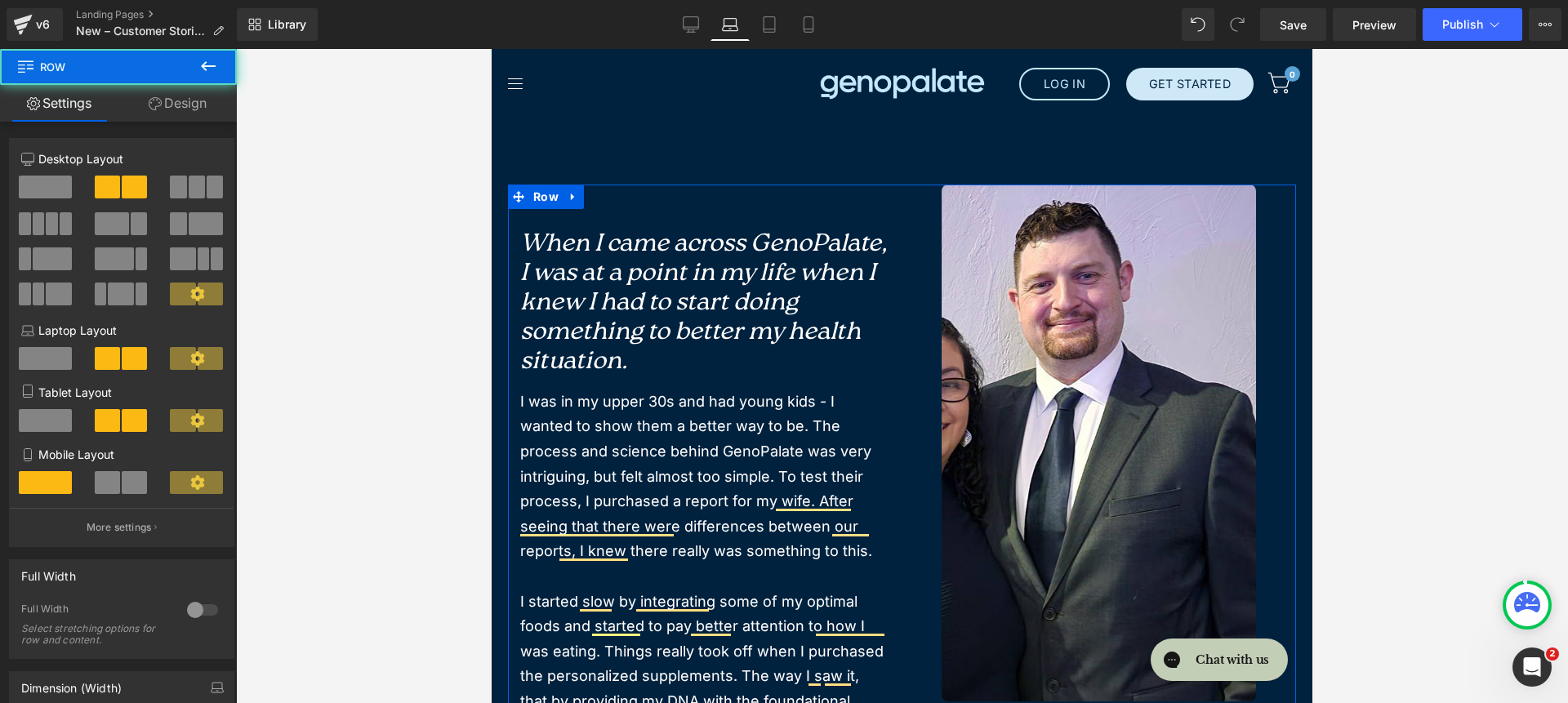
click at [204, 118] on link "Design" at bounding box center [176, 103] width 118 height 37
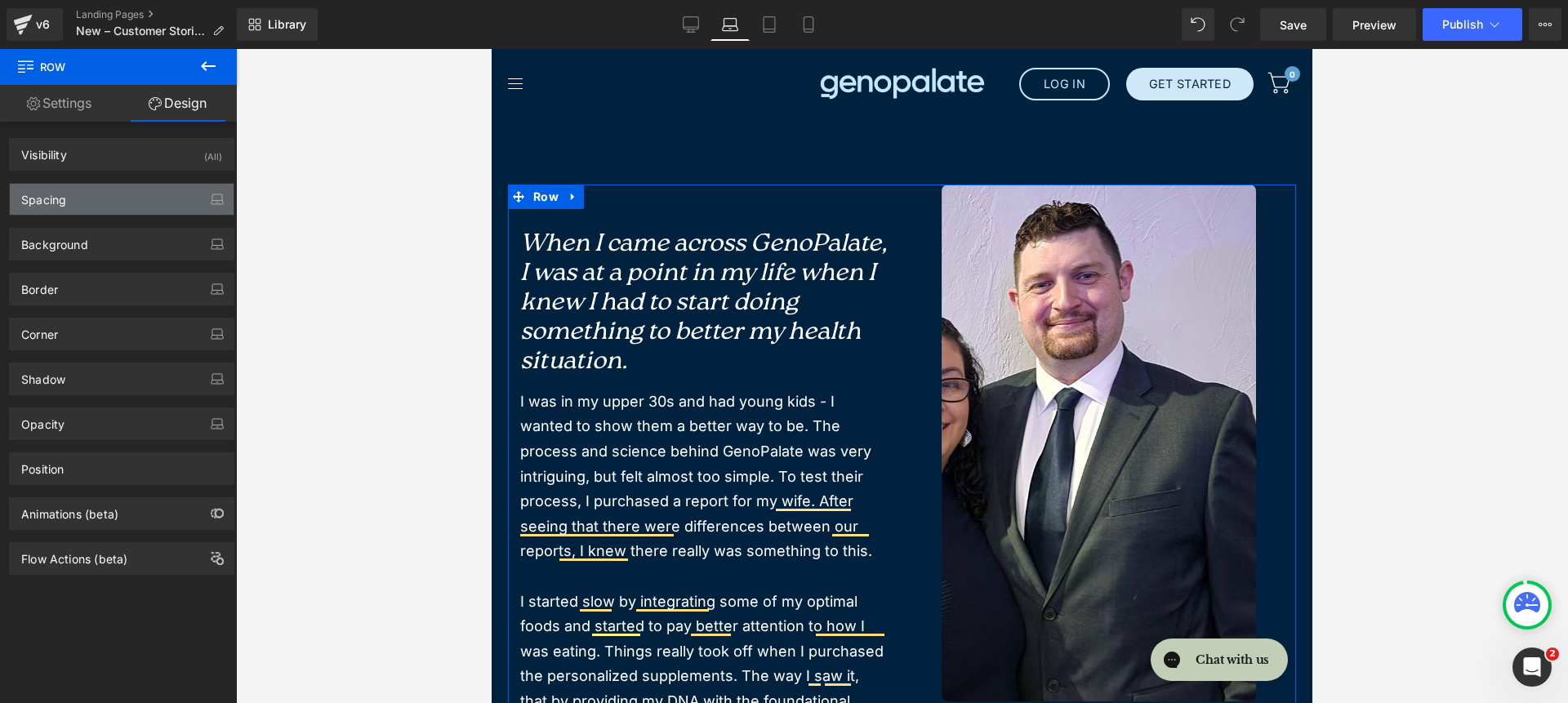
click at [85, 210] on div "Spacing" at bounding box center [121, 199] width 223 height 31
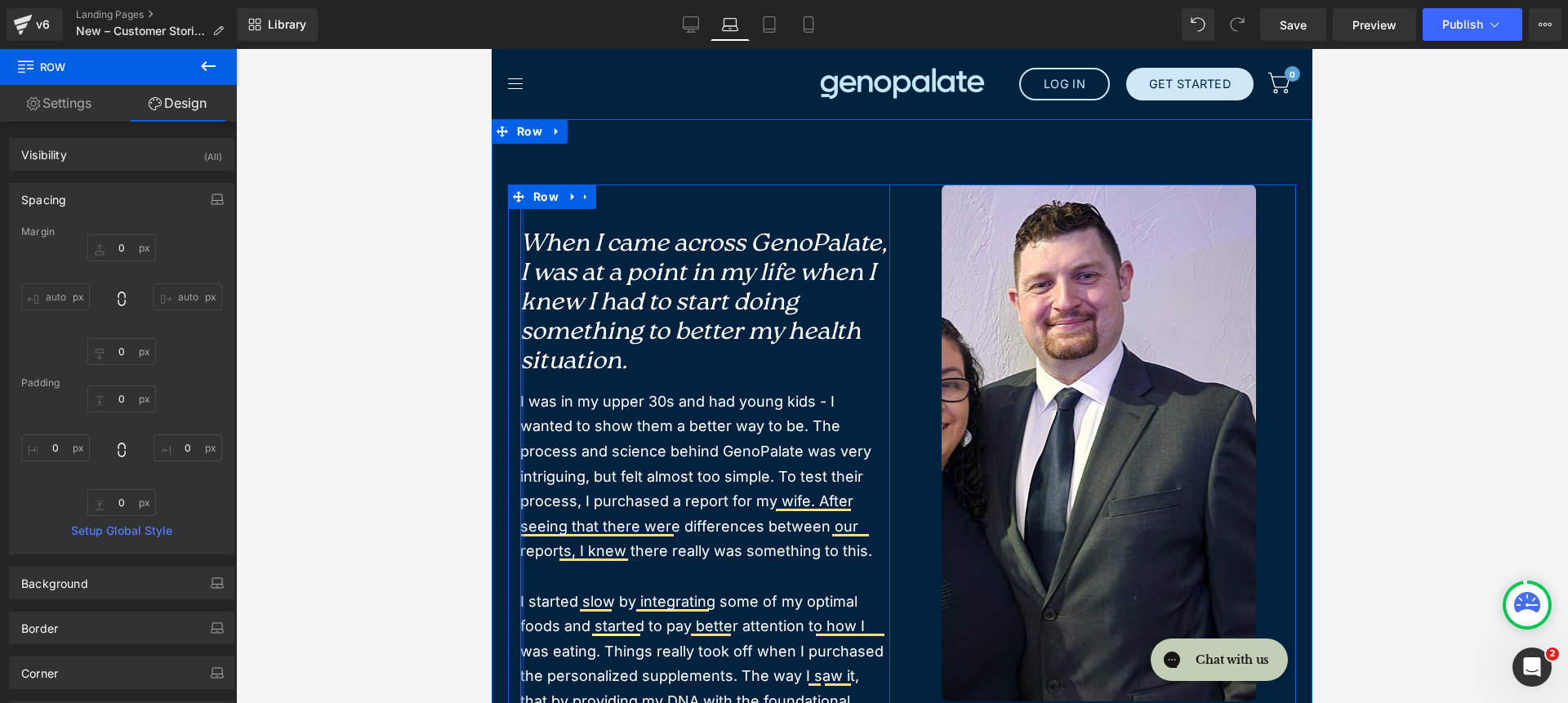
click at [520, 241] on div at bounding box center [522, 713] width 4 height 1057
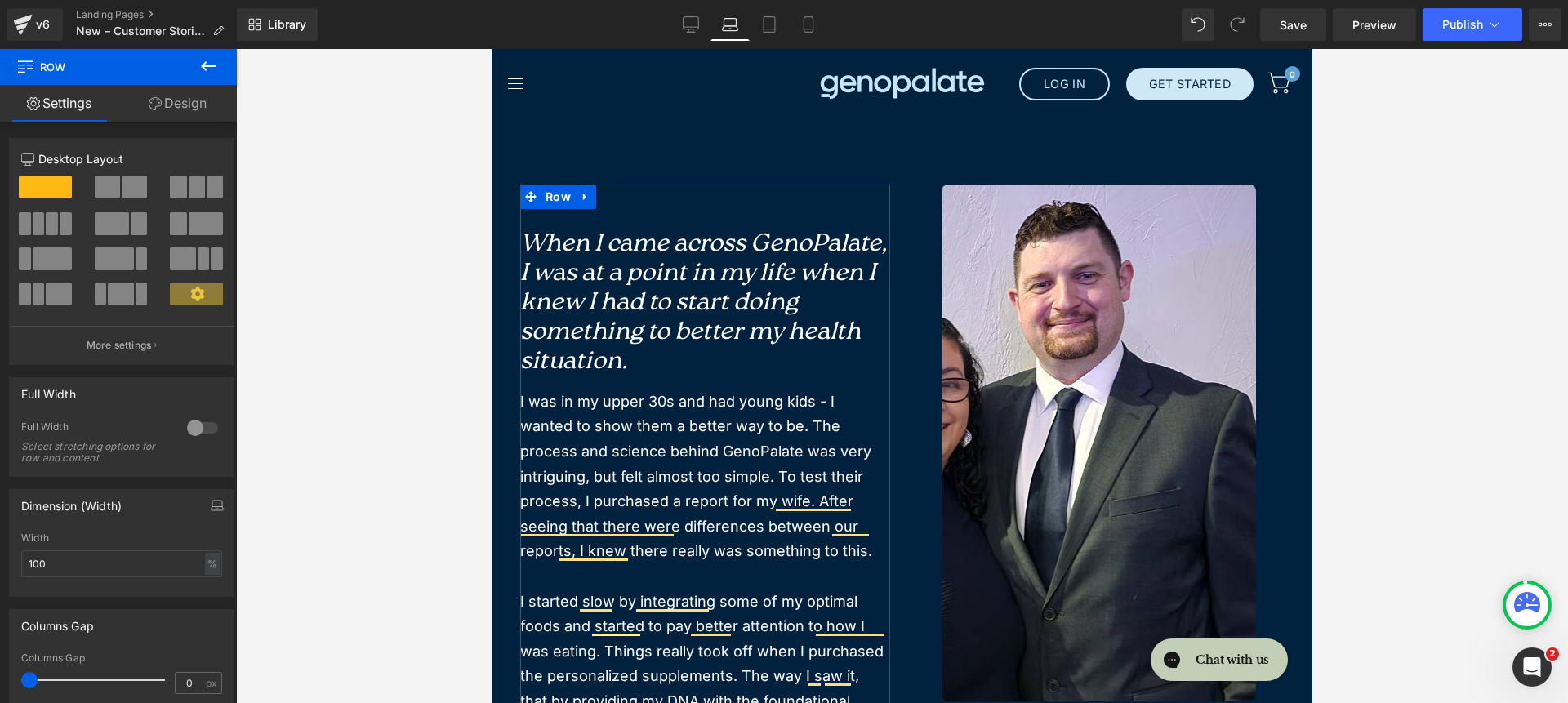
click at [182, 110] on link "Design" at bounding box center [176, 103] width 118 height 37
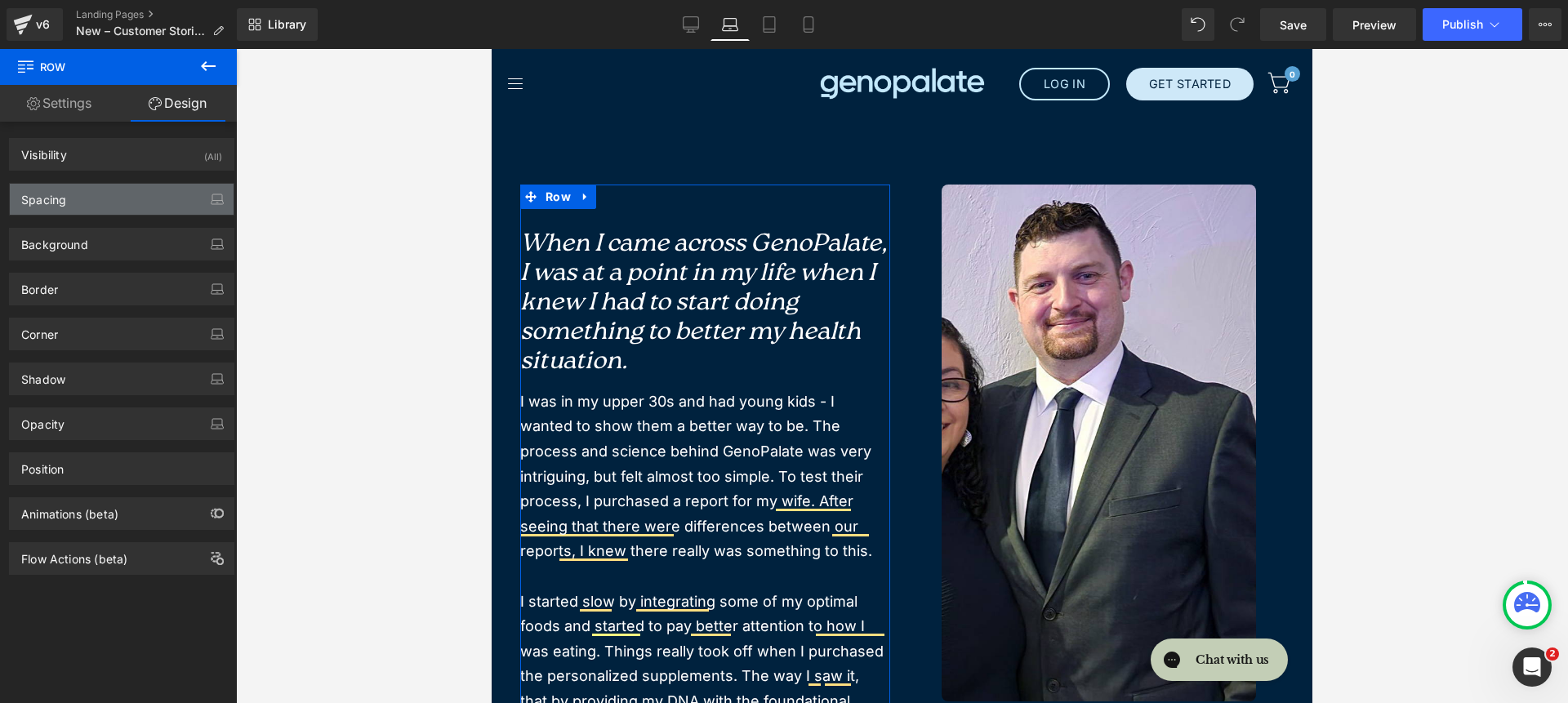
click at [112, 198] on div "Spacing" at bounding box center [121, 199] width 223 height 31
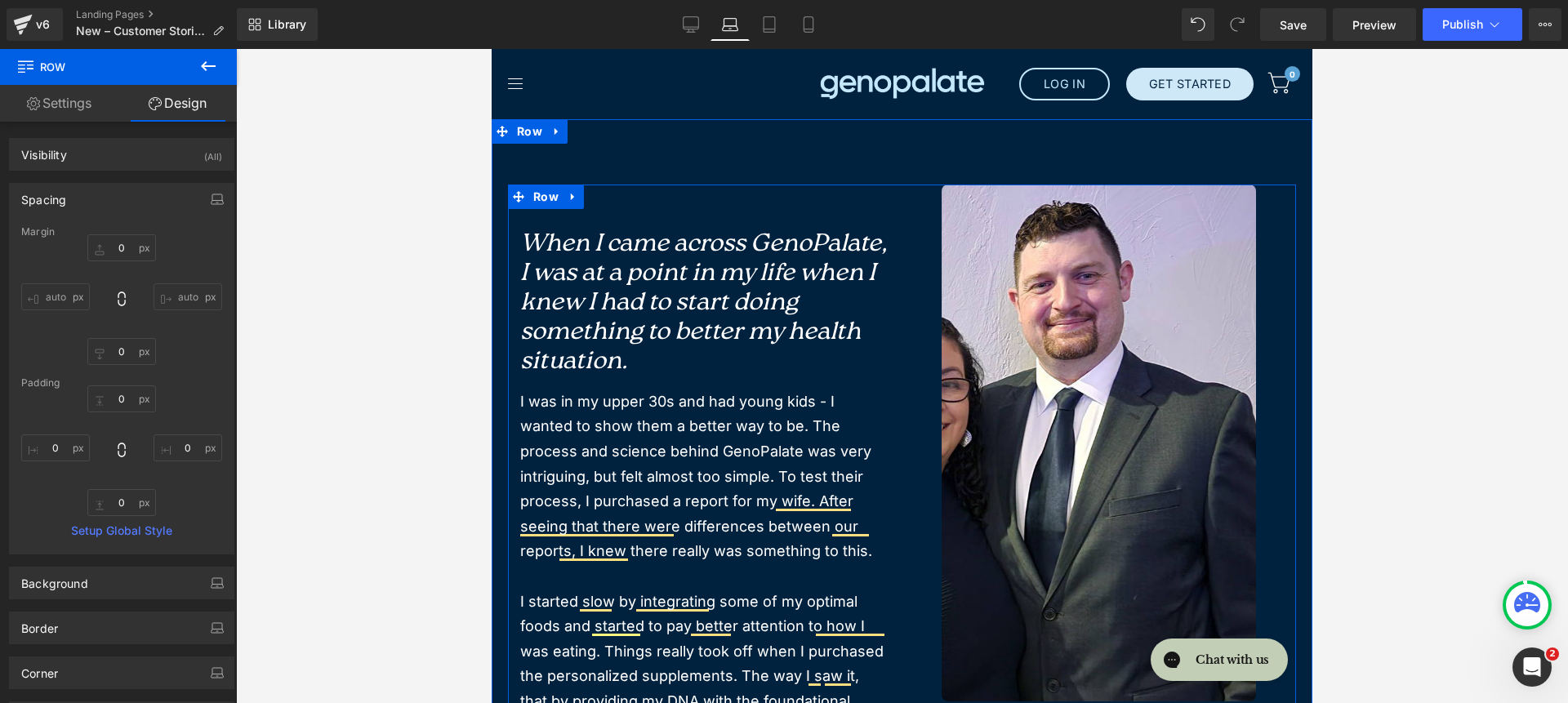
click at [508, 305] on div "Image When I came across GenoPalate, I was at a point in my life when I knew I …" at bounding box center [705, 713] width 395 height 1057
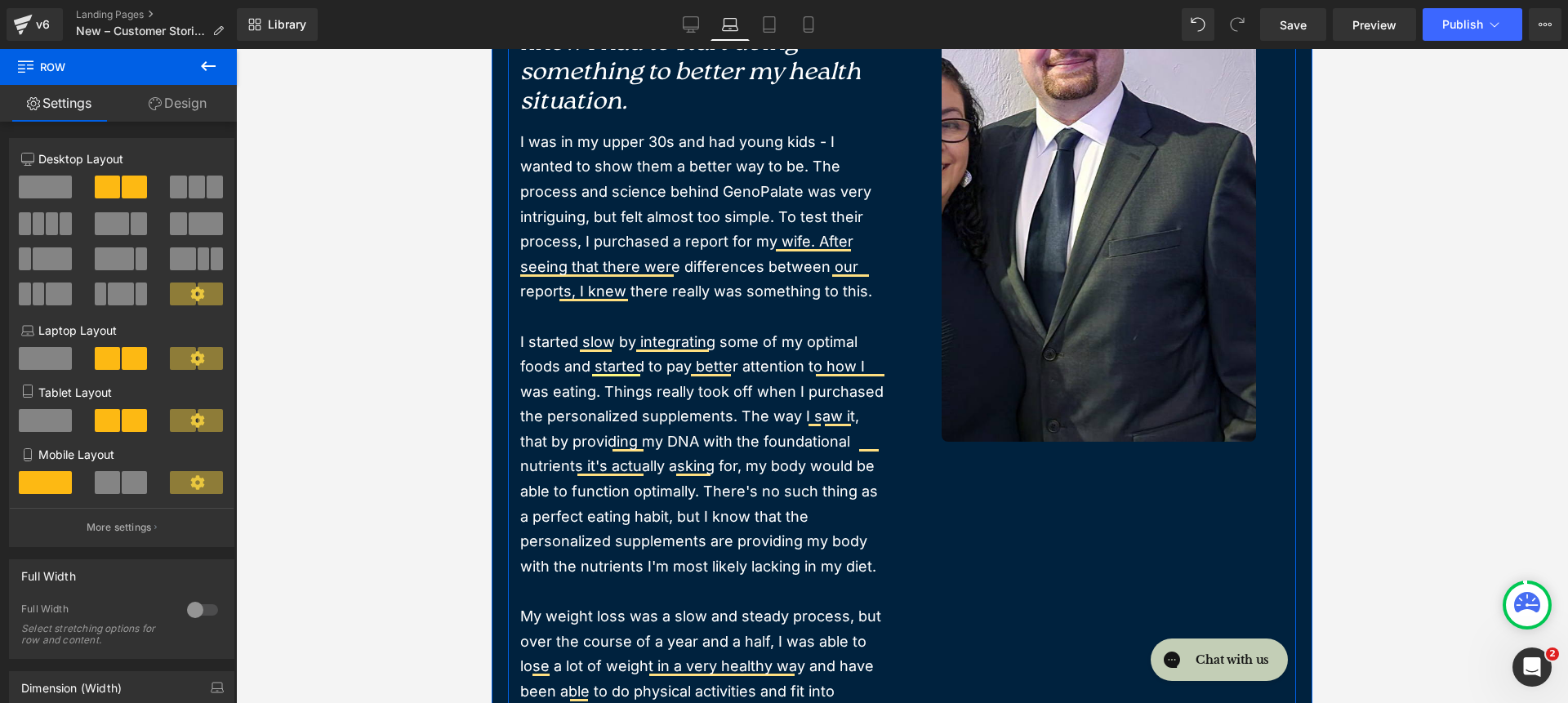
scroll to position [261, 0]
click at [761, 427] on p "I started slow by integrating some of my optimal foods and started to pay bette…" at bounding box center [704, 453] width 370 height 250
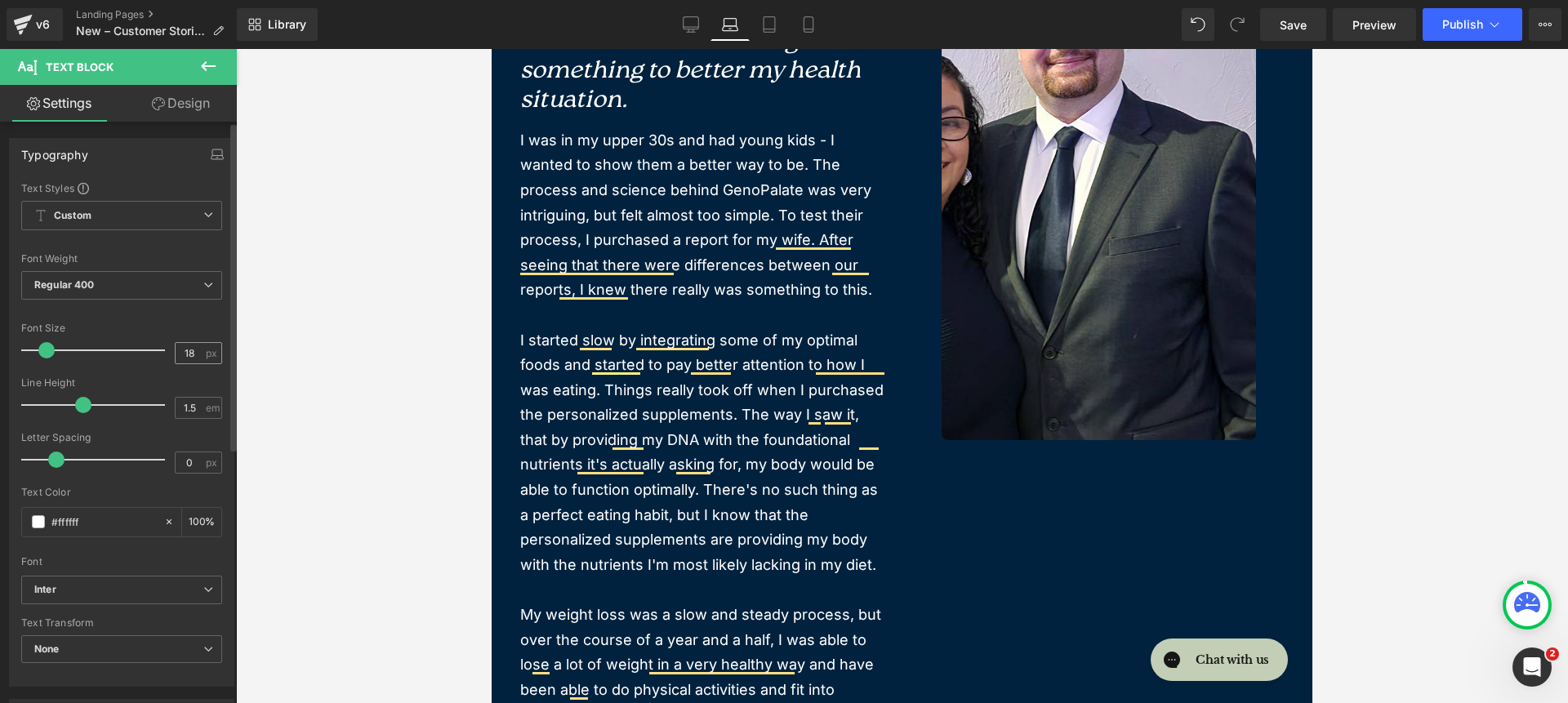
click at [201, 359] on div "18 px" at bounding box center [198, 353] width 48 height 22
click at [194, 354] on input "18" at bounding box center [189, 353] width 28 height 20
type input "16"
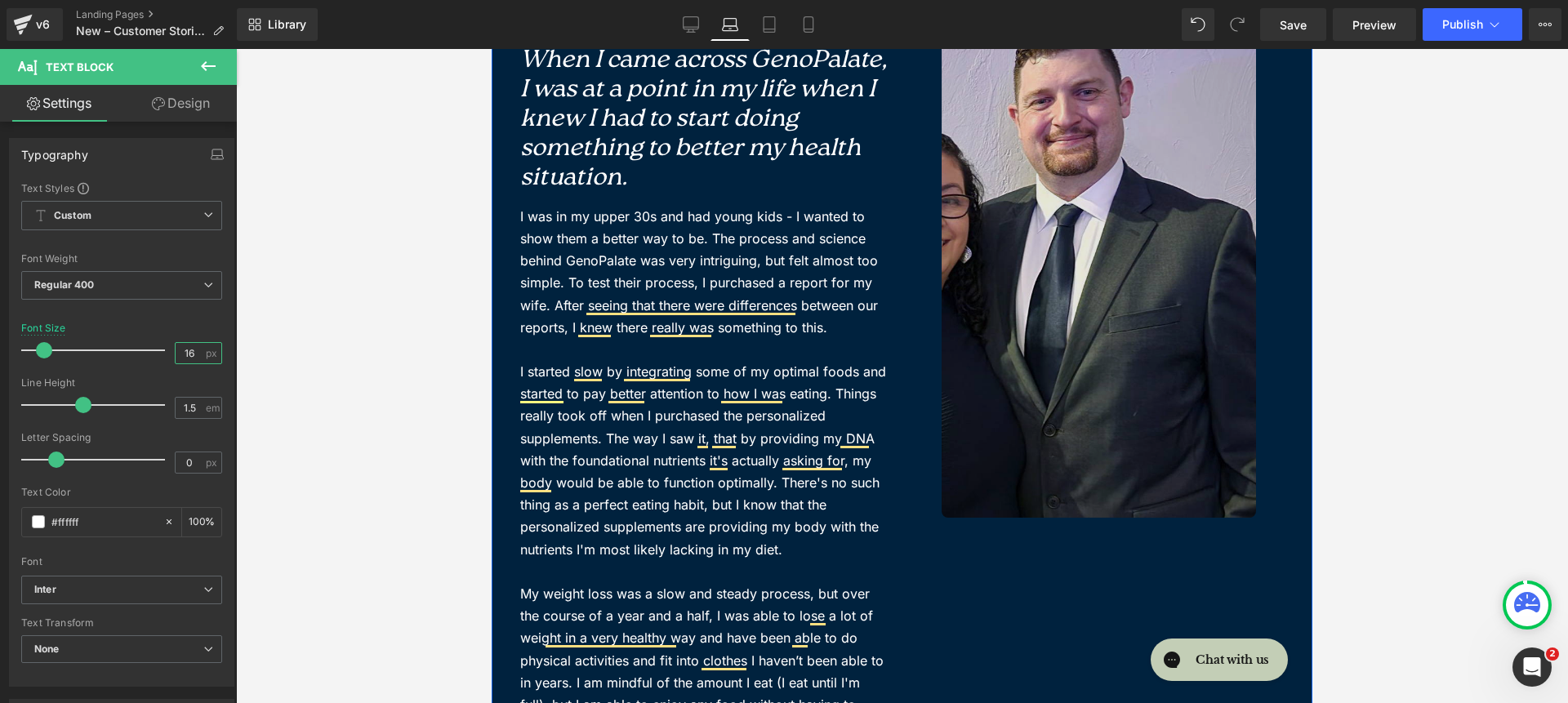
scroll to position [0, 0]
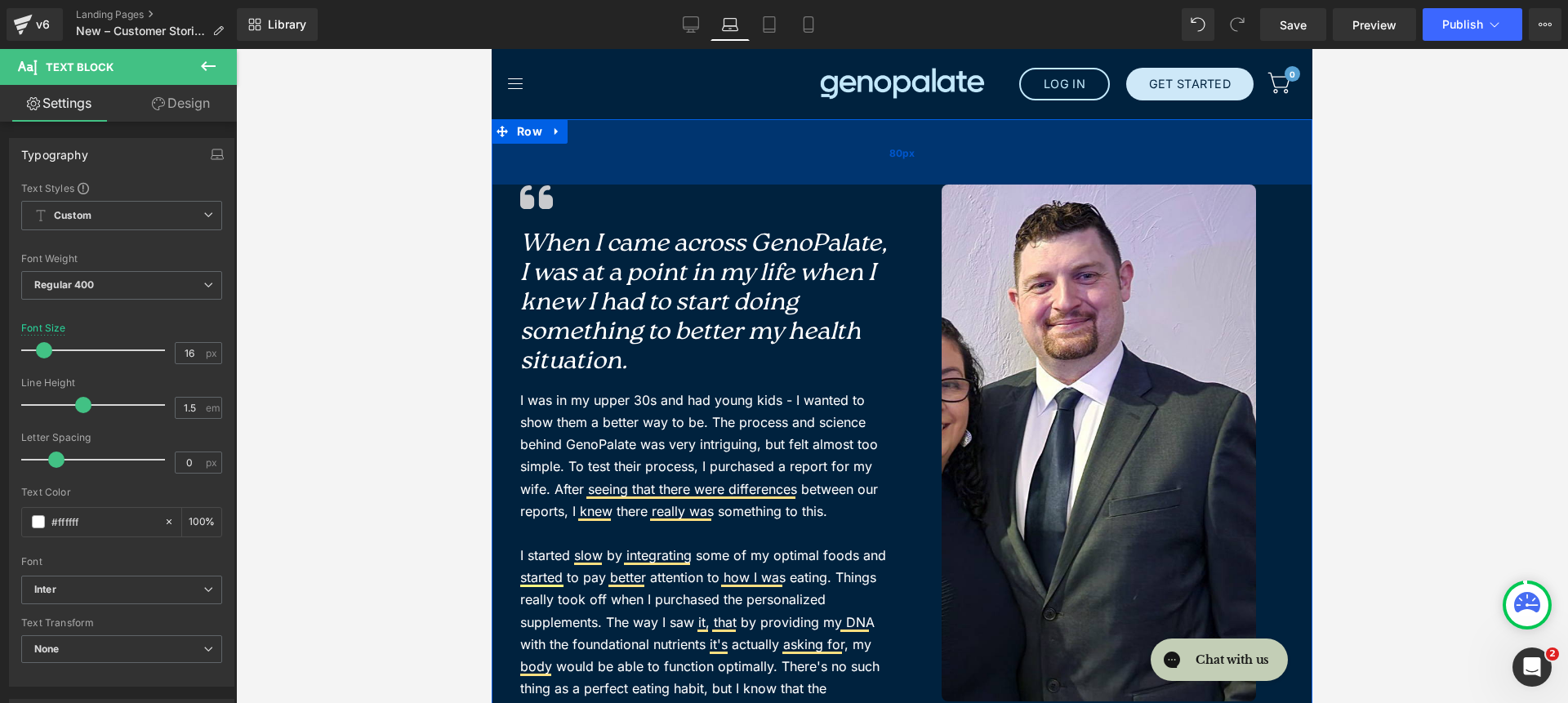
click at [912, 168] on div "80px" at bounding box center [902, 151] width 821 height 65
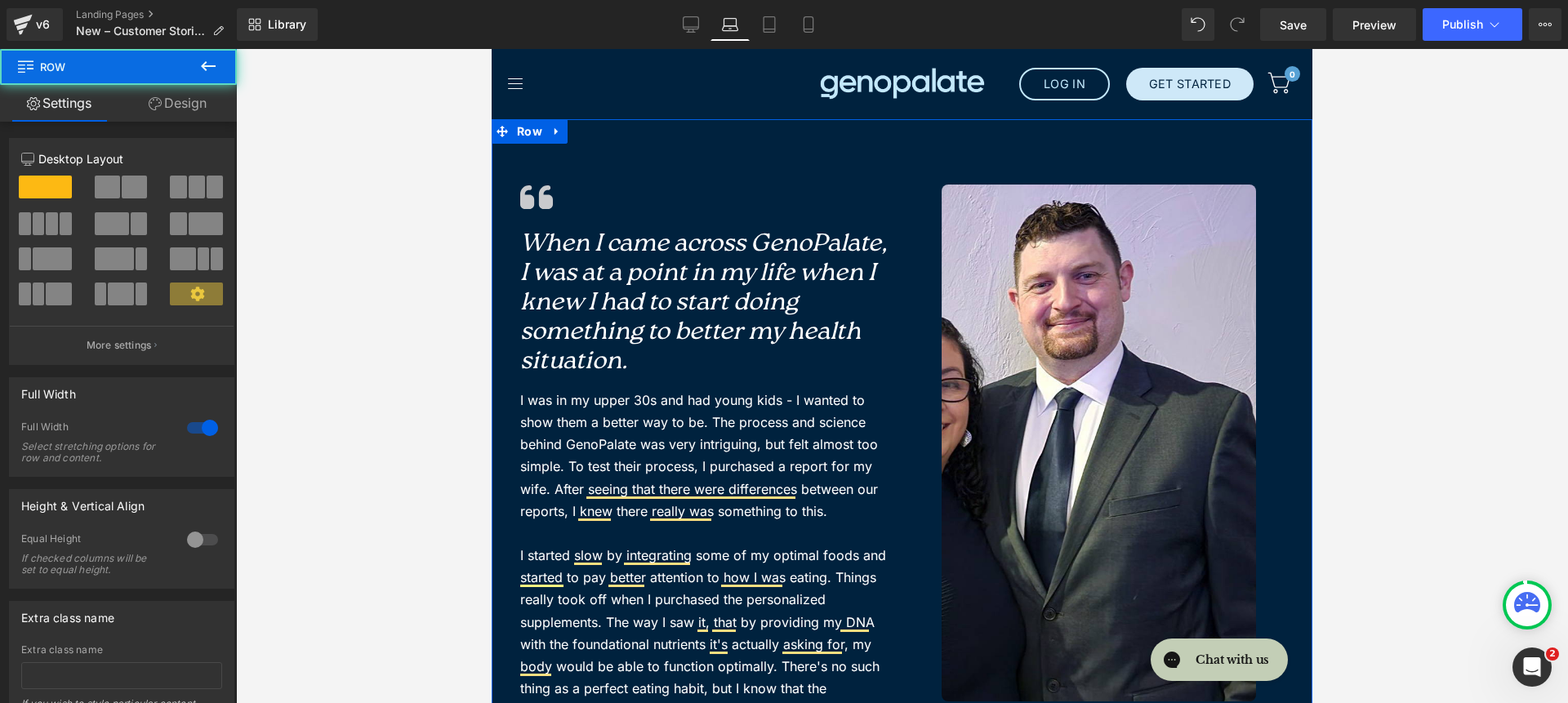
click at [198, 106] on link "Design" at bounding box center [176, 103] width 118 height 37
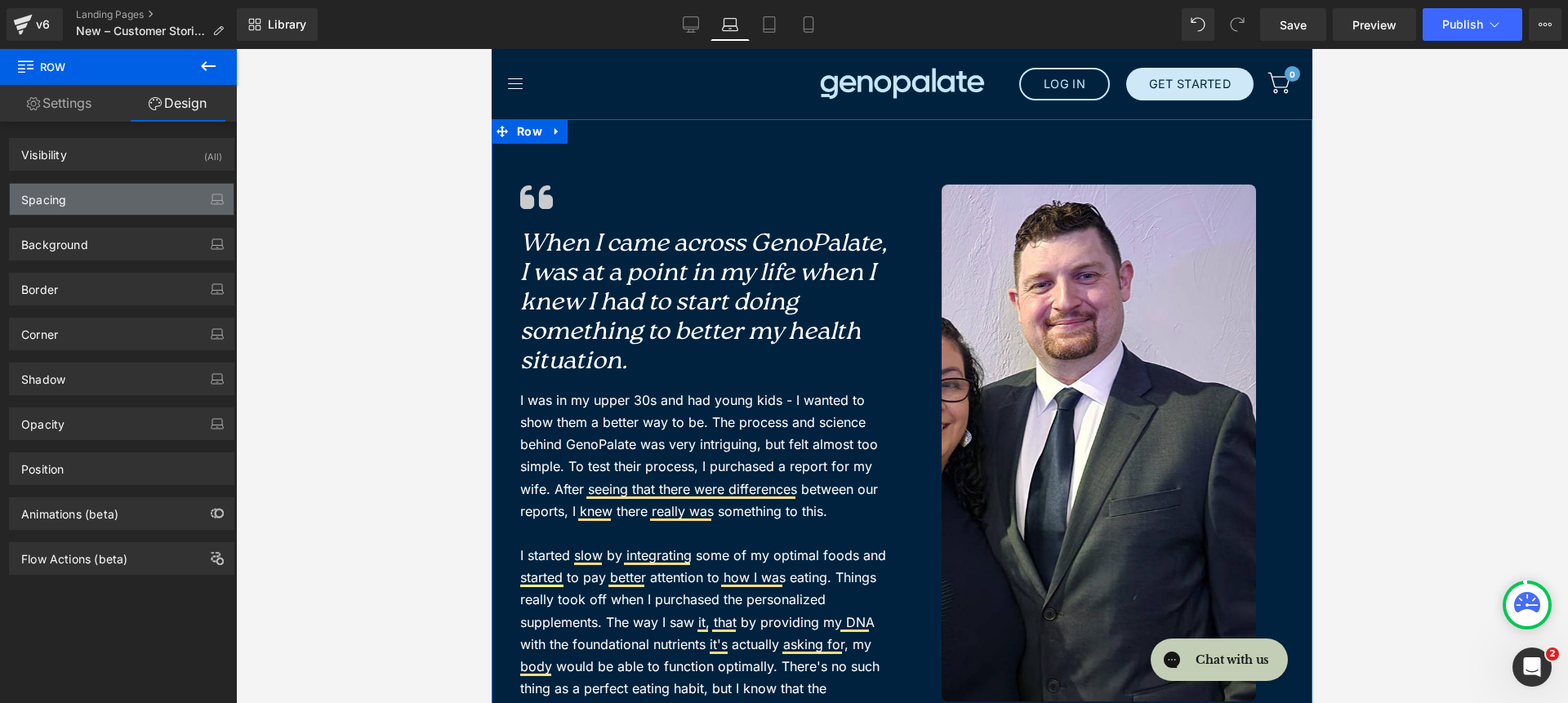
click at [111, 203] on div "Spacing" at bounding box center [121, 199] width 223 height 31
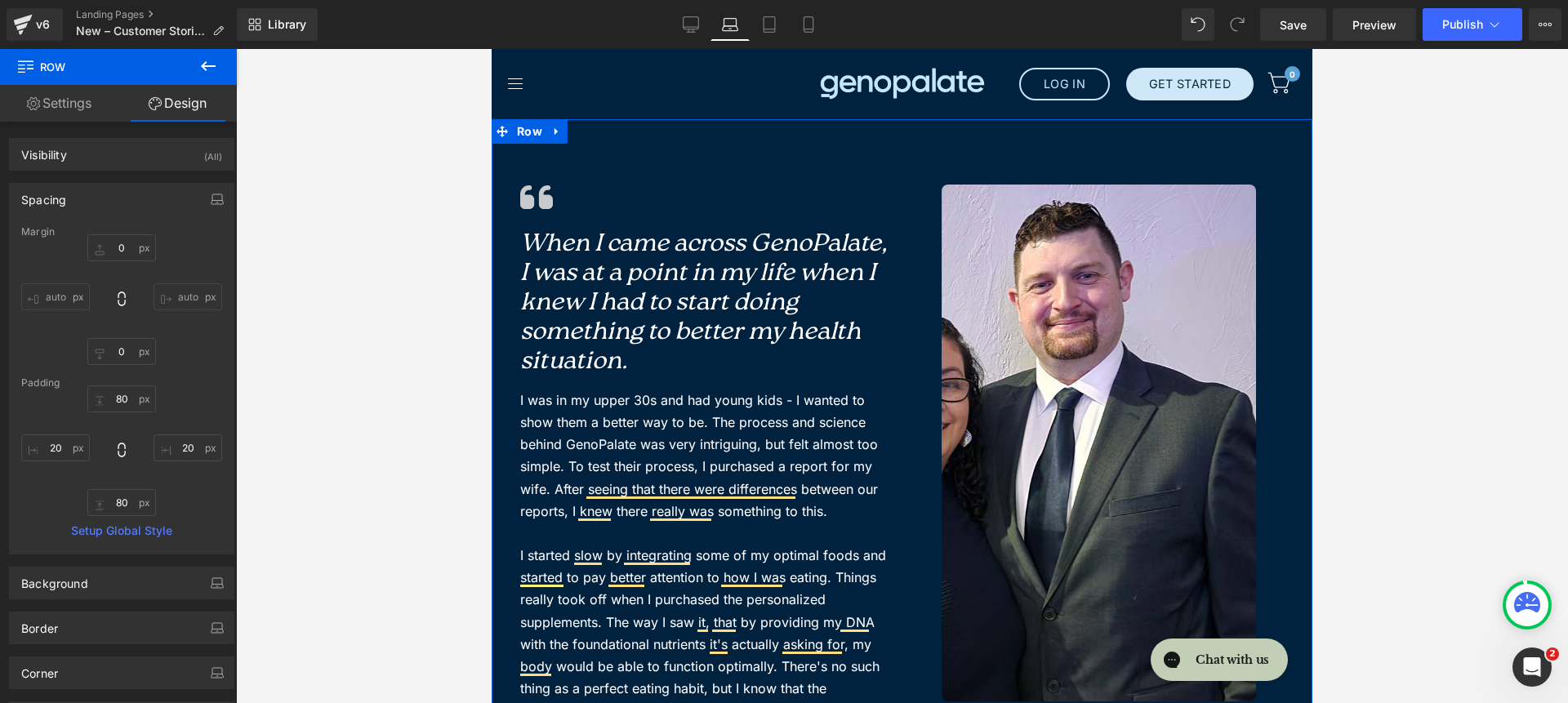
click at [118, 377] on div "Padding" at bounding box center [122, 383] width 201 height 12
click at [127, 396] on input "80" at bounding box center [122, 399] width 68 height 27
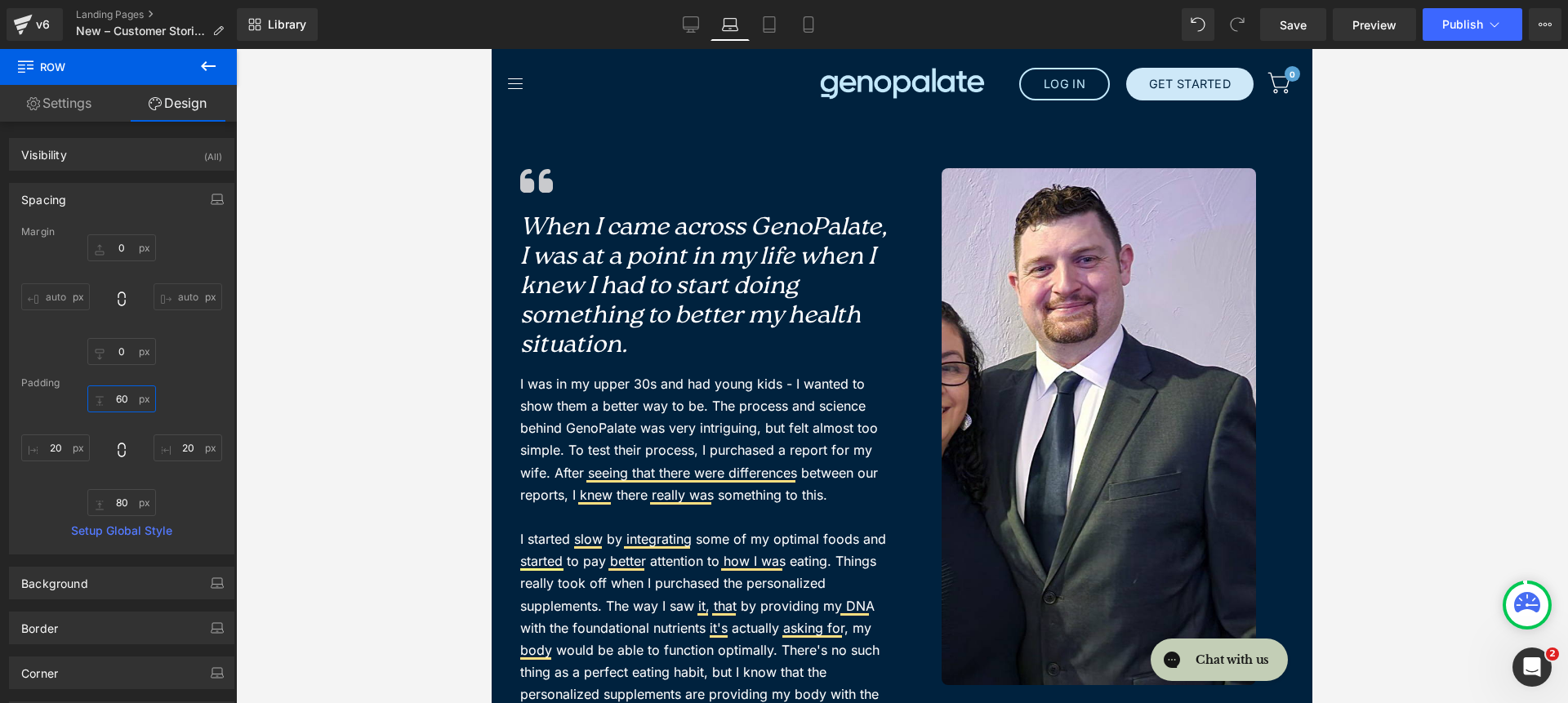
type input "60"
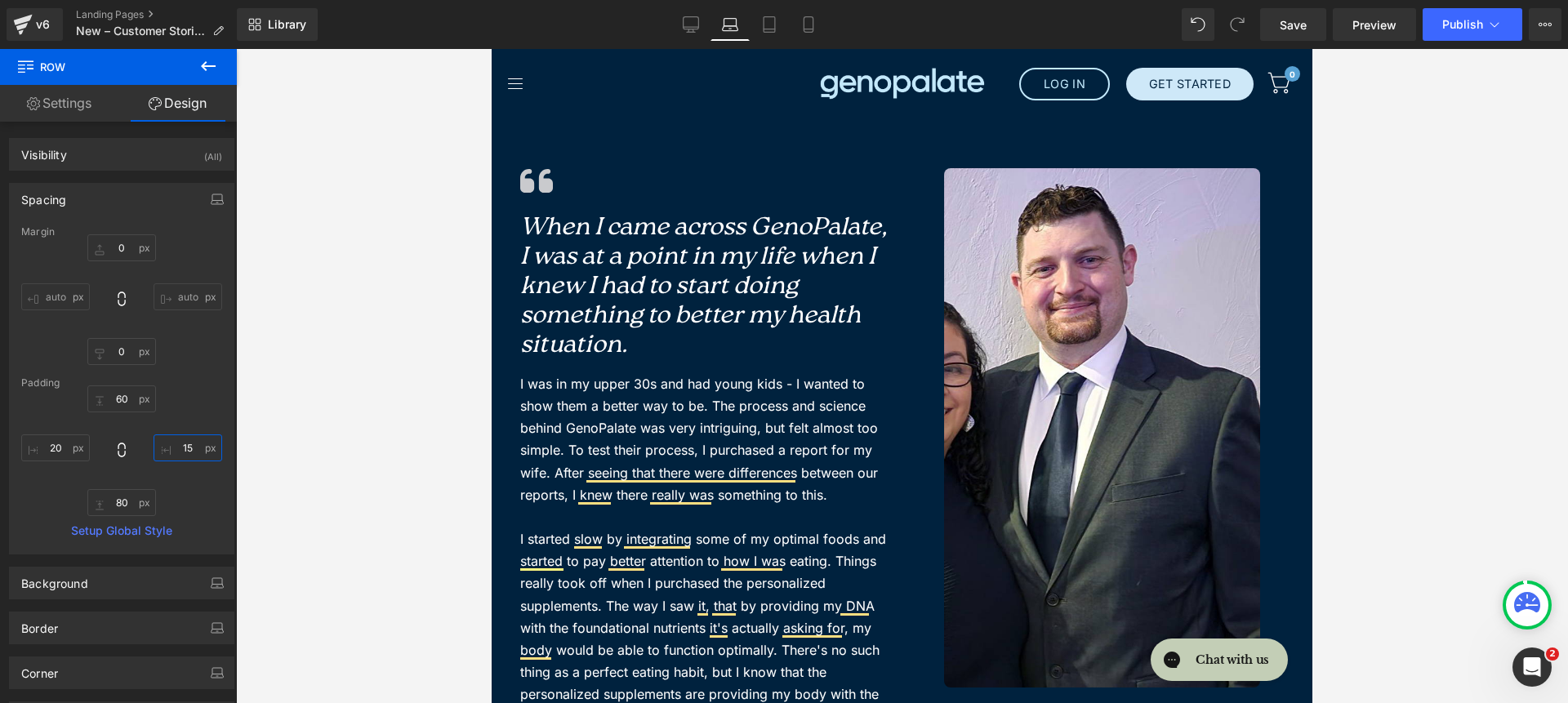
type input "15"
type input "60"
type input "15"
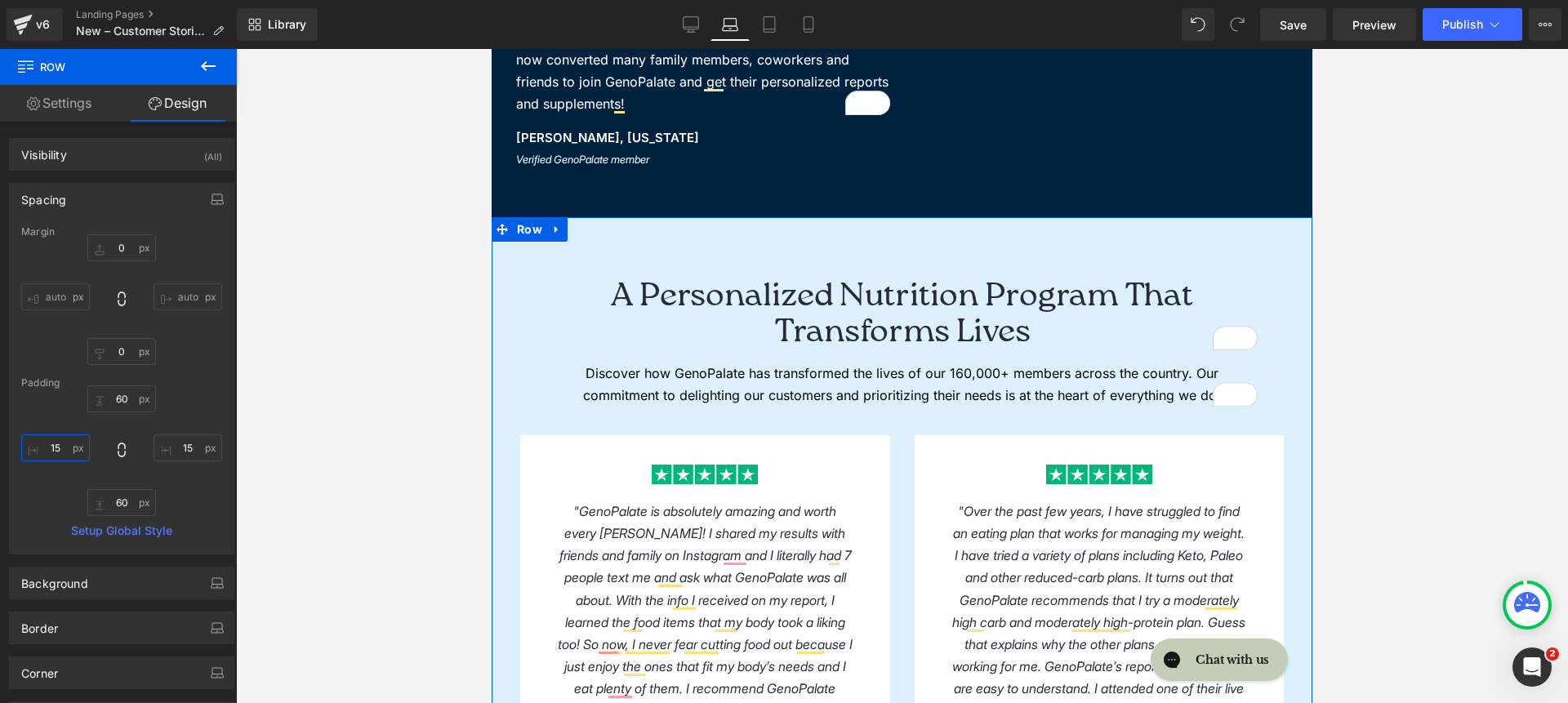
scroll to position [902, 0]
click at [526, 234] on span "Row" at bounding box center [529, 228] width 33 height 24
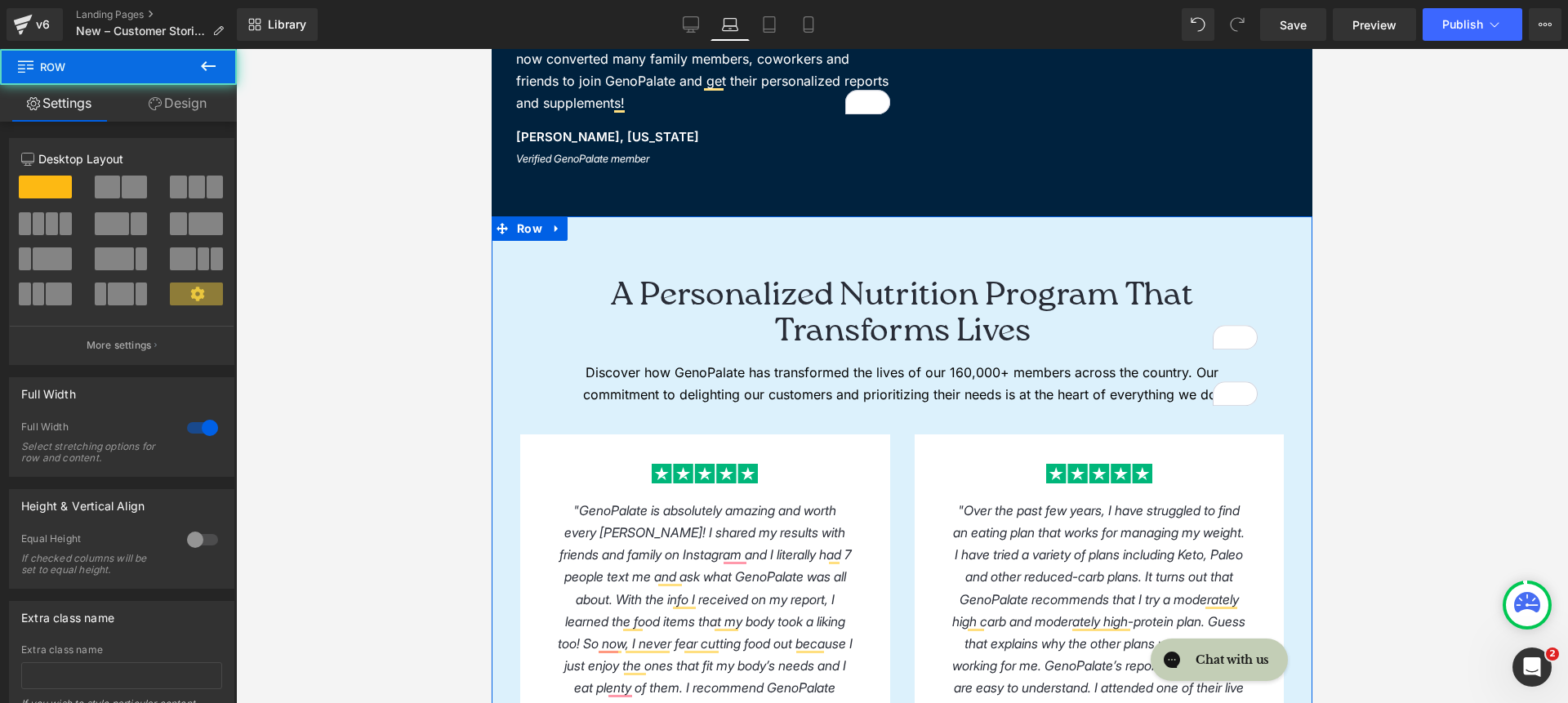
click at [172, 114] on link "Design" at bounding box center [176, 103] width 118 height 37
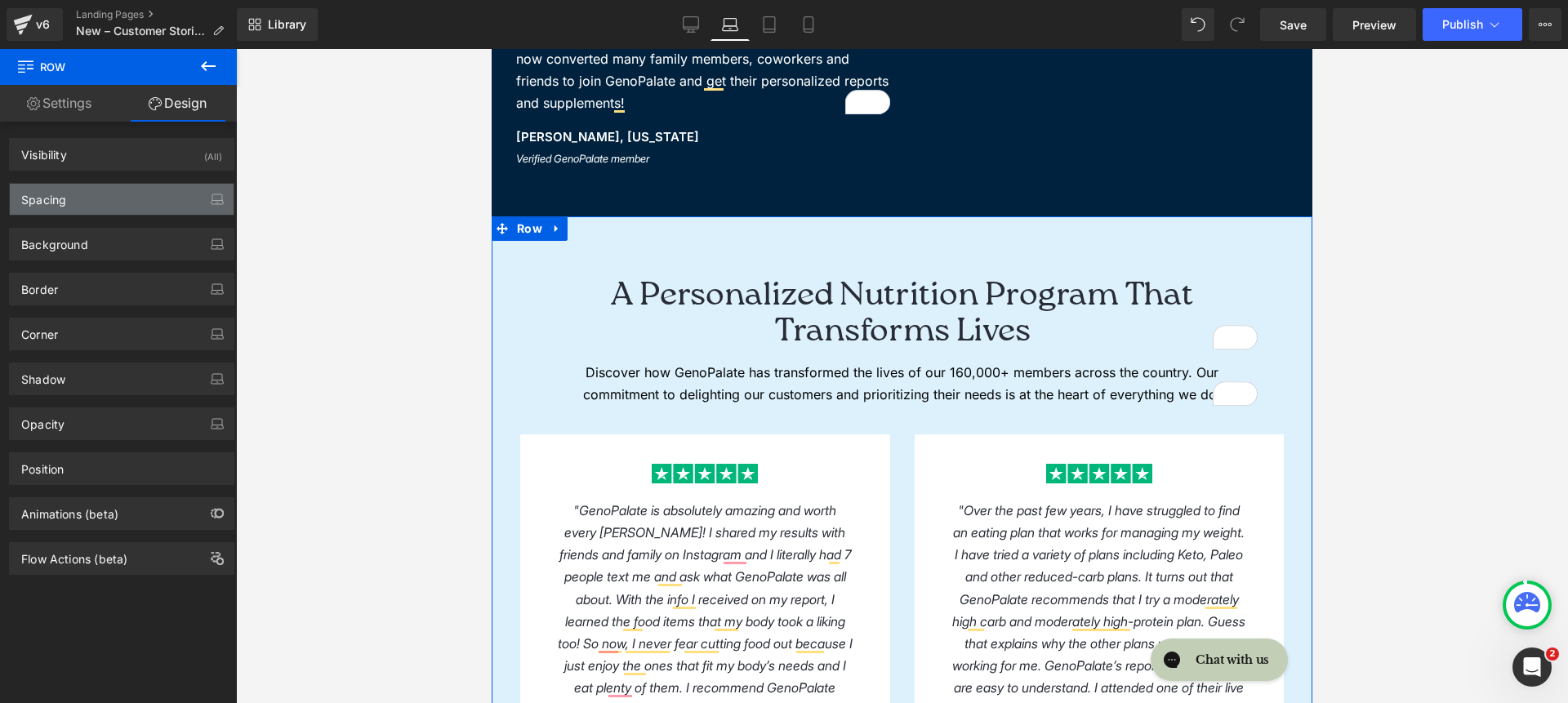
click at [109, 211] on div "Spacing" at bounding box center [121, 199] width 223 height 31
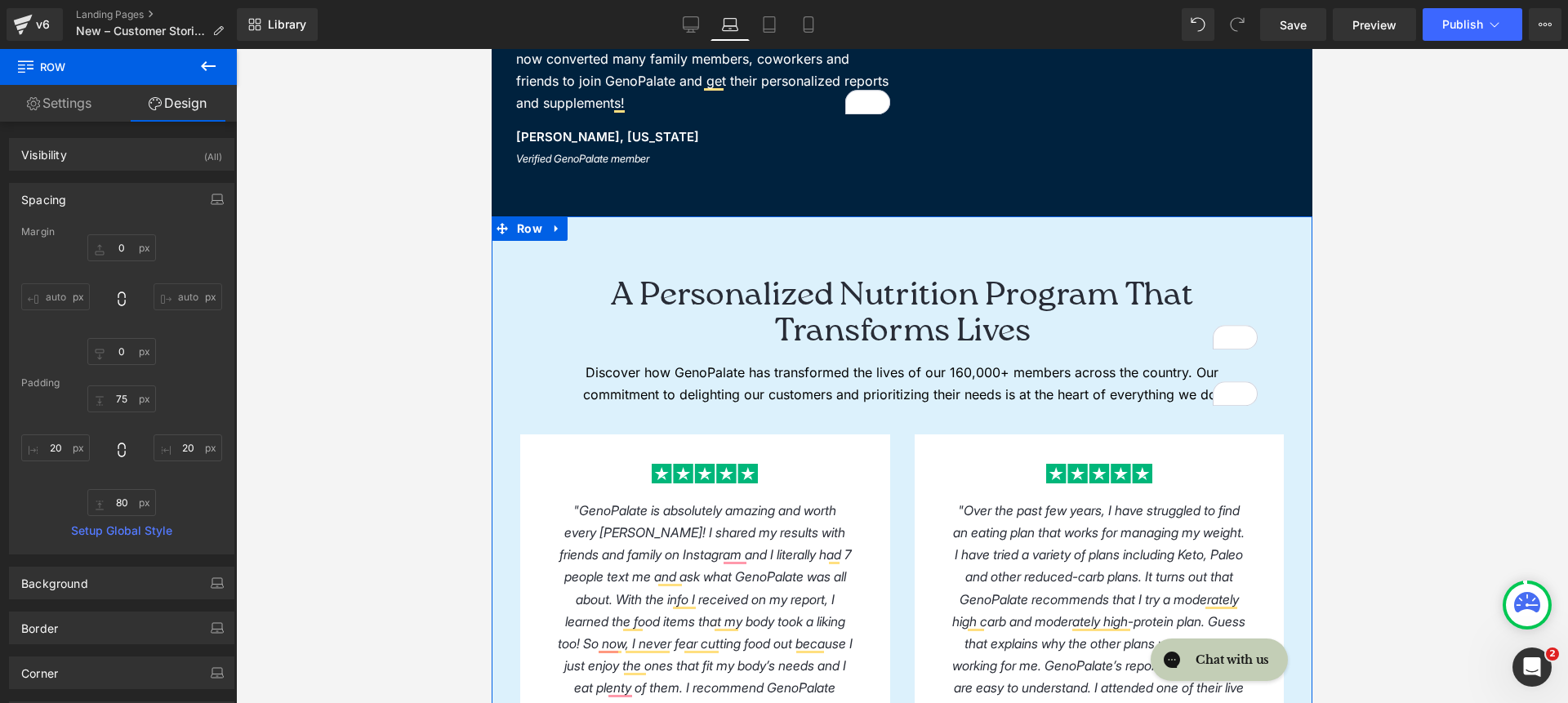
click at [133, 388] on div "Padding" at bounding box center [122, 383] width 201 height 12
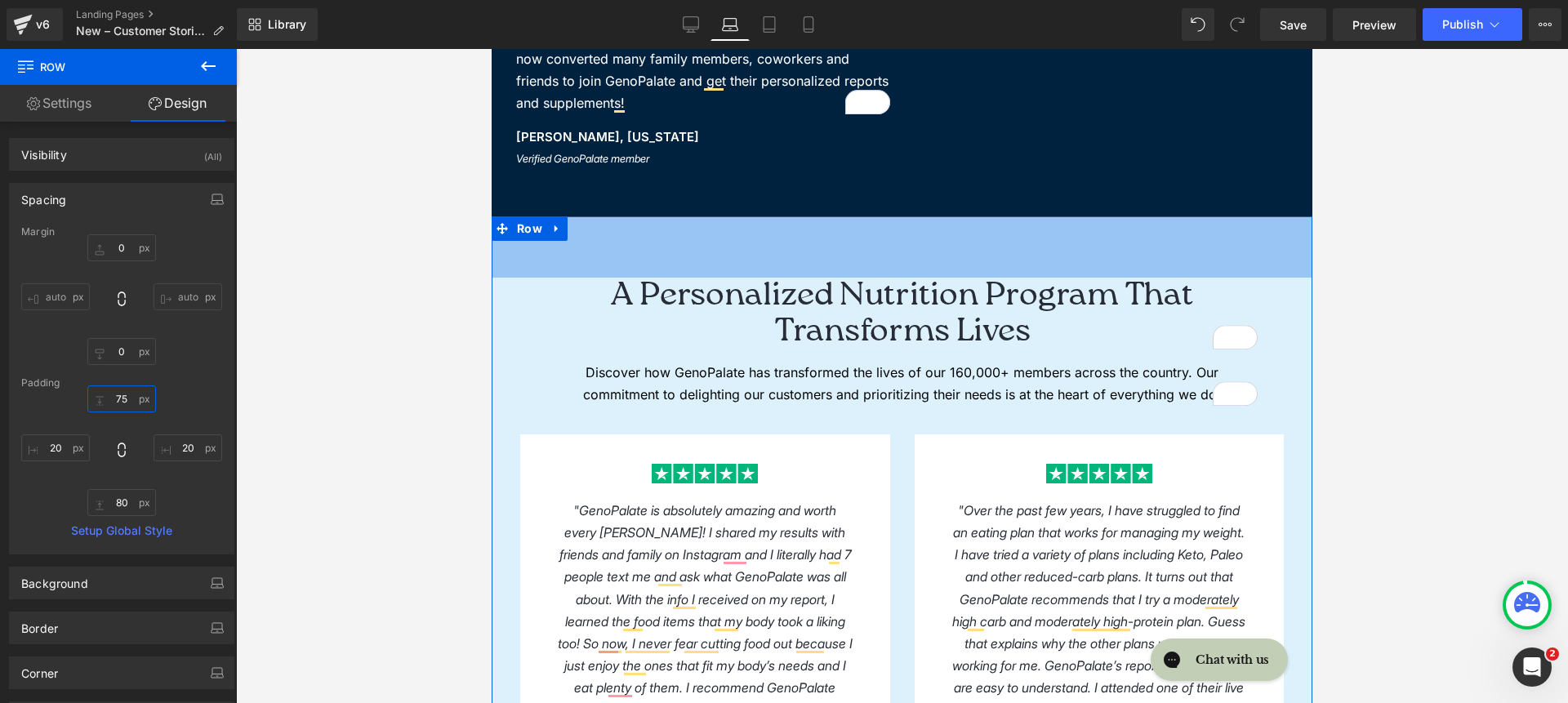
click at [124, 394] on input "75" at bounding box center [122, 399] width 68 height 27
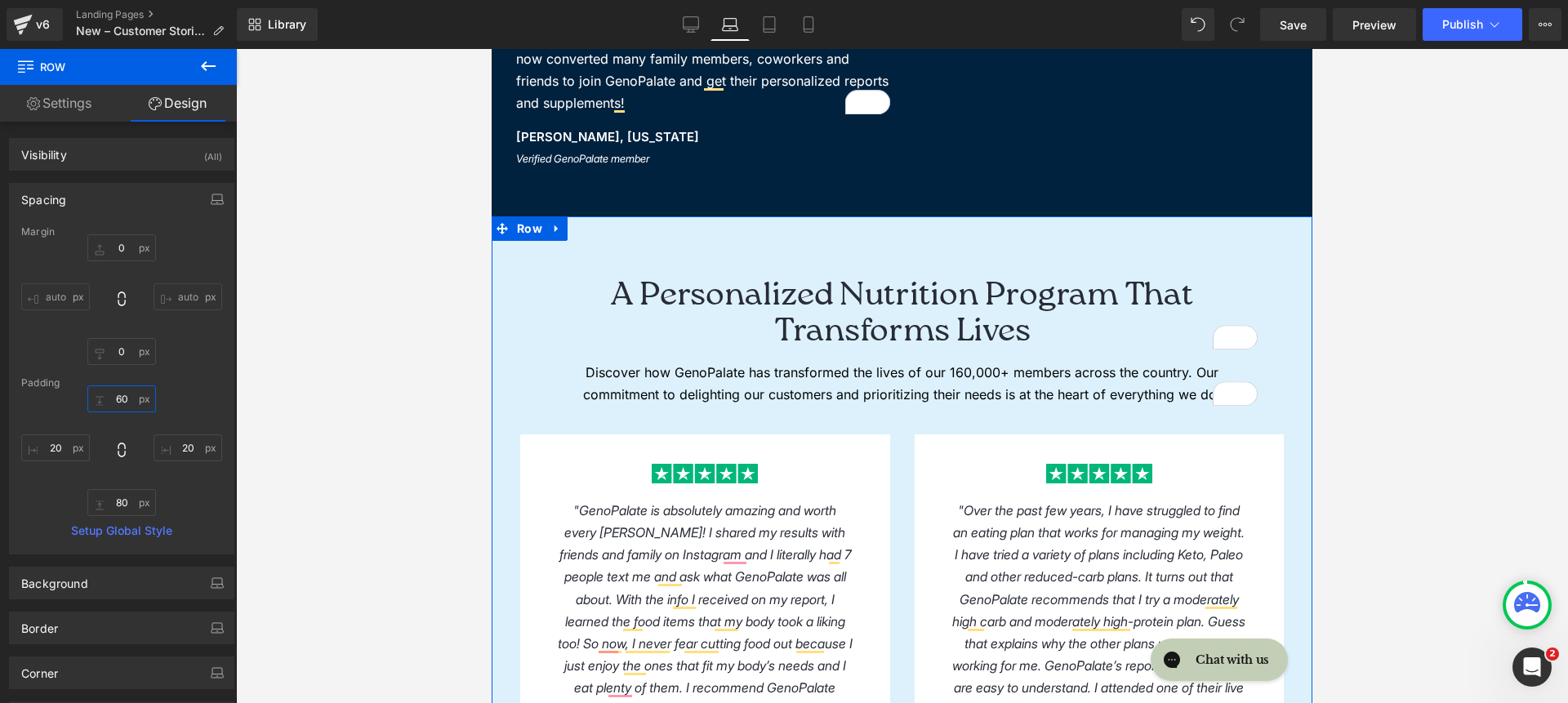
type input "60"
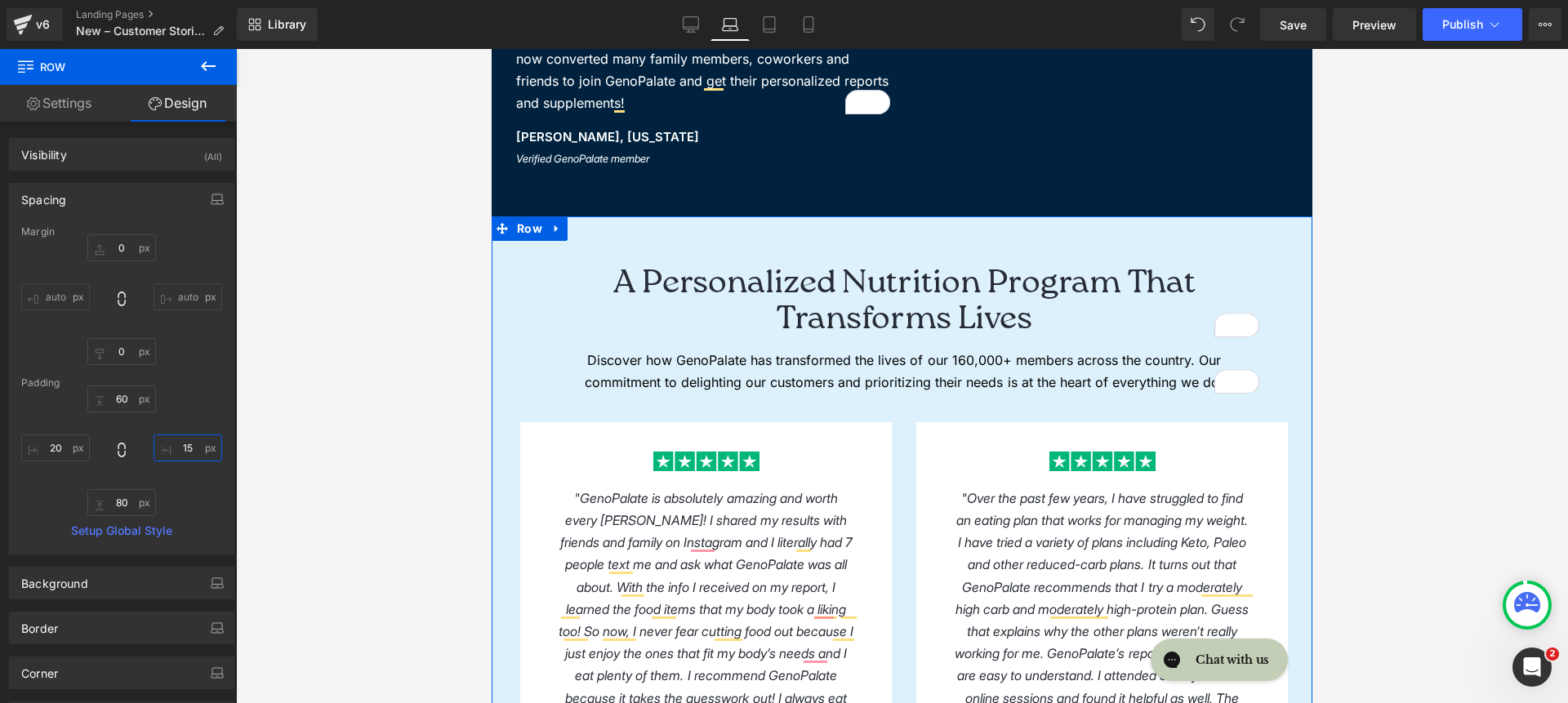
type input "15"
type input "60"
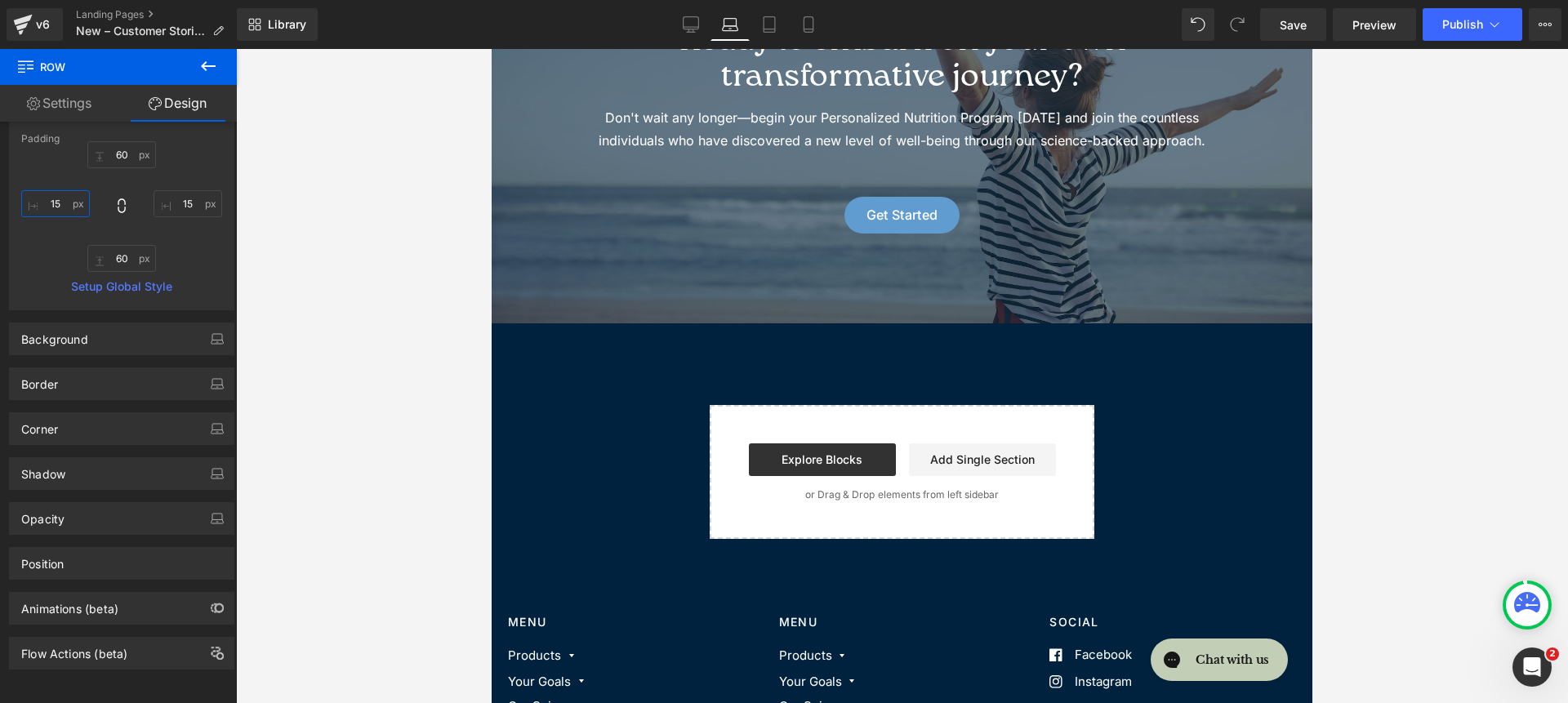
scroll to position [3325, 0]
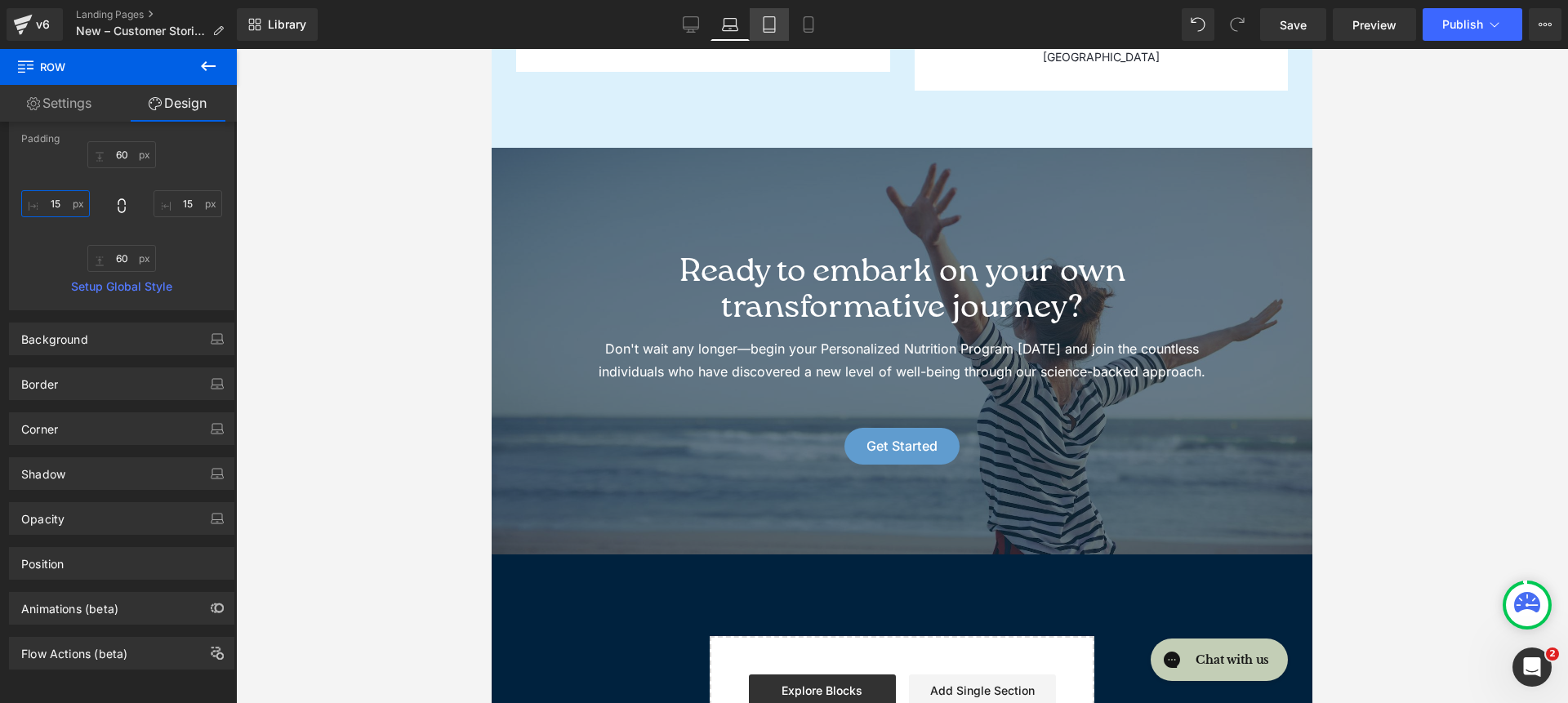
type input "15"
click at [783, 29] on link "Tablet" at bounding box center [769, 23] width 39 height 32
type input "0"
type input "75"
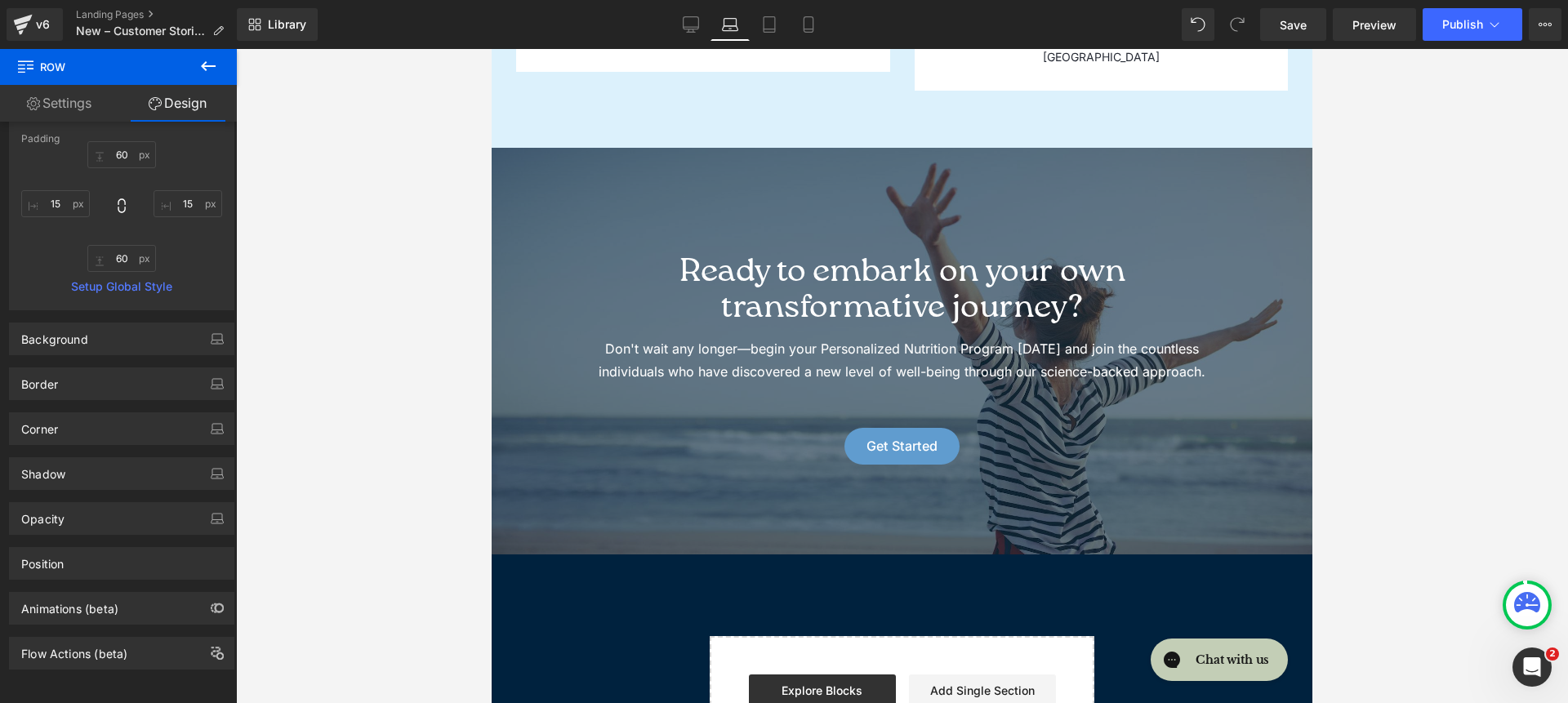
type input "20"
type input "80"
type input "20"
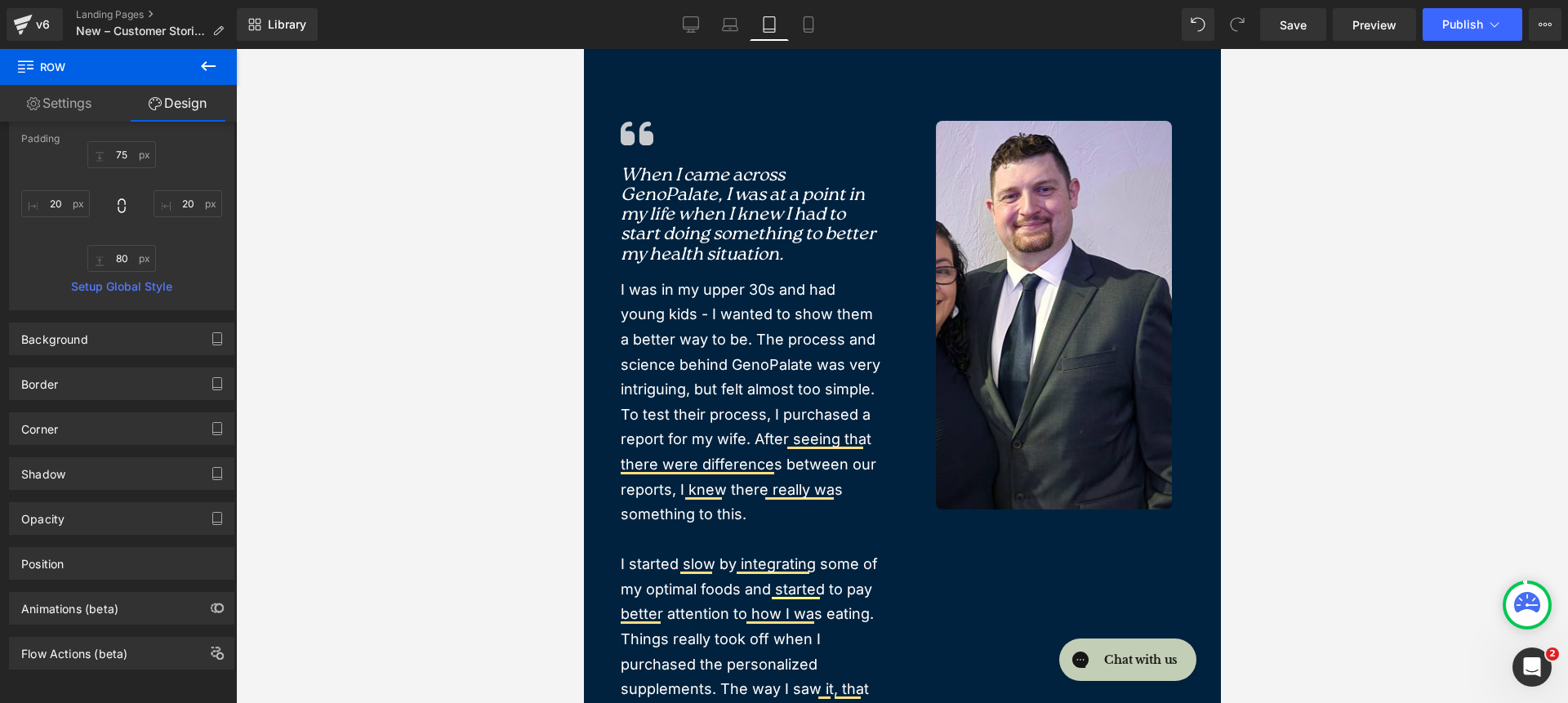
scroll to position [0, 0]
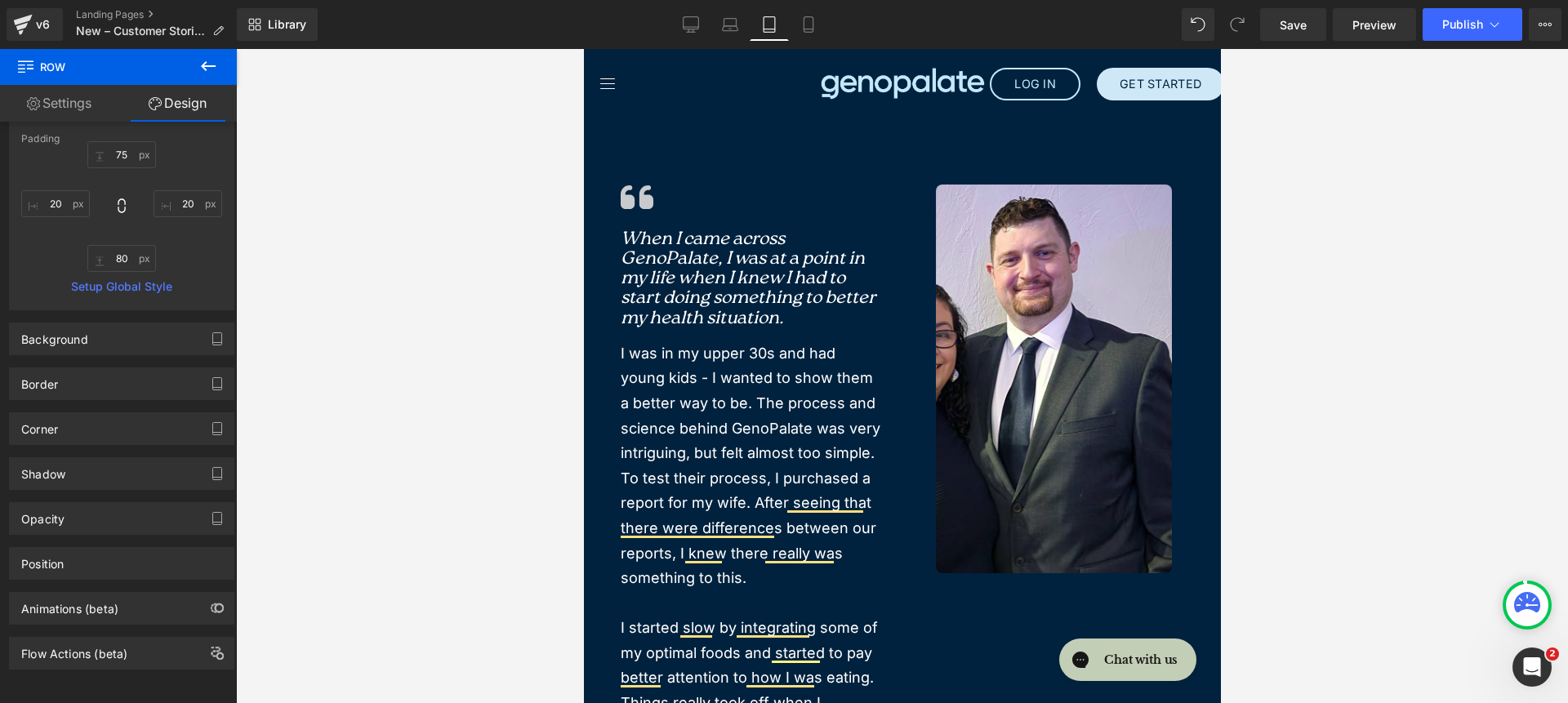
click at [771, 118] on div "Shop Genetic Nutrition Analysis + Membership Nutrition Coaching Supplements Gif…" at bounding box center [901, 84] width 629 height 70
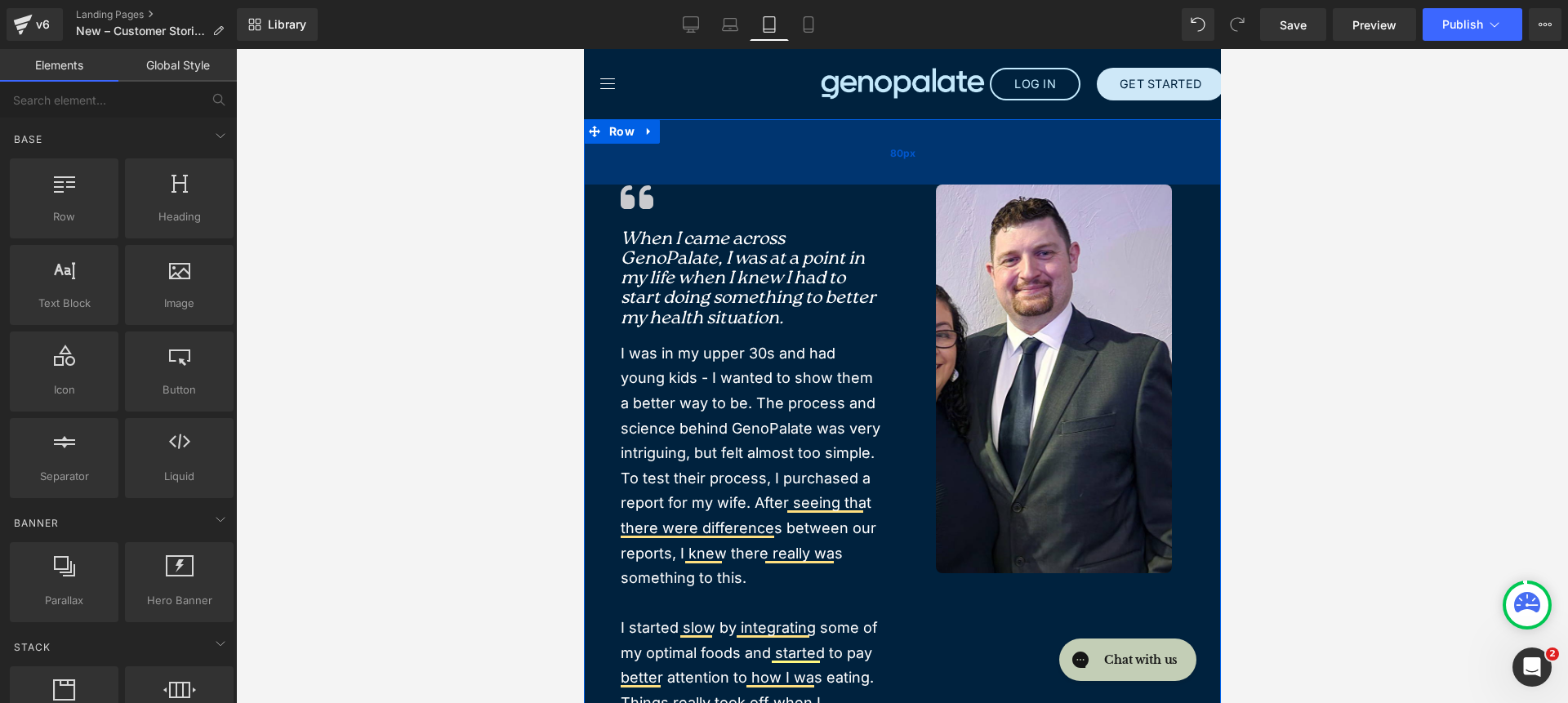
click at [796, 151] on div "80px" at bounding box center [901, 151] width 637 height 65
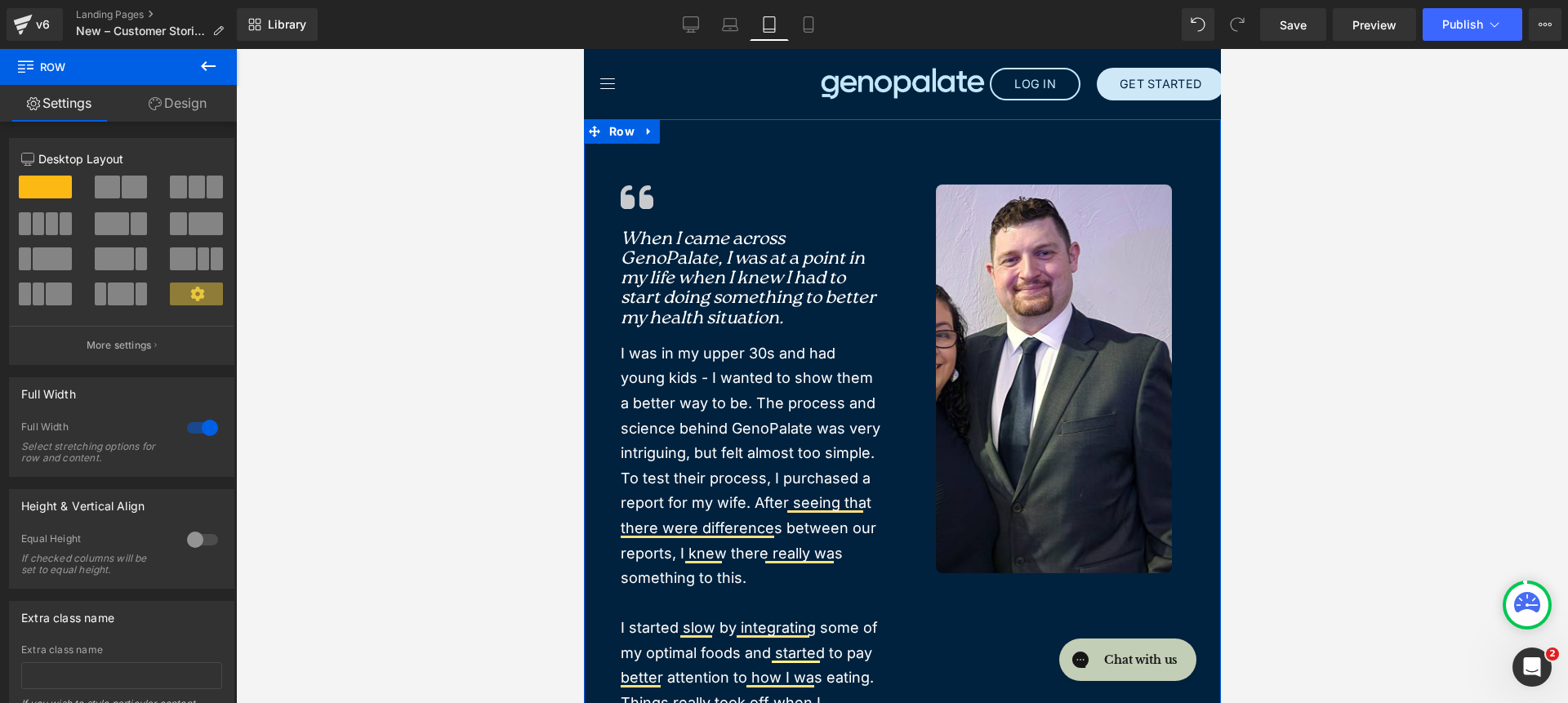
click at [232, 118] on link "Design" at bounding box center [176, 103] width 118 height 37
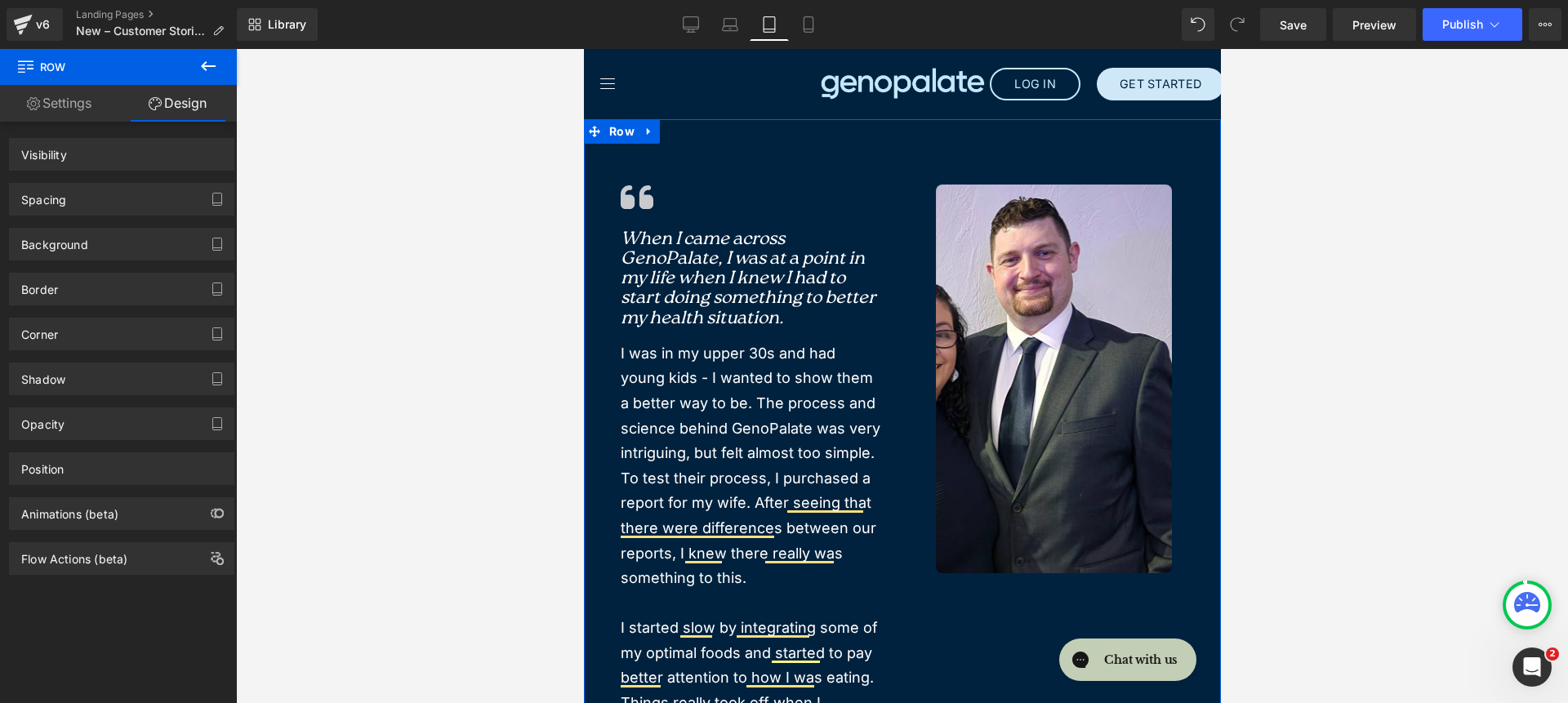
click at [216, 116] on link "Design" at bounding box center [176, 103] width 118 height 37
click at [78, 217] on div "Background Color & Image color #00223e Color #00223e 100 % Image Replace Image …" at bounding box center [122, 238] width 244 height 45
click at [74, 209] on div "Spacing" at bounding box center [121, 199] width 223 height 31
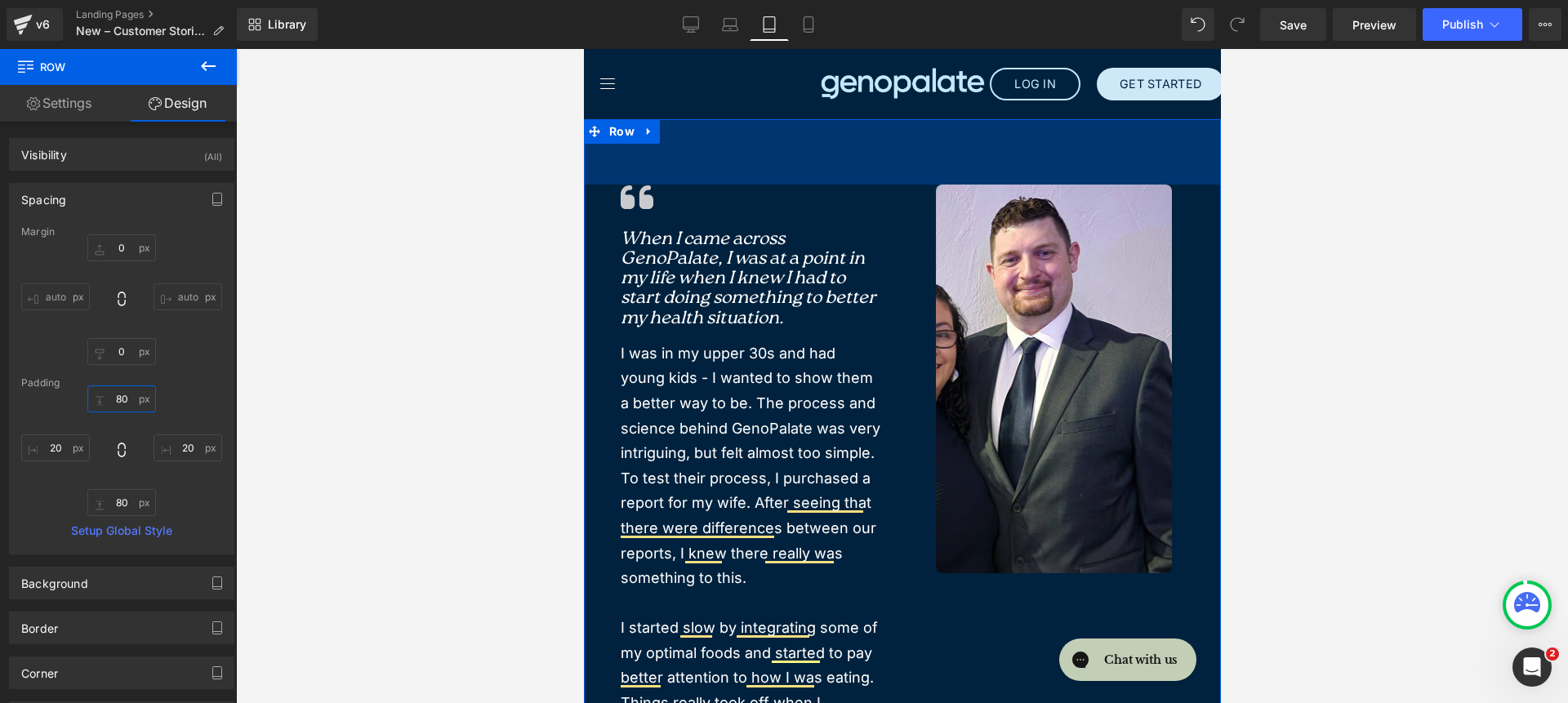
click at [134, 399] on input "80" at bounding box center [122, 399] width 68 height 27
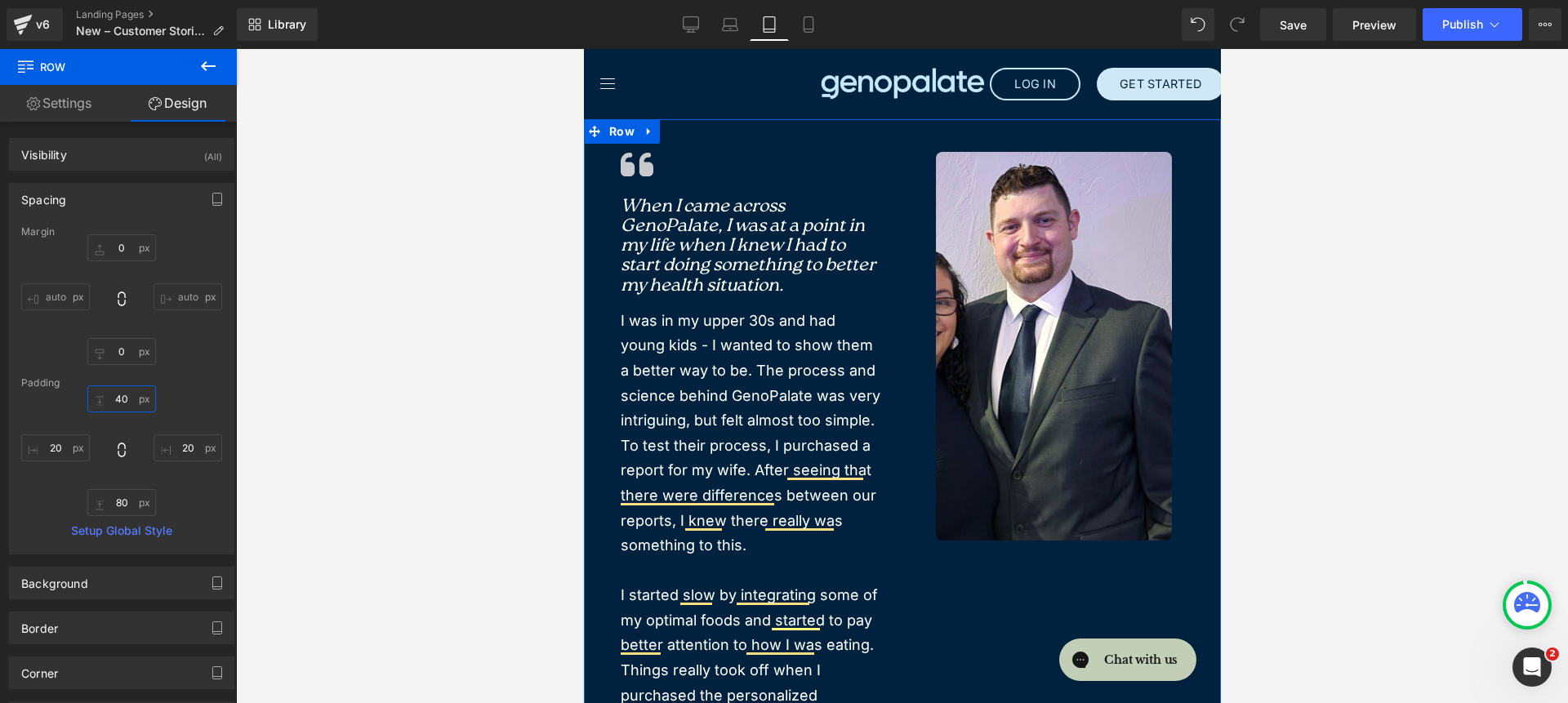
type input "40"
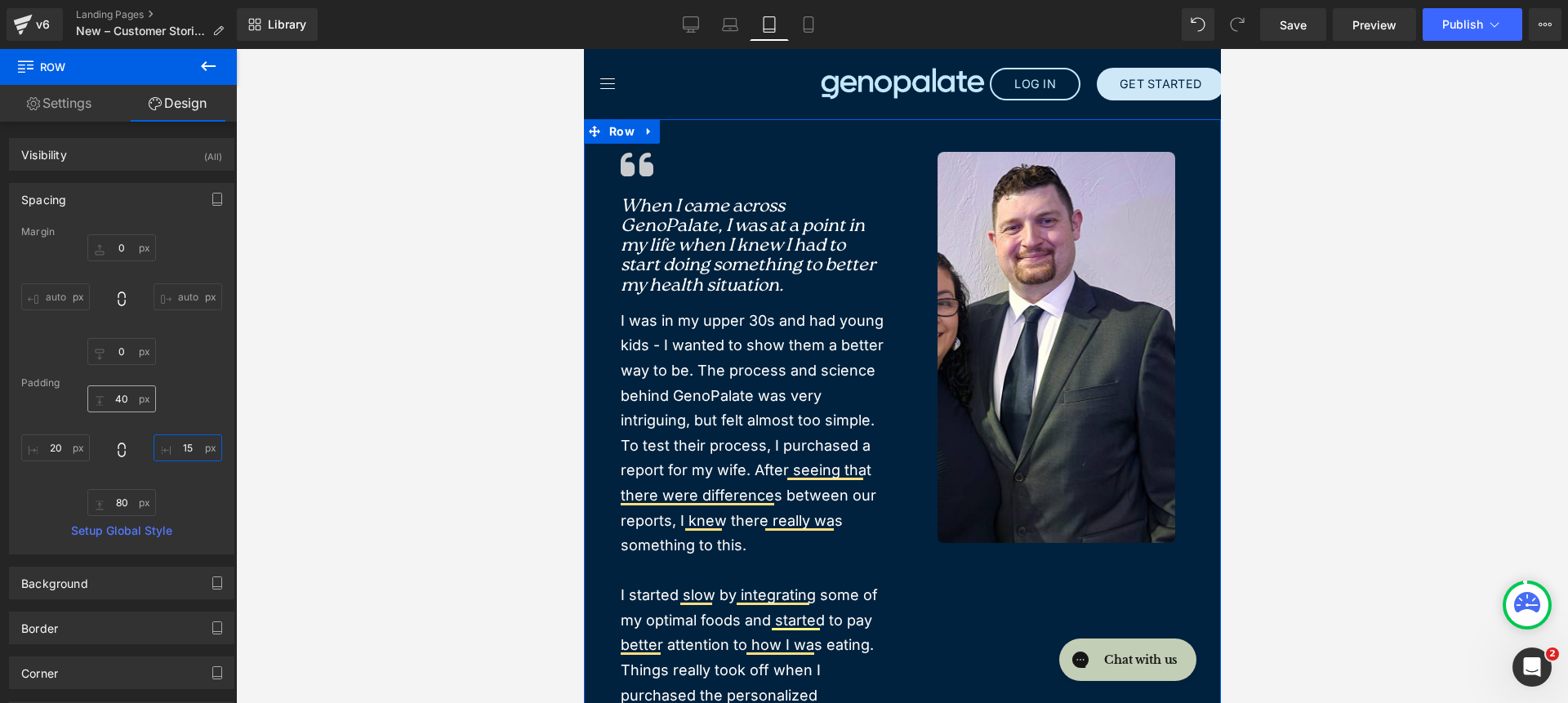
type input "15"
type input "5"
type input "40"
type input "15"
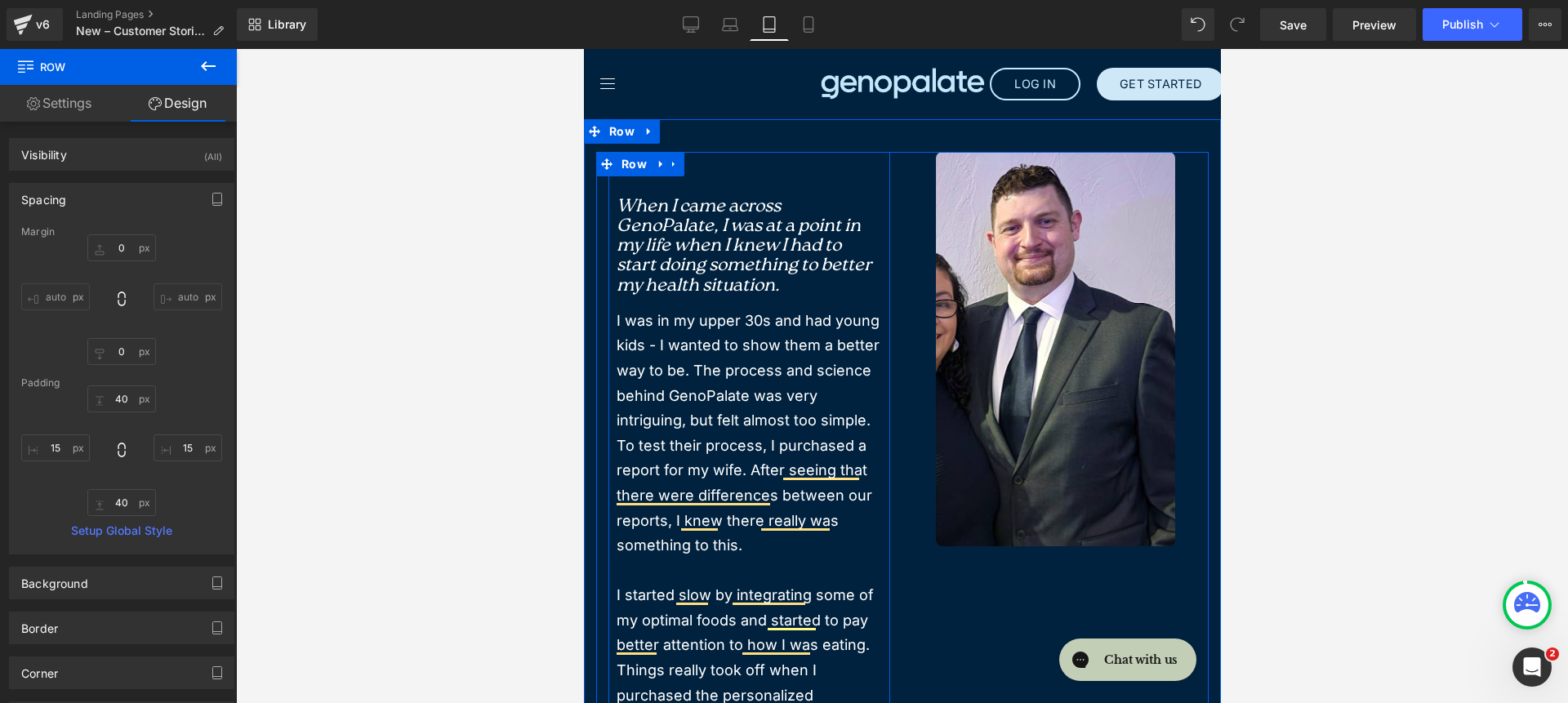
click at [692, 230] on icon "When I came across GenoPalate, I was at a point in my life when I knew I had to…" at bounding box center [743, 247] width 255 height 98
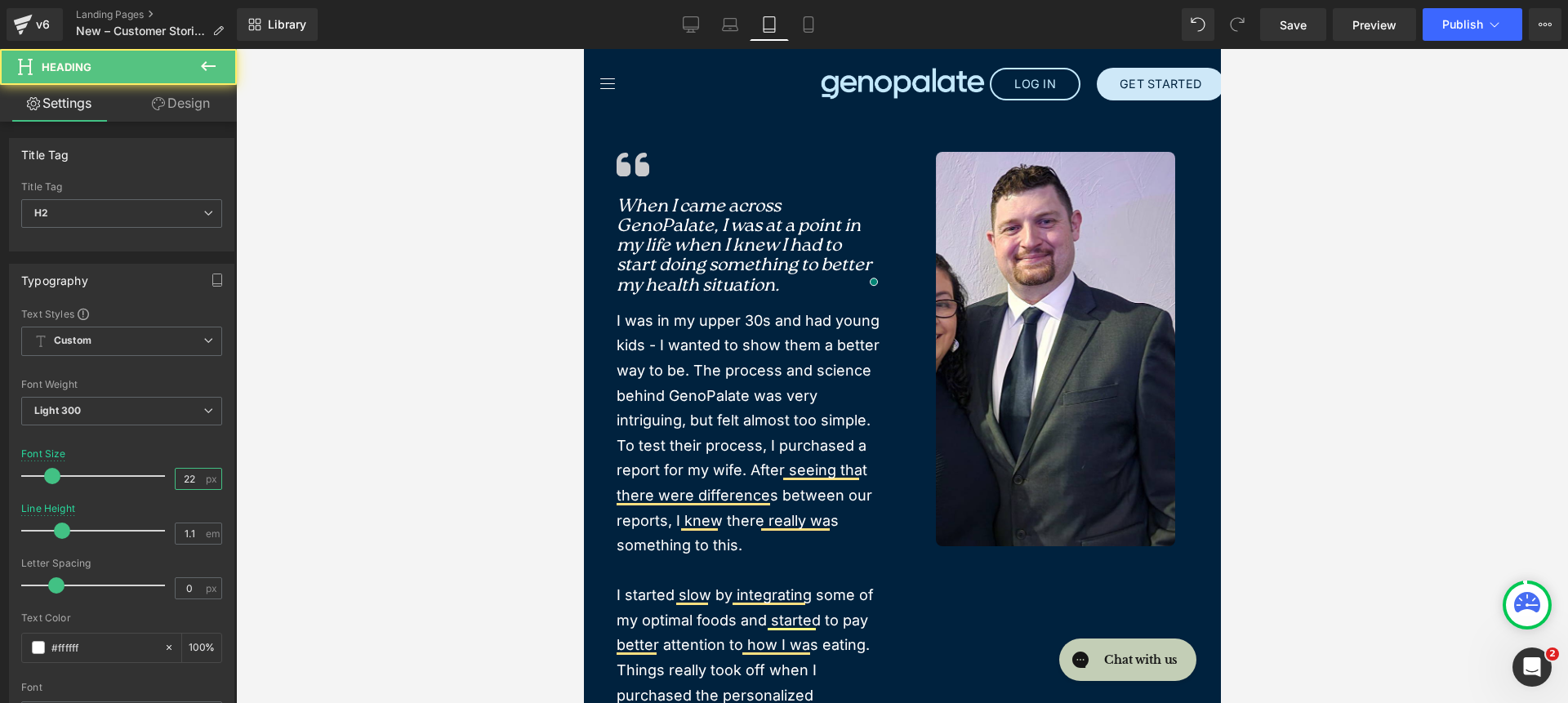
click at [178, 480] on input "22" at bounding box center [189, 479] width 28 height 20
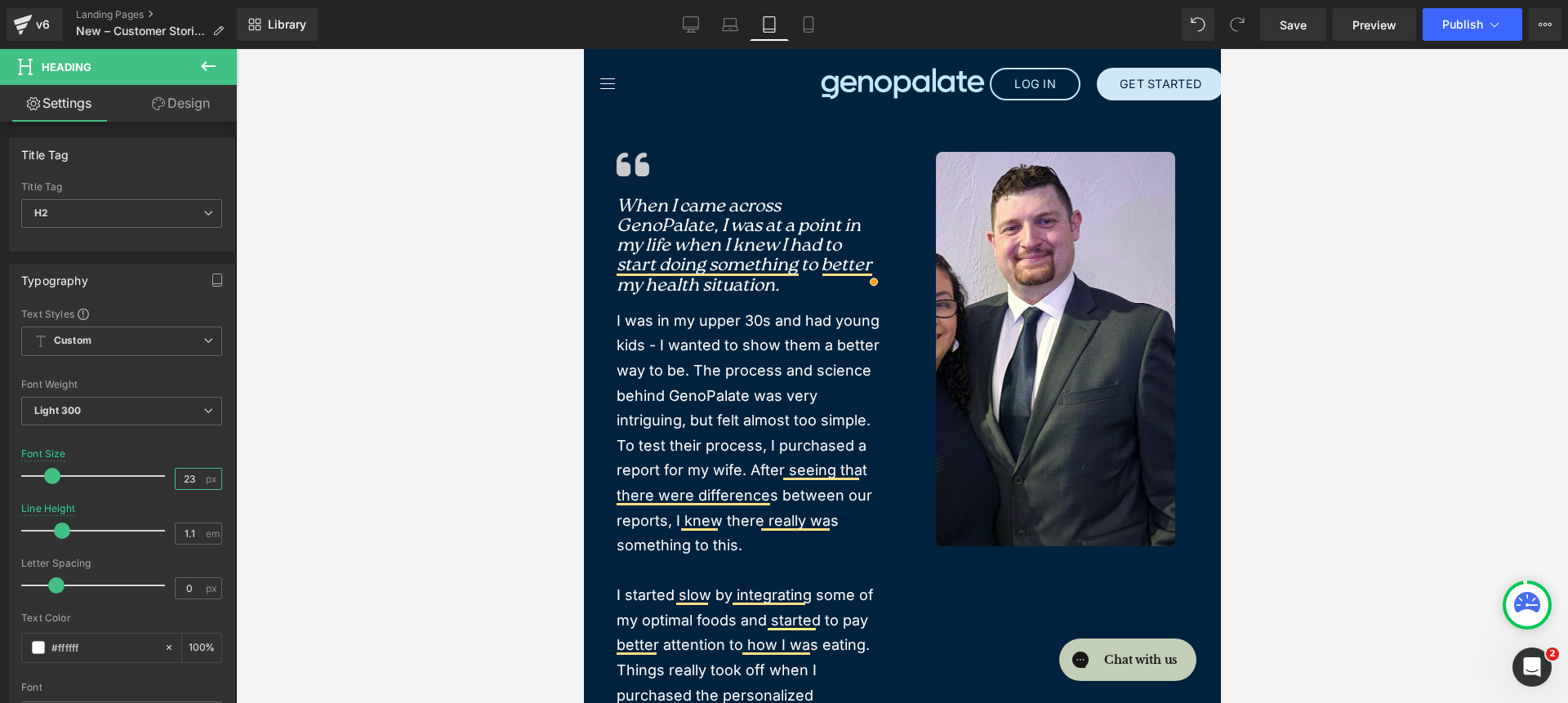
type input "24"
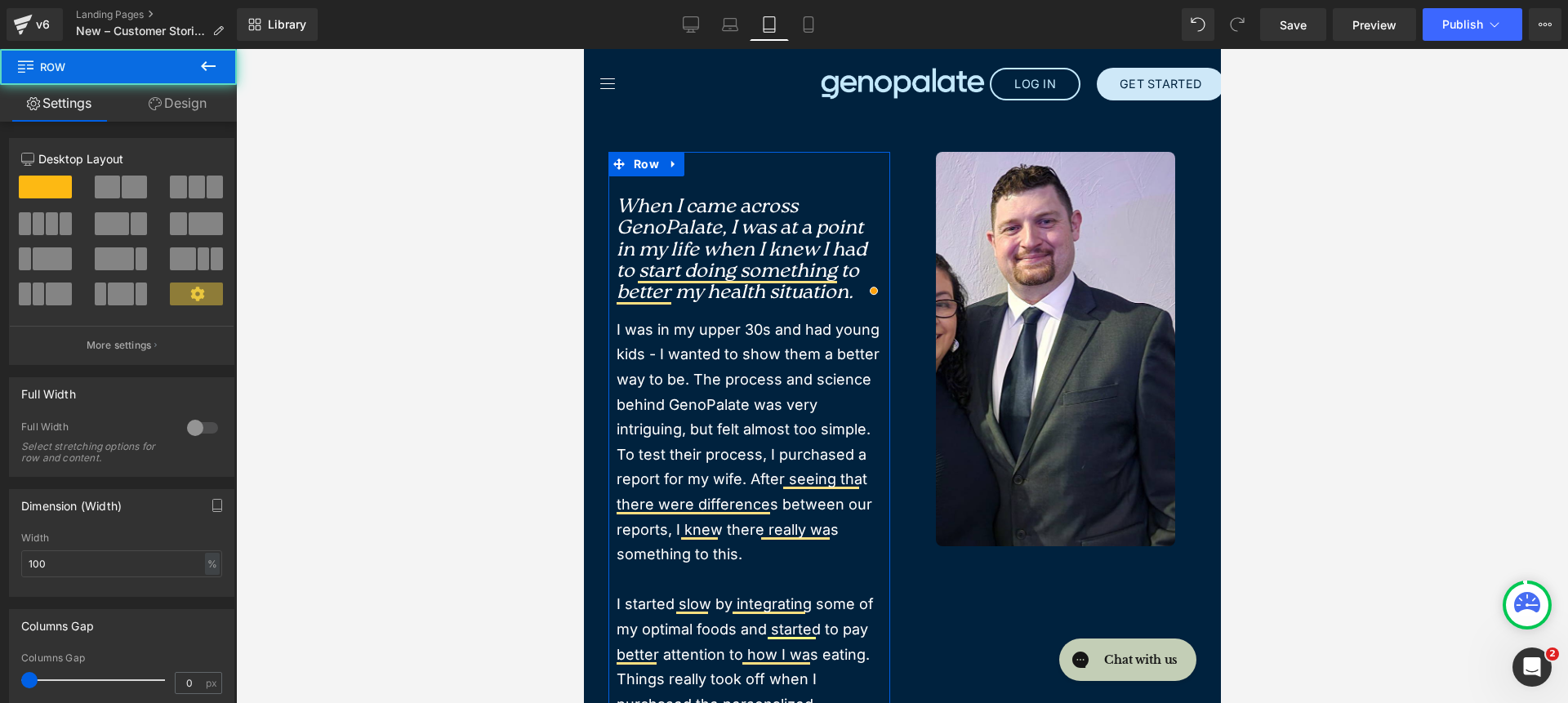
click at [194, 98] on link "Design" at bounding box center [176, 103] width 118 height 37
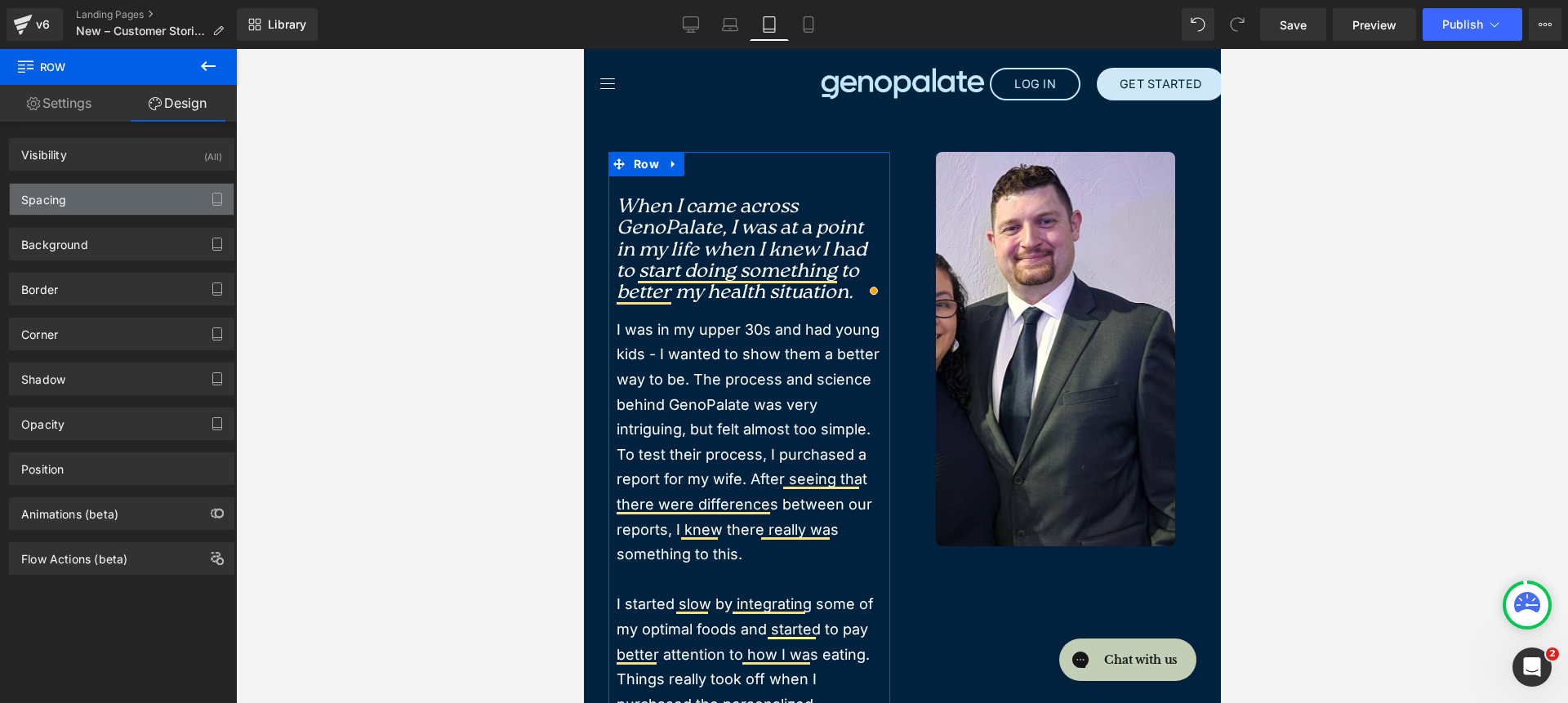
click at [98, 201] on div "Spacing" at bounding box center [121, 199] width 223 height 31
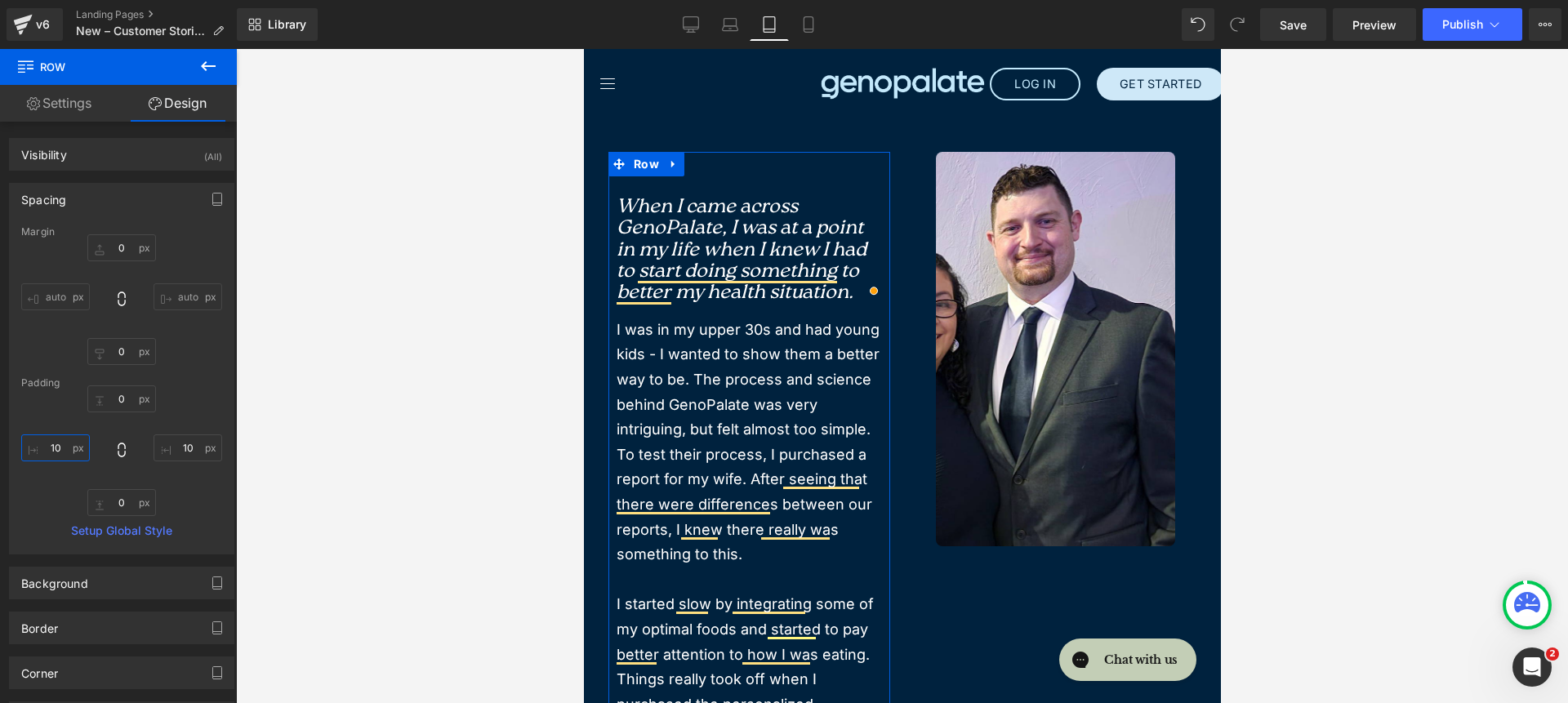
click at [65, 444] on input "10" at bounding box center [56, 449] width 68 height 27
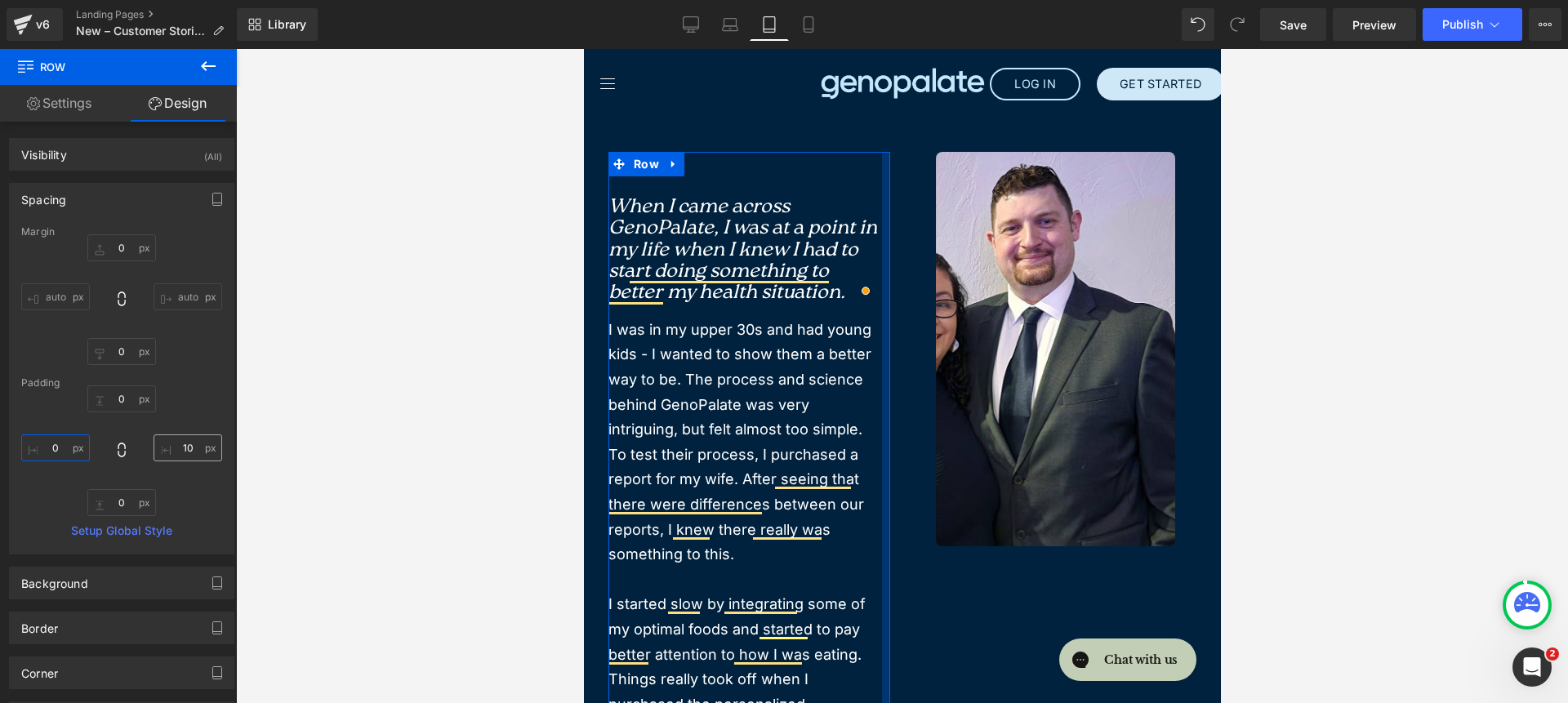
type input "0"
click at [187, 443] on input "10" at bounding box center [187, 449] width 68 height 27
type input "0"
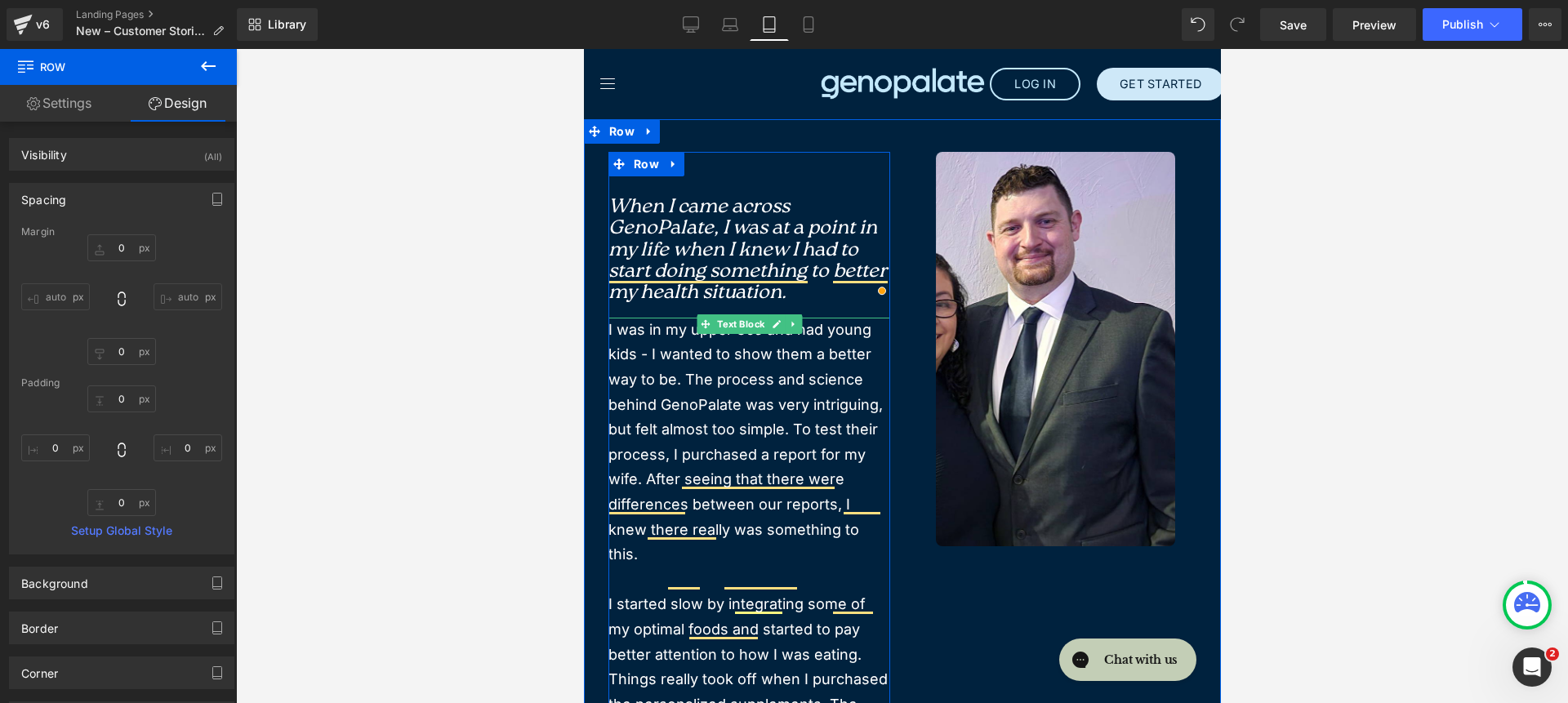
click at [731, 356] on p "I was in my upper 30s and had young kids - I wanted to show them a better way t…" at bounding box center [748, 443] width 282 height 250
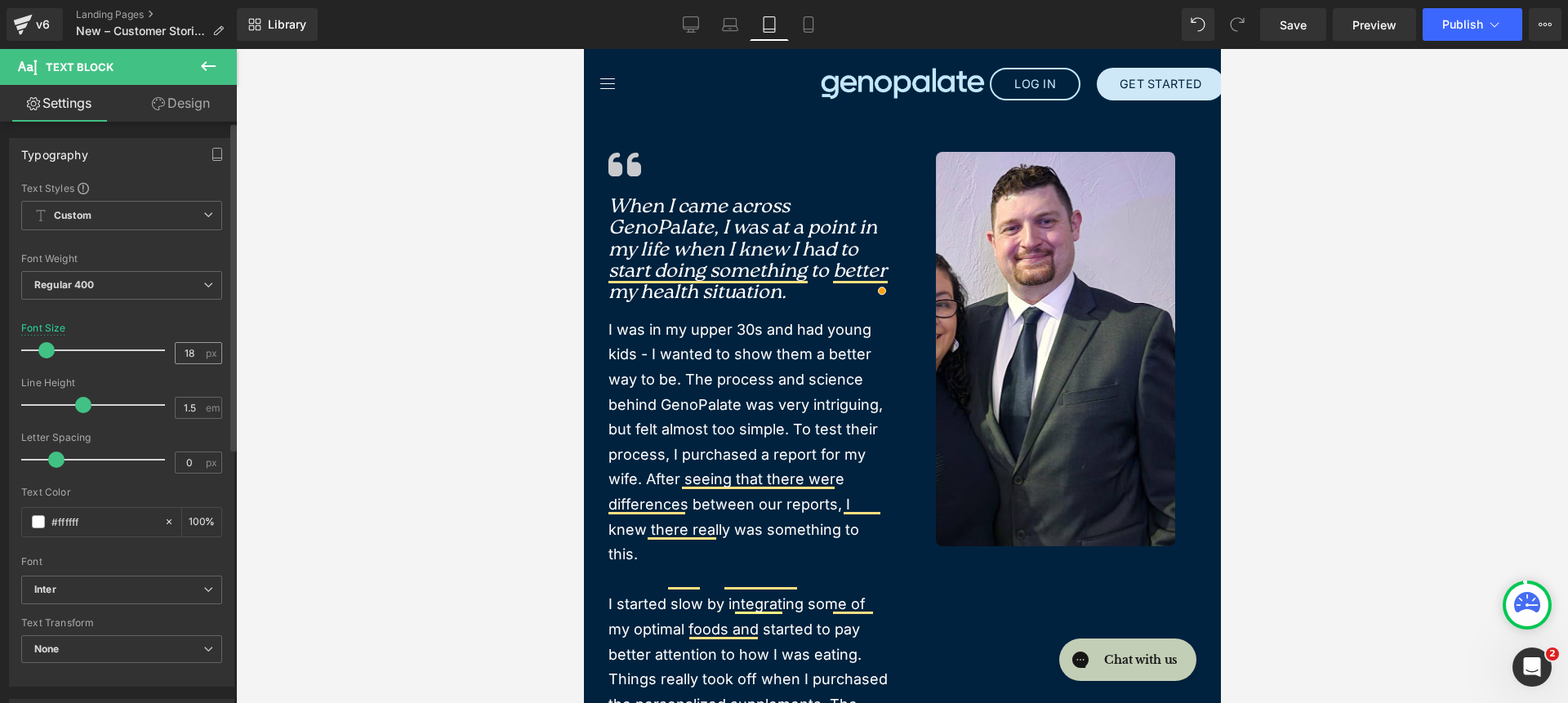
click at [206, 356] on span "px" at bounding box center [213, 353] width 14 height 11
click at [192, 353] on input "18" at bounding box center [189, 353] width 28 height 20
type input "15"
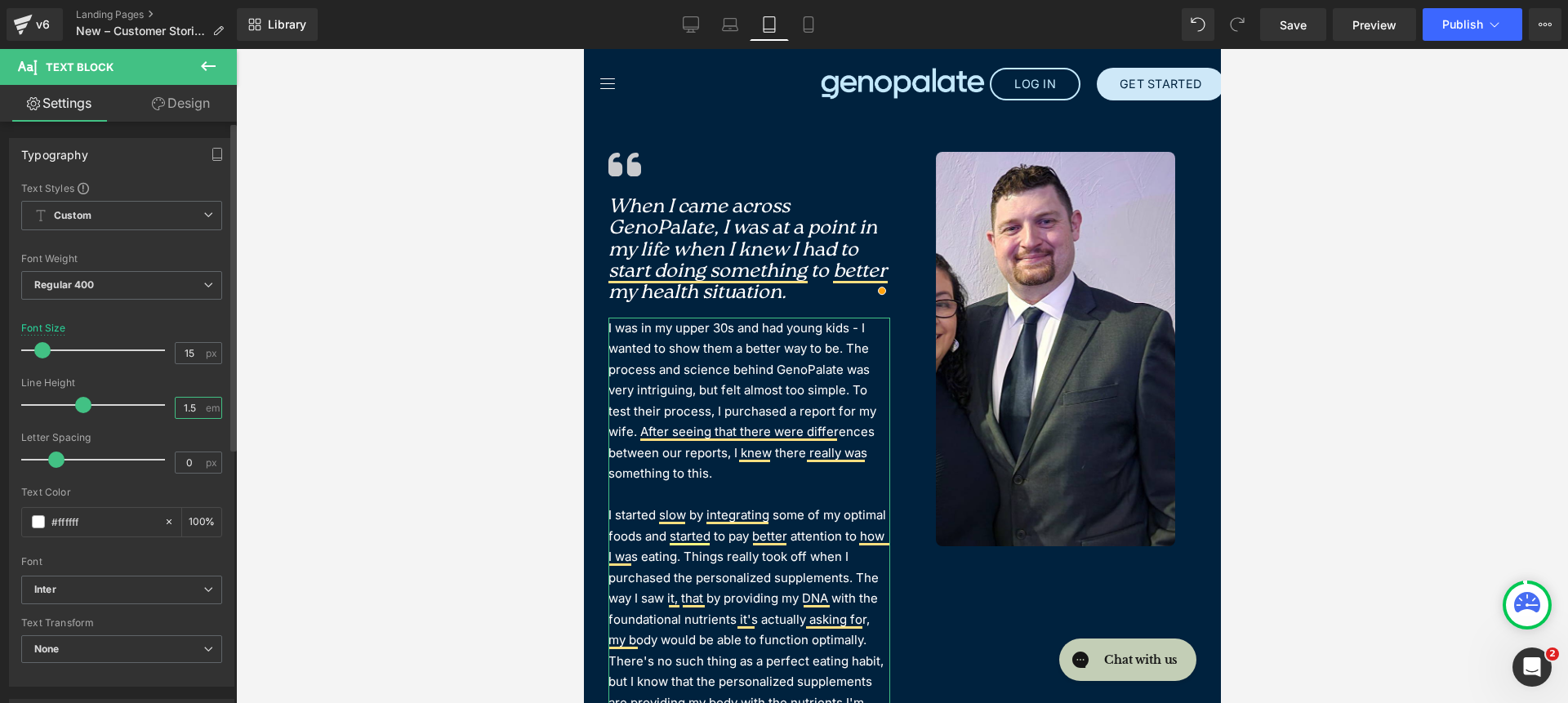
click at [195, 408] on input "1.5" at bounding box center [189, 408] width 28 height 20
type input "1.3"
click at [701, 169] on div at bounding box center [748, 164] width 282 height 24
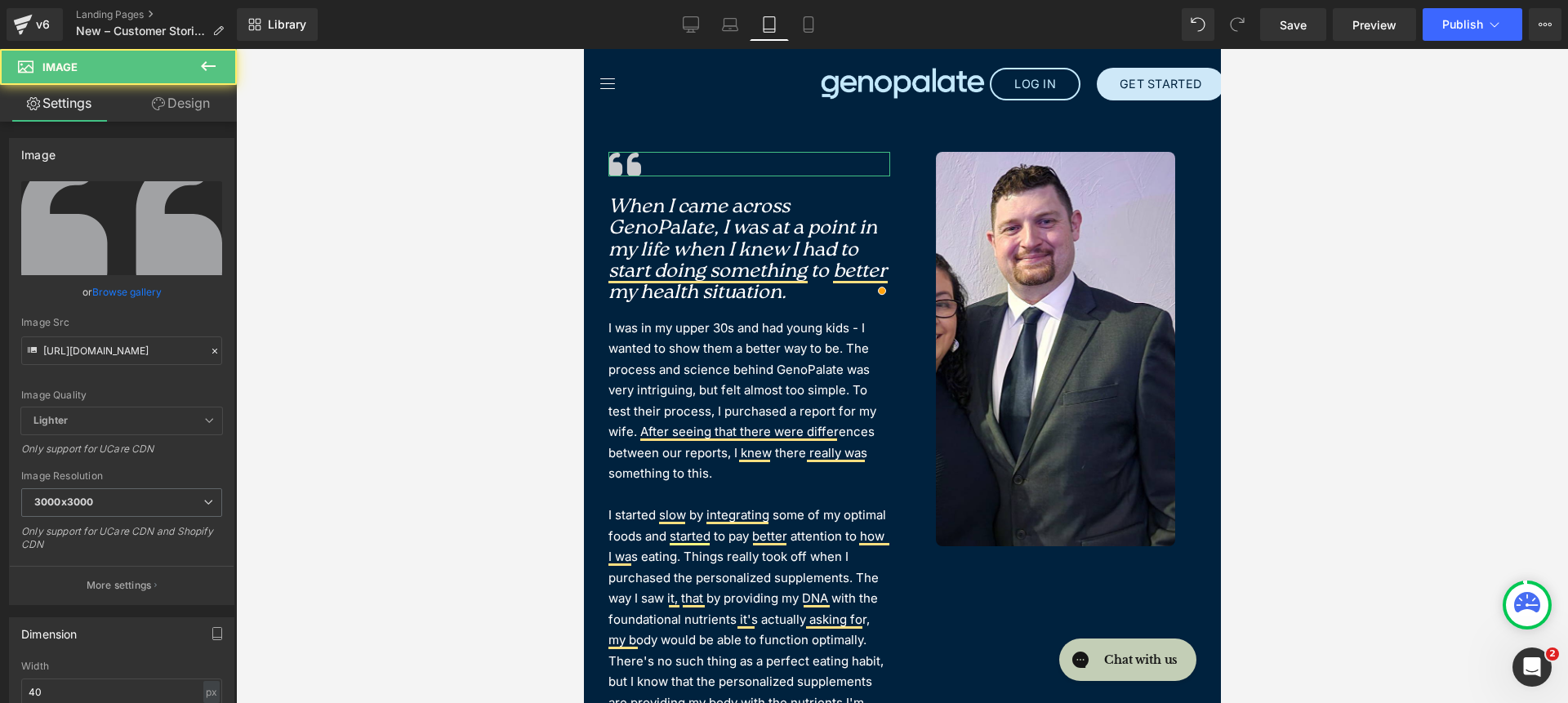
click at [183, 101] on link "Design" at bounding box center [180, 103] width 118 height 37
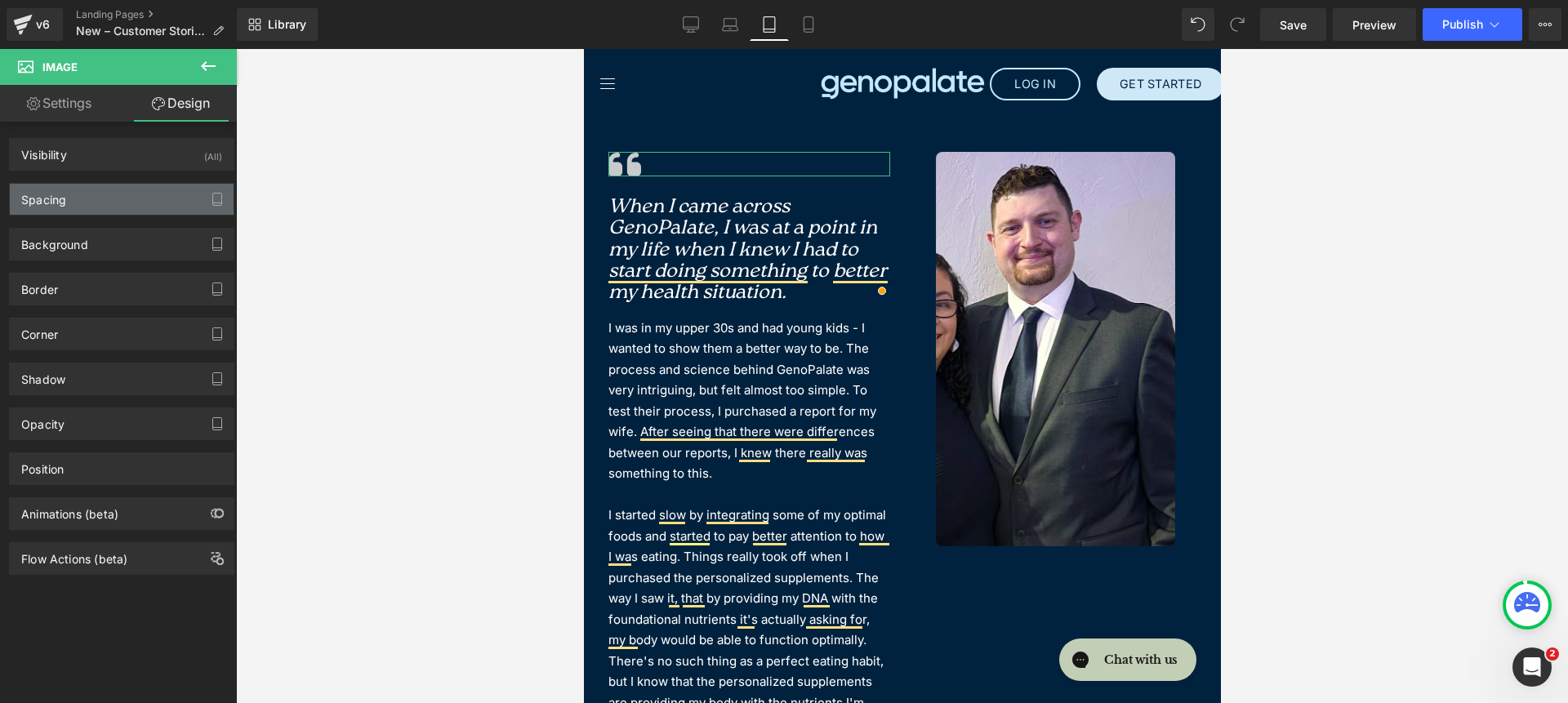
click at [76, 214] on div "Spacing" at bounding box center [121, 199] width 223 height 31
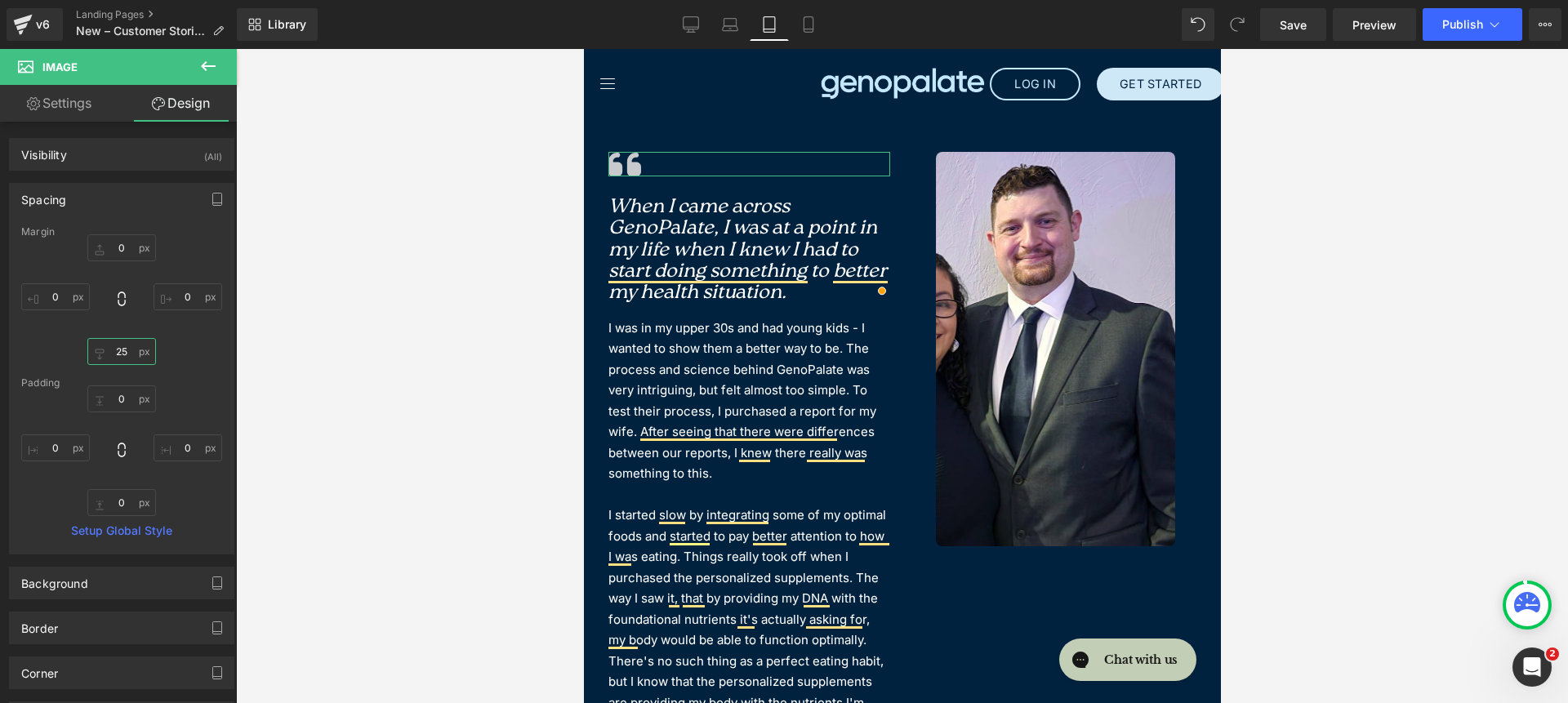
click at [128, 343] on input "25" at bounding box center [122, 352] width 68 height 27
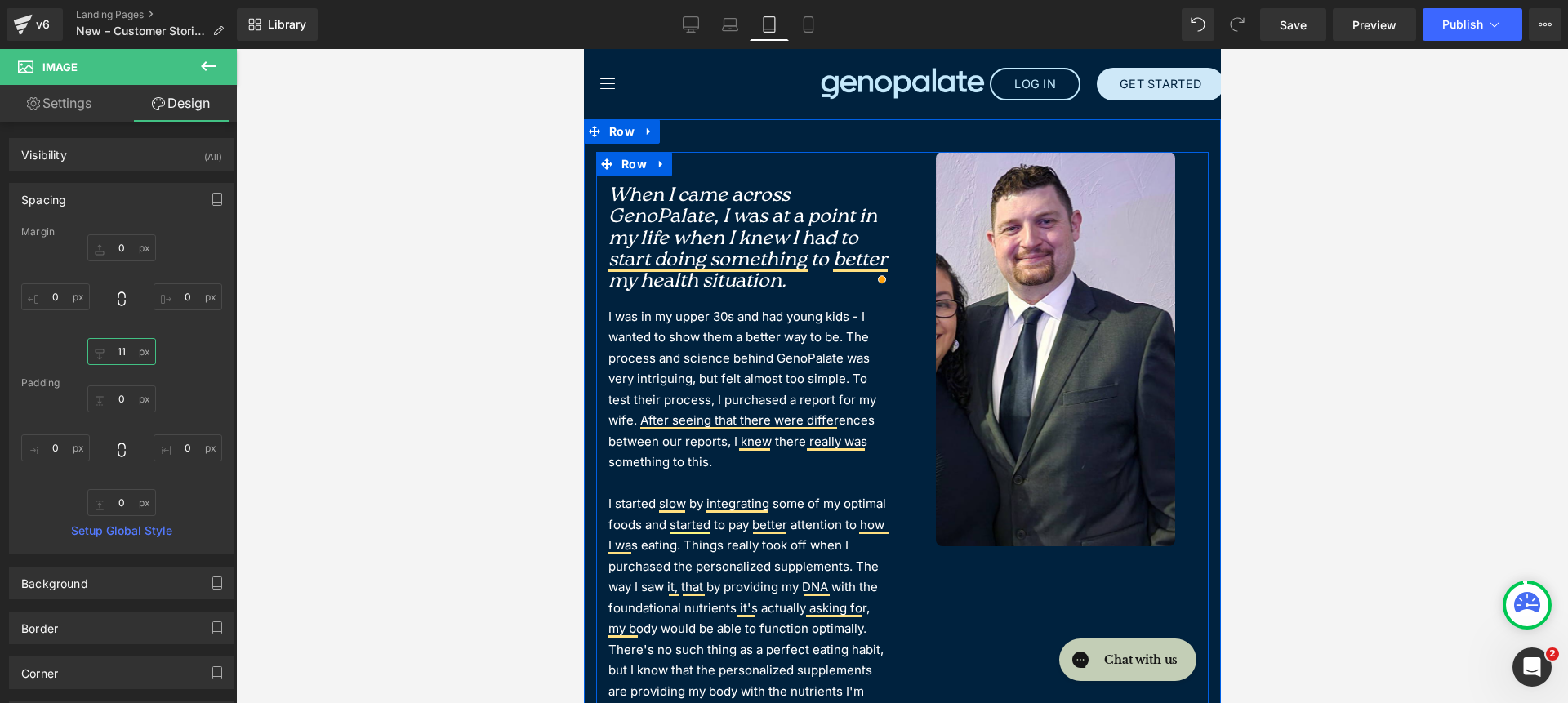
type input "10"
click at [1020, 570] on div "Image When I came across GenoPalate, I was at a point in my life when I knew I …" at bounding box center [902, 630] width 612 height 956
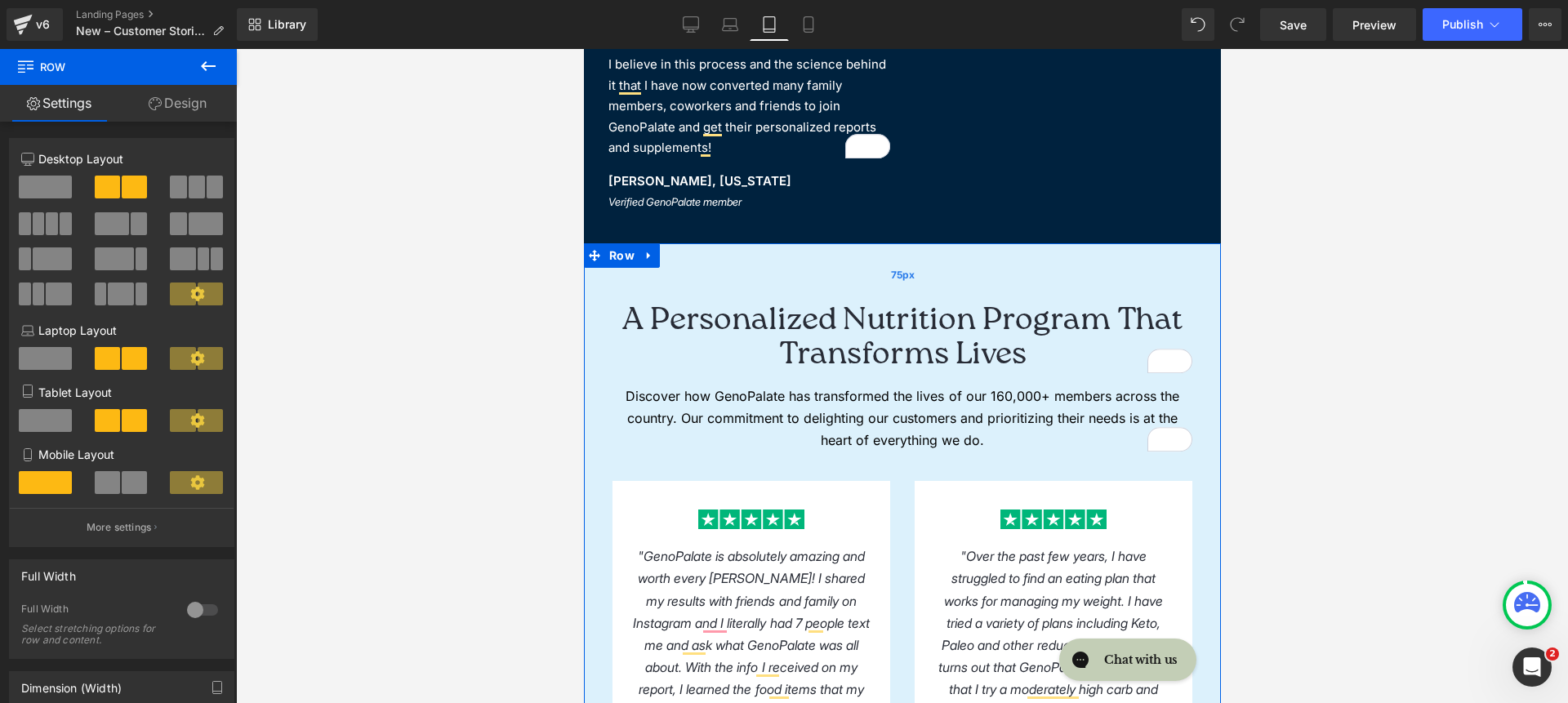
scroll to position [1129, 0]
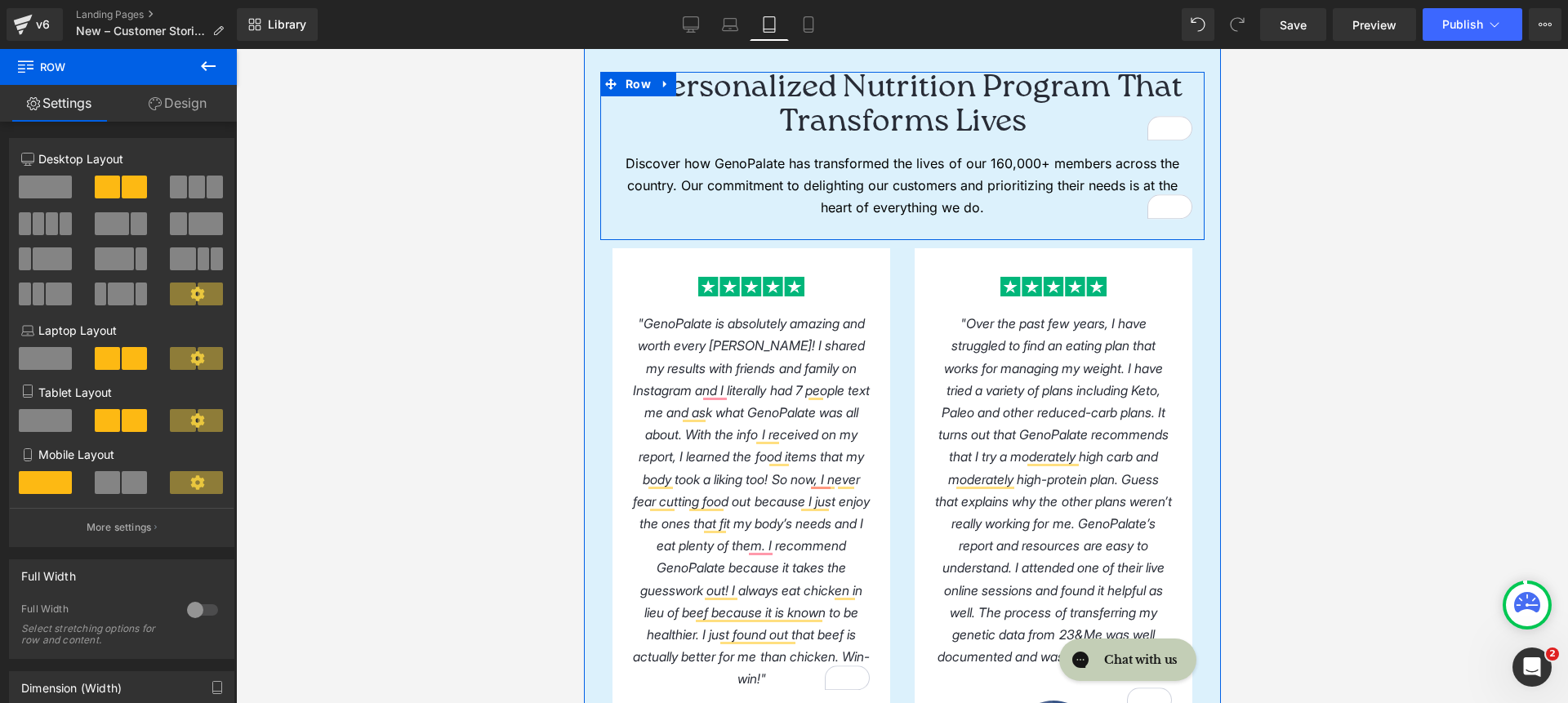
click at [859, 123] on h2 "A Personalized Nutrition Program That Transforms Lives" at bounding box center [901, 106] width 580 height 68
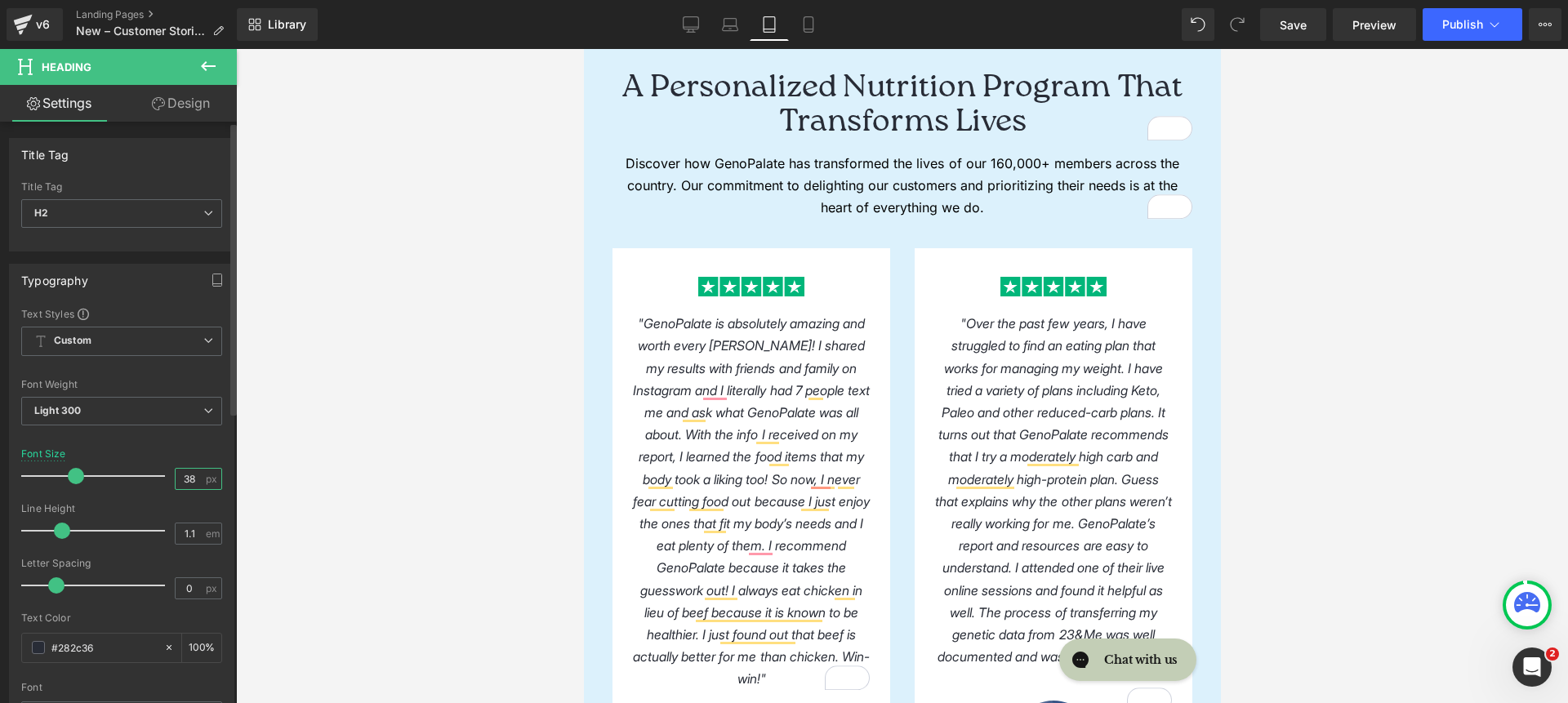
click at [182, 476] on input "38" at bounding box center [189, 479] width 28 height 20
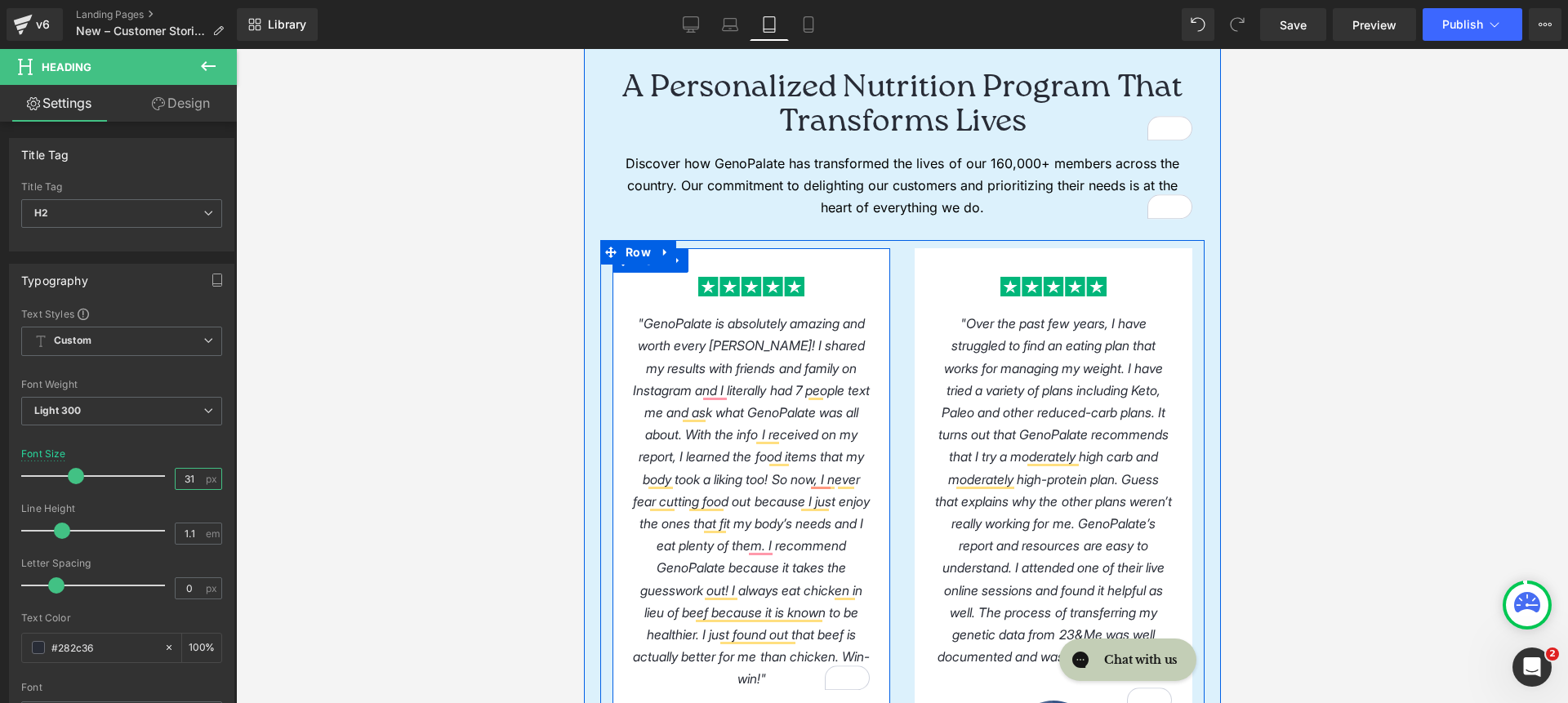
type input "32"
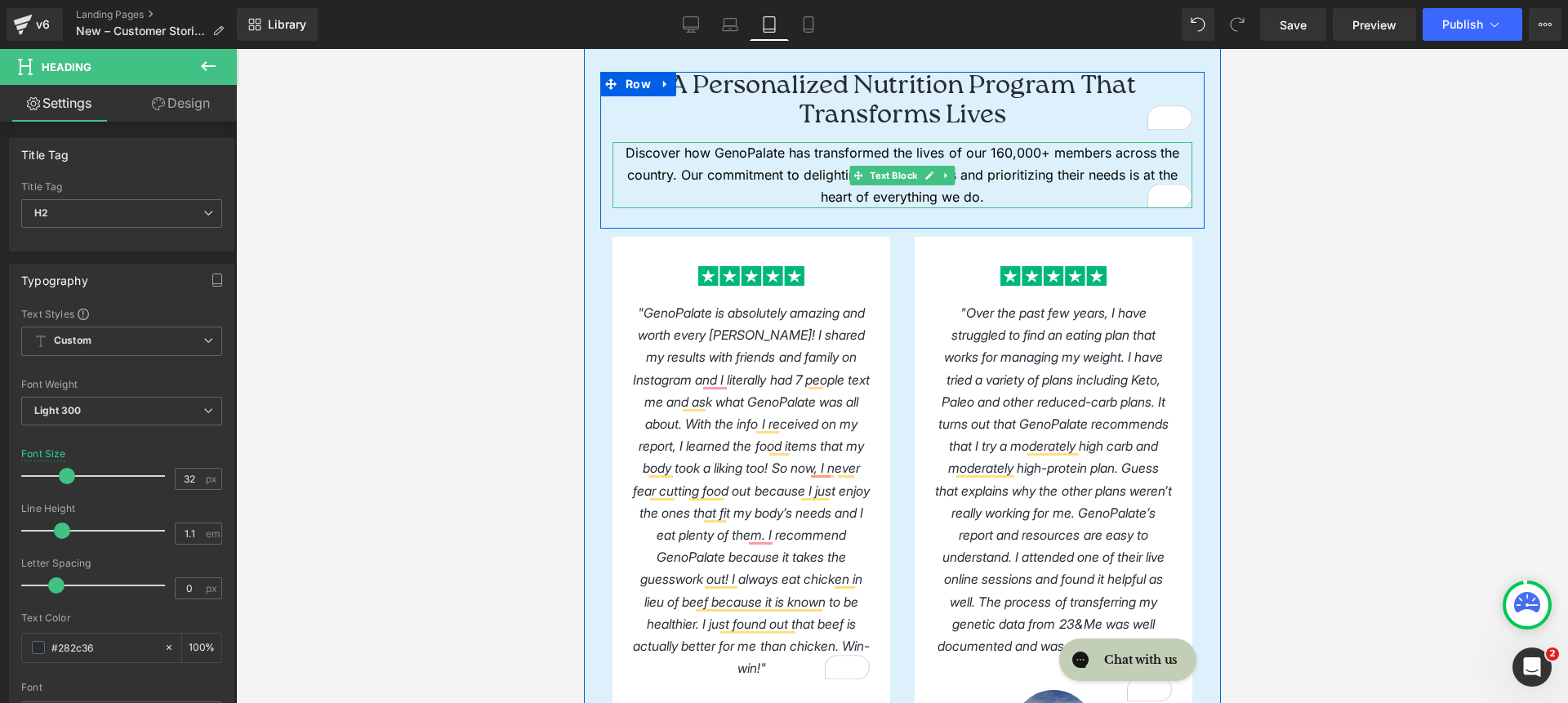
click at [734, 179] on p "Discover how GenoPalate has transformed the lives of our 160,000+ members acros…" at bounding box center [901, 176] width 580 height 67
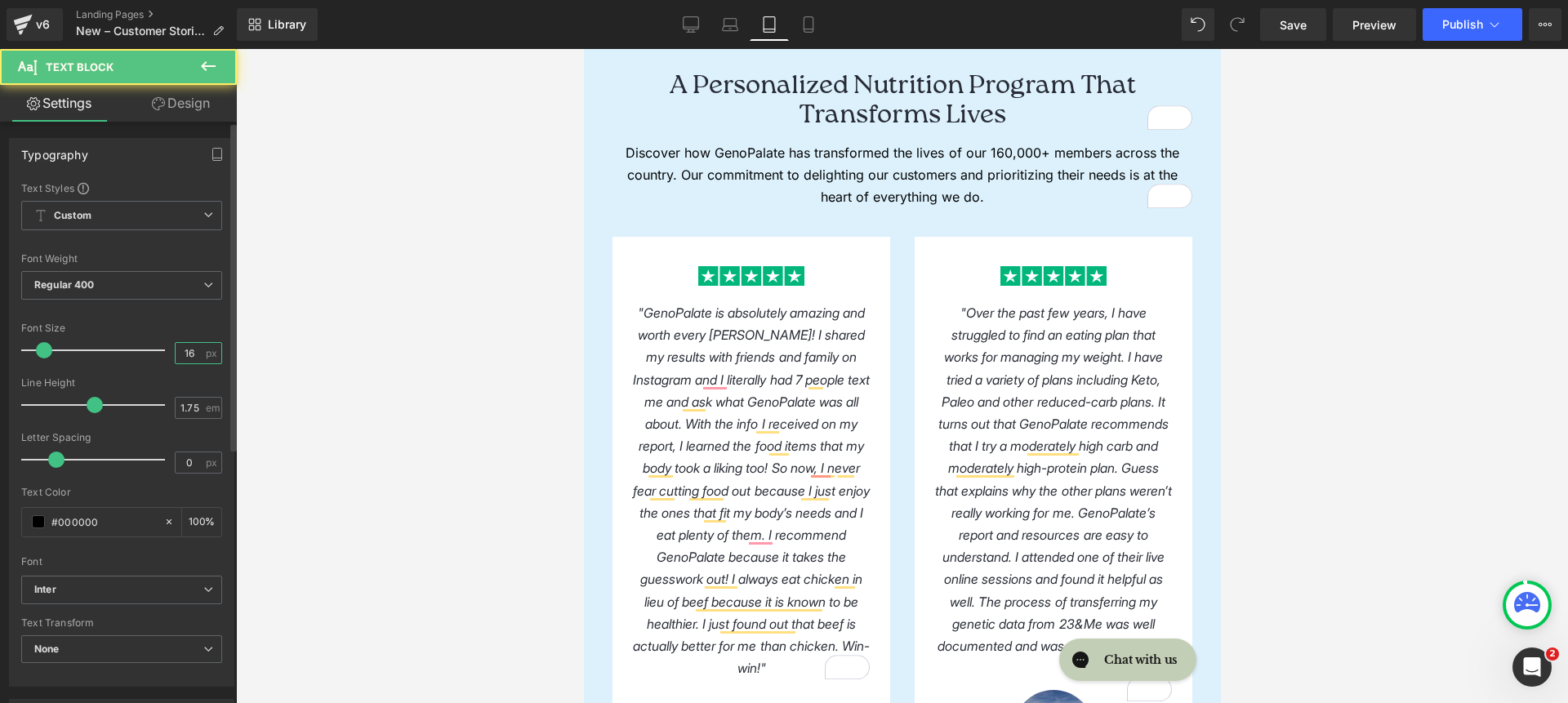
click at [182, 353] on input "16" at bounding box center [189, 353] width 28 height 20
type input "14"
click at [189, 400] on input "1.75" at bounding box center [189, 408] width 28 height 20
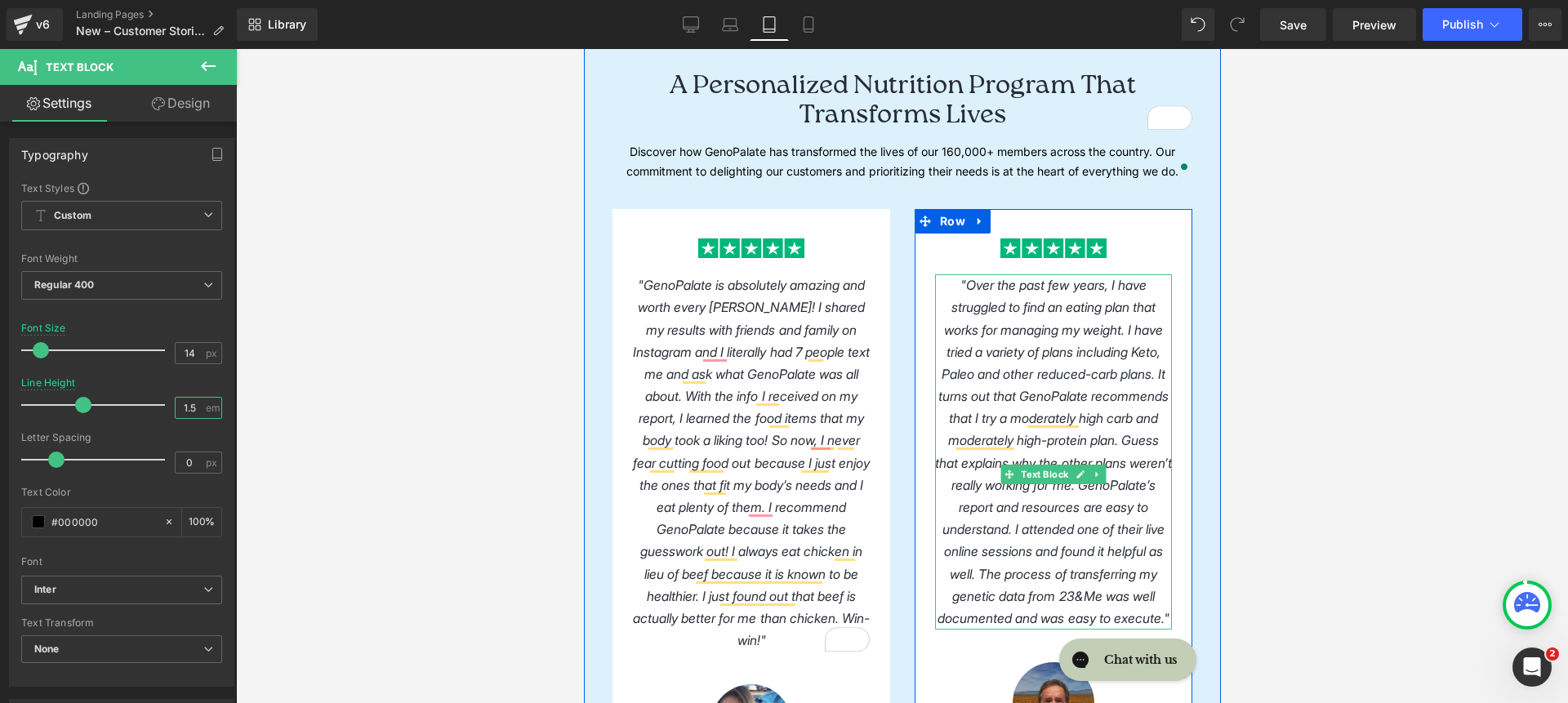
type input "1.4"
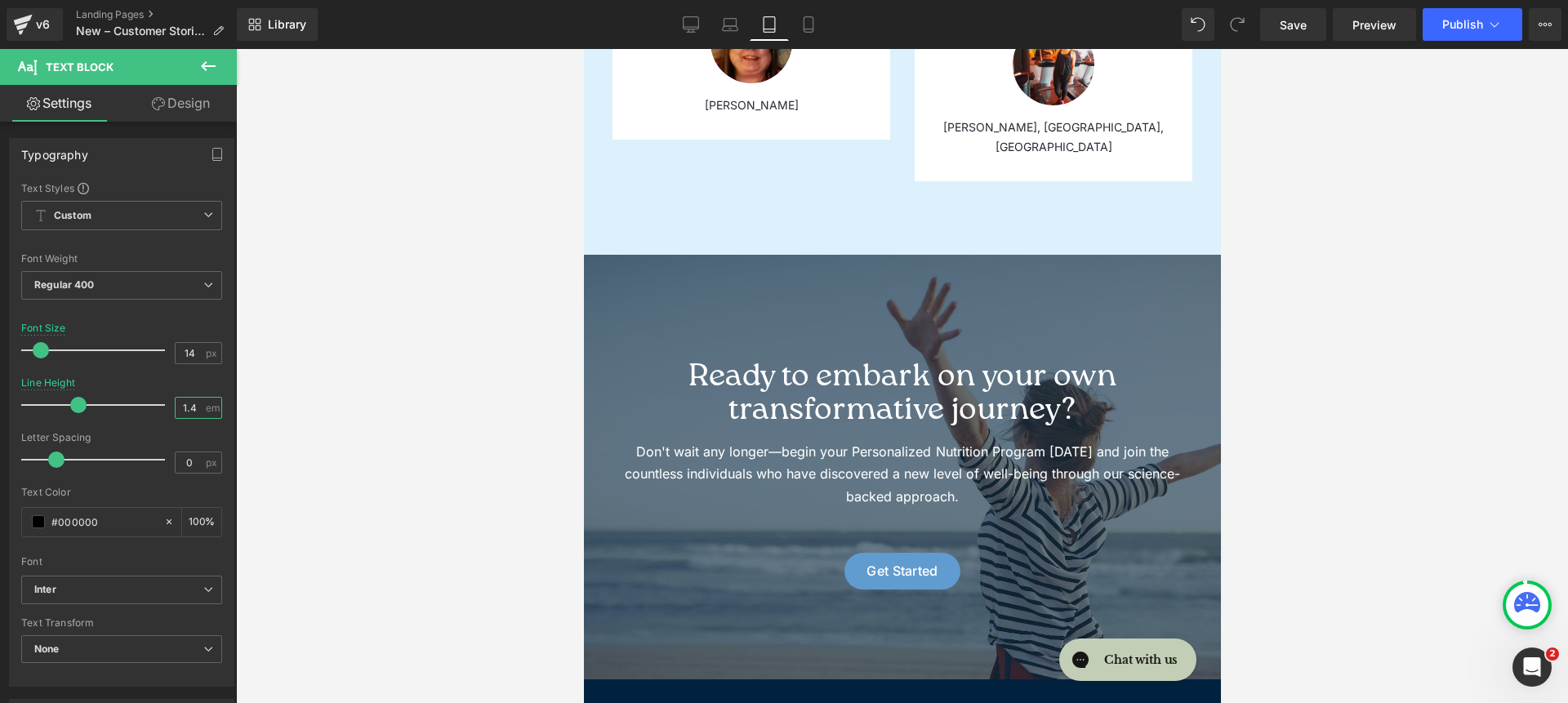
scroll to position [3473, 0]
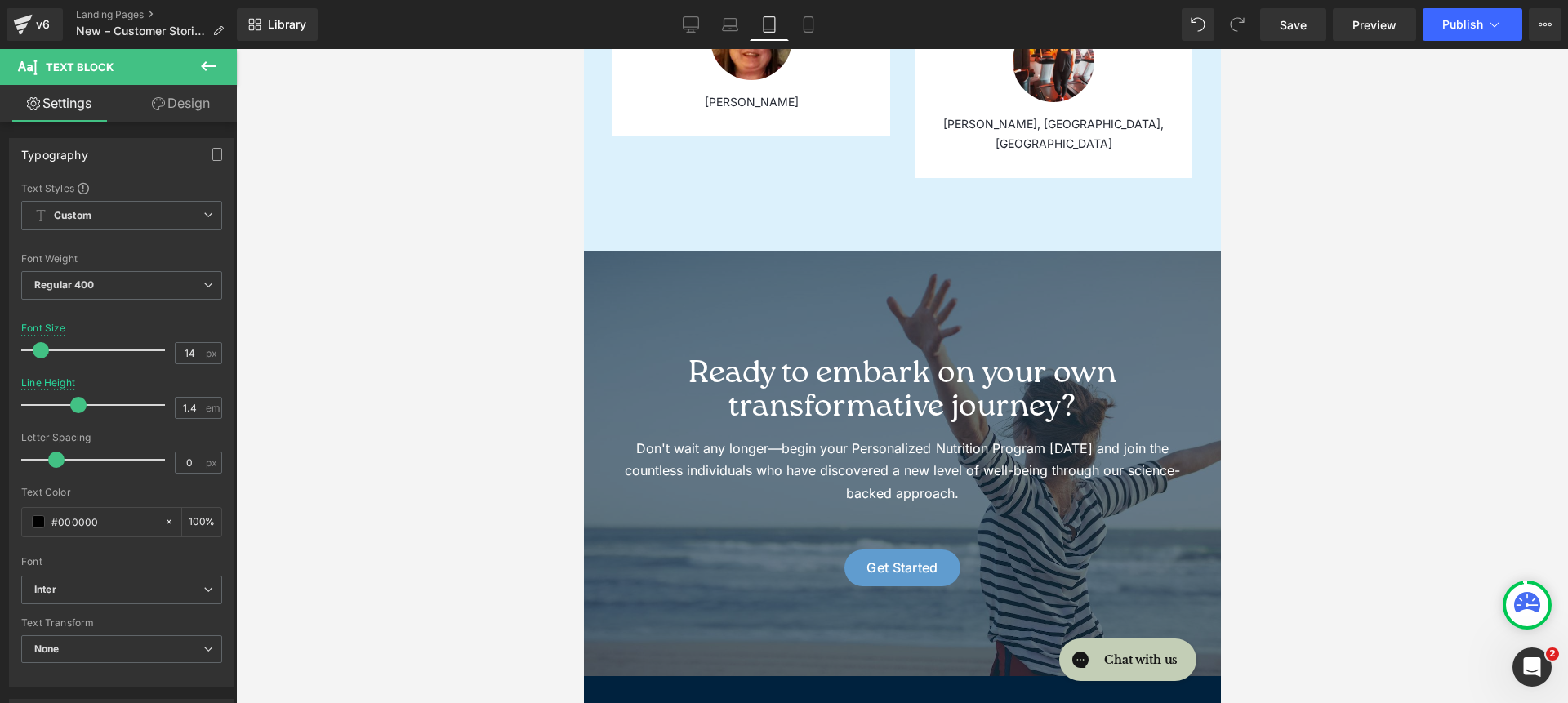
click at [1007, 358] on h2 "Ready to embark on your own transformative journey?" at bounding box center [901, 392] width 580 height 68
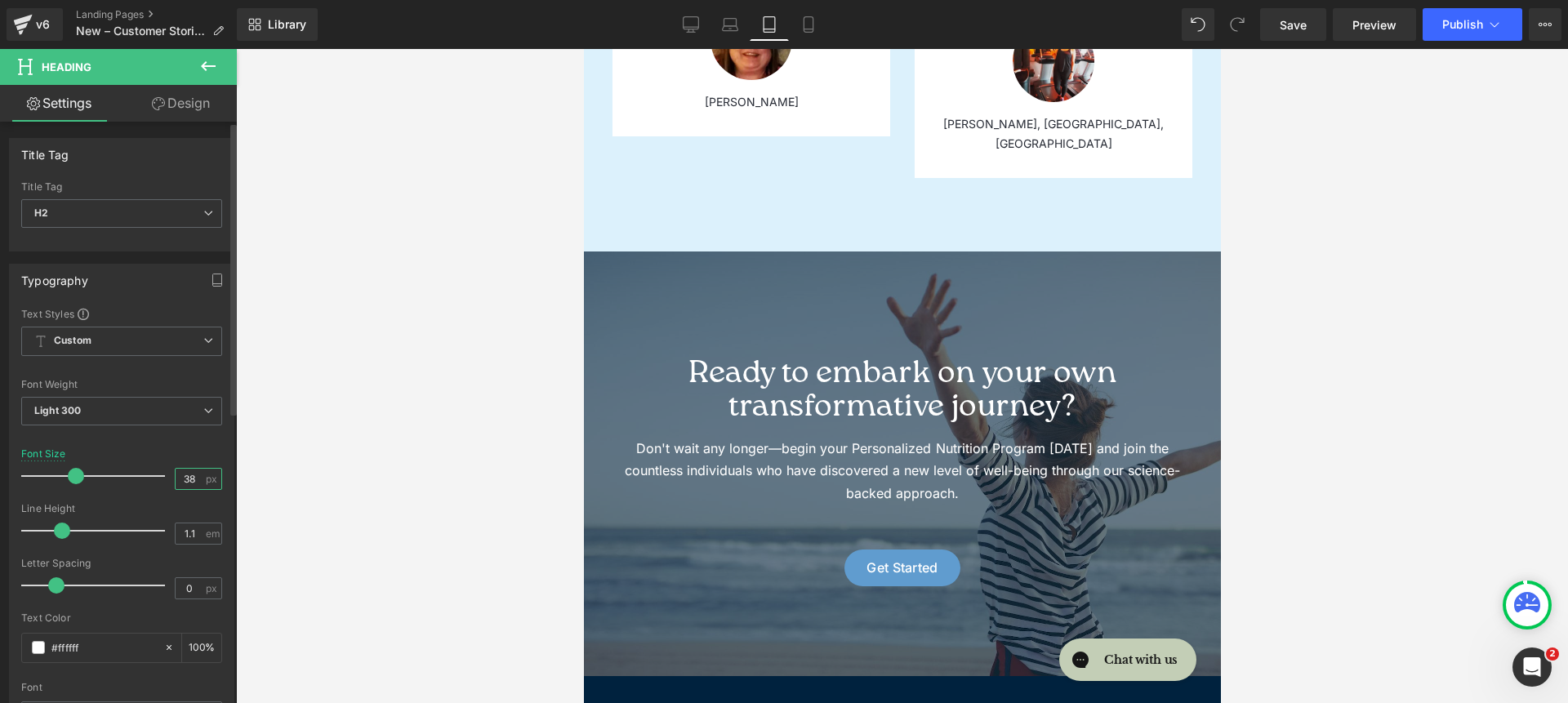
click at [183, 480] on input "38" at bounding box center [189, 479] width 28 height 20
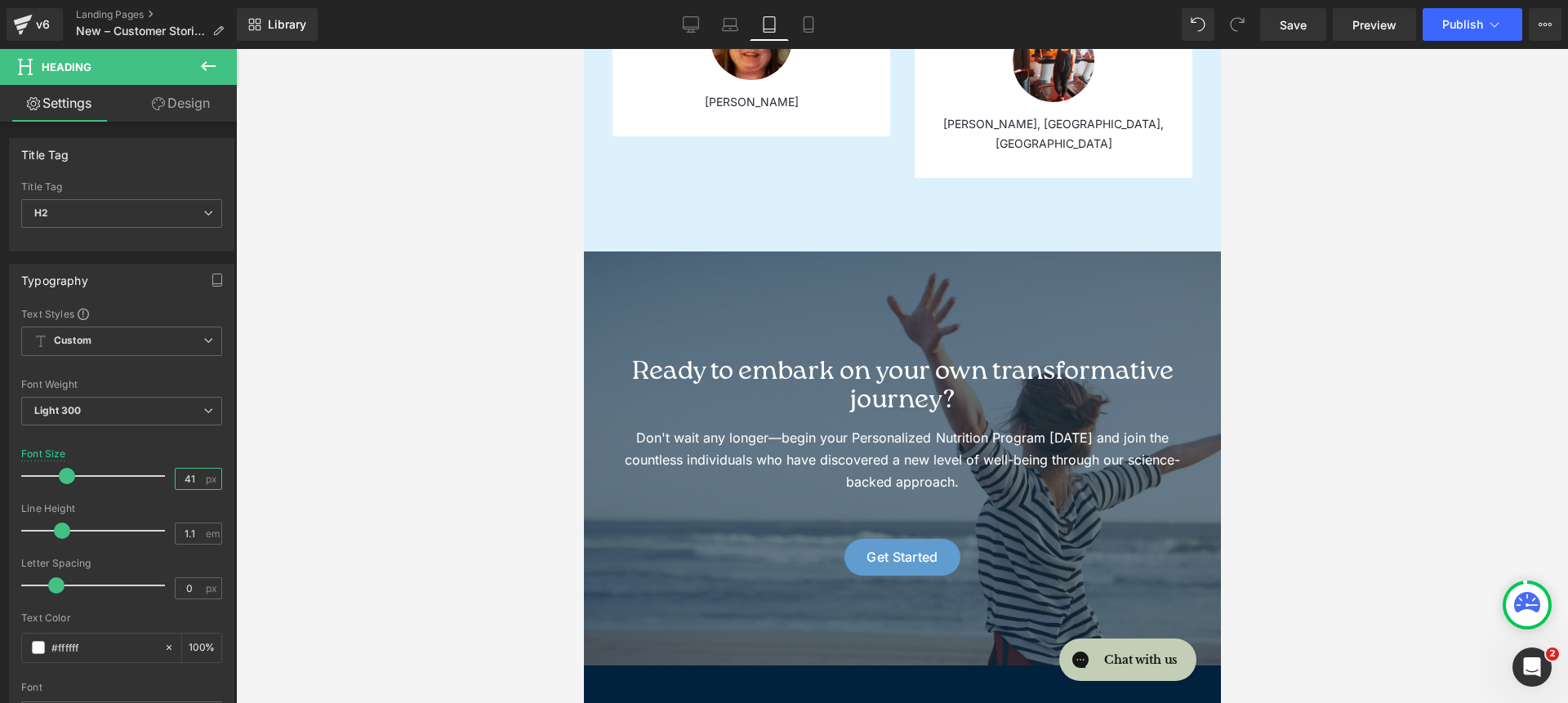
type input "42"
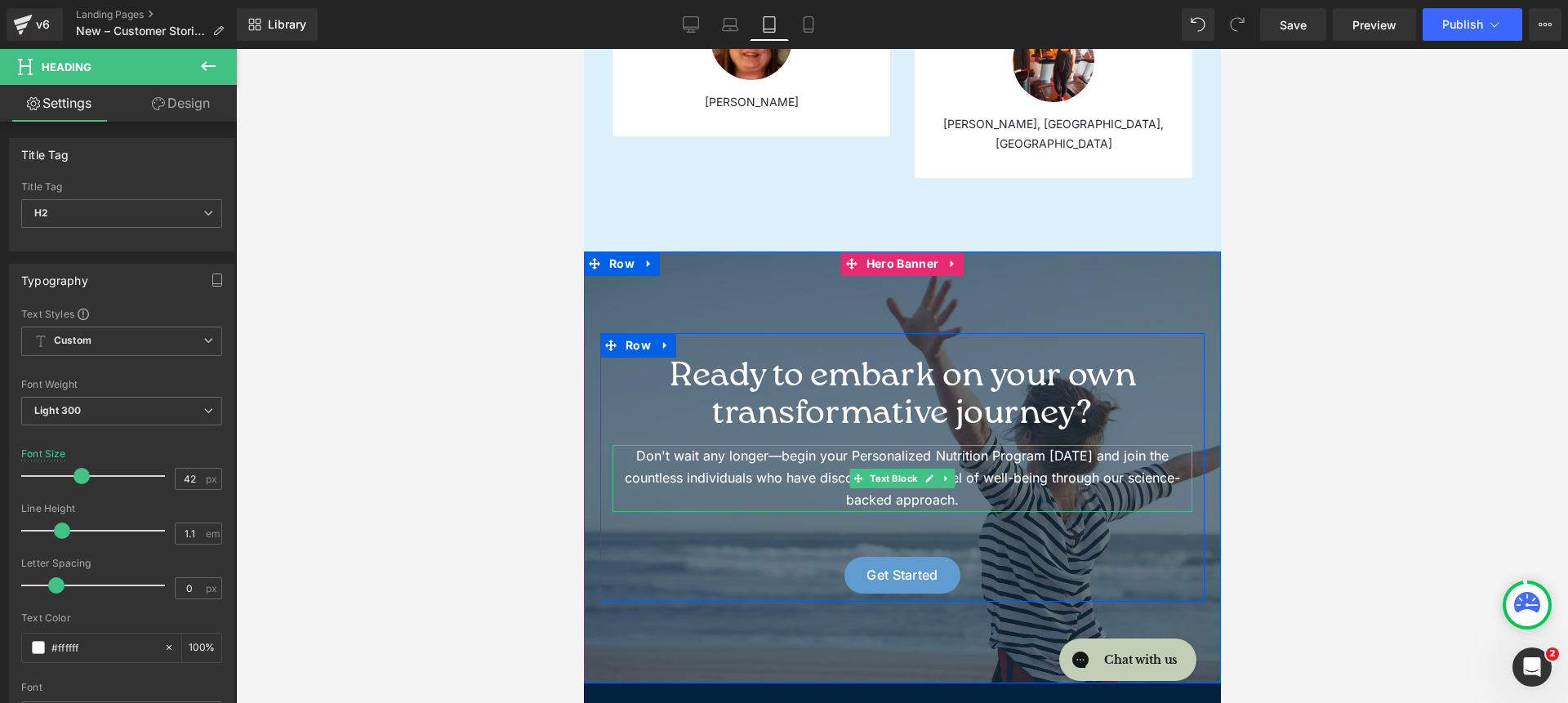
click at [847, 445] on p "Don't wait any longer—begin your Personalized Nutrition Program [DATE] and join…" at bounding box center [901, 478] width 580 height 67
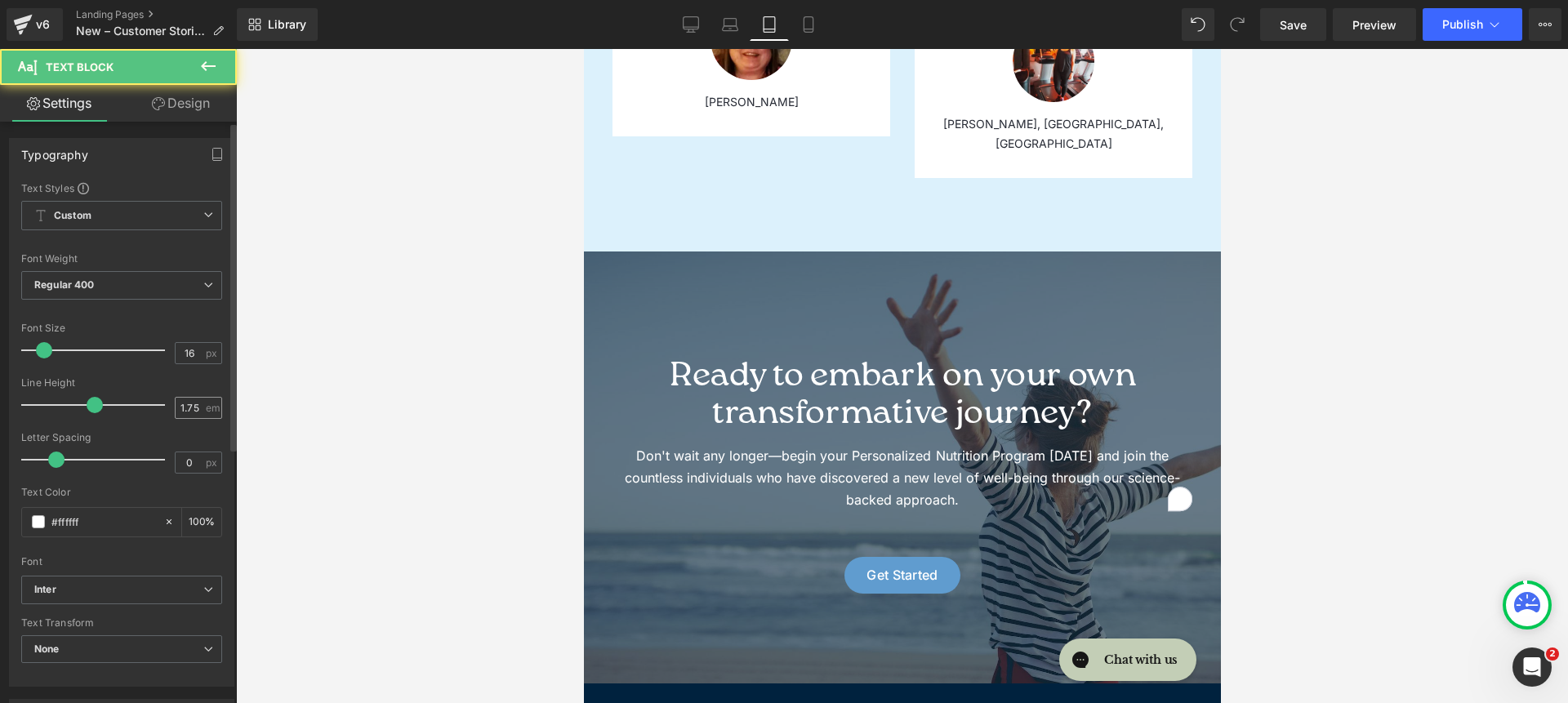
click at [188, 409] on input "1.75" at bounding box center [189, 408] width 28 height 20
type input "1.3"
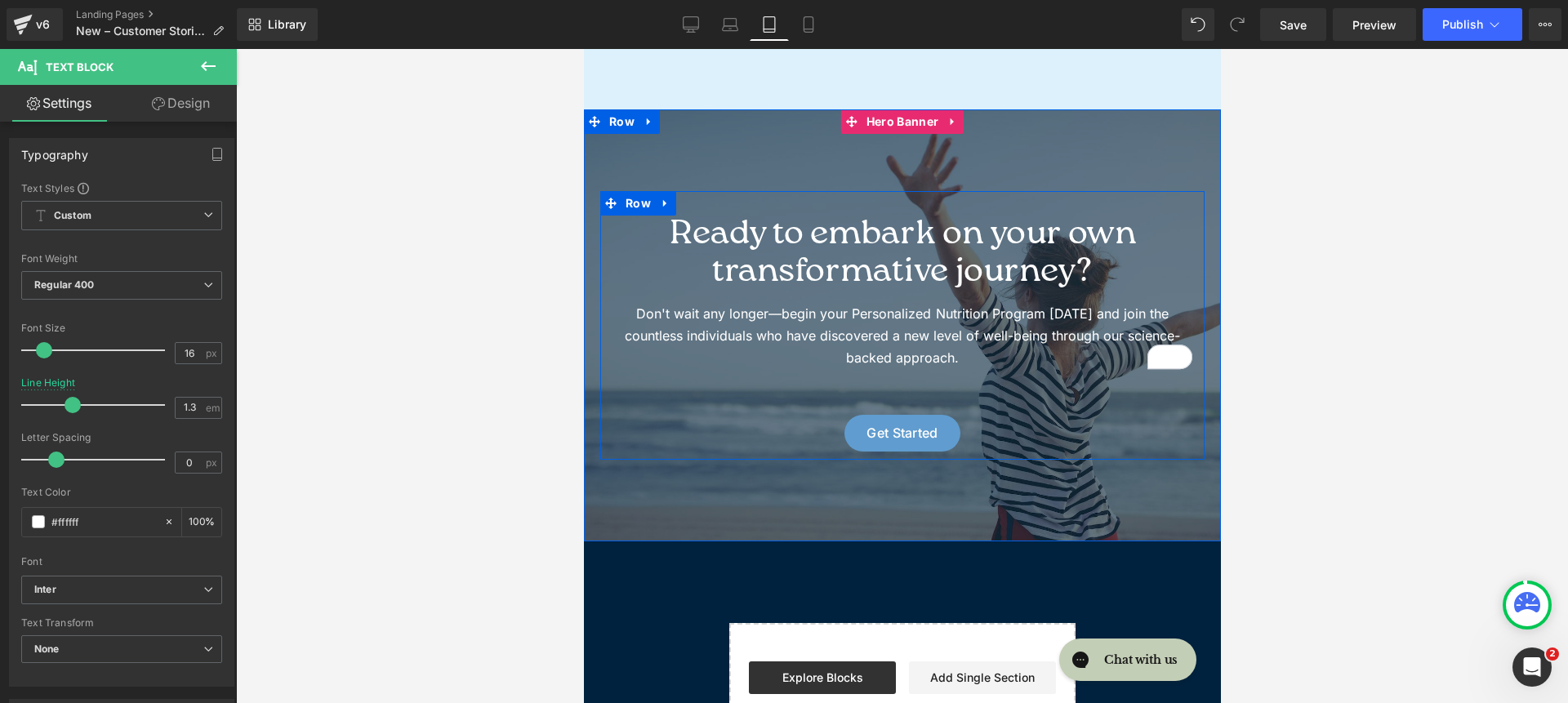
scroll to position [3594, 0]
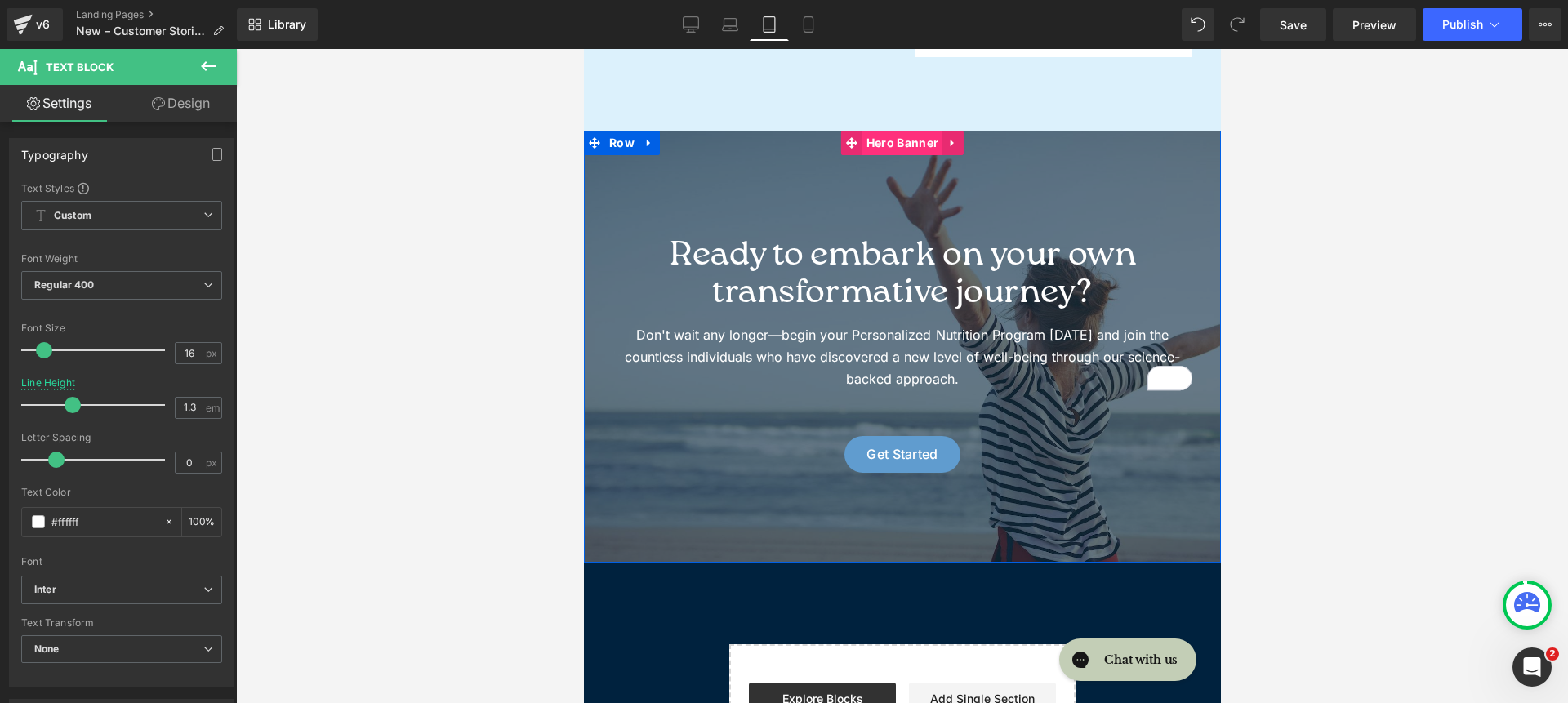
click at [879, 131] on span "Hero Banner" at bounding box center [902, 142] width 80 height 24
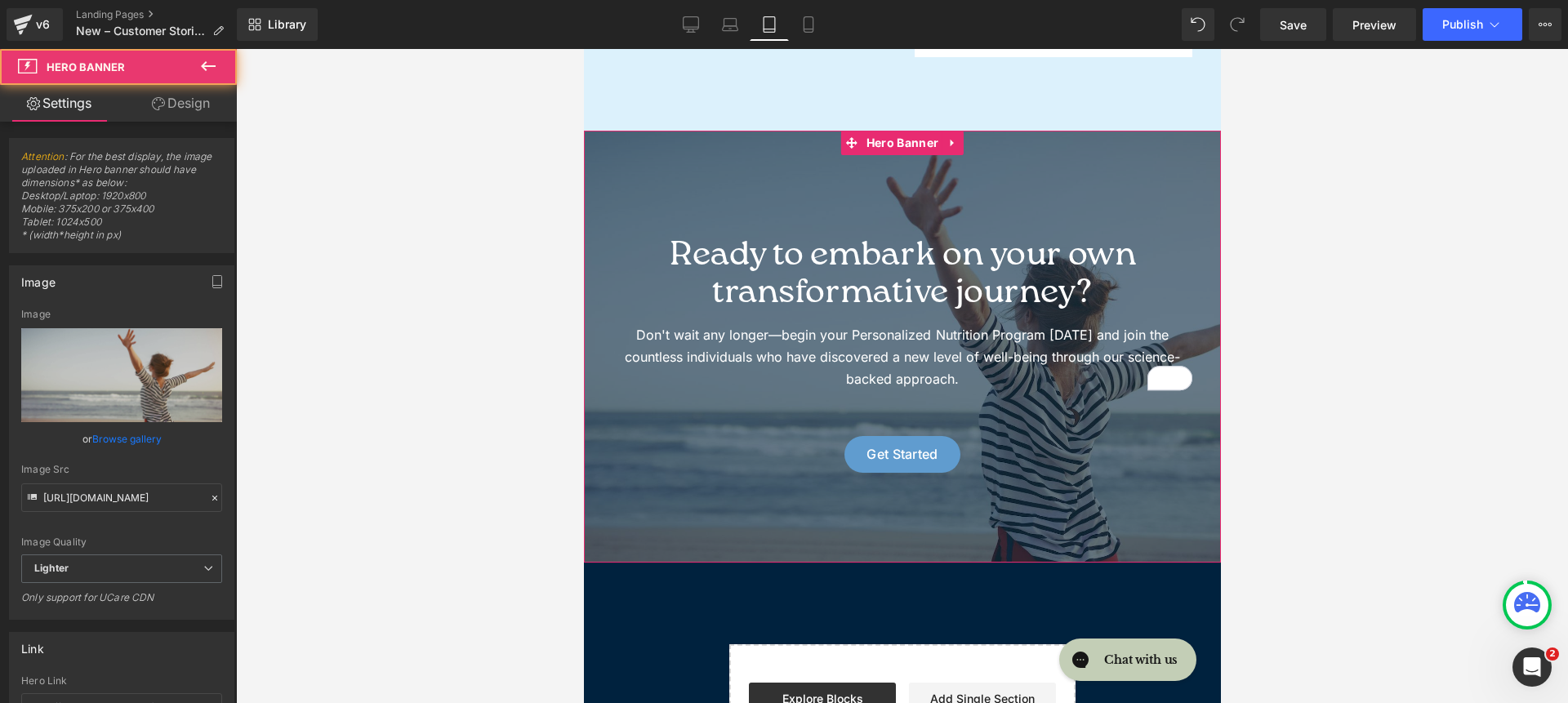
click at [174, 109] on link "Design" at bounding box center [180, 103] width 118 height 37
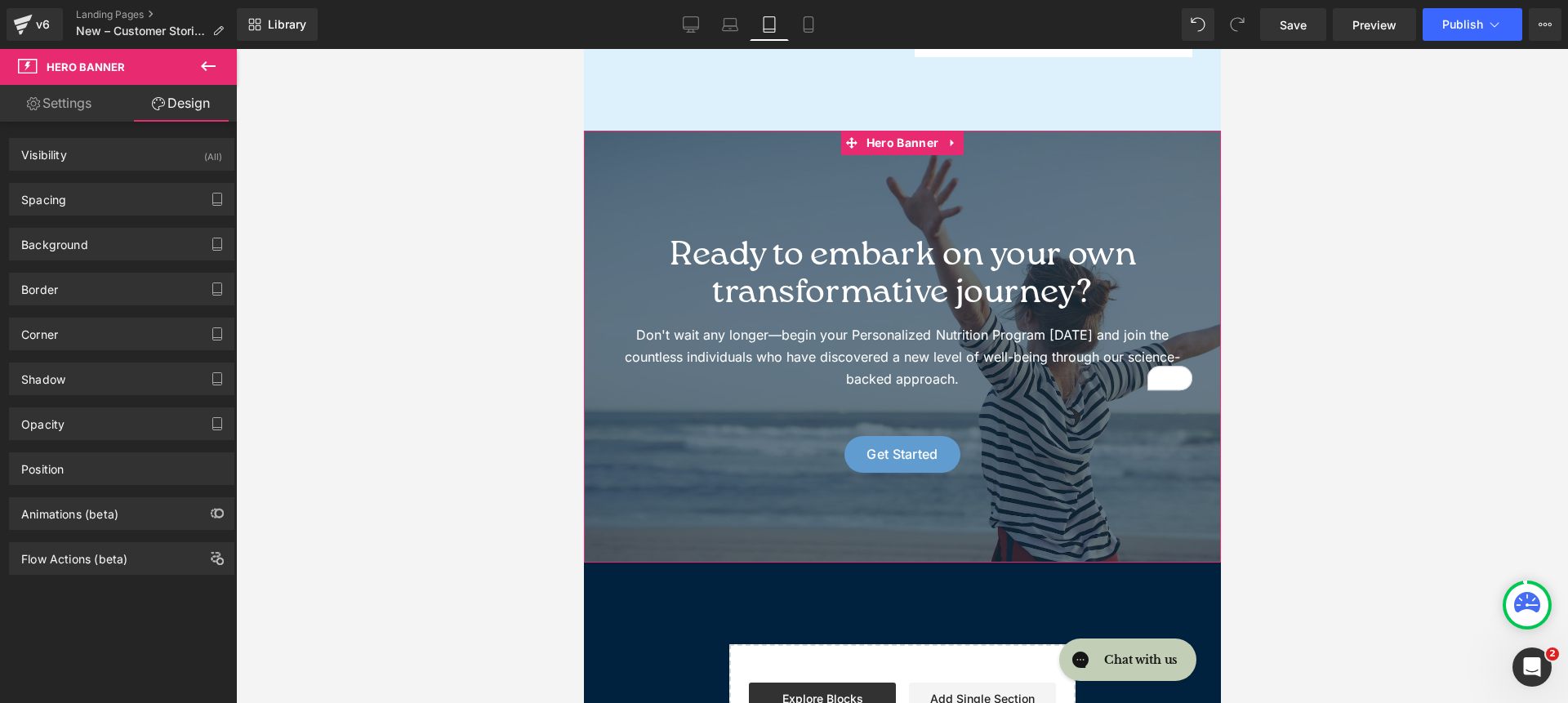
type input "0"
type input "100"
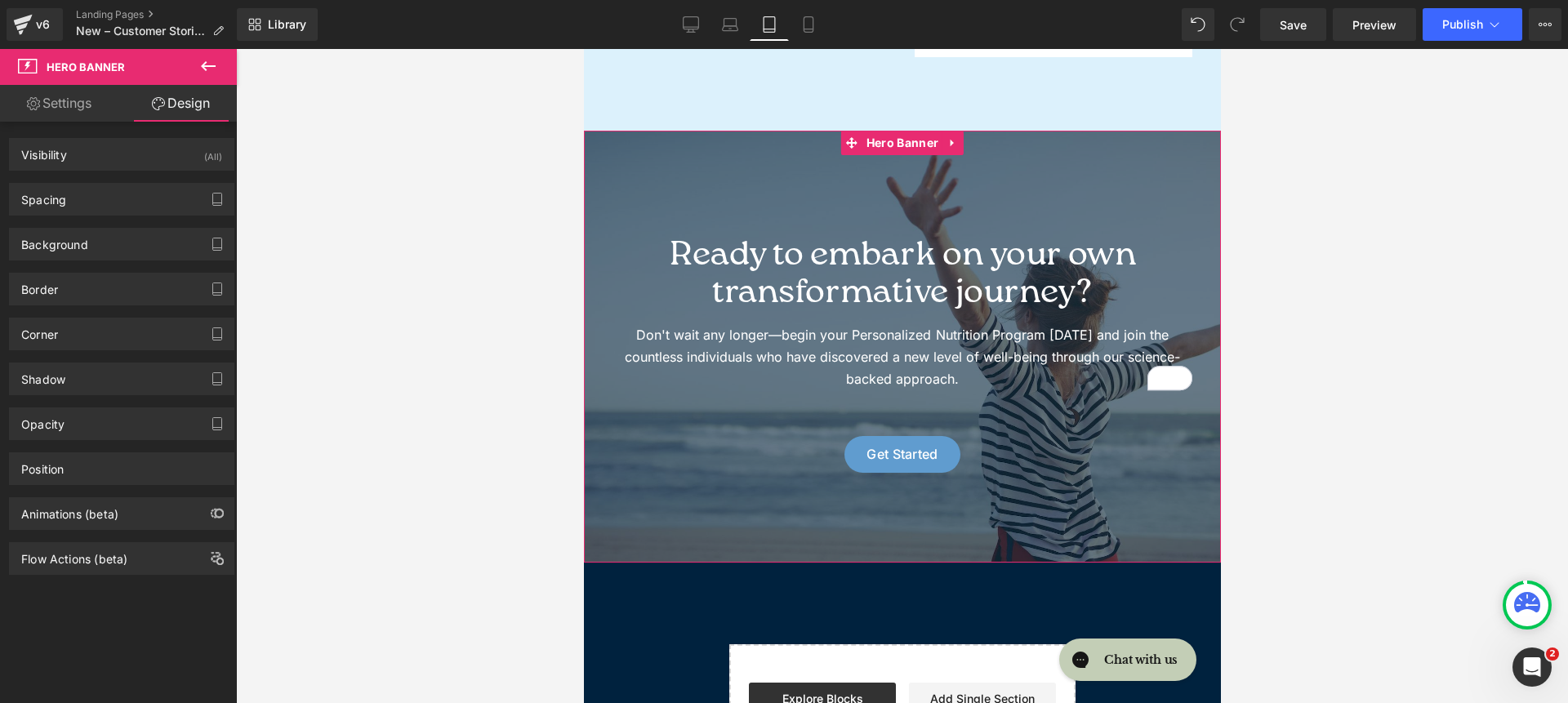
type input "20"
type input "100"
type input "20"
type input "#d3d3d3"
type input "100"
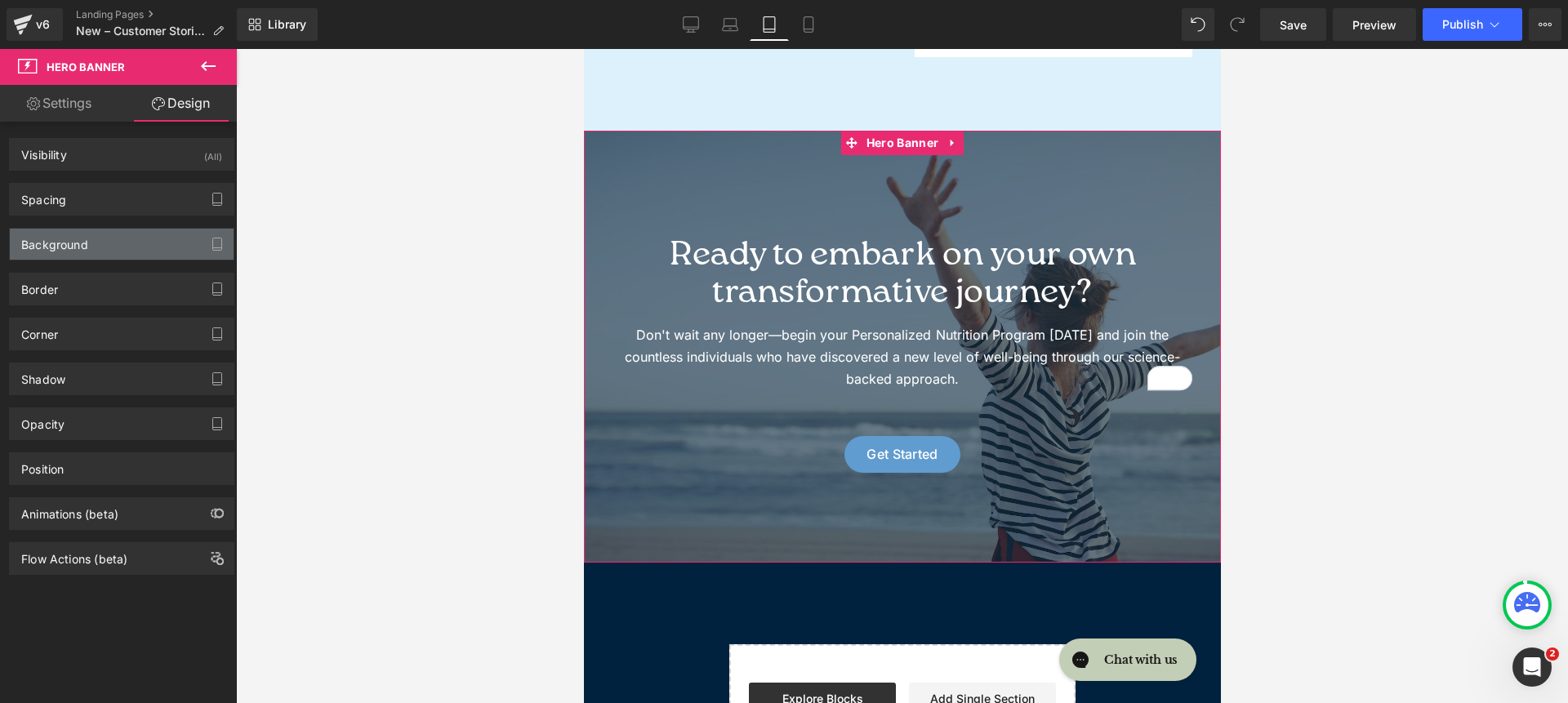
click at [108, 248] on div "Background" at bounding box center [121, 244] width 223 height 31
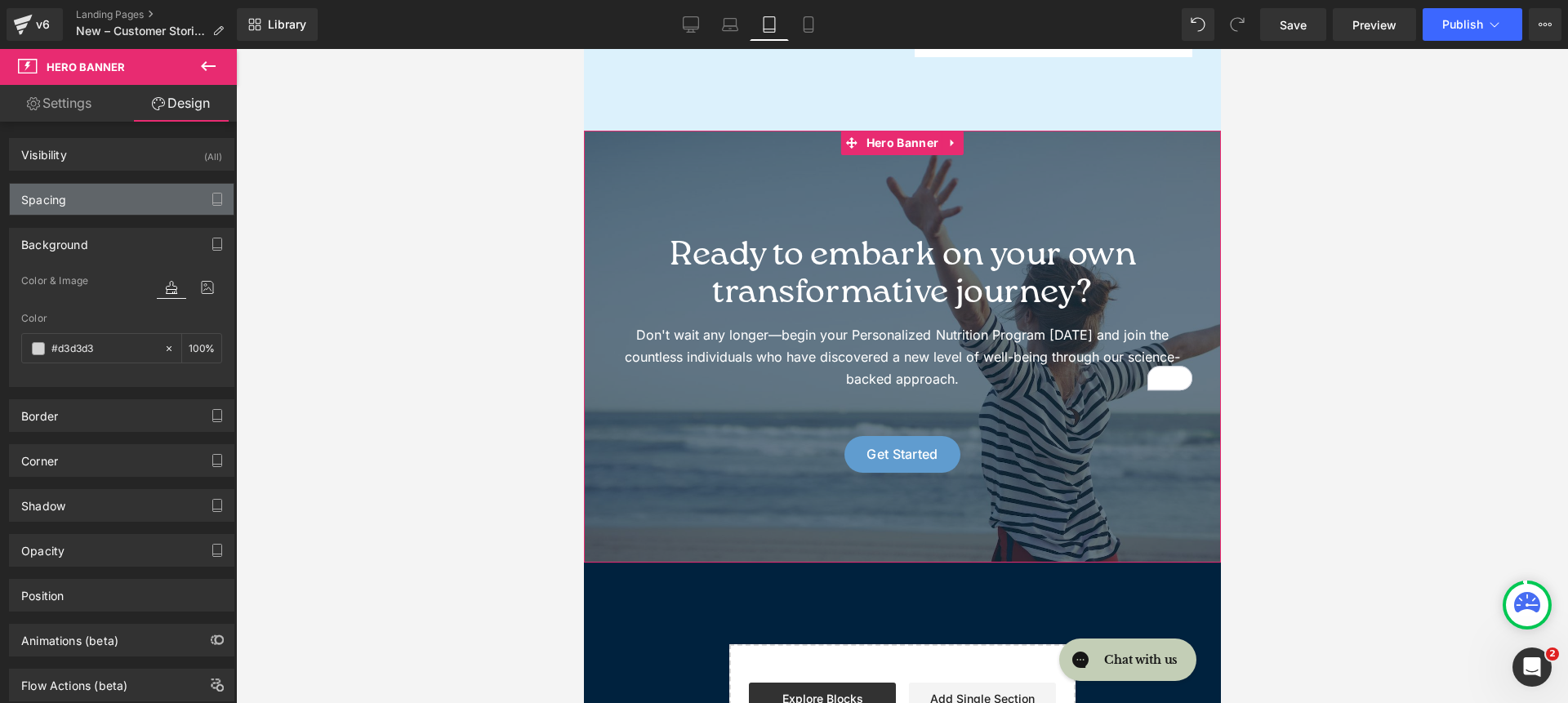
click at [93, 199] on div "Spacing" at bounding box center [121, 199] width 223 height 31
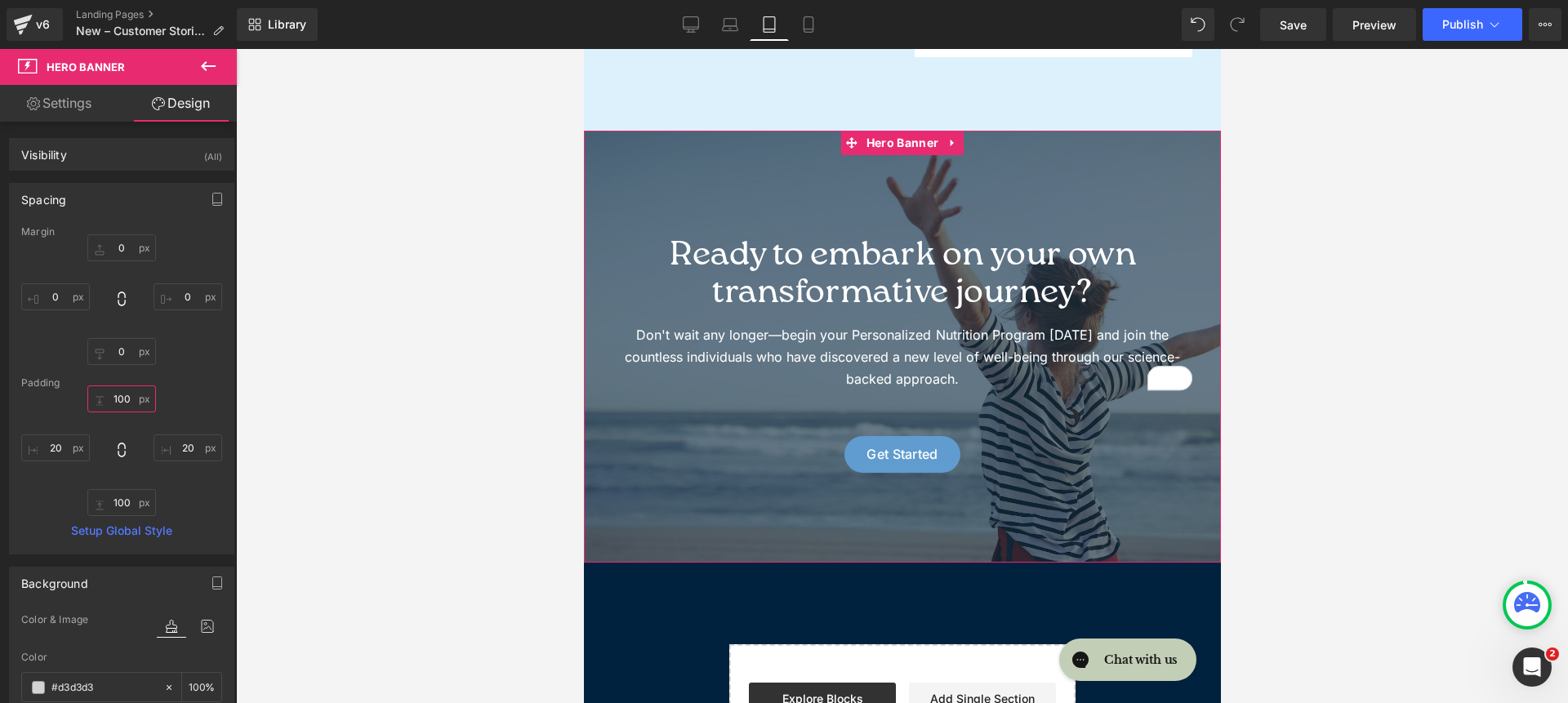
click at [119, 397] on input "100" at bounding box center [122, 399] width 68 height 27
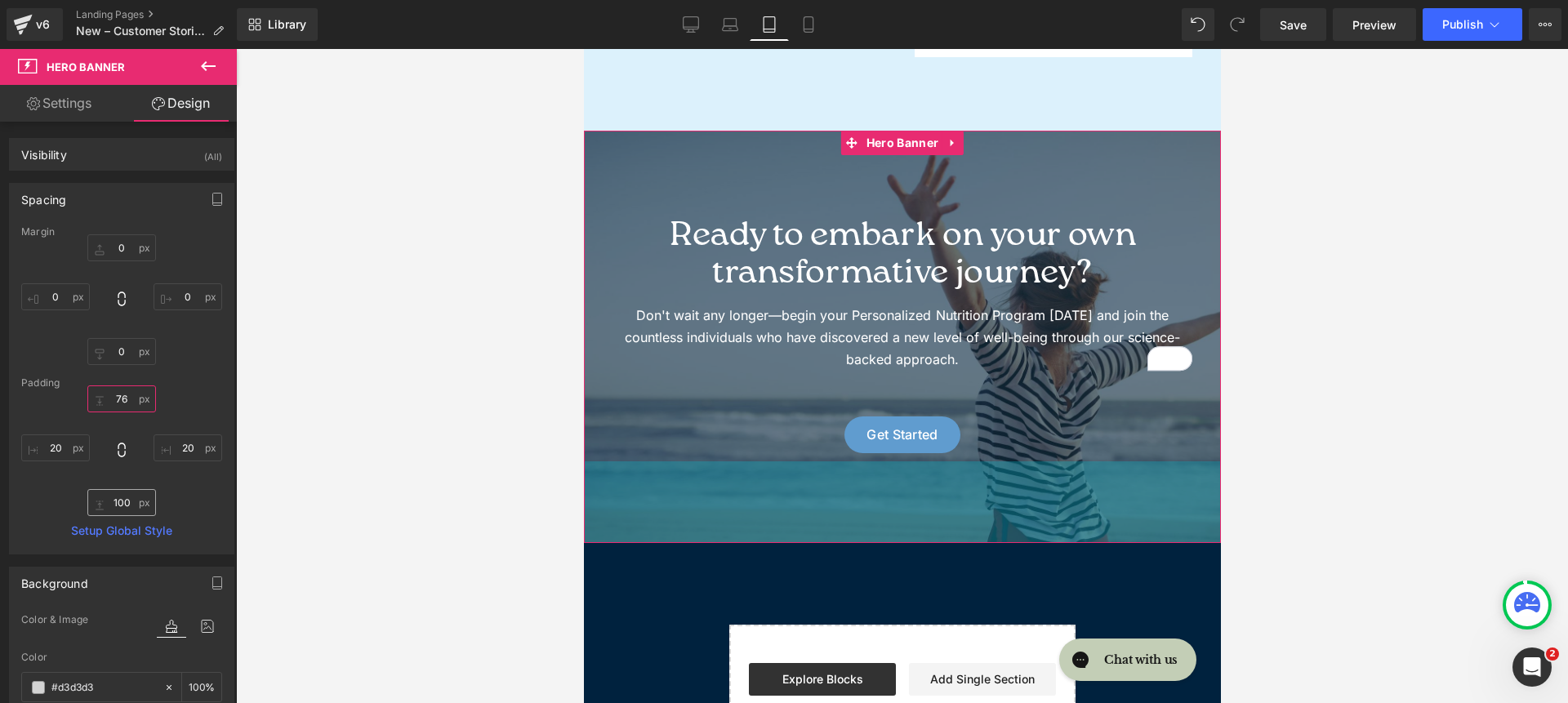
type input "75"
click at [128, 505] on input "100" at bounding box center [122, 503] width 68 height 27
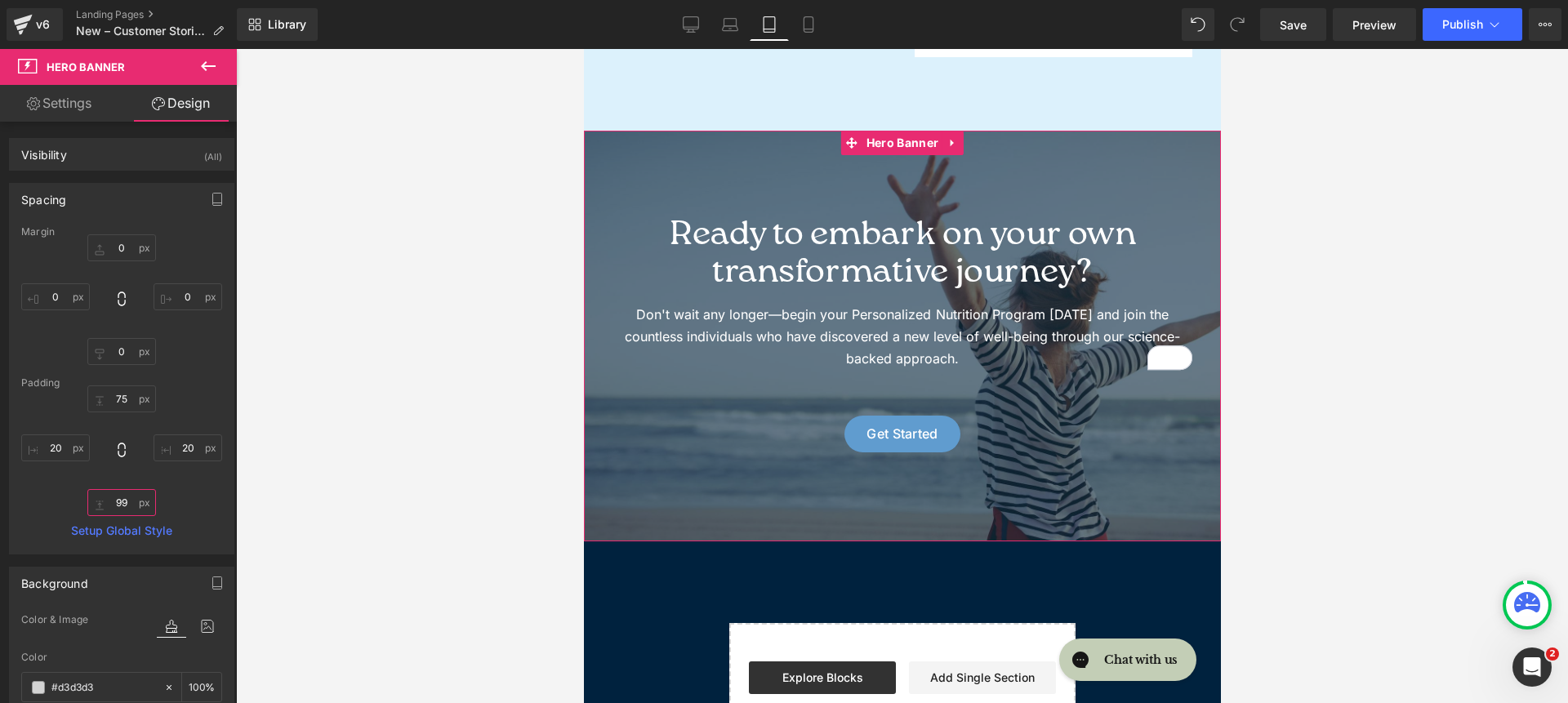
type input "98"
click at [113, 388] on div "Padding" at bounding box center [122, 383] width 201 height 12
click at [118, 395] on input "75" at bounding box center [122, 399] width 68 height 27
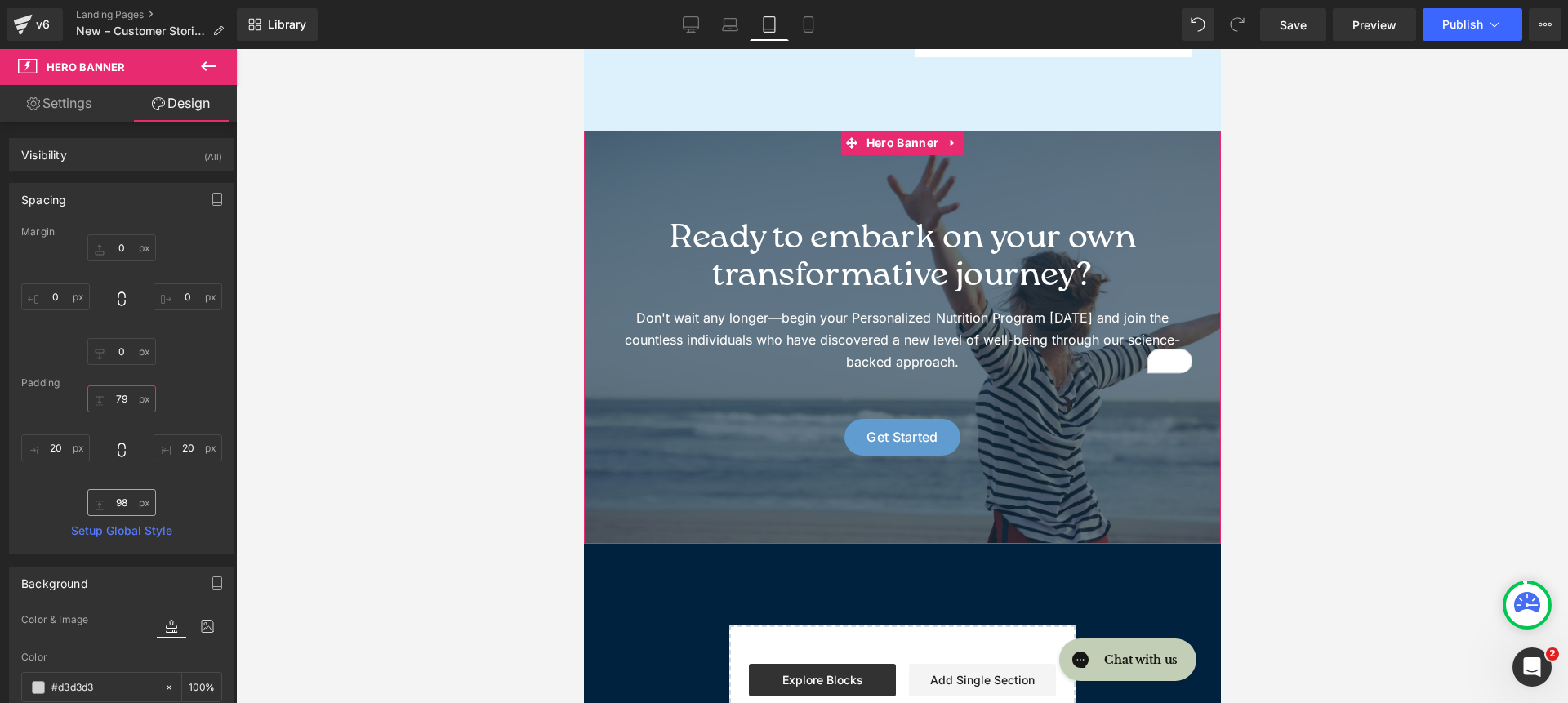
type input "80"
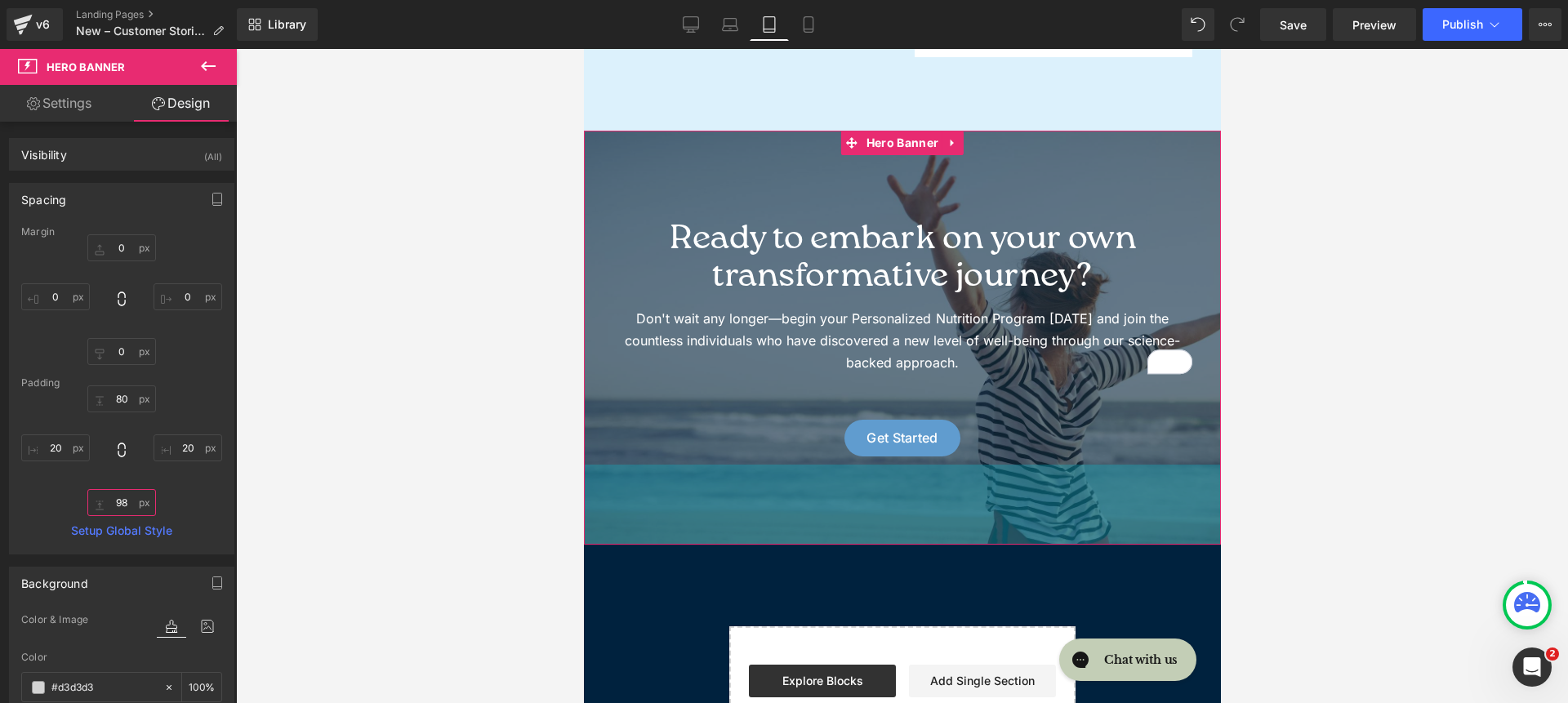
click at [125, 497] on input "98" at bounding box center [122, 503] width 68 height 27
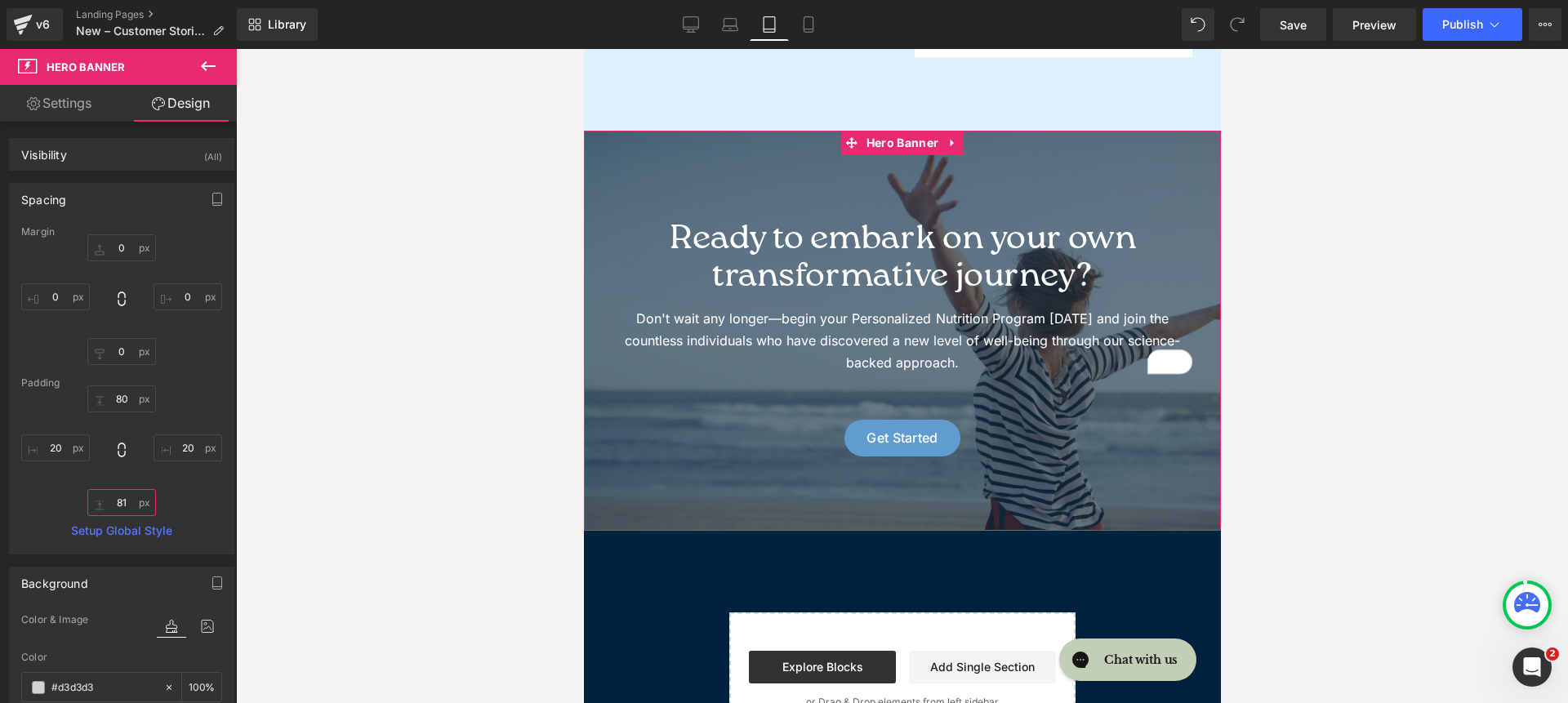
type input "80"
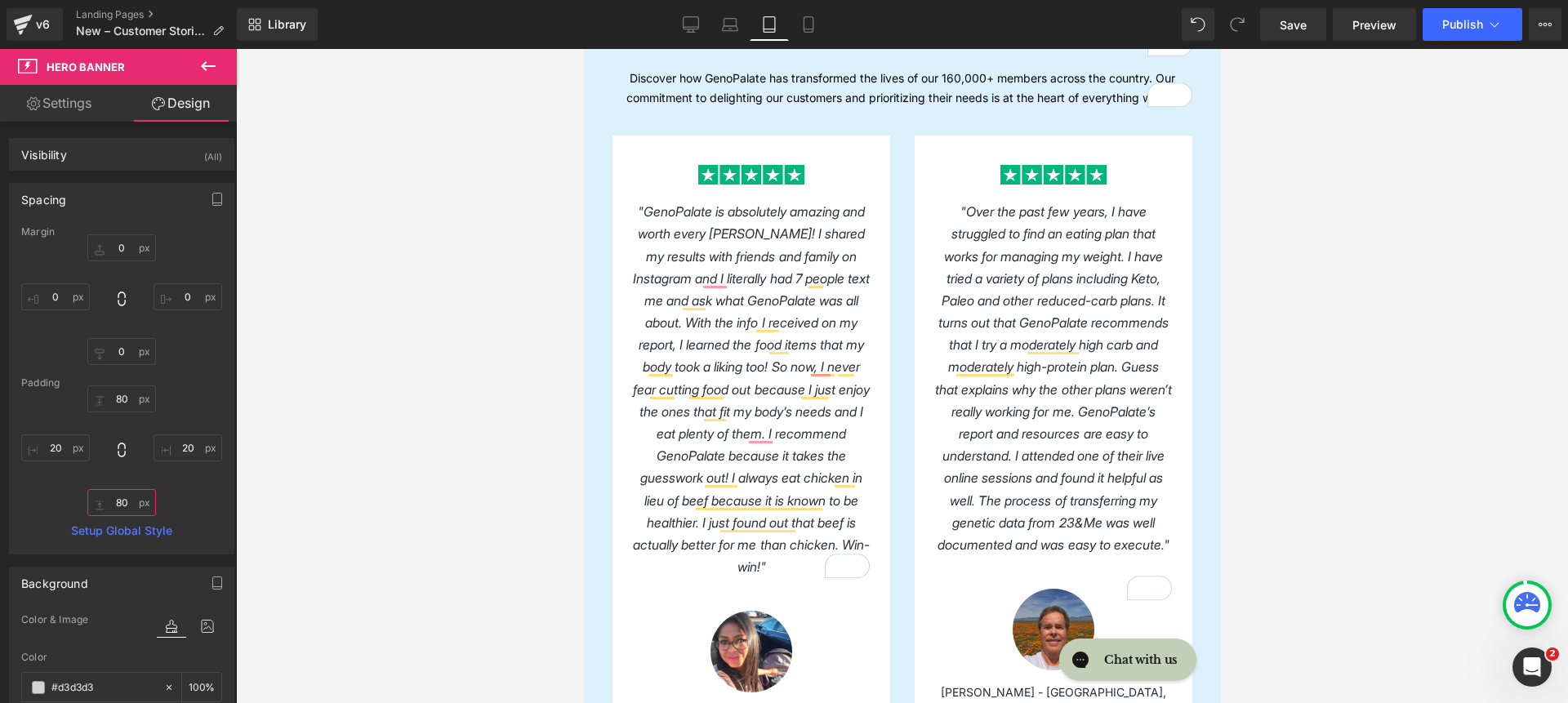
scroll to position [0, 0]
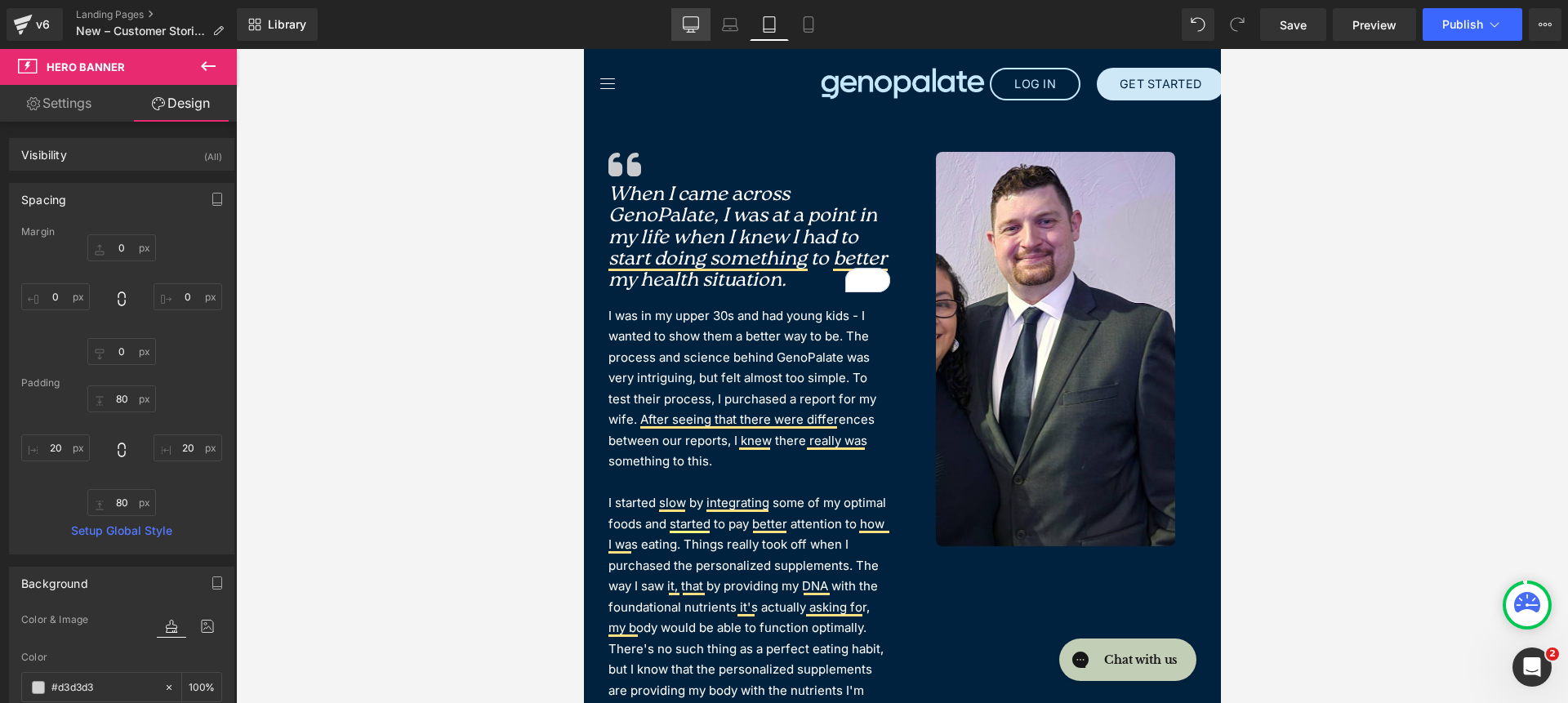
click at [708, 20] on link "Desktop" at bounding box center [690, 23] width 39 height 32
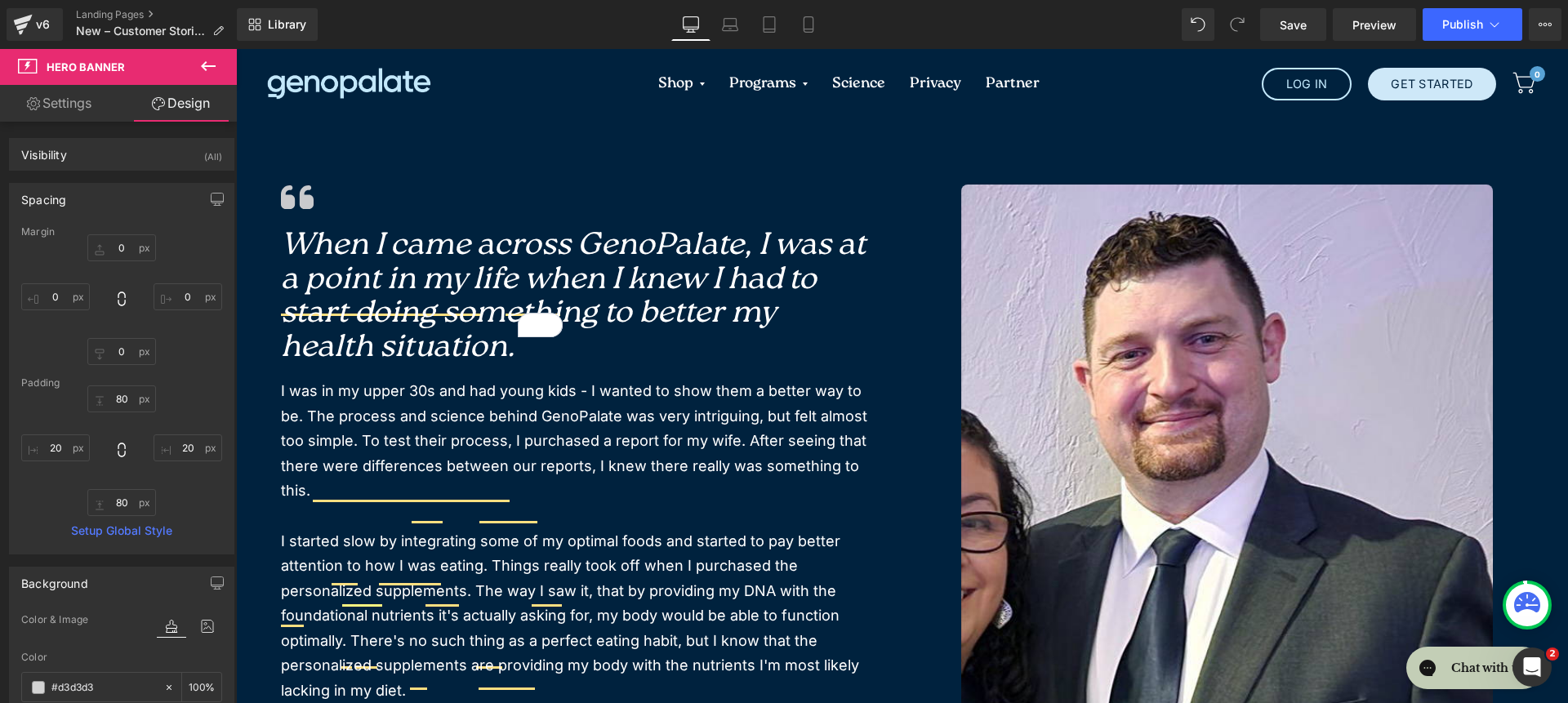
type input "0"
type input "100"
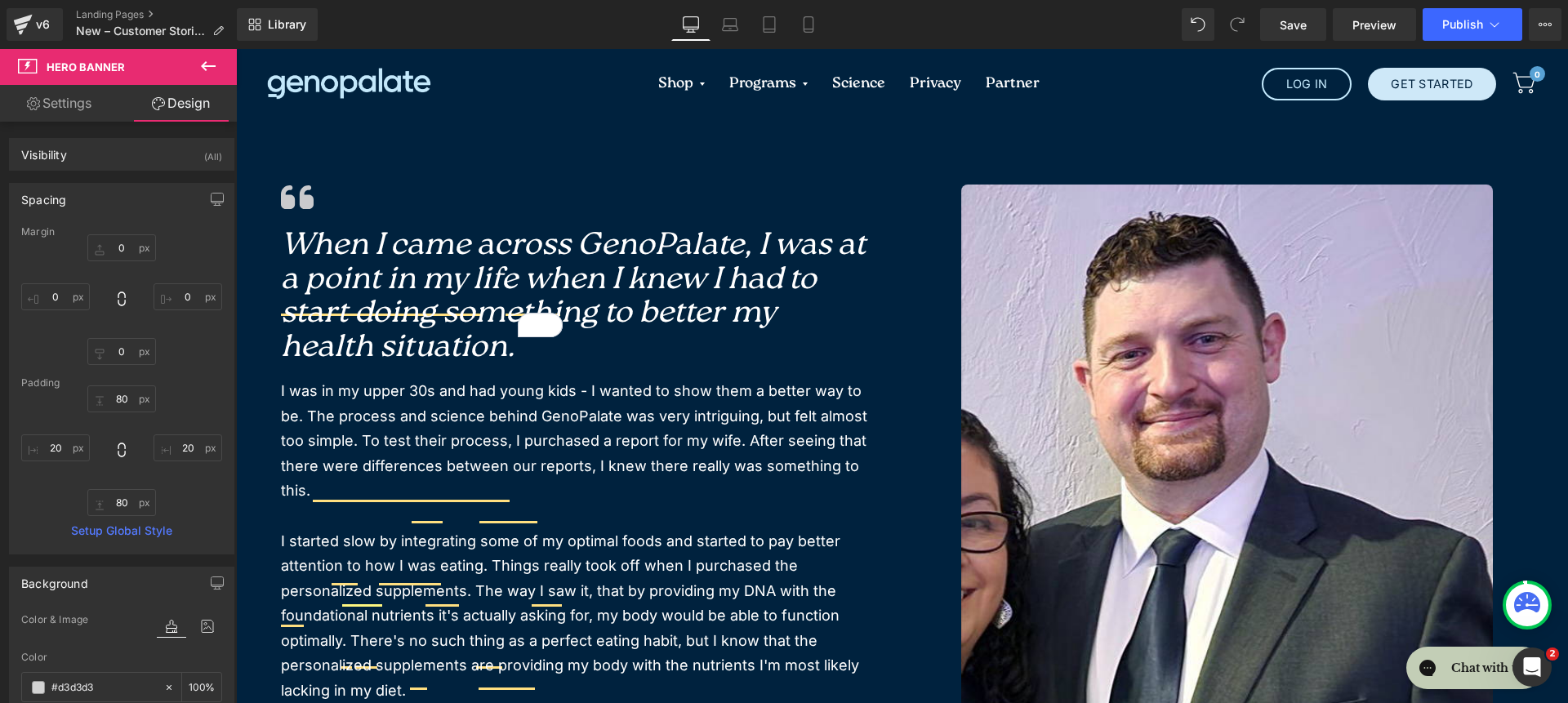
type input "20"
type input "100"
type input "20"
type input "100"
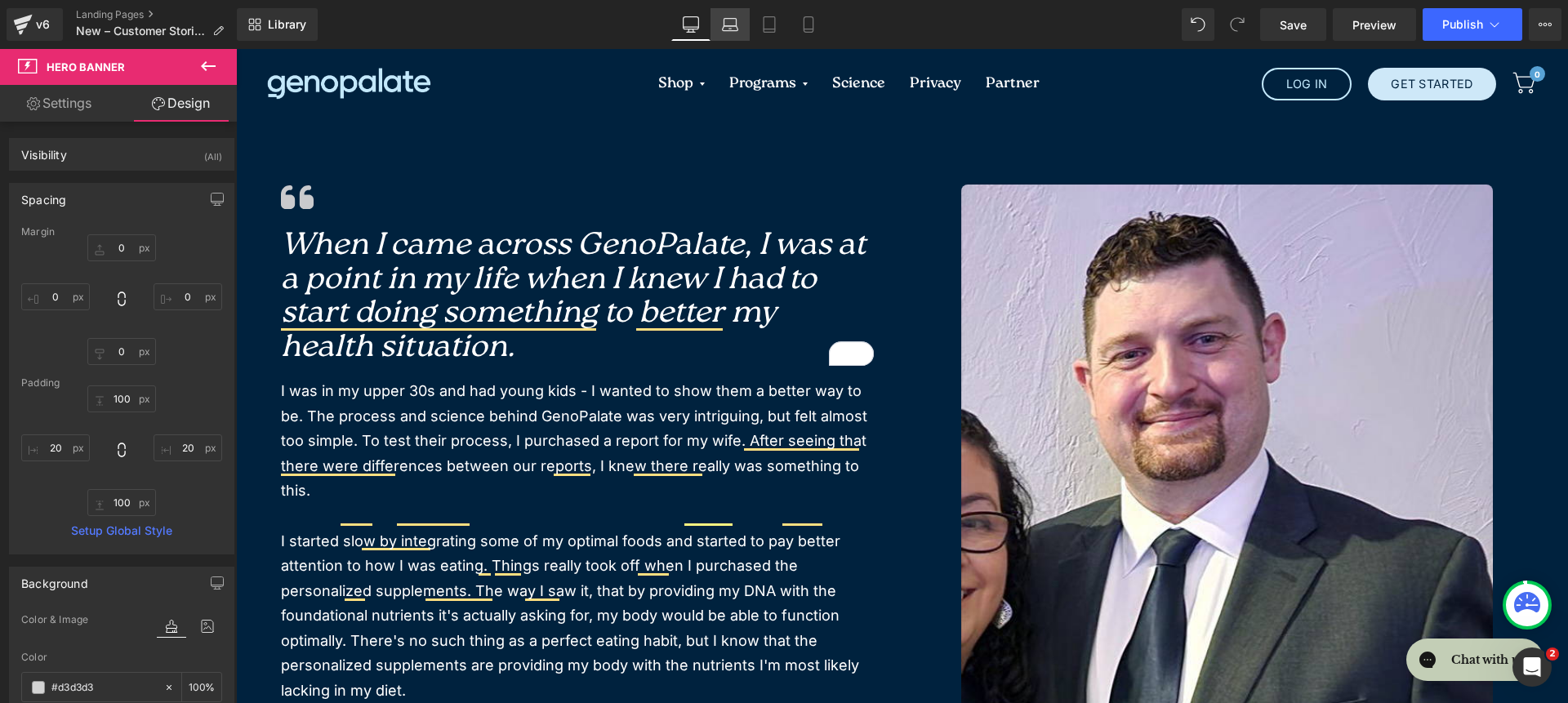
click at [718, 20] on link "Laptop" at bounding box center [730, 23] width 39 height 32
type input "0"
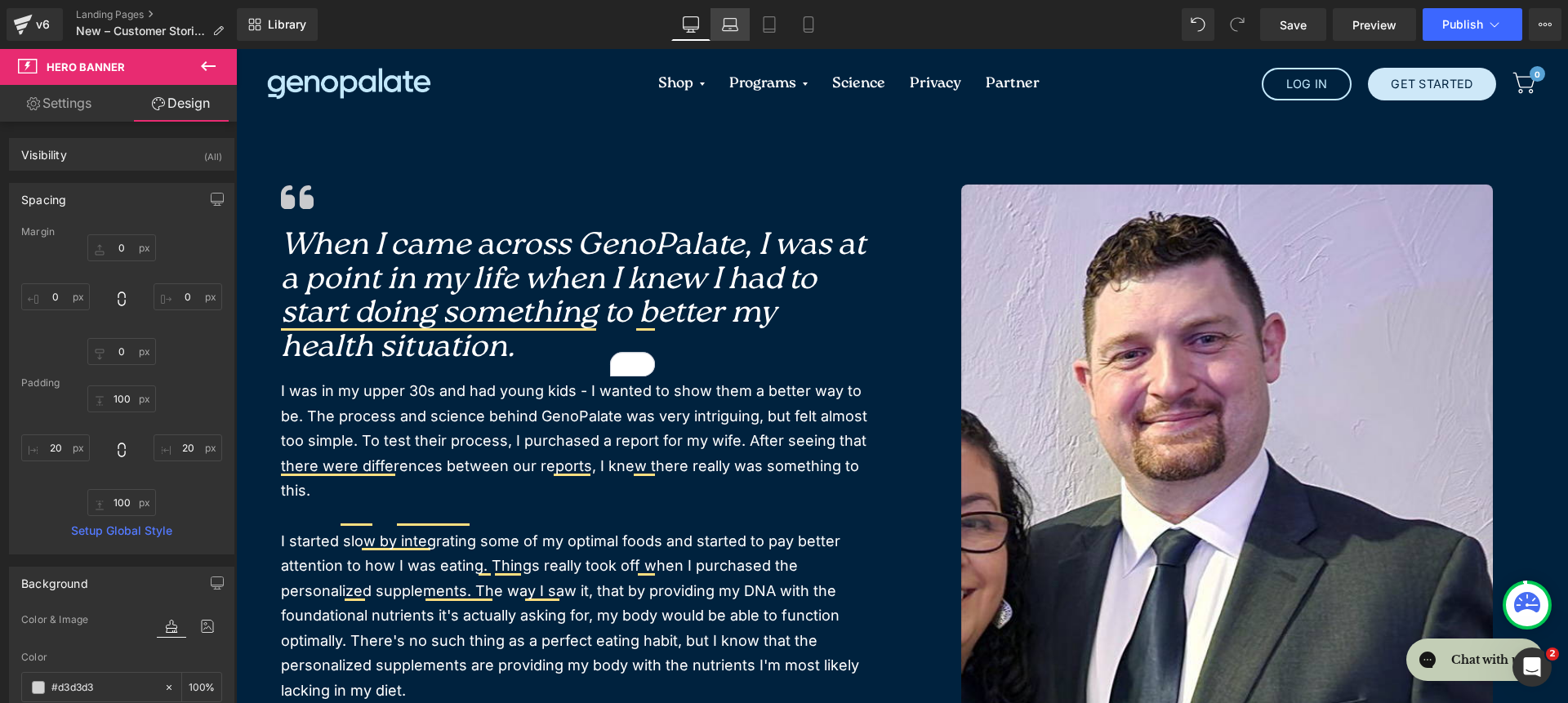
type input "100"
type input "20"
type input "100"
type input "20"
type input "100"
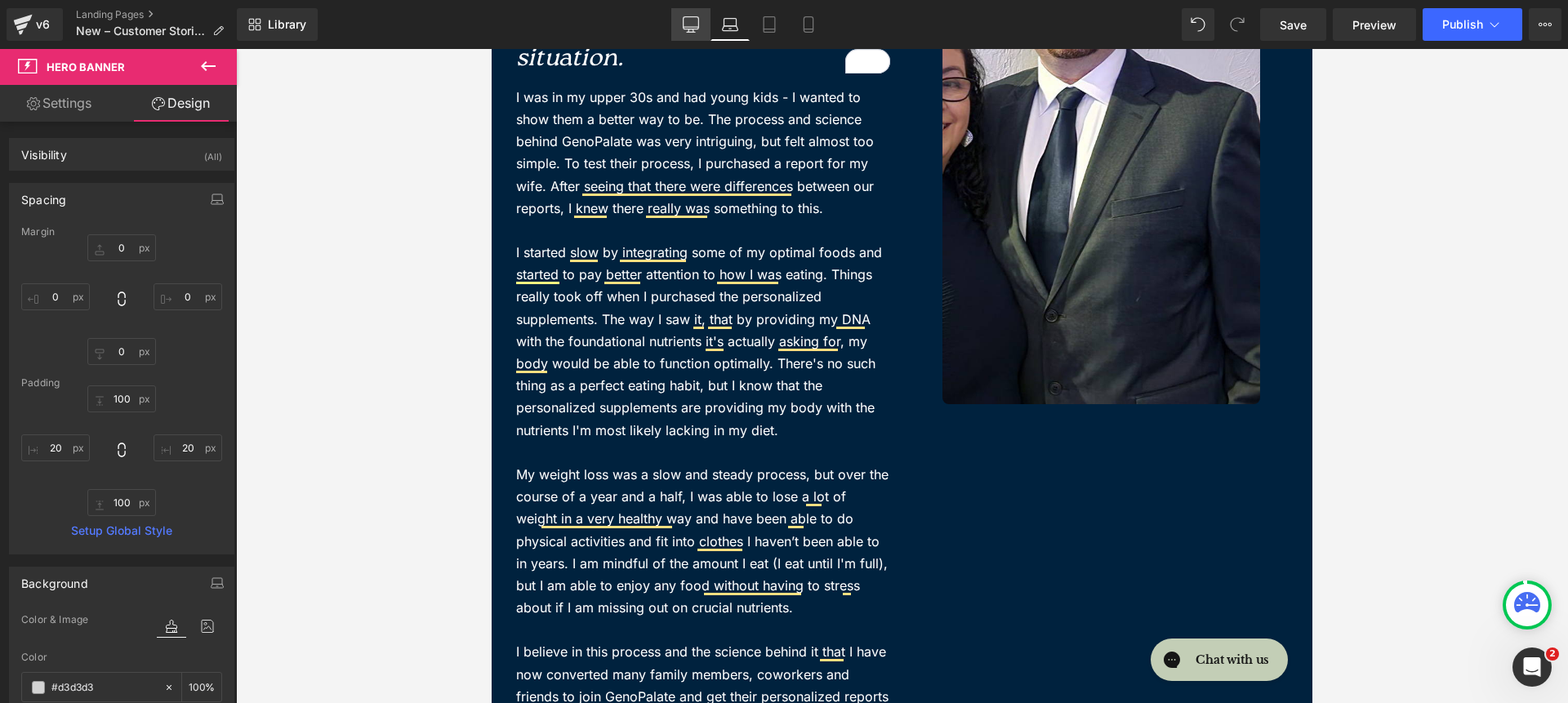
click at [703, 22] on link "Desktop" at bounding box center [690, 23] width 39 height 32
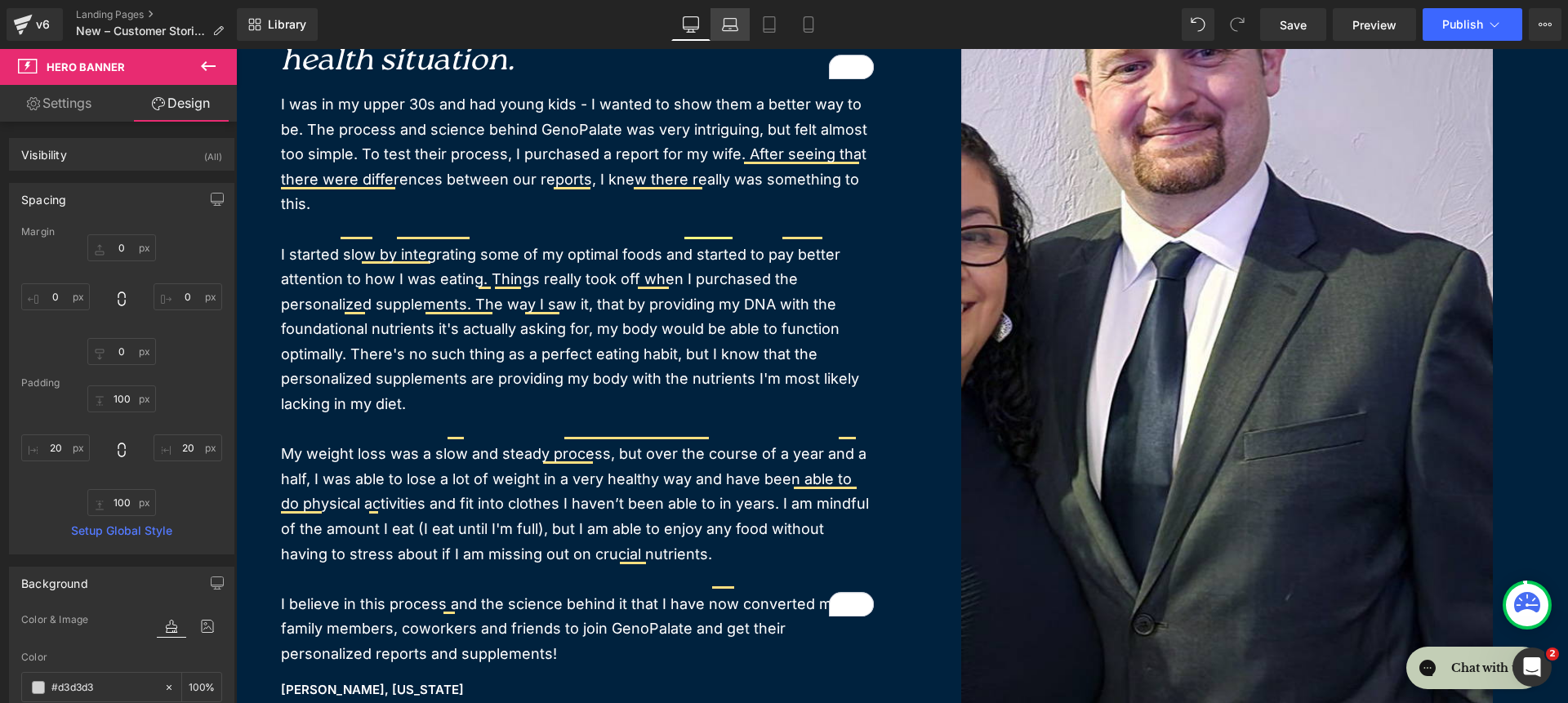
type input "0"
type input "100"
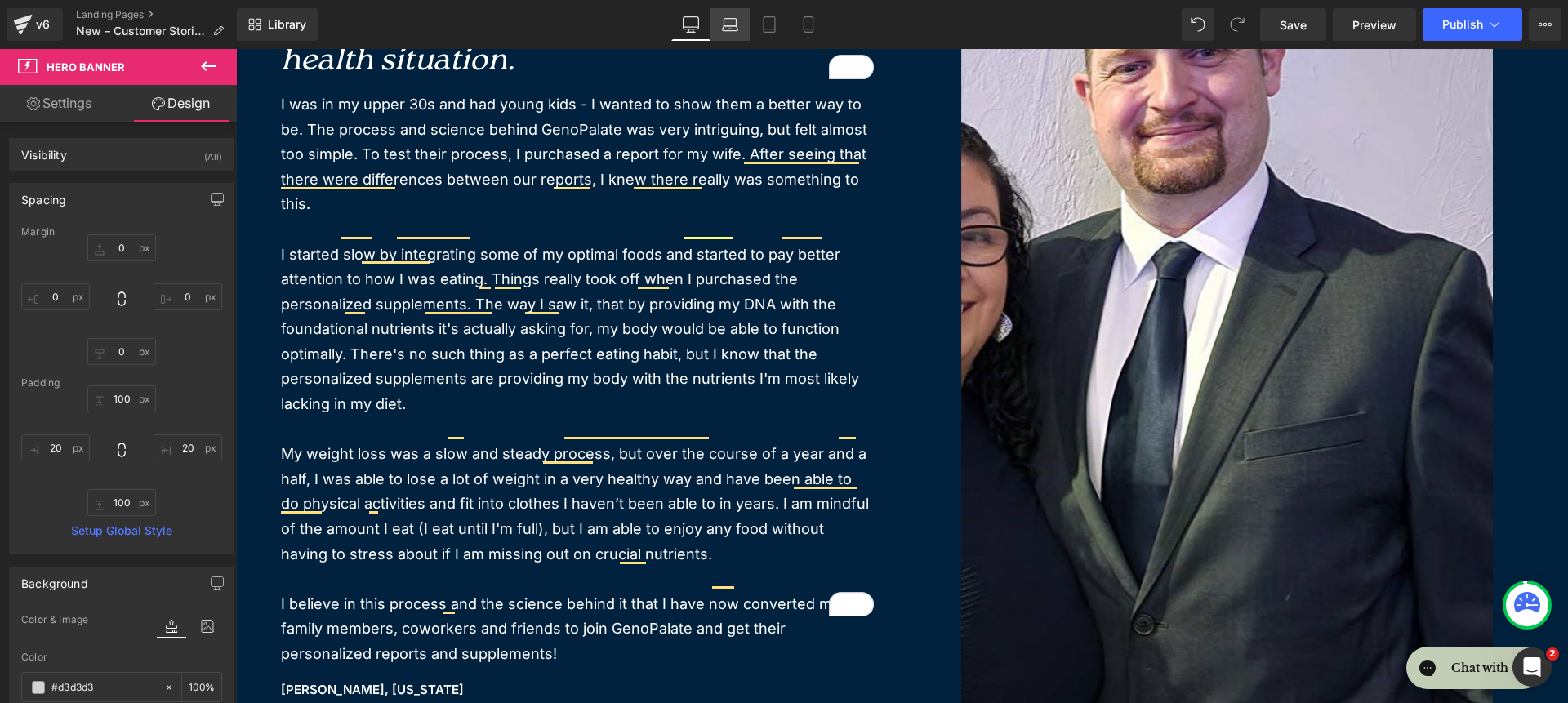
type input "20"
type input "100"
type input "20"
type input "100"
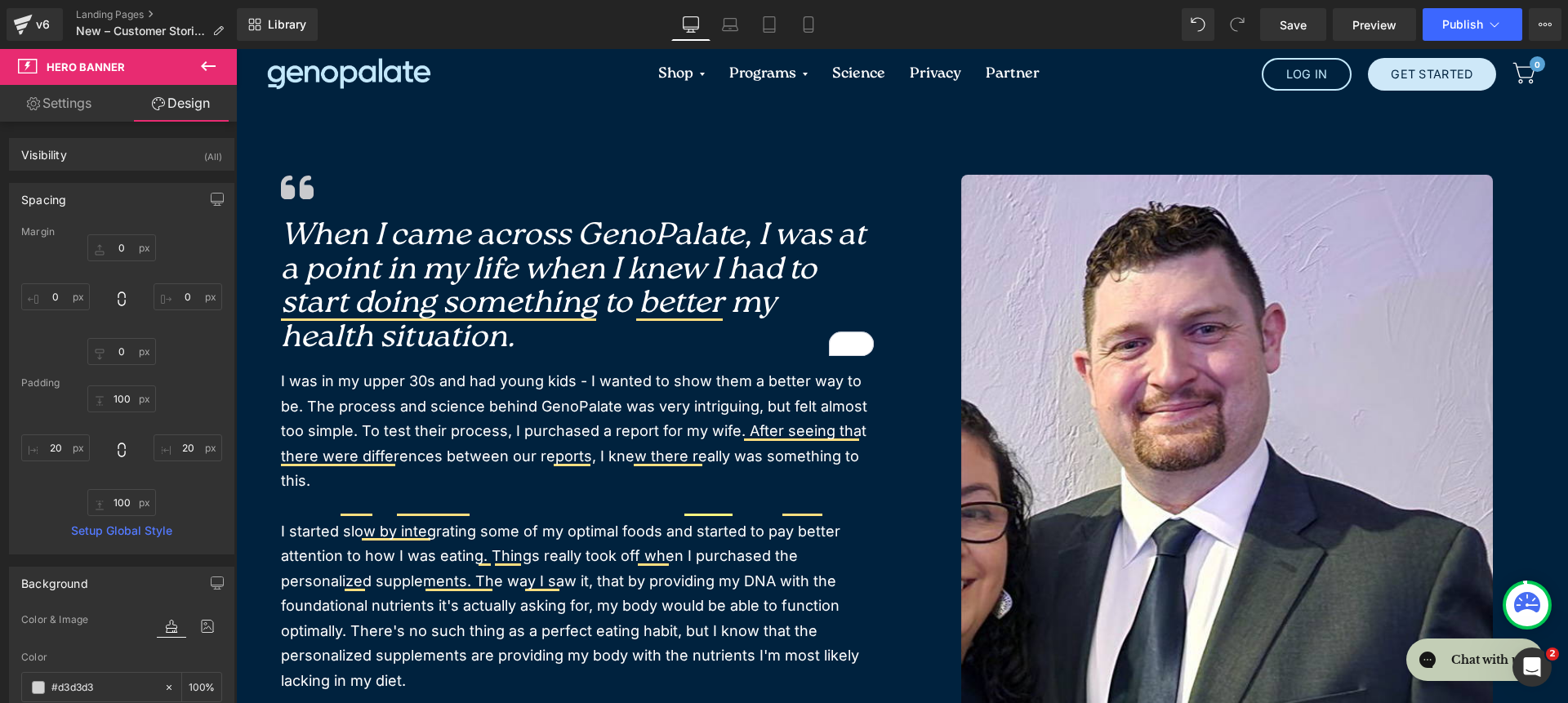
scroll to position [9, 0]
click at [1473, 22] on span "Publish" at bounding box center [1463, 23] width 41 height 13
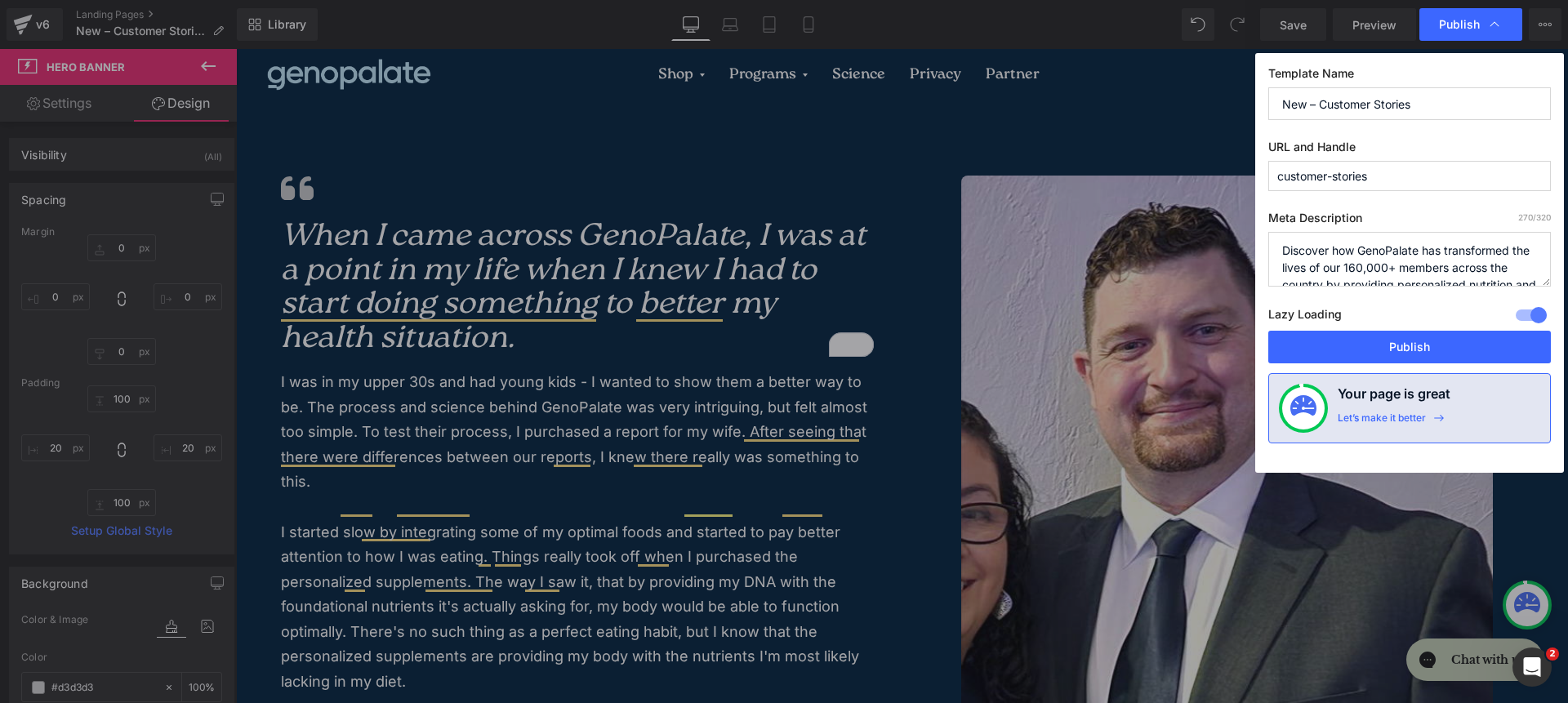
click at [1375, 180] on input "customer-stories" at bounding box center [1410, 176] width 283 height 30
click at [1395, 350] on button "Publish" at bounding box center [1410, 346] width 283 height 32
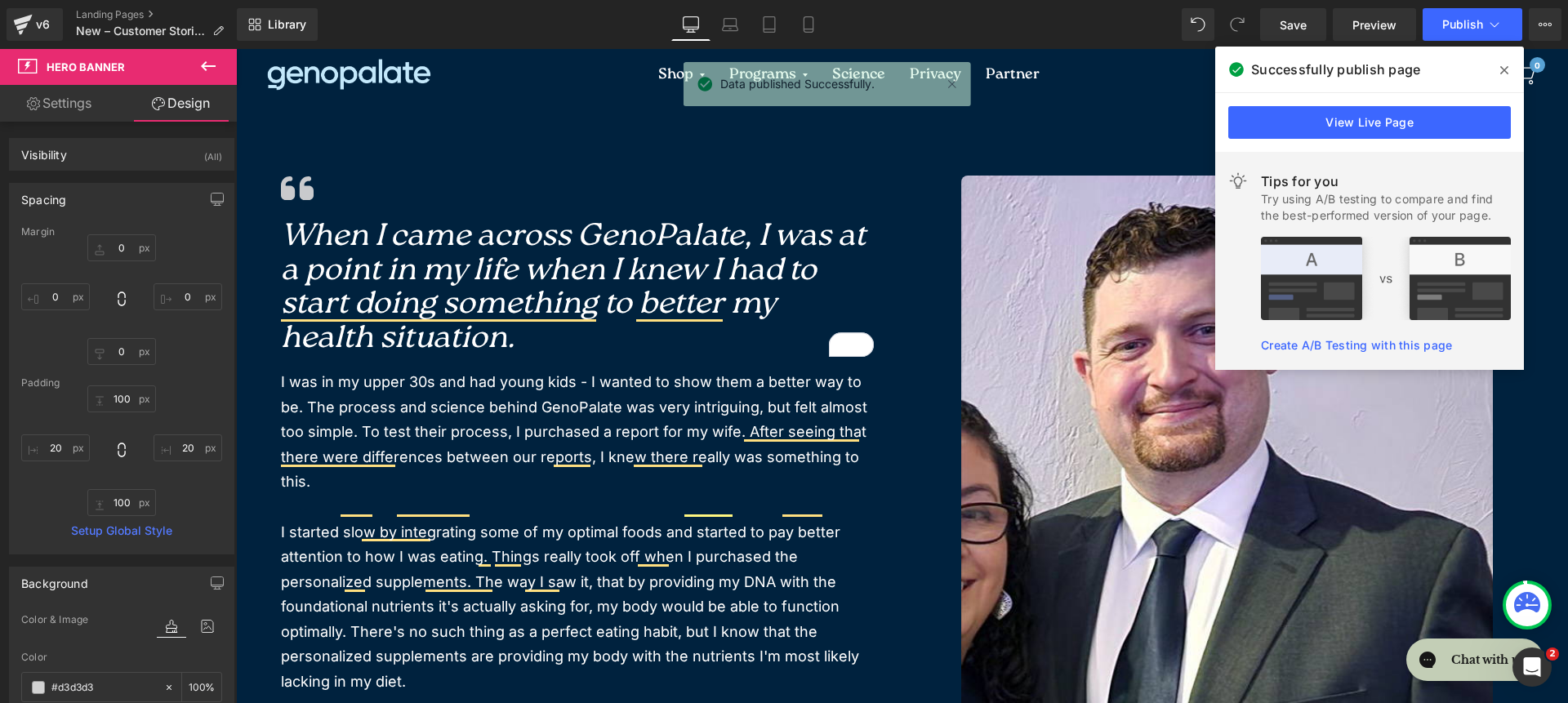
scroll to position [9, 0]
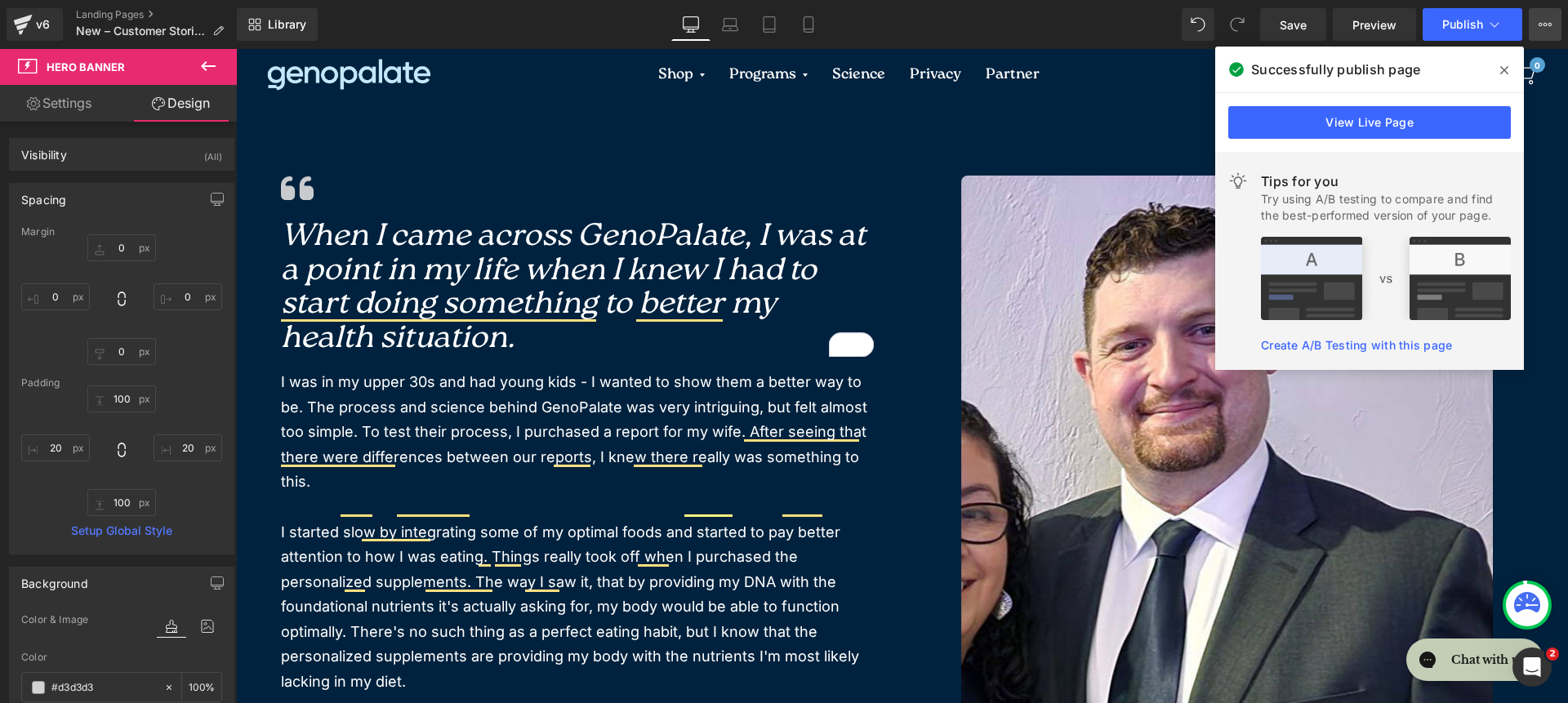
click at [1533, 17] on button "View Live Page View with current Template Save Template to Library Schedule Pub…" at bounding box center [1545, 23] width 32 height 32
click at [1544, 33] on button "View Live Page View with current Template Save Template to Library Schedule Pub…" at bounding box center [1545, 23] width 32 height 32
click at [1502, 68] on icon at bounding box center [1504, 70] width 8 height 8
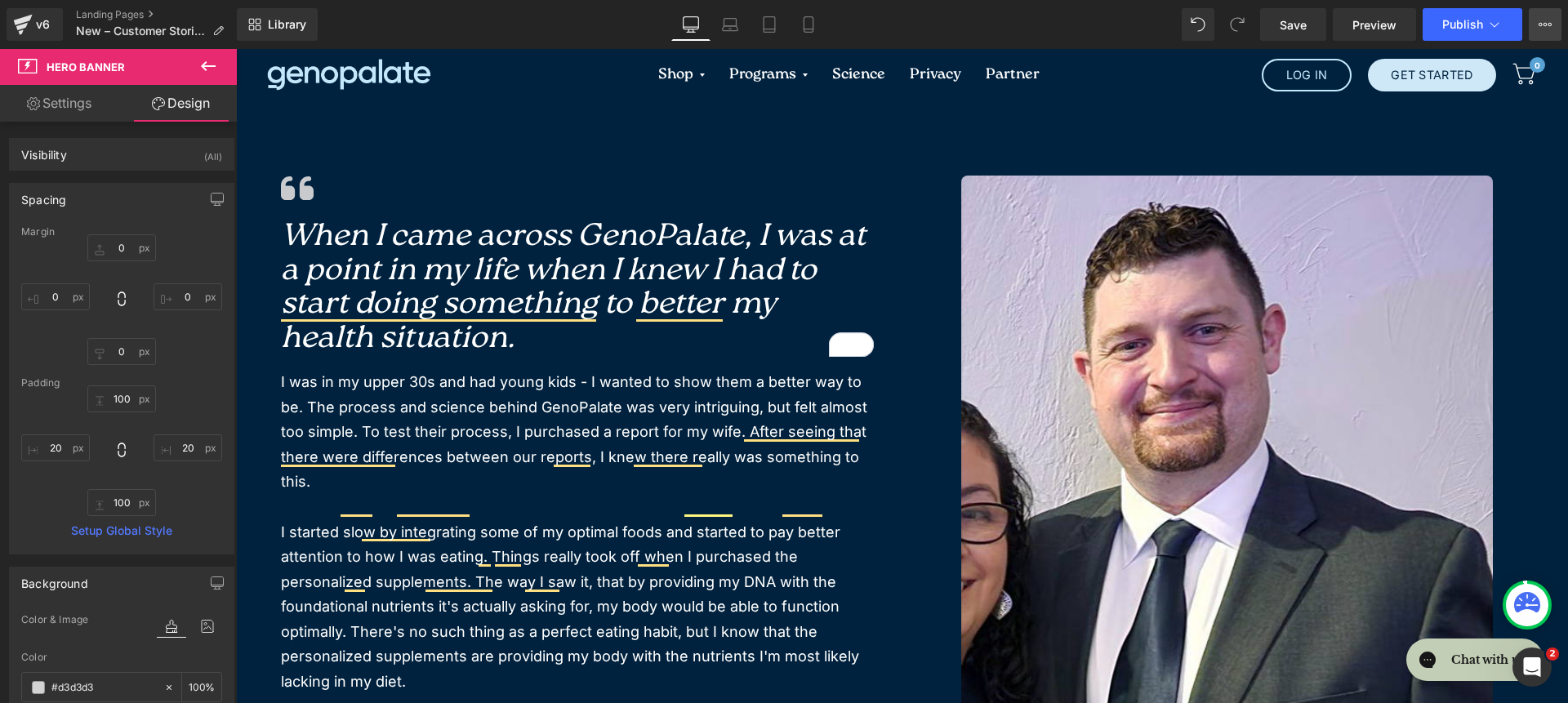
click at [1555, 28] on button "View Live Page View with current Template Save Template to Library Schedule Pub…" at bounding box center [1545, 23] width 32 height 32
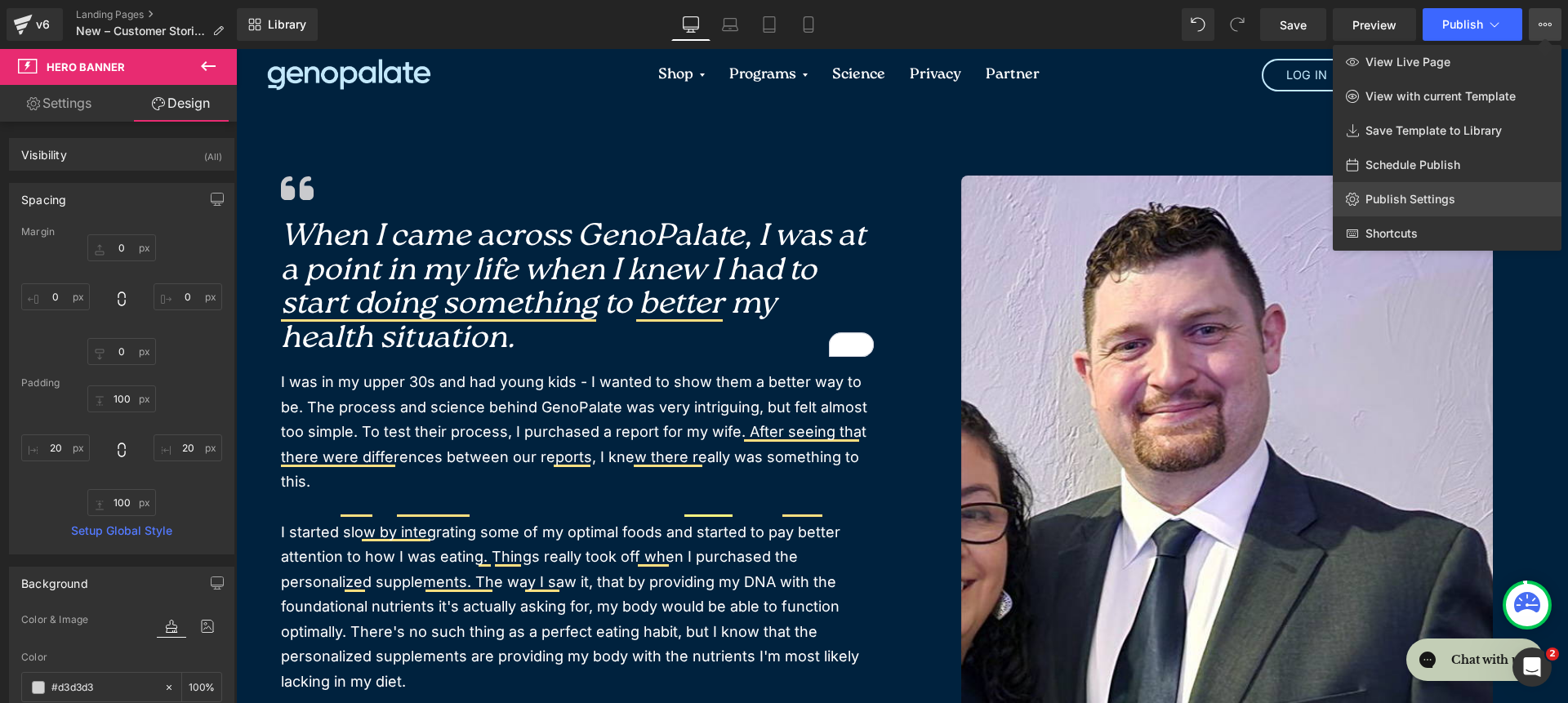
click at [1376, 202] on span "Publish Settings" at bounding box center [1410, 199] width 90 height 15
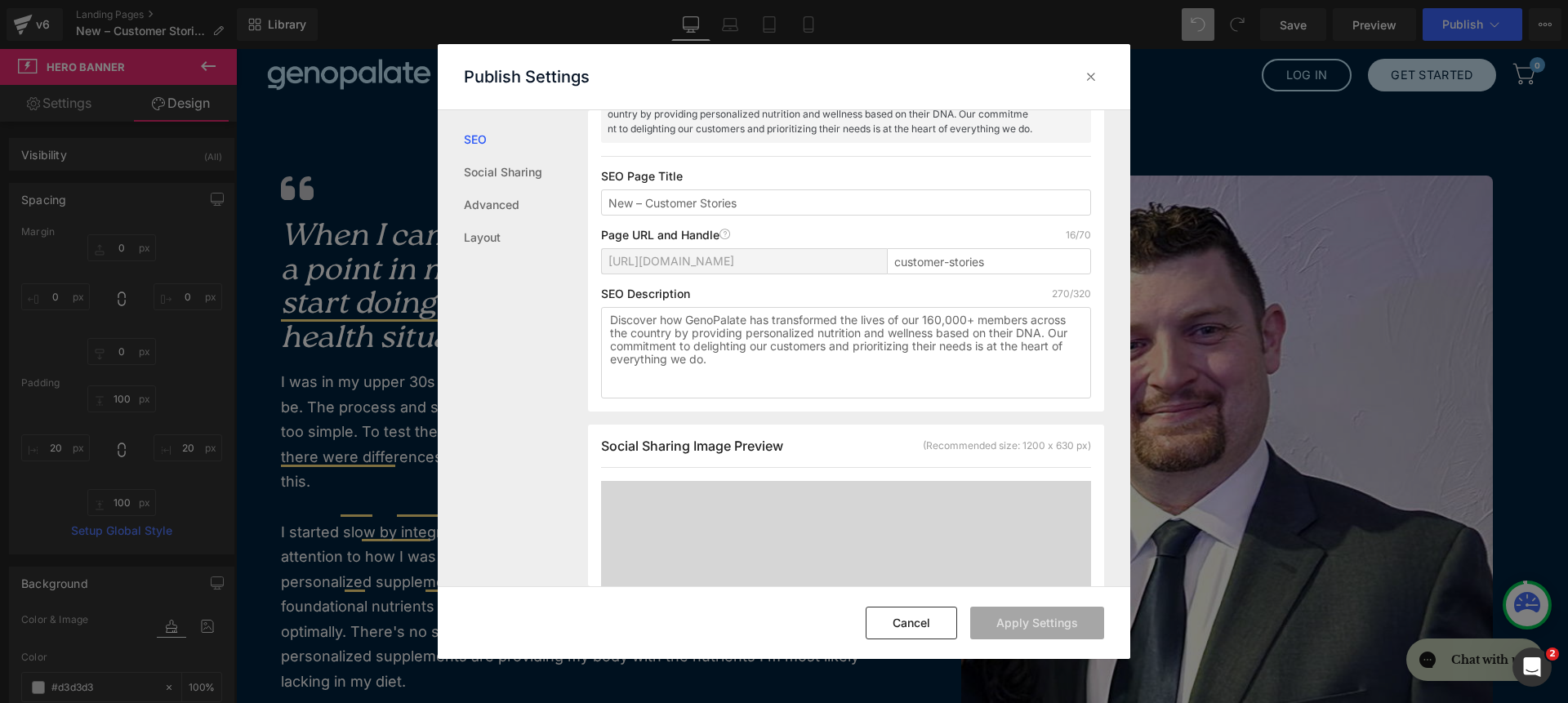
scroll to position [252, 0]
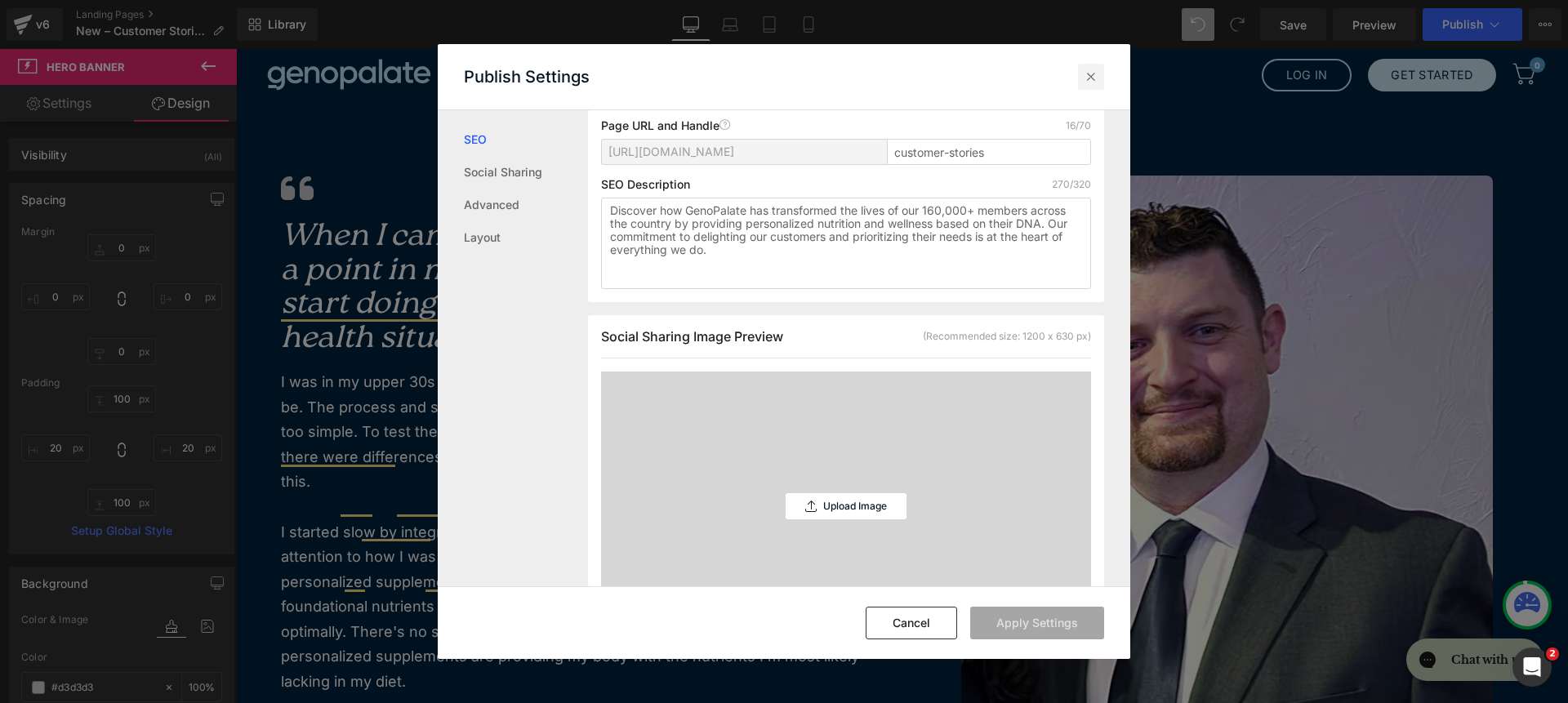
click at [1094, 82] on icon at bounding box center [1090, 76] width 17 height 17
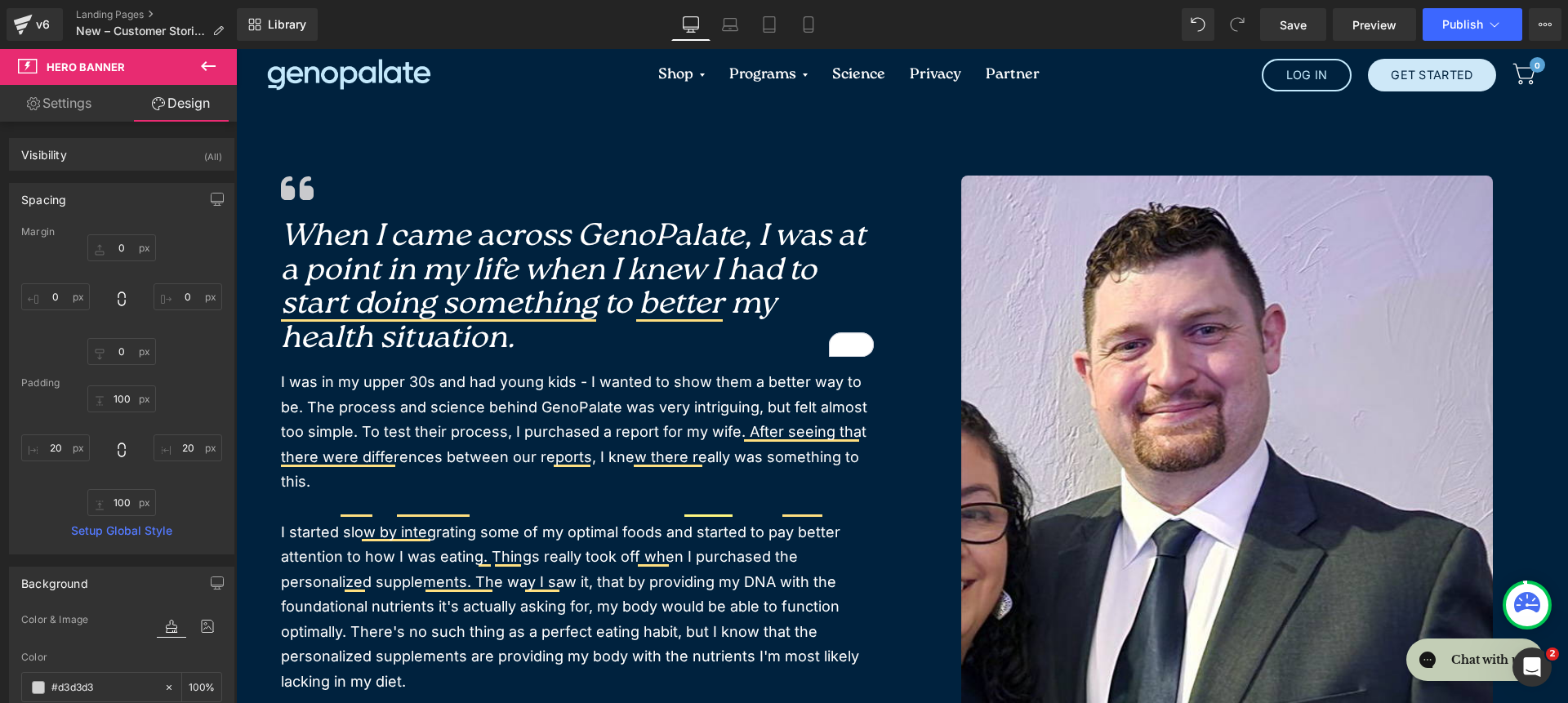
scroll to position [9, 0]
